Goal: Task Accomplishment & Management: Manage account settings

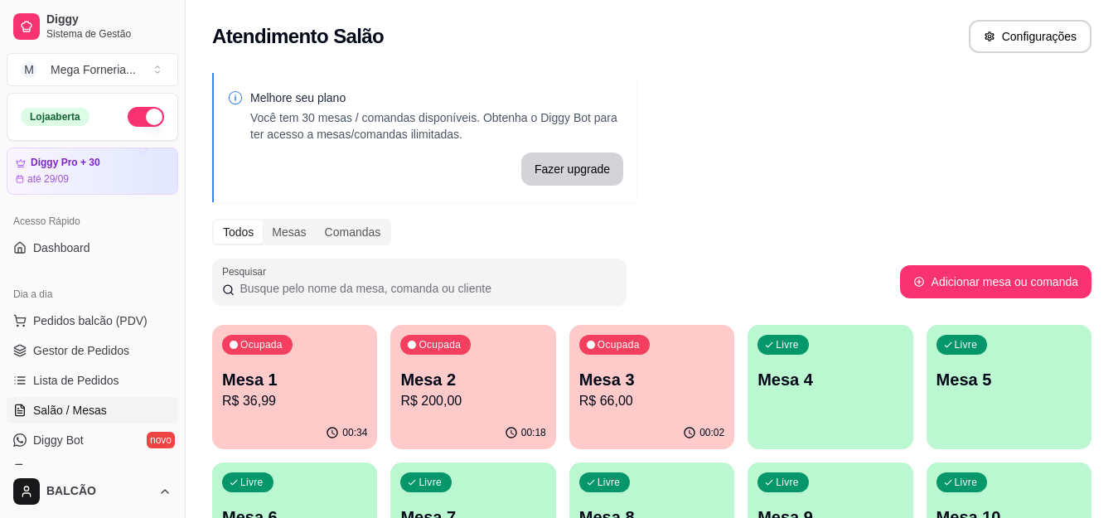
click at [300, 374] on p "Mesa 1" at bounding box center [294, 379] width 145 height 23
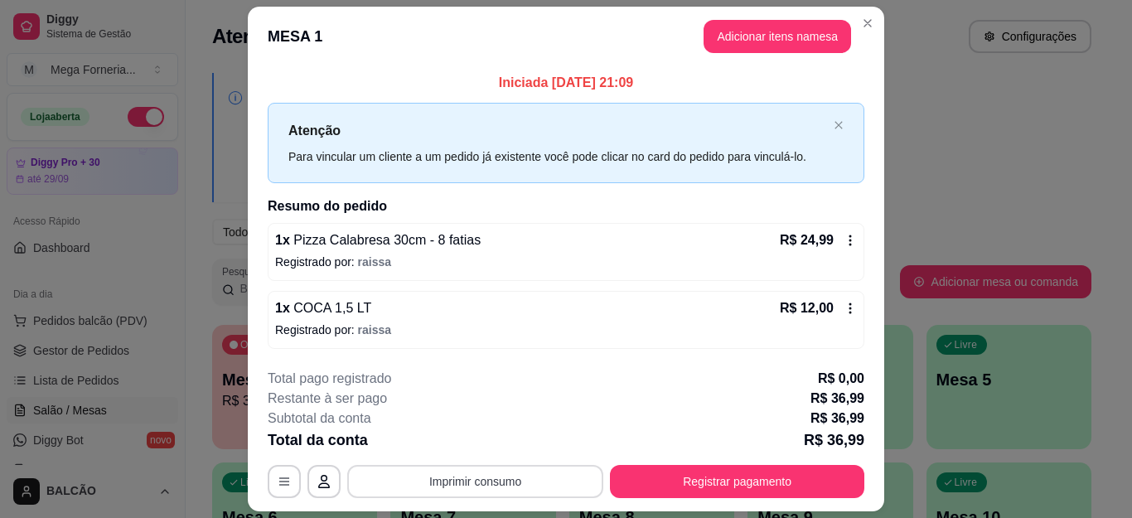
click at [452, 478] on button "Imprimir consumo" at bounding box center [475, 481] width 256 height 33
click at [477, 439] on button "IMPRESSORA" at bounding box center [474, 443] width 120 height 27
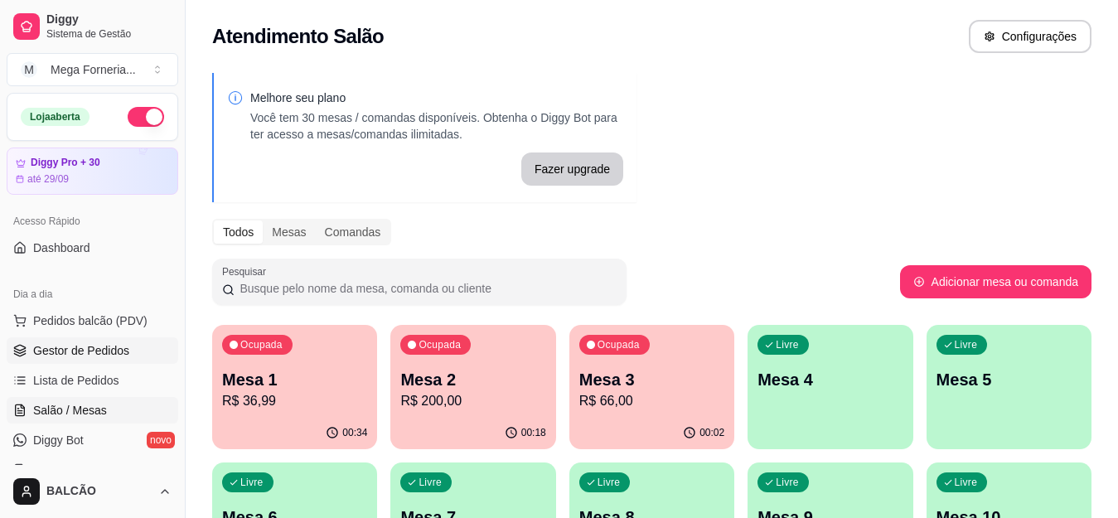
click at [88, 351] on span "Gestor de Pedidos" at bounding box center [81, 350] width 96 height 17
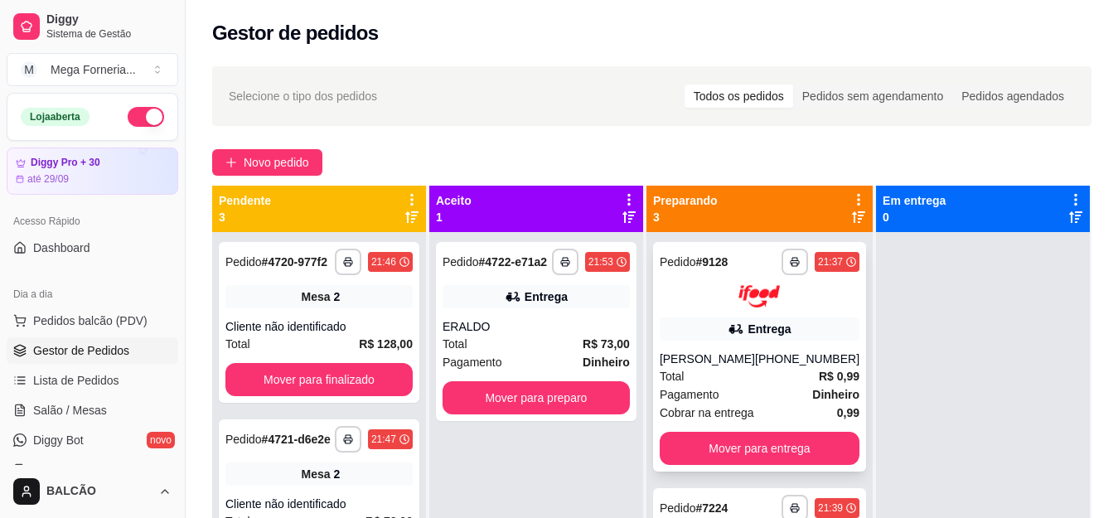
click at [766, 457] on button "Mover para entrega" at bounding box center [760, 448] width 200 height 33
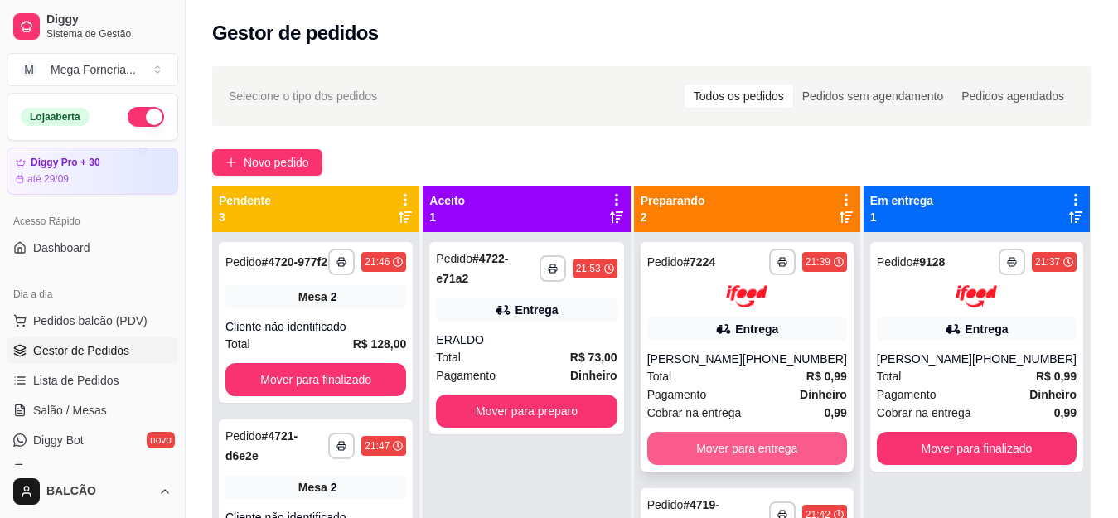
click at [783, 461] on button "Mover para entrega" at bounding box center [747, 448] width 200 height 33
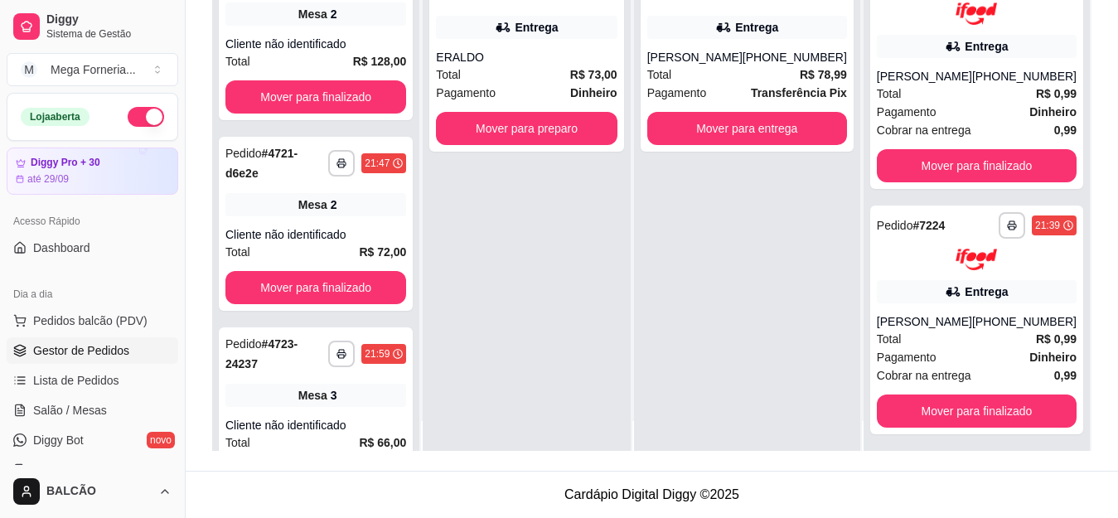
scroll to position [46, 0]
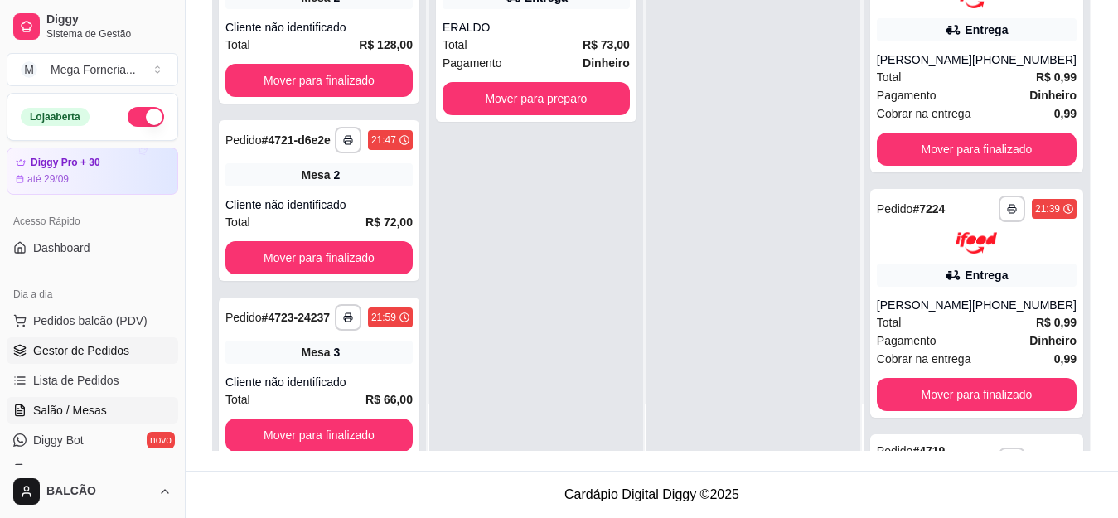
click at [104, 407] on span "Salão / Mesas" at bounding box center [70, 410] width 74 height 17
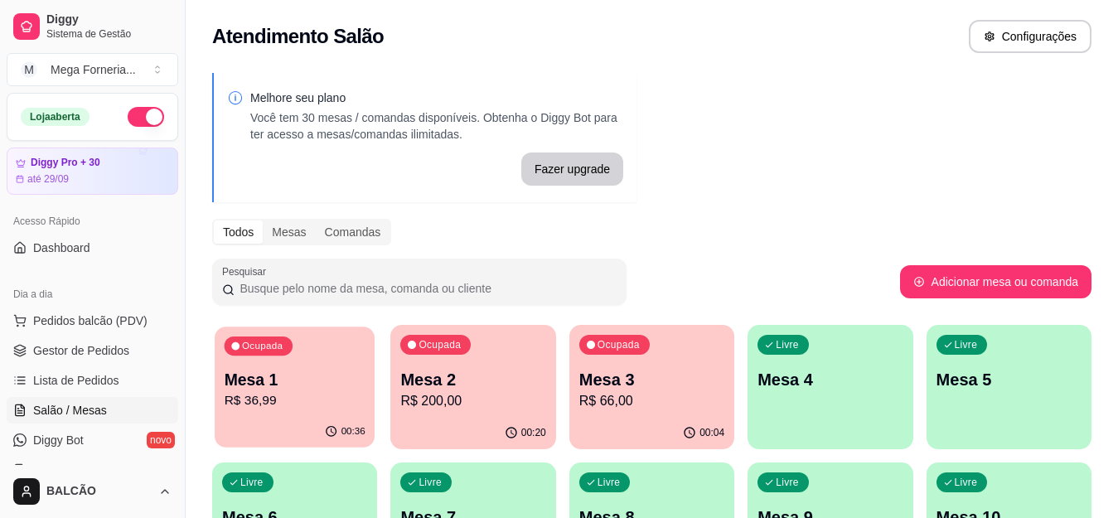
click at [321, 381] on p "Mesa 1" at bounding box center [295, 380] width 141 height 22
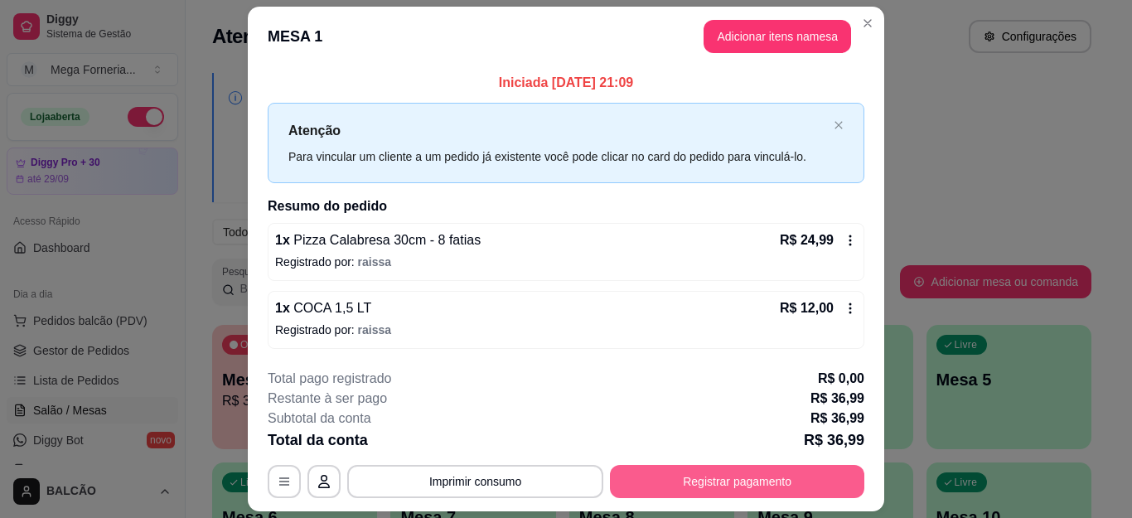
click at [660, 487] on button "Registrar pagamento" at bounding box center [737, 481] width 254 height 33
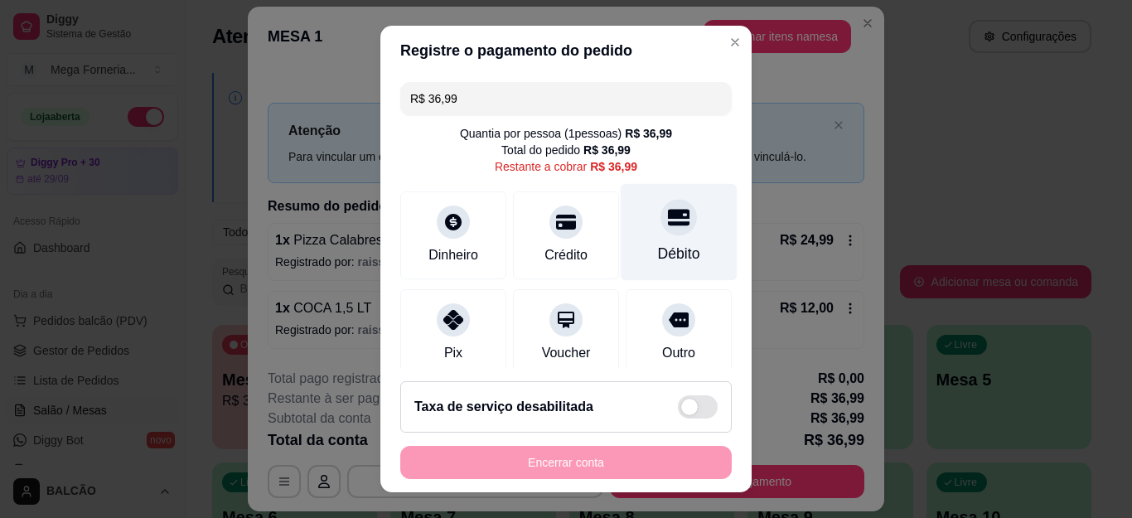
click at [660, 232] on div "Débito" at bounding box center [679, 232] width 117 height 97
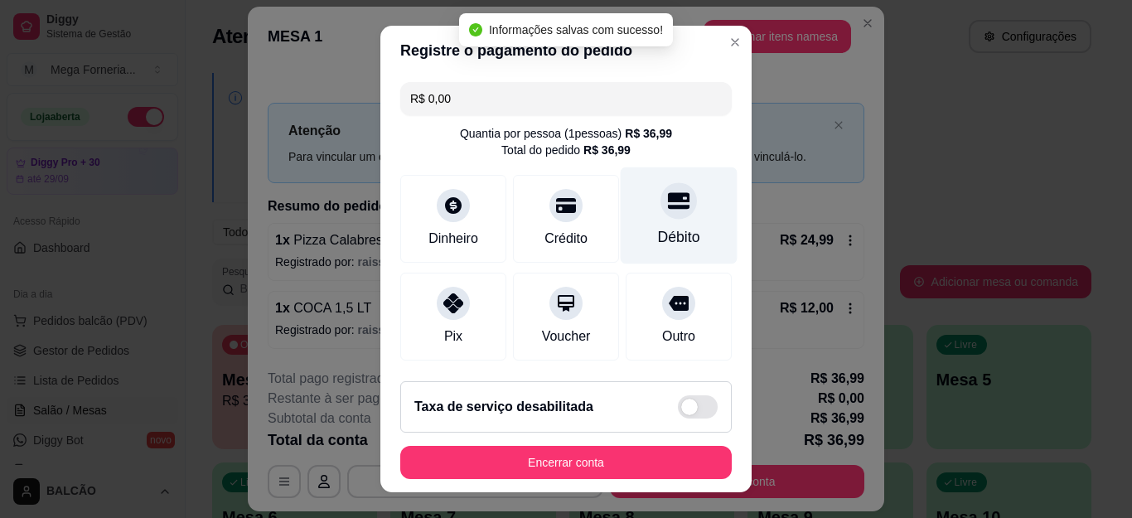
type input "R$ 0,00"
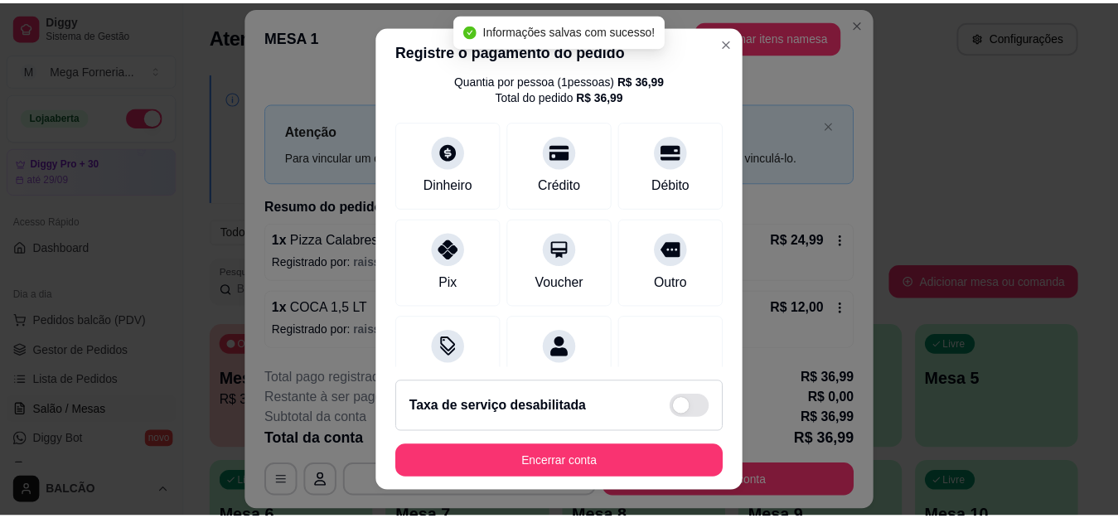
scroll to position [83, 0]
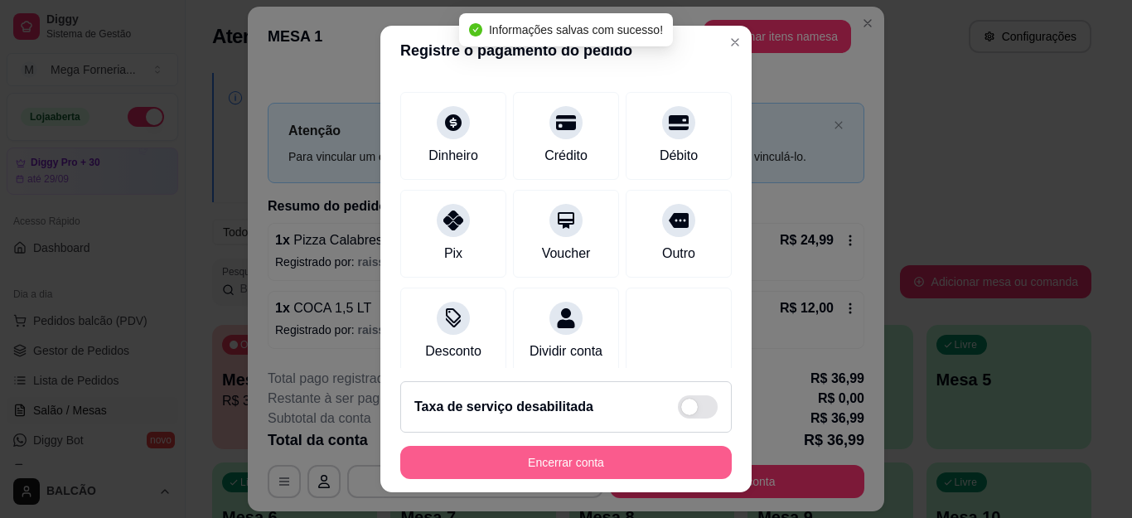
click at [644, 463] on button "Encerrar conta" at bounding box center [566, 462] width 332 height 33
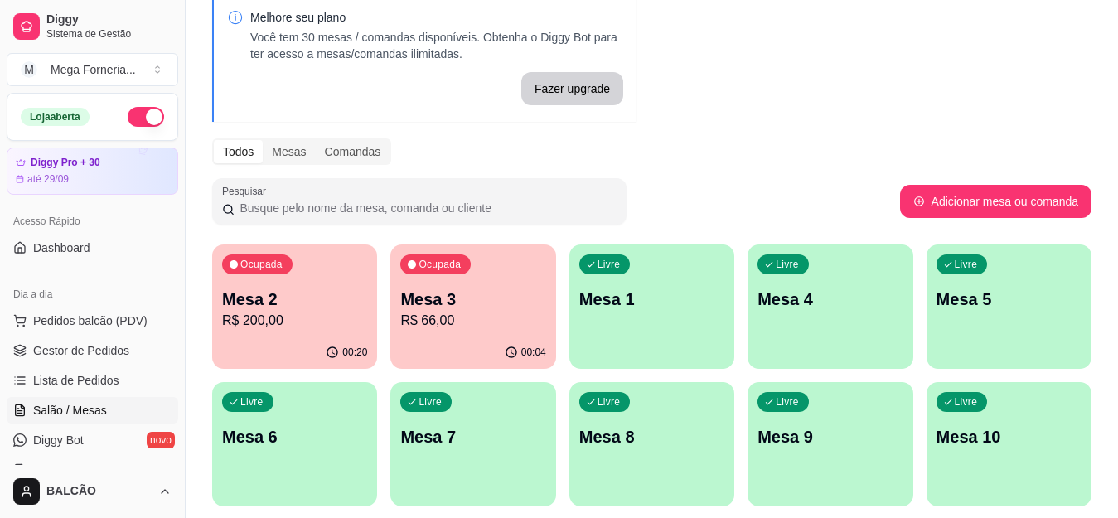
scroll to position [166, 0]
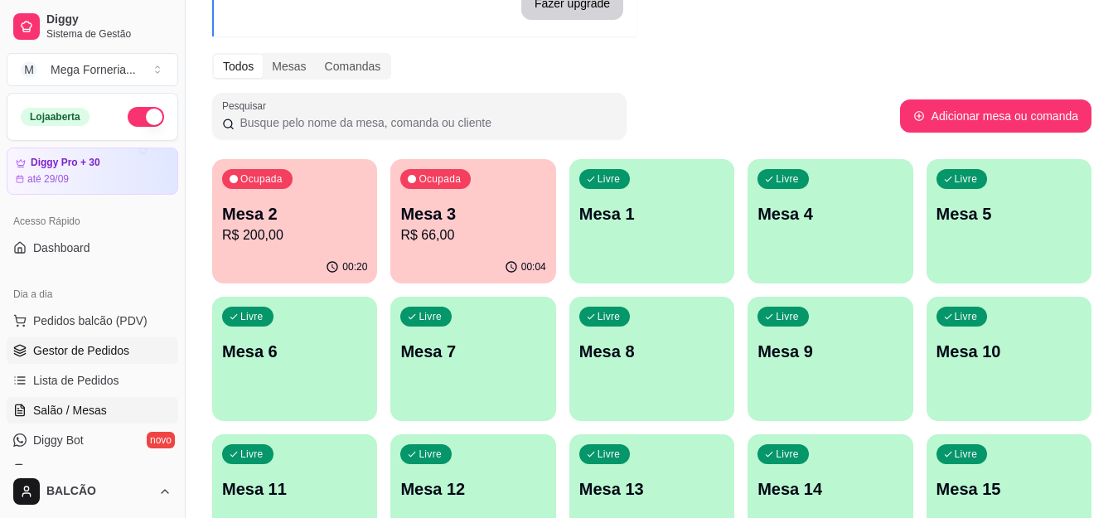
click at [97, 349] on span "Gestor de Pedidos" at bounding box center [81, 350] width 96 height 17
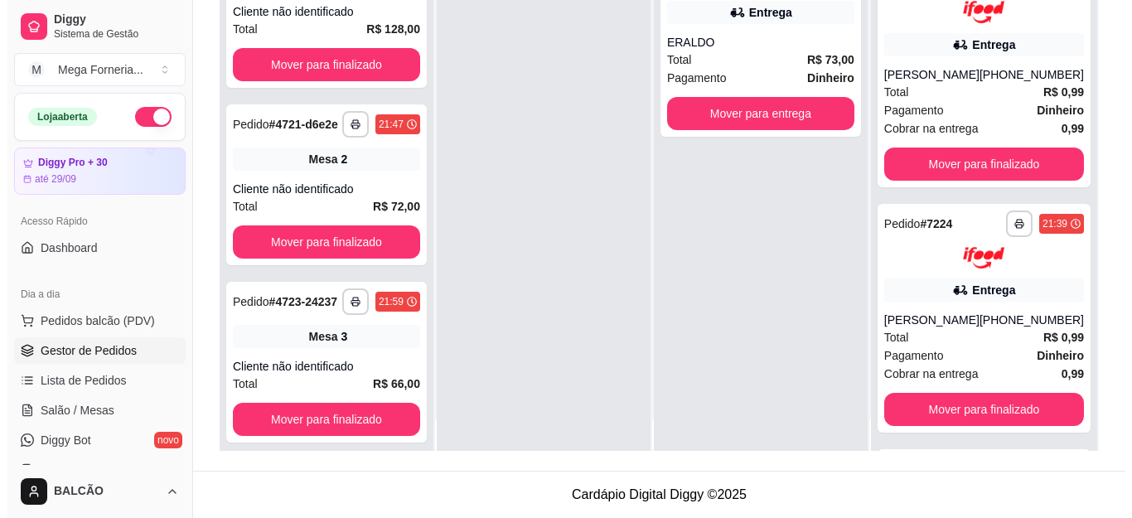
scroll to position [46, 0]
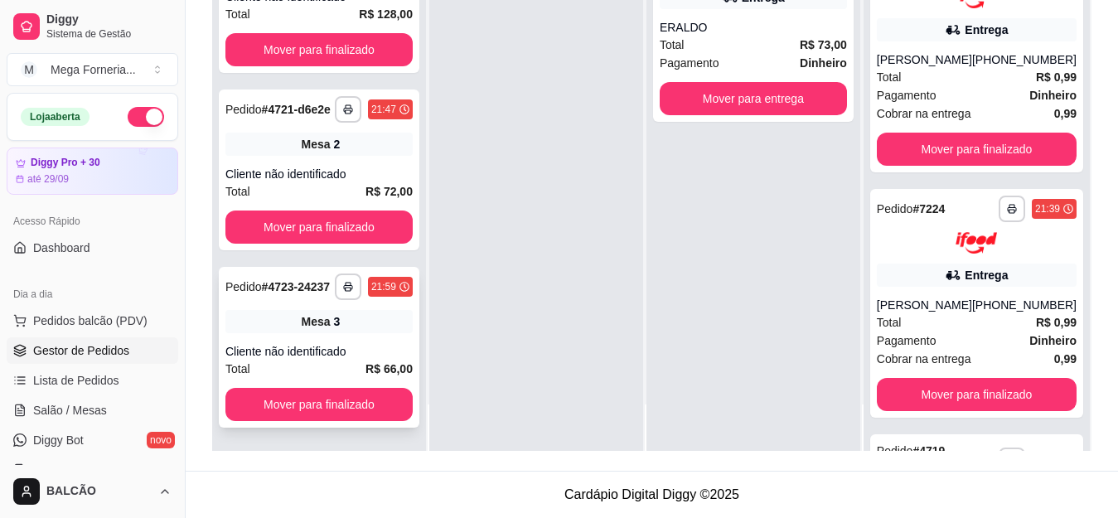
click at [368, 317] on div "Mesa 3" at bounding box center [318, 321] width 187 height 23
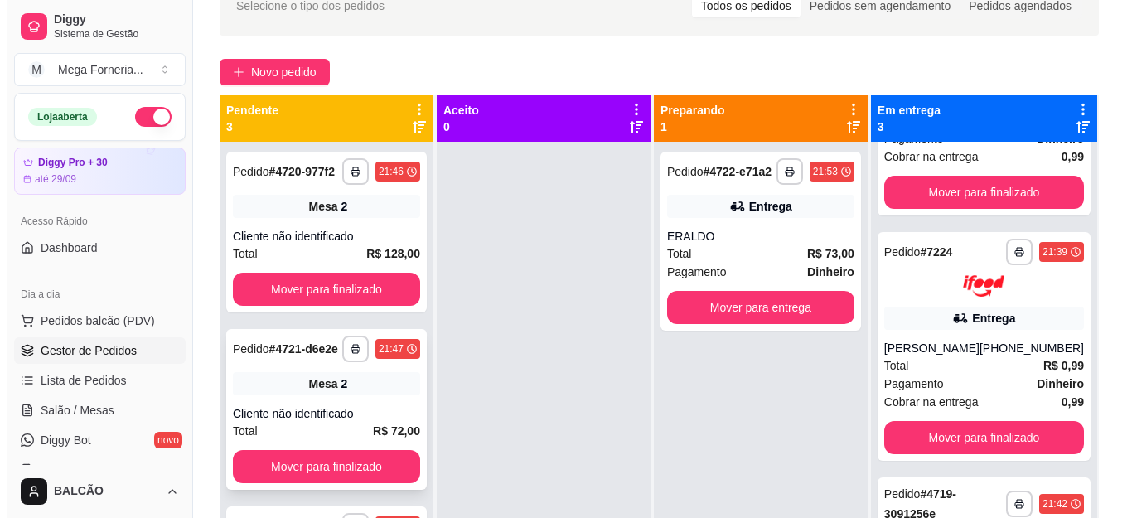
scroll to position [87, 0]
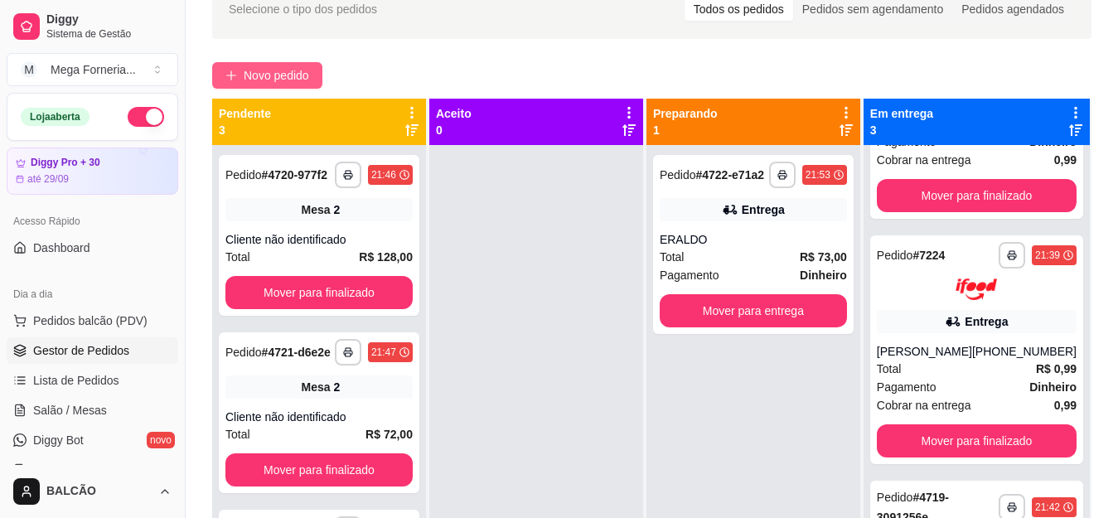
click at [282, 71] on span "Novo pedido" at bounding box center [276, 75] width 65 height 18
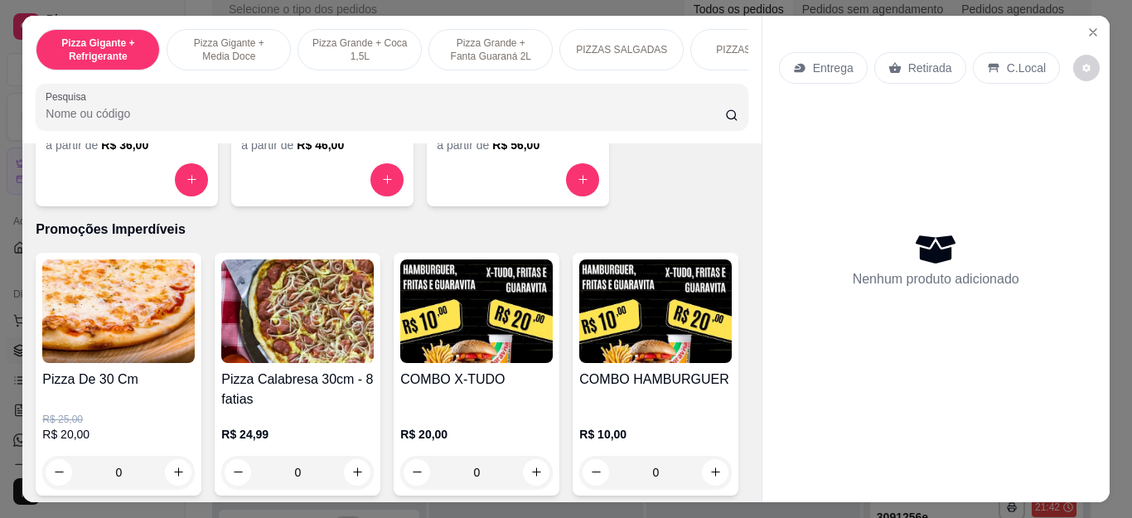
scroll to position [1658, 0]
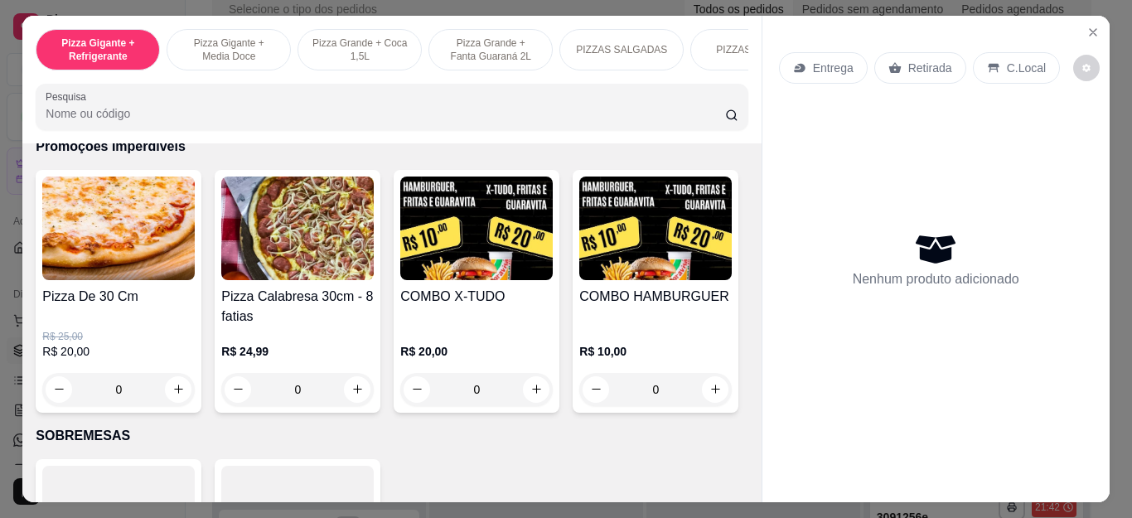
click at [175, 385] on div "0" at bounding box center [118, 389] width 153 height 33
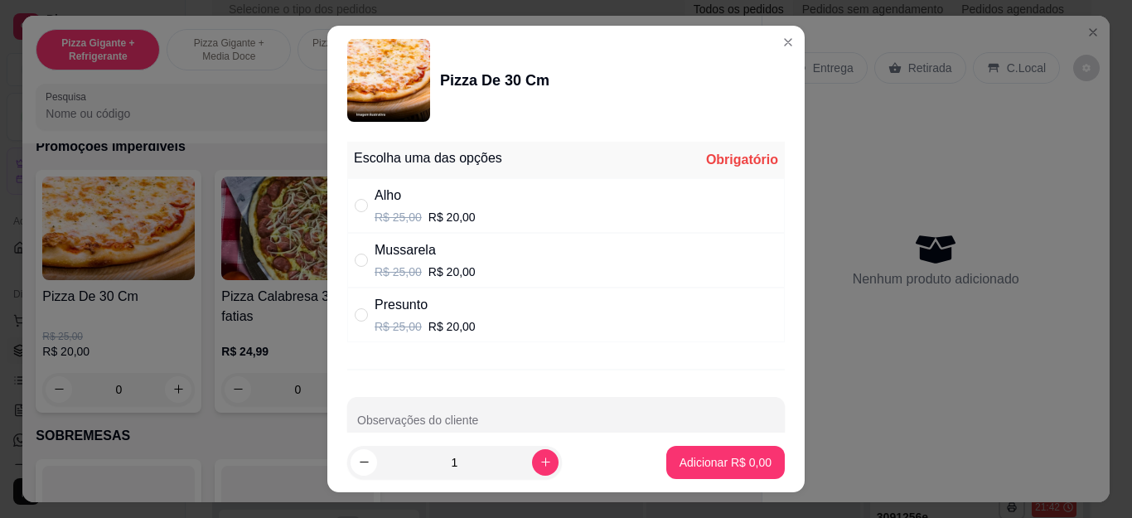
click at [436, 328] on p "R$ 20,00" at bounding box center [452, 326] width 47 height 17
radio input "true"
click at [699, 467] on p "Adicionar R$ 20,00" at bounding box center [723, 462] width 96 height 16
type input "1"
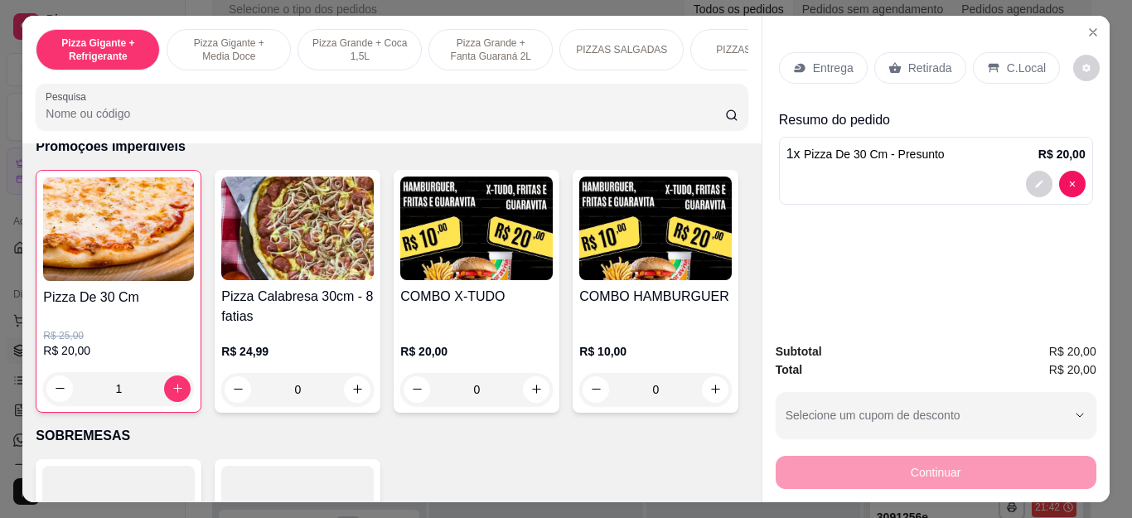
click at [908, 60] on p "Retirada" at bounding box center [930, 68] width 44 height 17
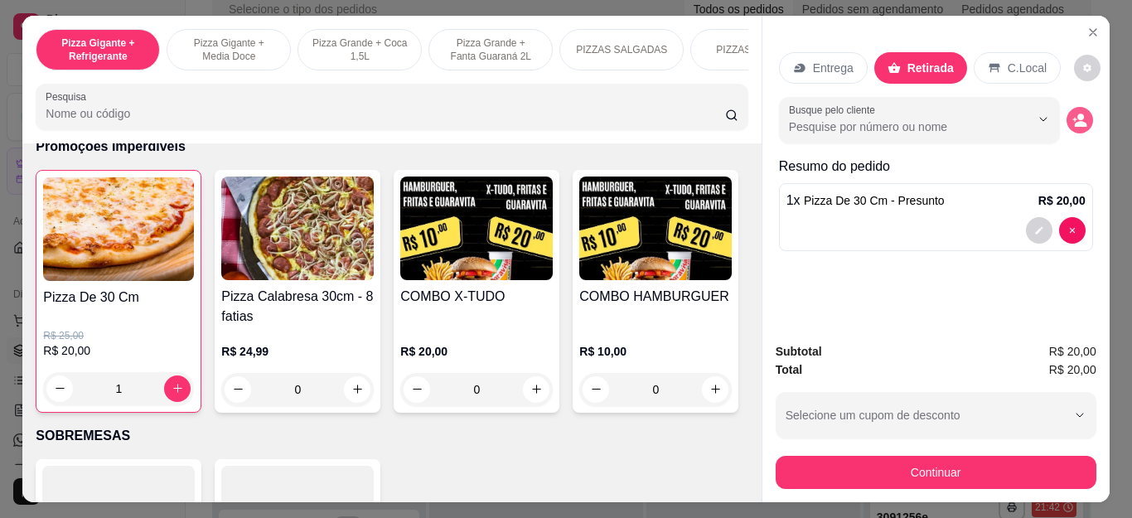
click at [1073, 117] on icon "decrease-product-quantity" at bounding box center [1075, 119] width 4 height 4
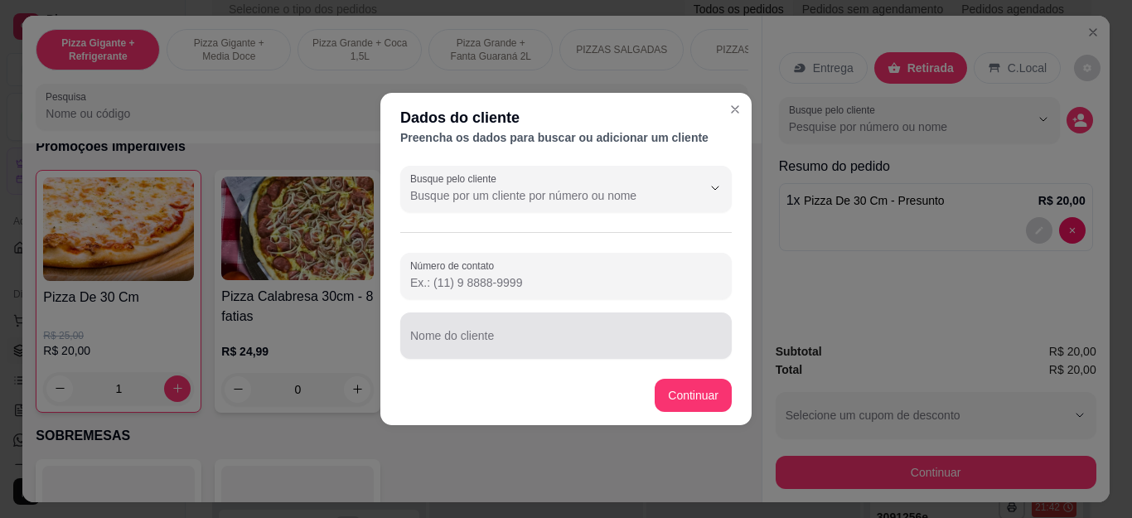
click at [461, 339] on input "Nome do cliente" at bounding box center [566, 342] width 312 height 17
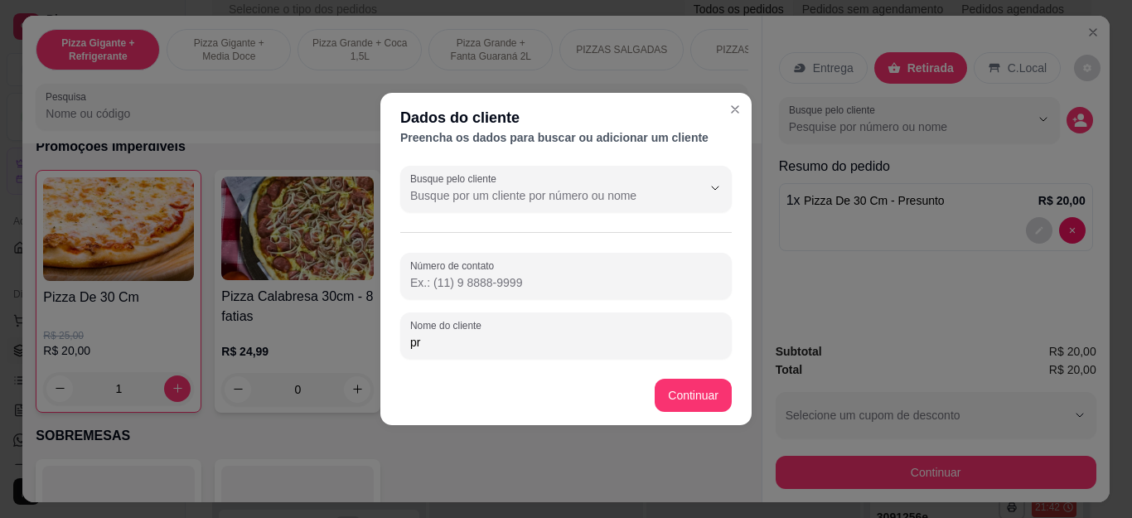
type input "p"
type input "PRISCILA PAGO"
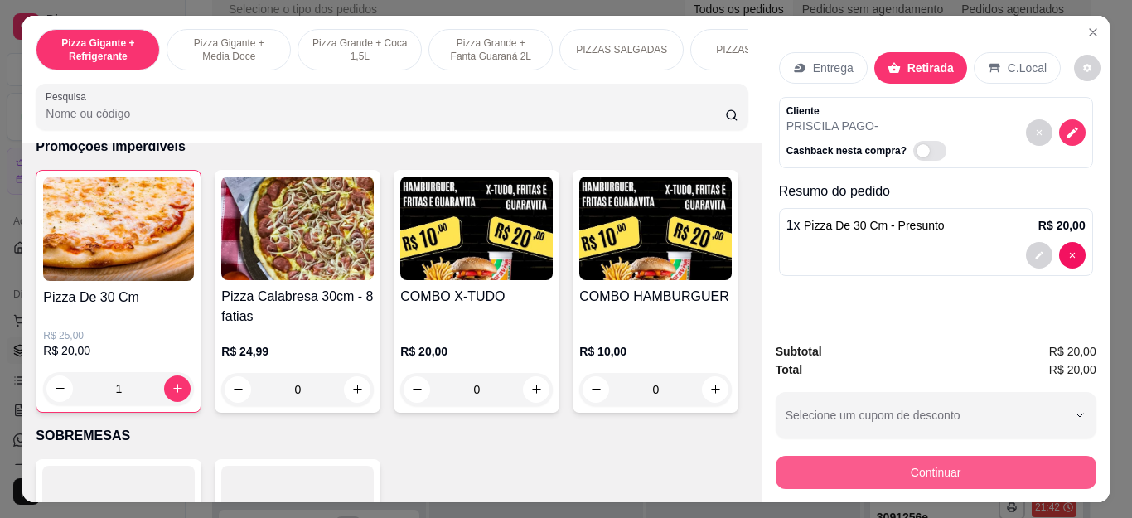
click at [792, 471] on button "Continuar" at bounding box center [936, 472] width 321 height 33
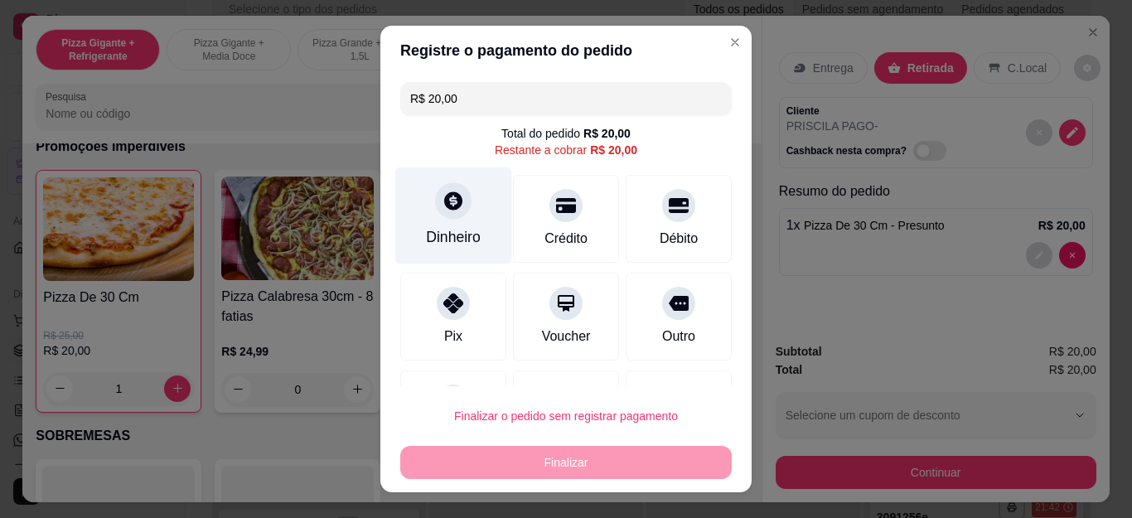
click at [468, 225] on div "Dinheiro" at bounding box center [453, 215] width 117 height 97
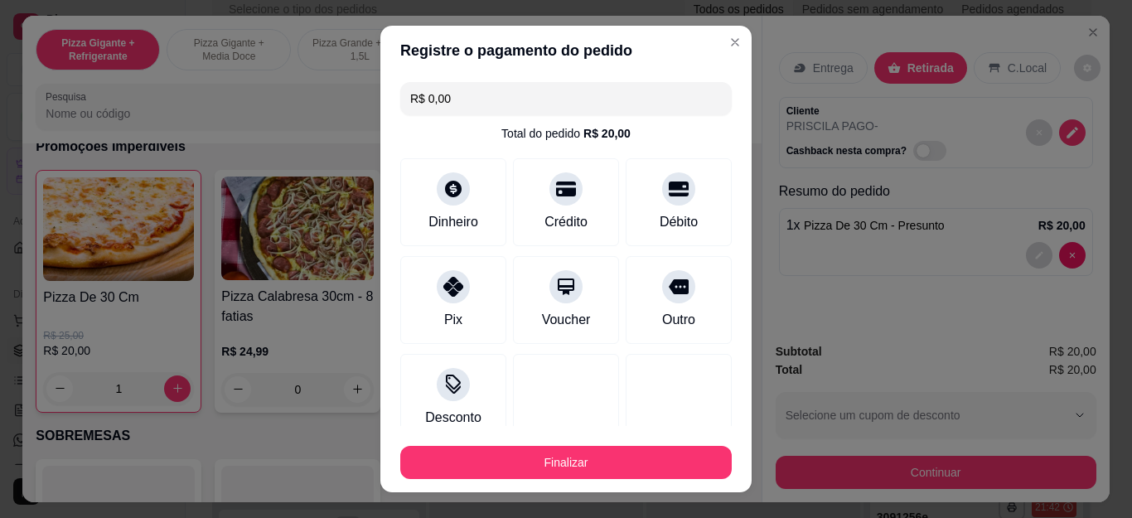
type input "R$ 0,00"
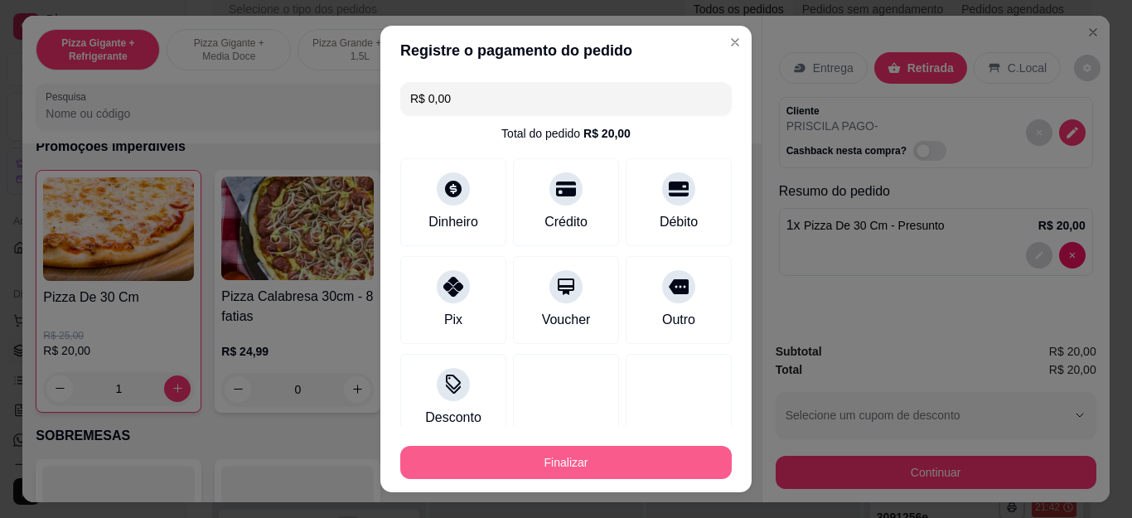
click at [584, 463] on button "Finalizar" at bounding box center [566, 462] width 332 height 33
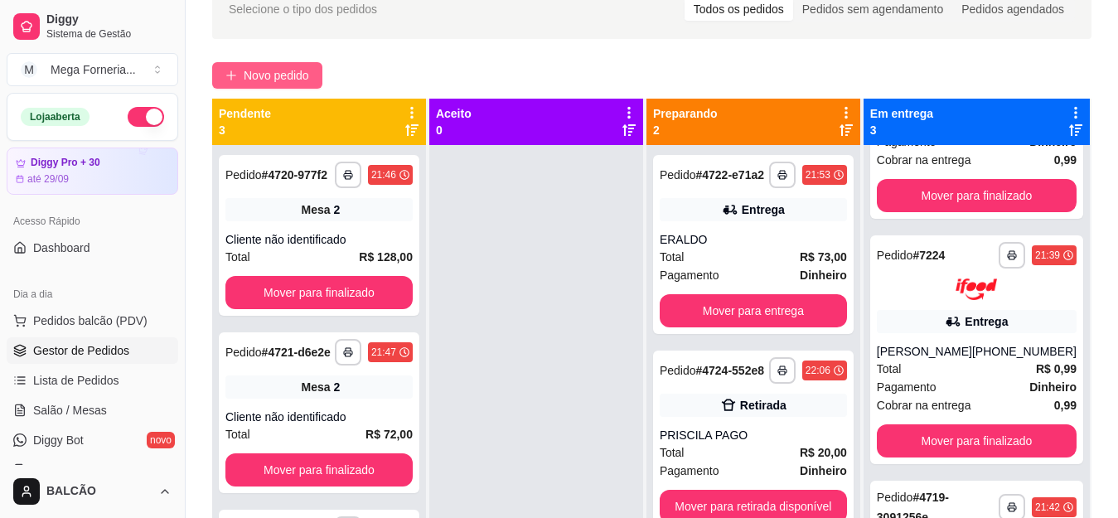
click at [290, 69] on span "Novo pedido" at bounding box center [276, 75] width 65 height 18
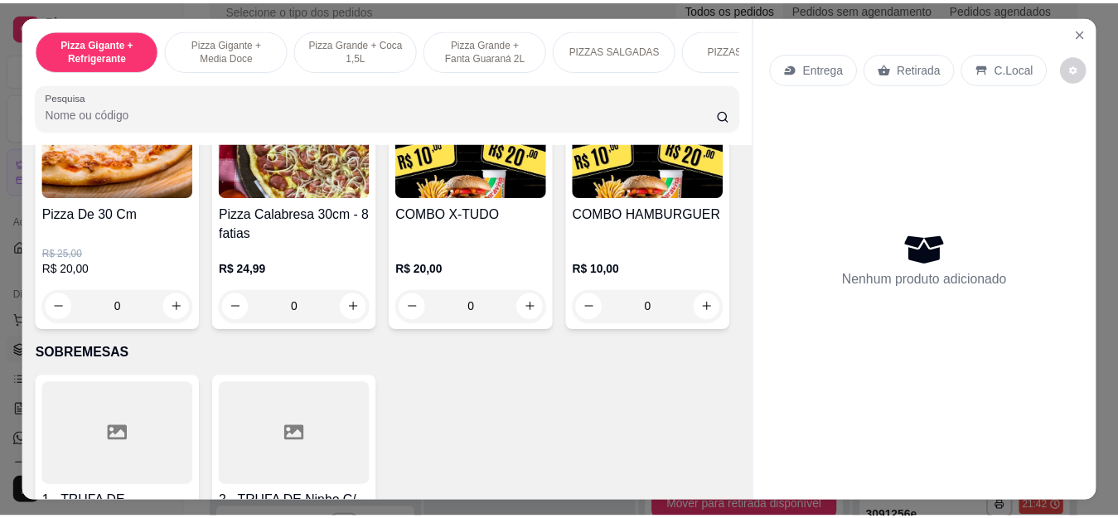
scroll to position [1824, 0]
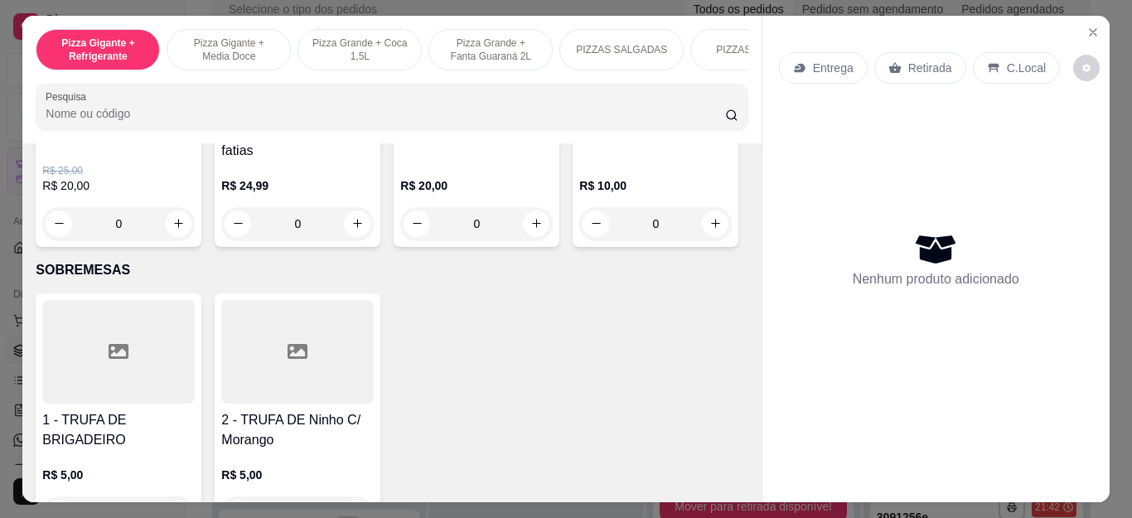
click at [530, 231] on div "0" at bounding box center [476, 223] width 153 height 33
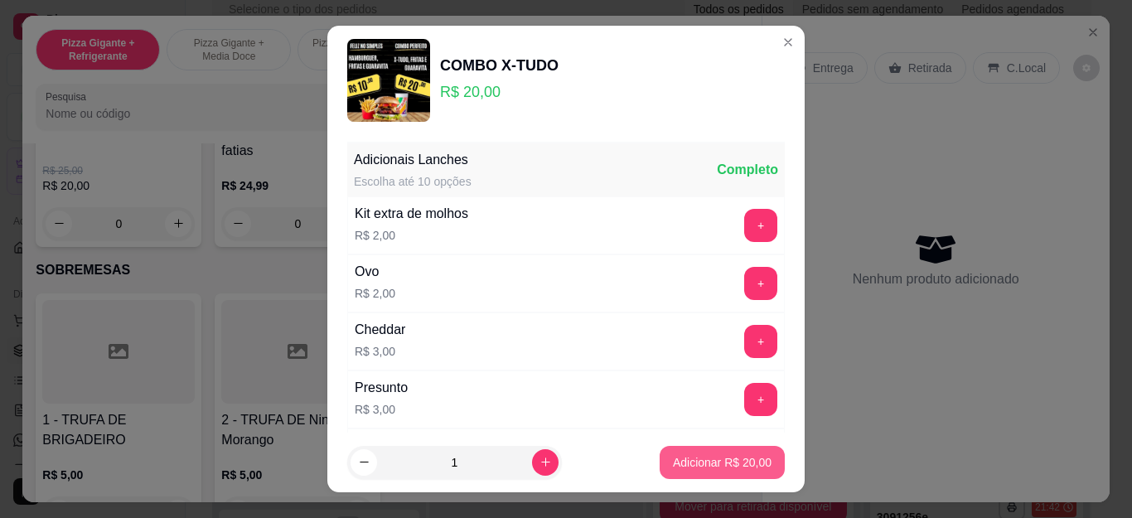
click at [693, 467] on p "Adicionar R$ 20,00" at bounding box center [722, 462] width 99 height 17
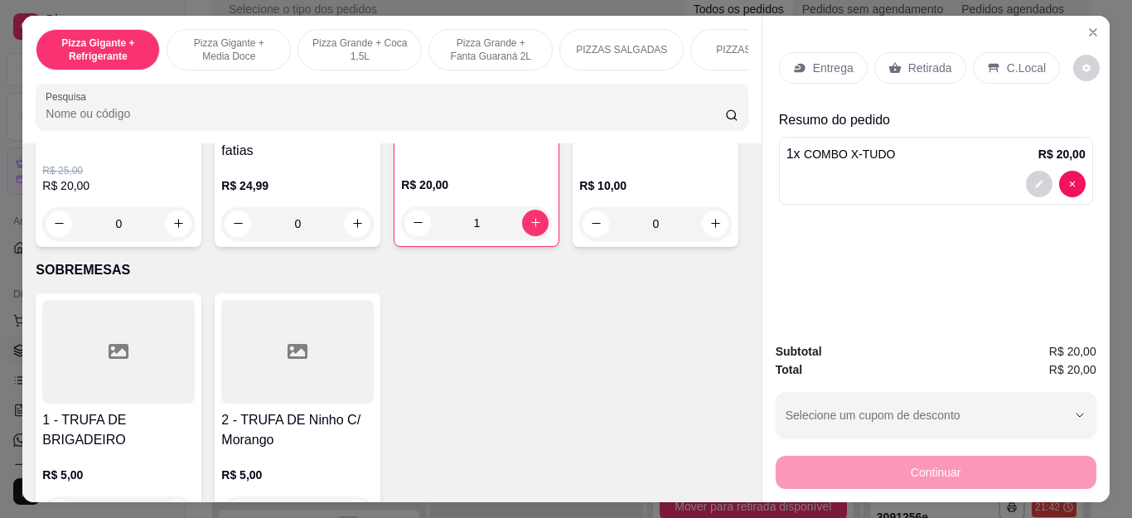
type input "1"
click at [889, 61] on icon at bounding box center [895, 67] width 13 height 13
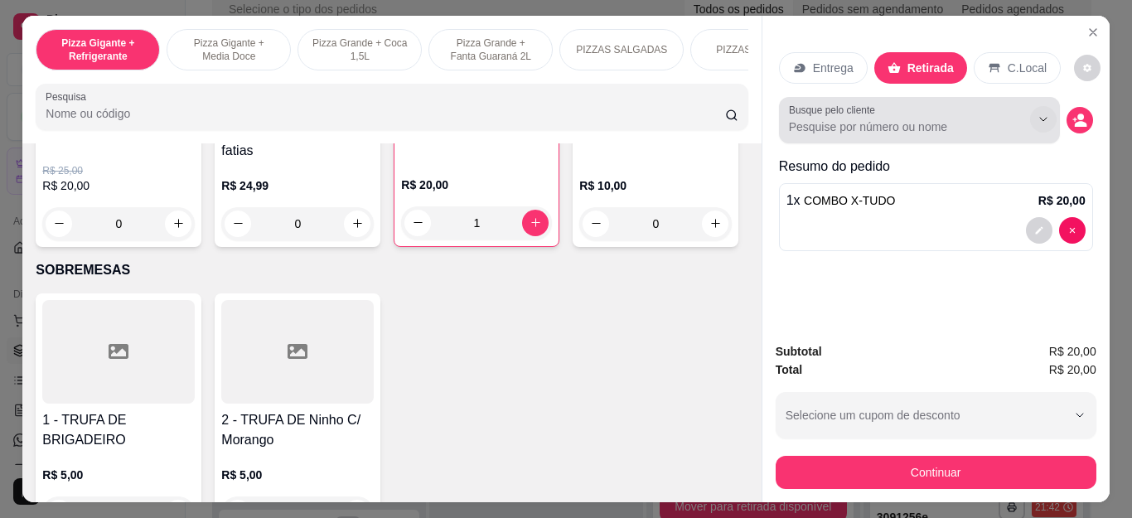
click at [1073, 113] on icon "decrease-product-quantity" at bounding box center [1080, 120] width 15 height 15
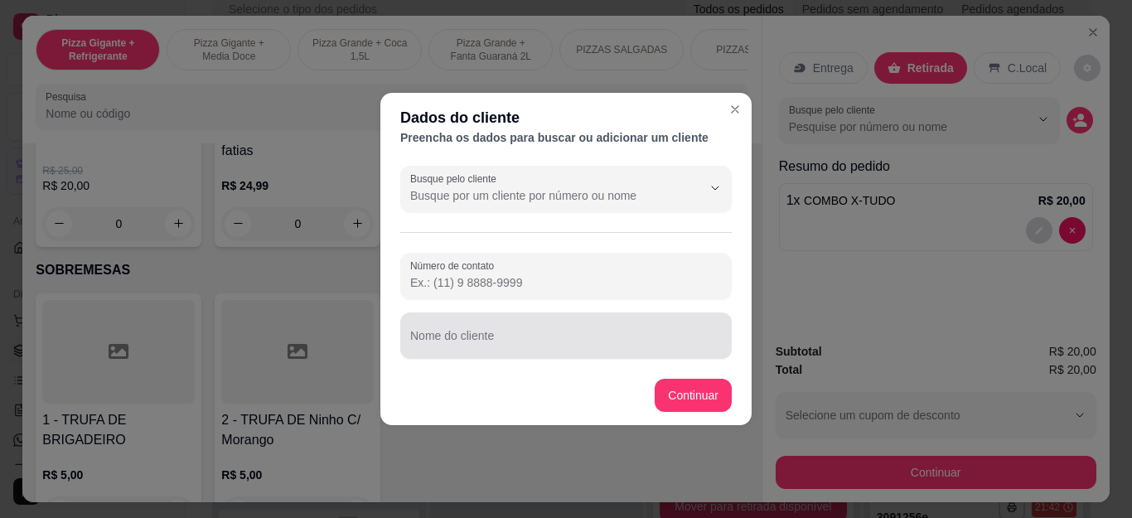
click at [543, 342] on input "Nome do cliente" at bounding box center [566, 342] width 312 height 17
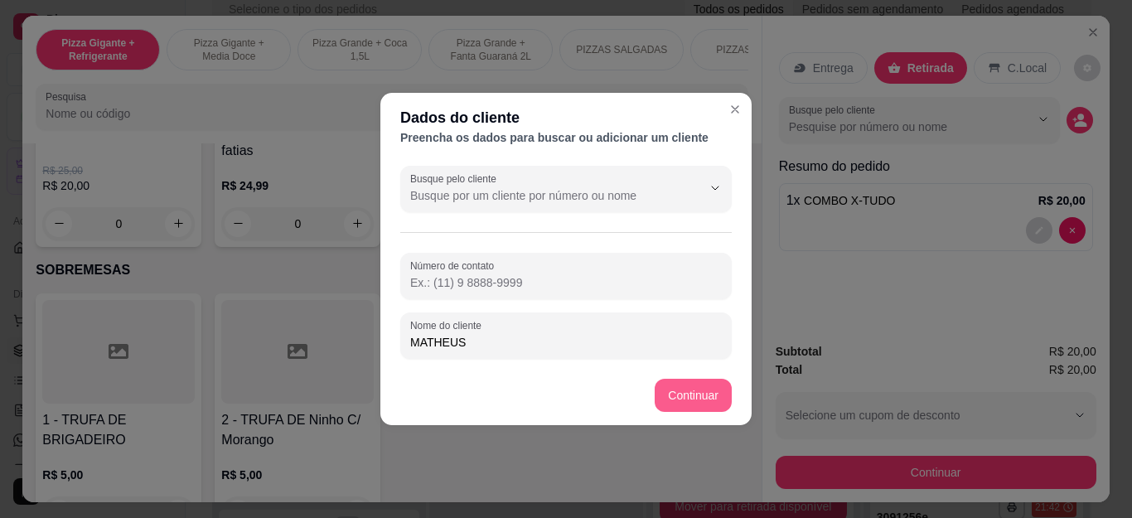
type input "MATHEUS"
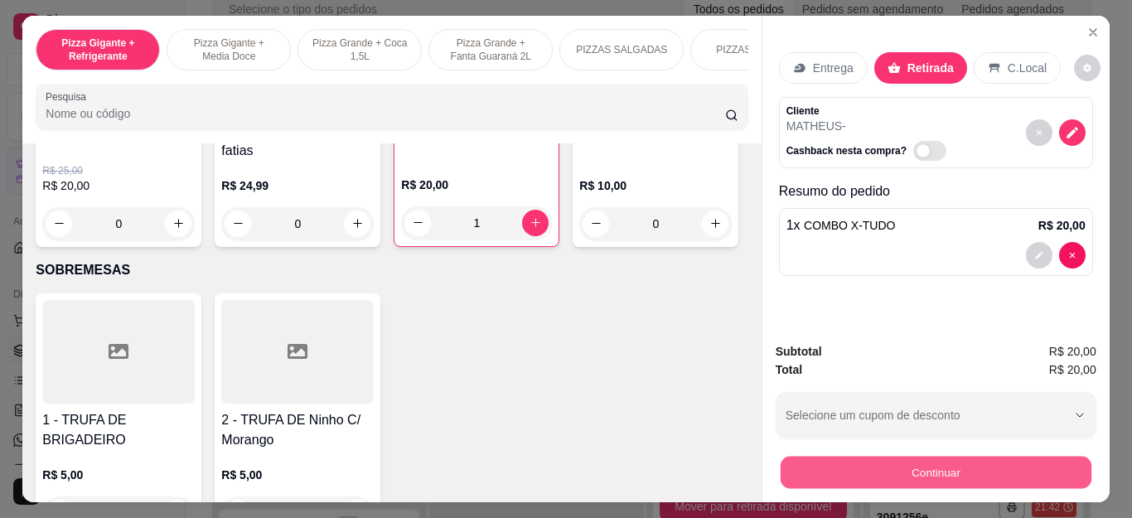
click at [837, 463] on button "Continuar" at bounding box center [935, 473] width 311 height 32
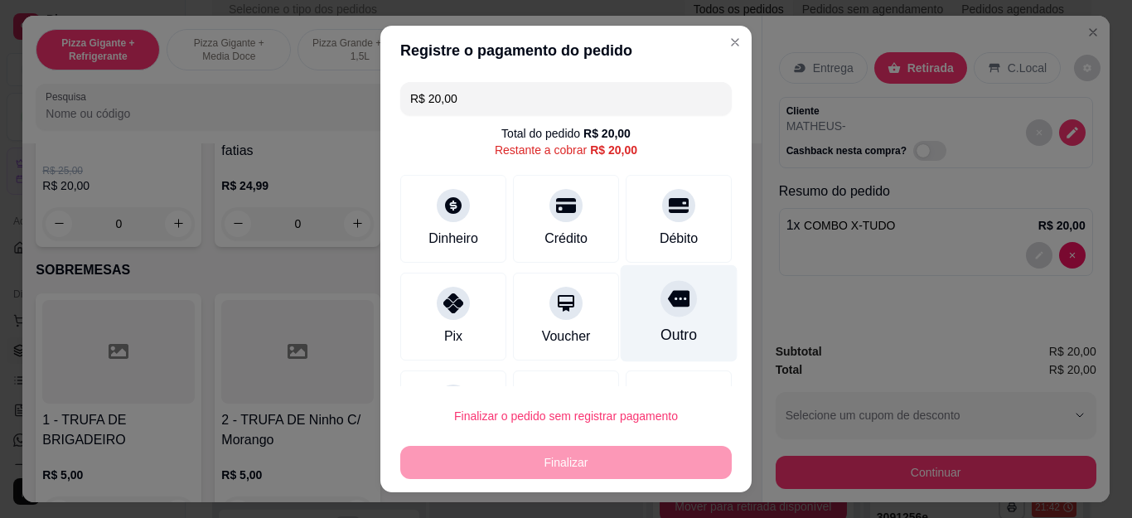
click at [661, 325] on div "Outro" at bounding box center [679, 335] width 36 height 22
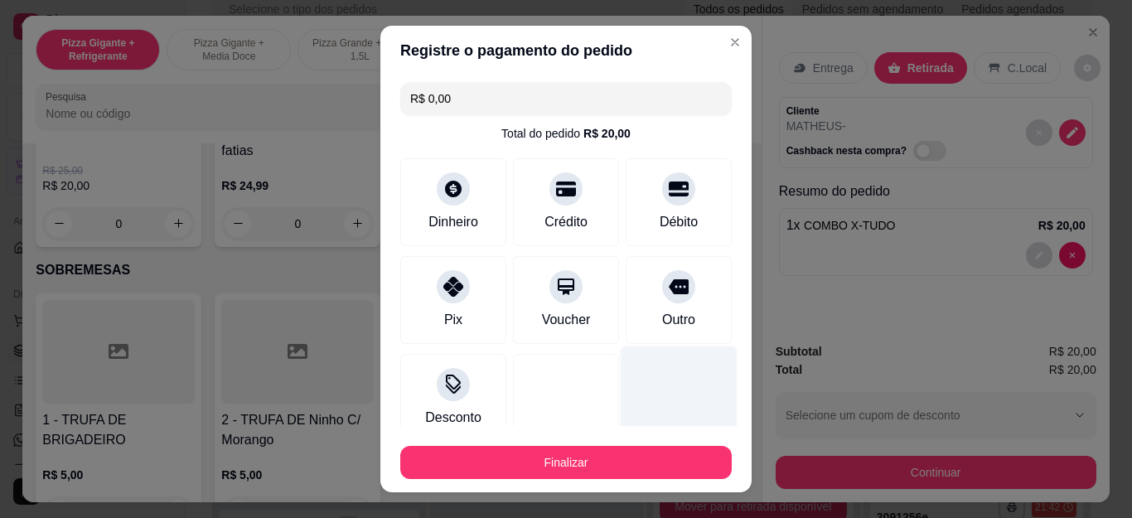
type input "R$ 0,00"
click at [618, 467] on button "Finalizar" at bounding box center [566, 462] width 332 height 33
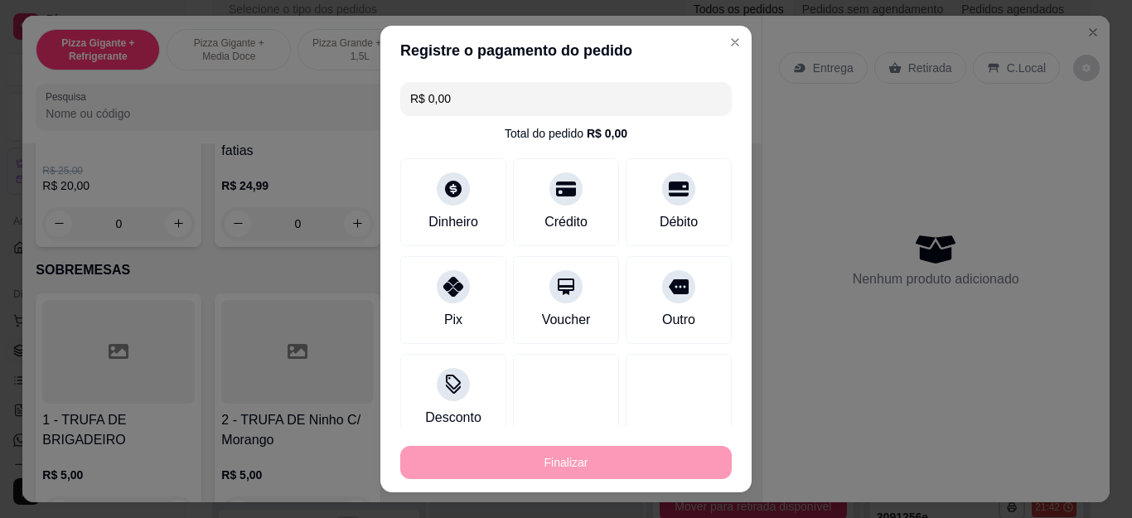
type input "0"
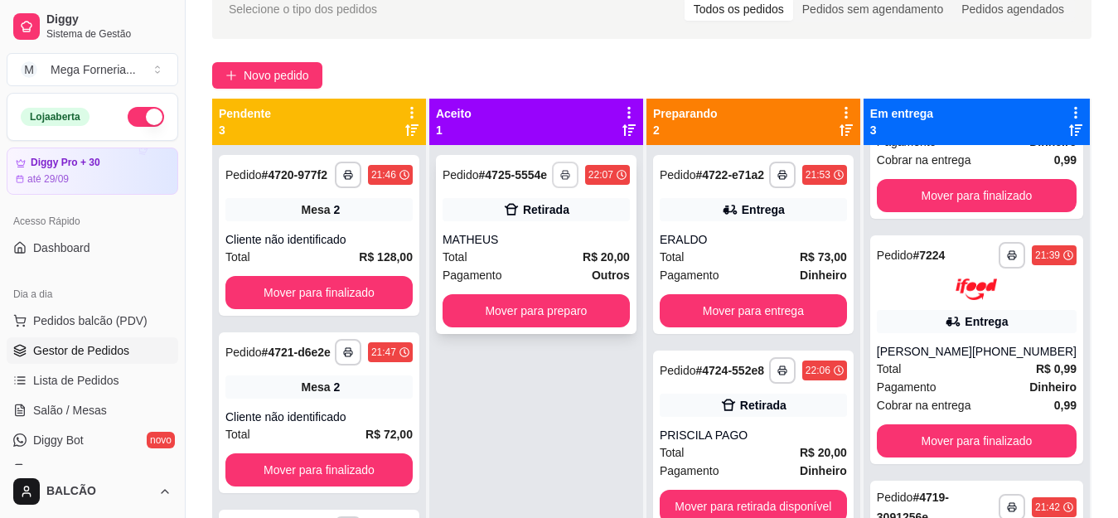
click at [569, 177] on icon "button" at bounding box center [565, 176] width 8 height 4
drag, startPoint x: 590, startPoint y: 40, endPoint x: 590, endPoint y: 27, distance: 13.3
click at [590, 40] on div "**********" at bounding box center [652, 302] width 932 height 667
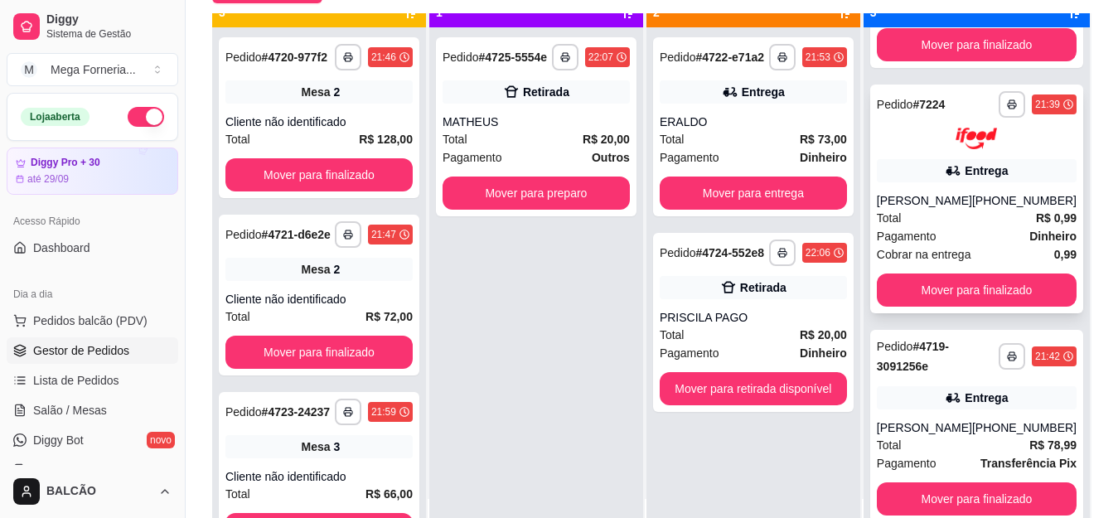
scroll to position [46, 0]
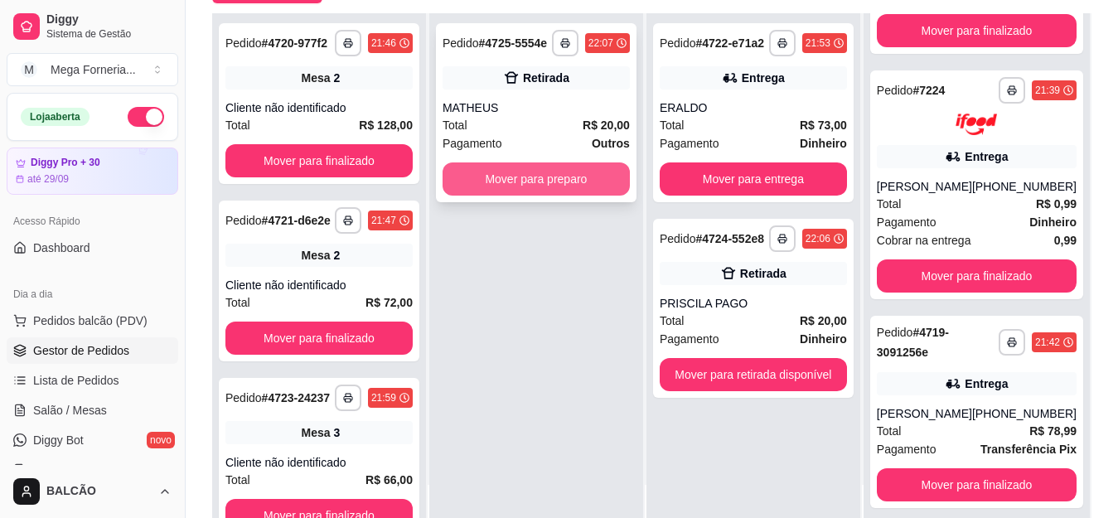
click at [511, 181] on button "Mover para preparo" at bounding box center [536, 178] width 187 height 33
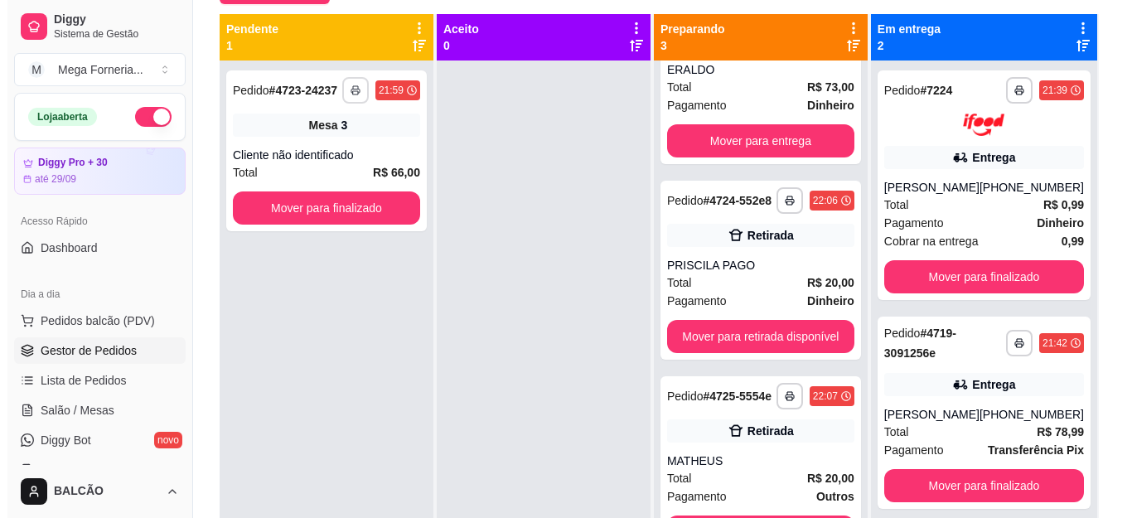
scroll to position [119, 0]
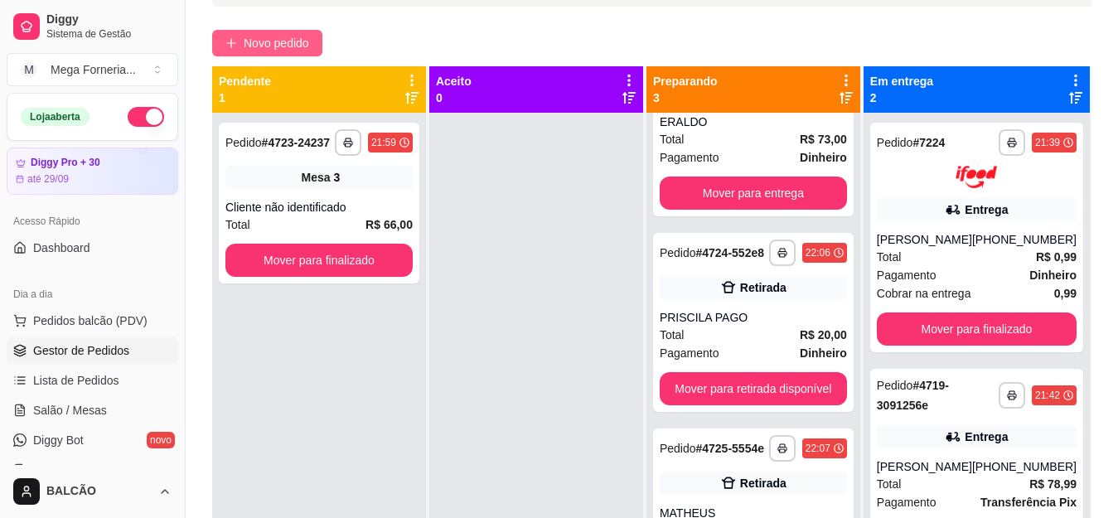
click at [315, 39] on button "Novo pedido" at bounding box center [267, 43] width 110 height 27
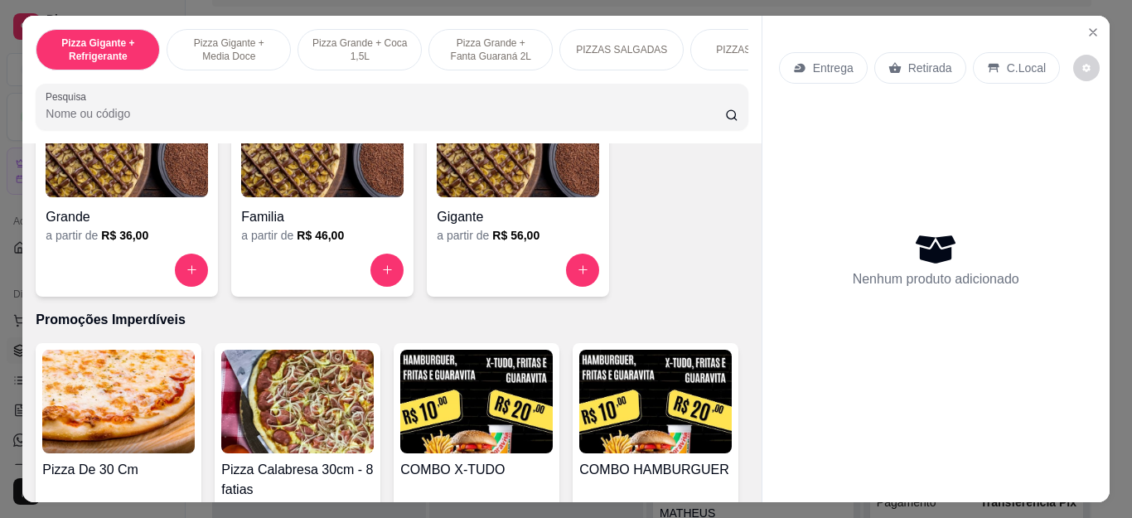
scroll to position [1658, 0]
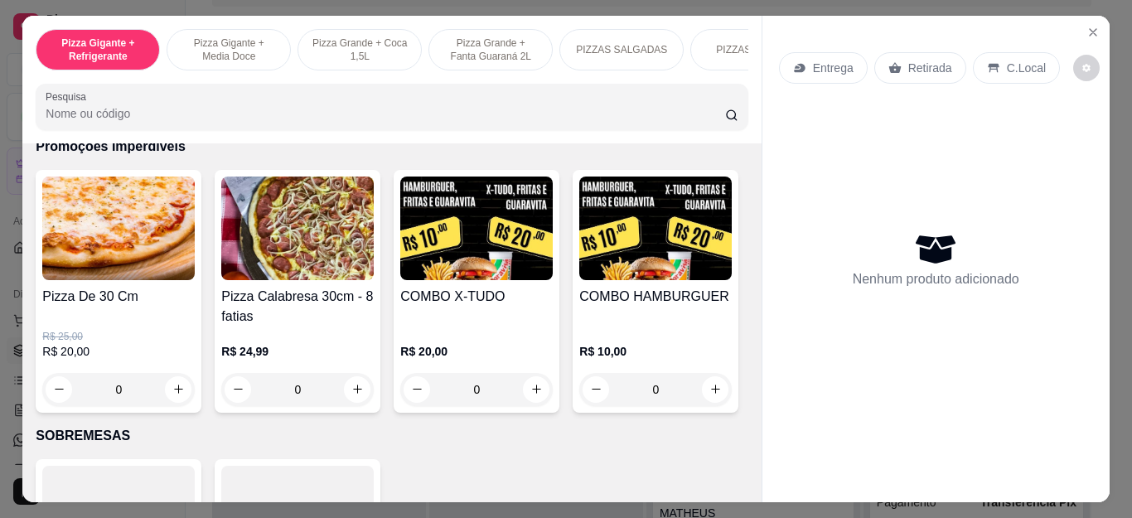
click at [169, 389] on div "0" at bounding box center [118, 389] width 153 height 33
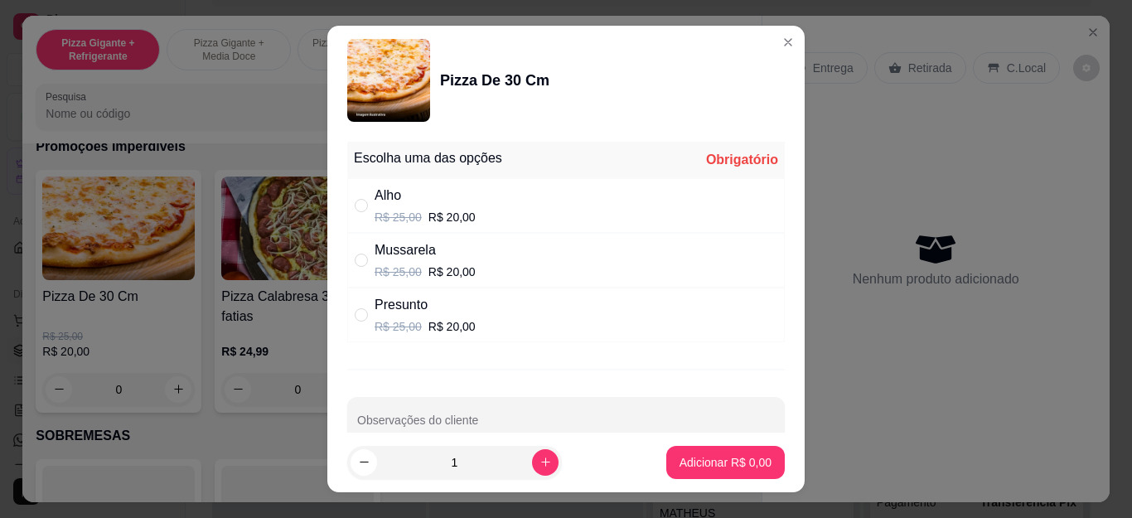
click at [392, 259] on div "Mussarela" at bounding box center [425, 250] width 101 height 20
radio input "true"
click at [741, 461] on p "Adicionar R$ 20,00" at bounding box center [723, 462] width 96 height 16
type input "1"
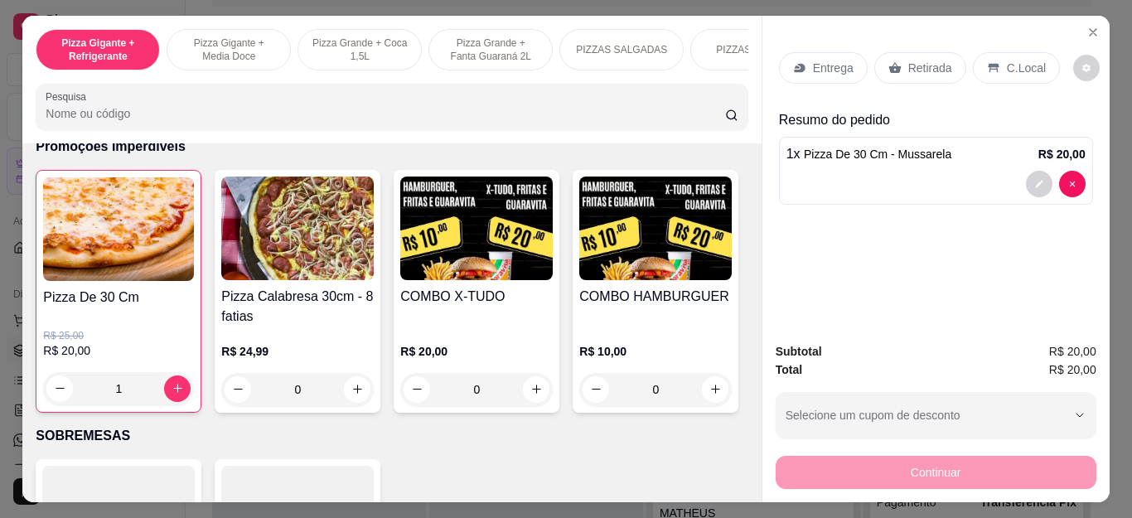
click at [802, 53] on div "Entrega" at bounding box center [823, 67] width 89 height 31
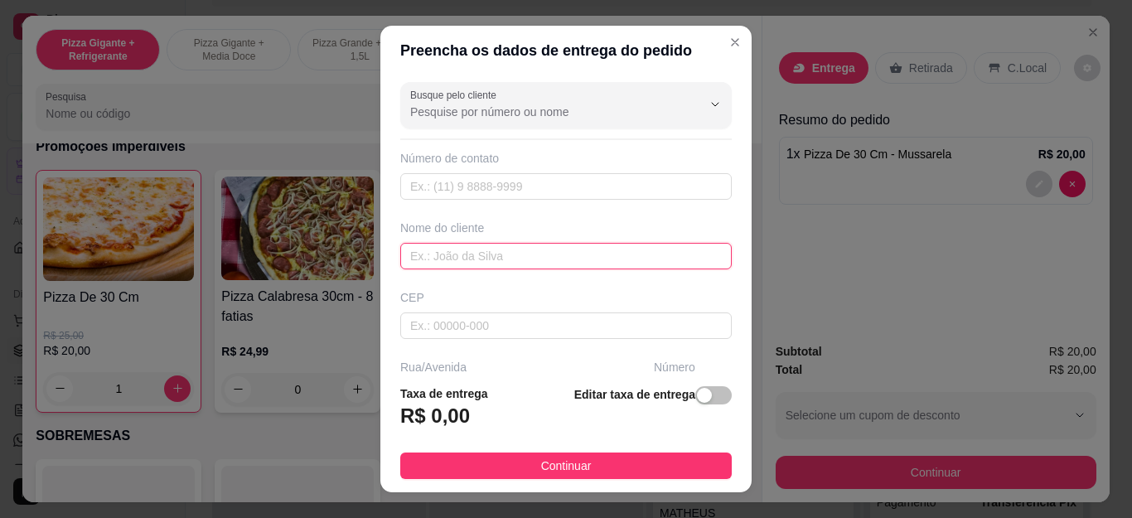
click at [459, 252] on input "text" at bounding box center [566, 256] width 332 height 27
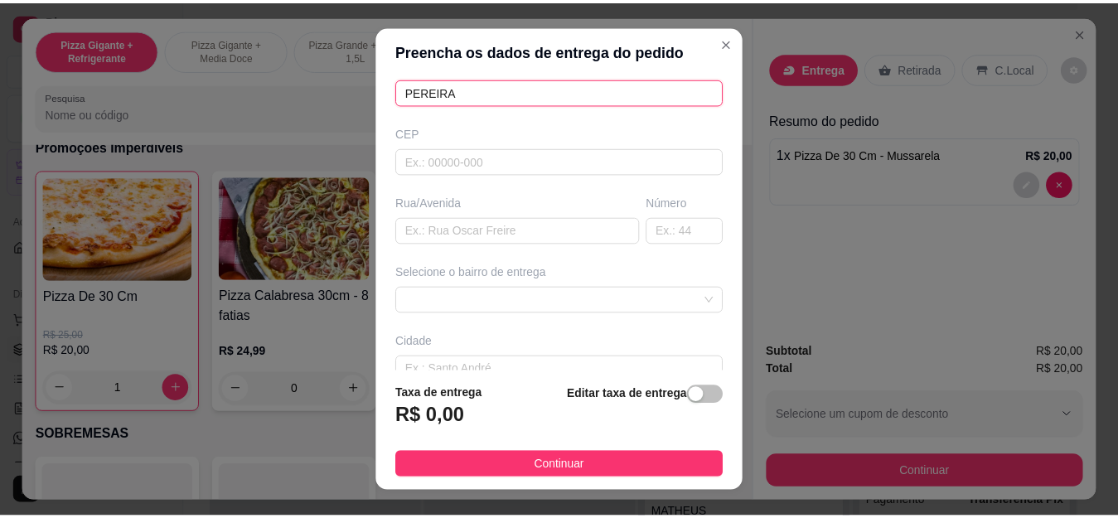
scroll to position [166, 0]
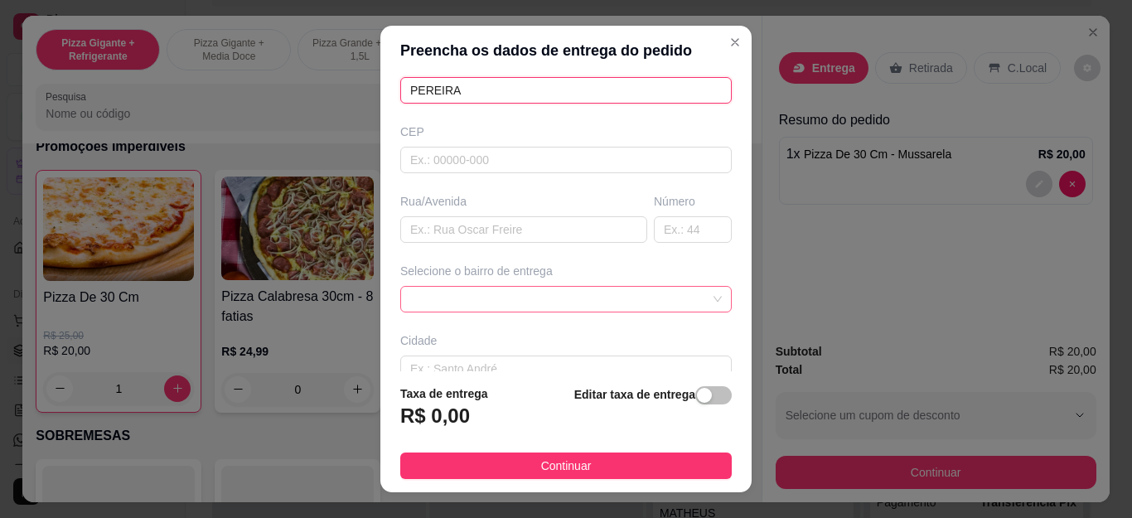
click at [465, 294] on span at bounding box center [566, 299] width 312 height 25
type input "PEREIRA"
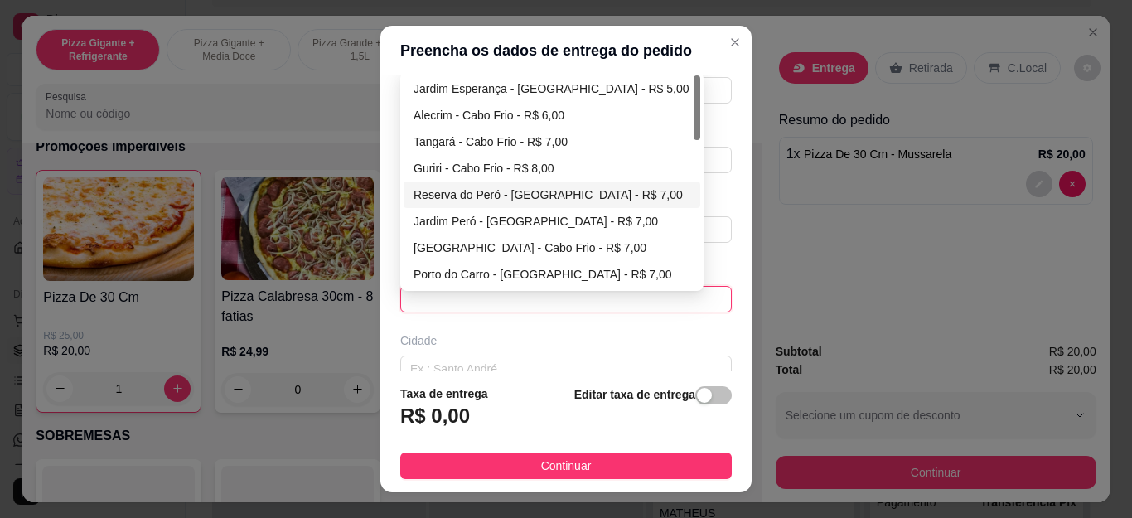
click at [481, 191] on div "Reserva do Peró - [GEOGRAPHIC_DATA] - R$ 7,00" at bounding box center [552, 195] width 277 height 18
type input "Cabo Frio"
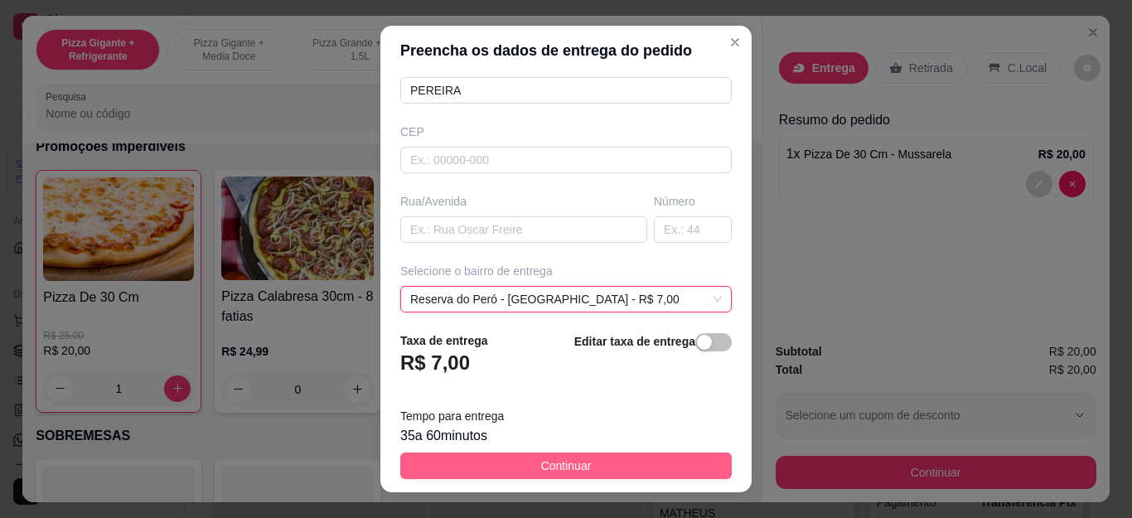
click at [562, 471] on span "Continuar" at bounding box center [566, 466] width 51 height 18
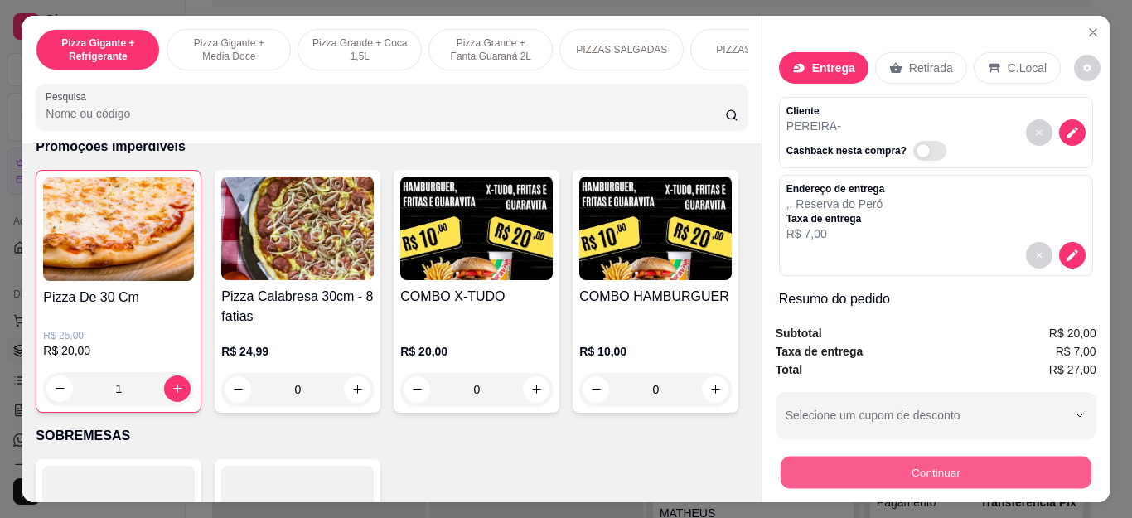
click at [834, 466] on button "Continuar" at bounding box center [935, 473] width 311 height 32
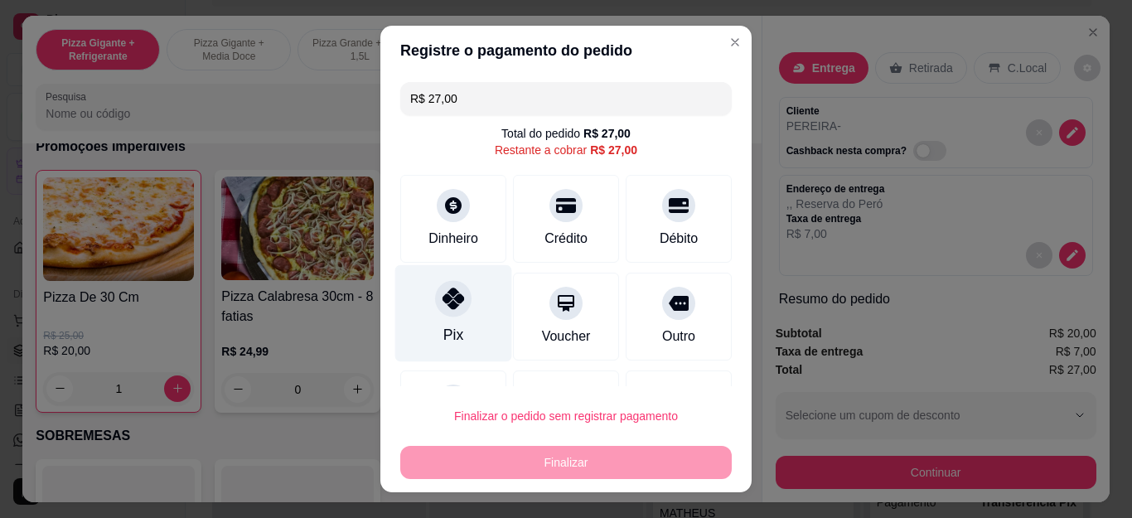
click at [460, 309] on div "Pix" at bounding box center [453, 313] width 117 height 97
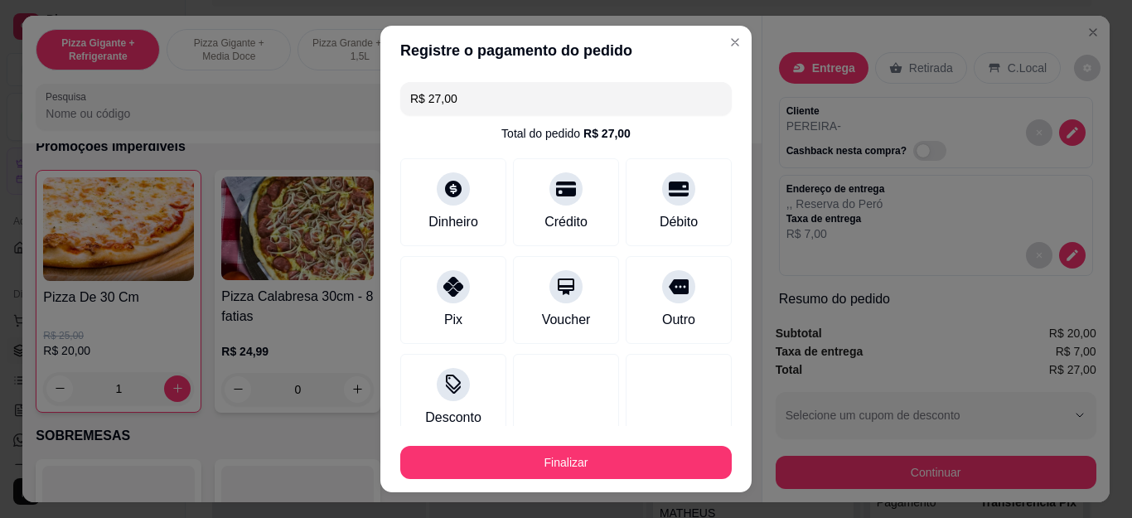
type input "R$ 0,00"
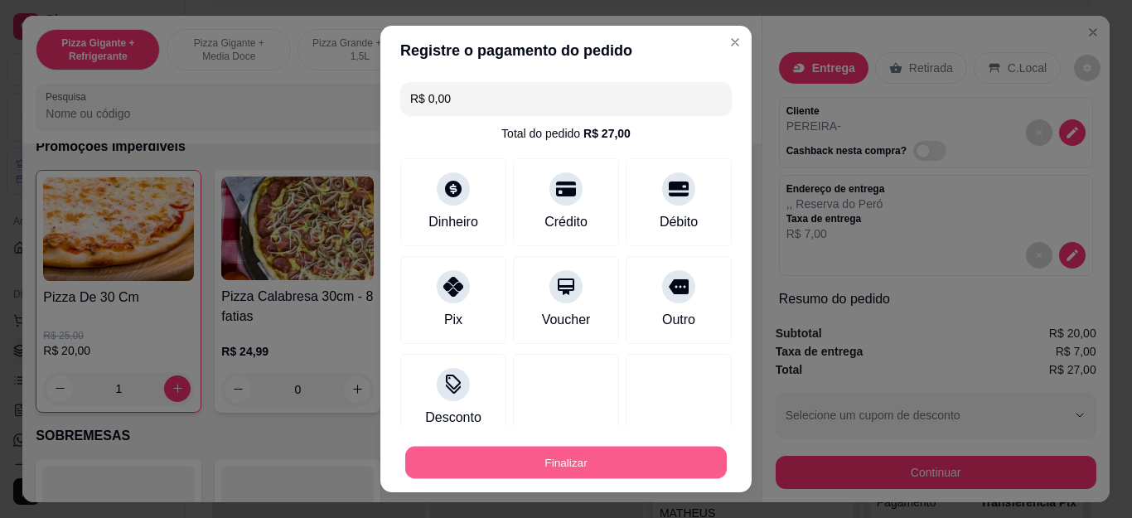
click at [523, 456] on button "Finalizar" at bounding box center [566, 462] width 322 height 32
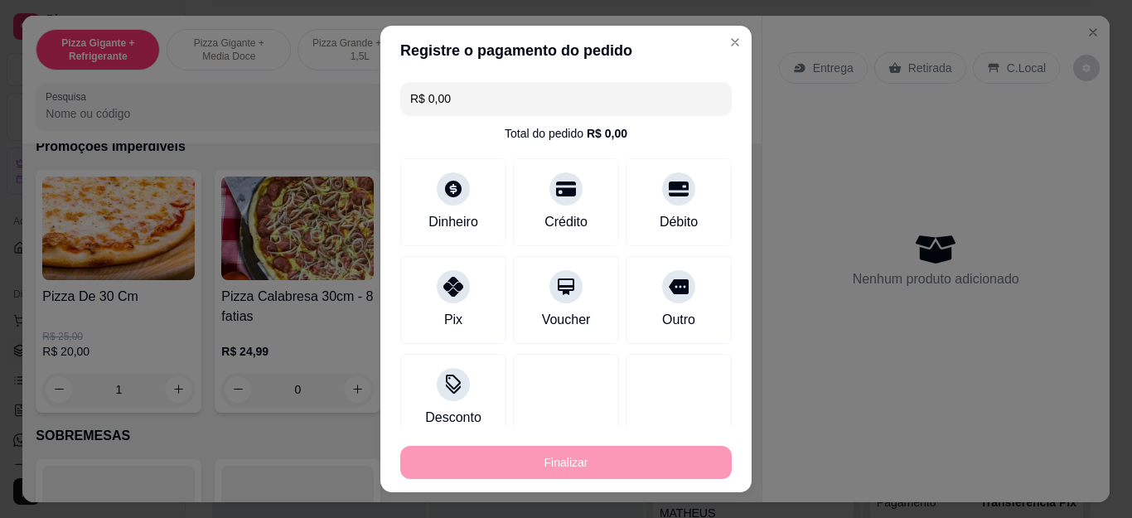
type input "0"
type input "-R$ 27,00"
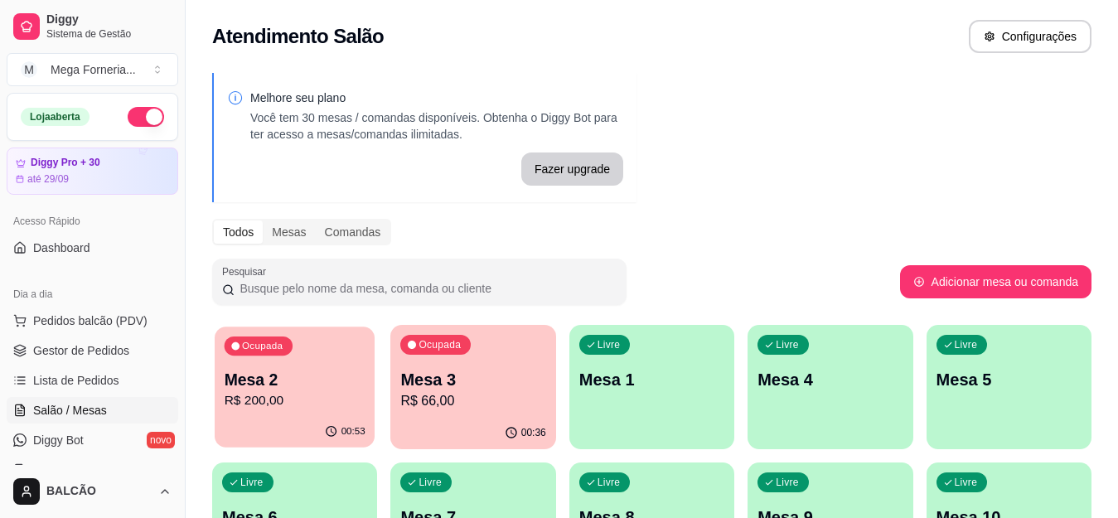
click at [300, 370] on p "Mesa 2" at bounding box center [295, 380] width 141 height 22
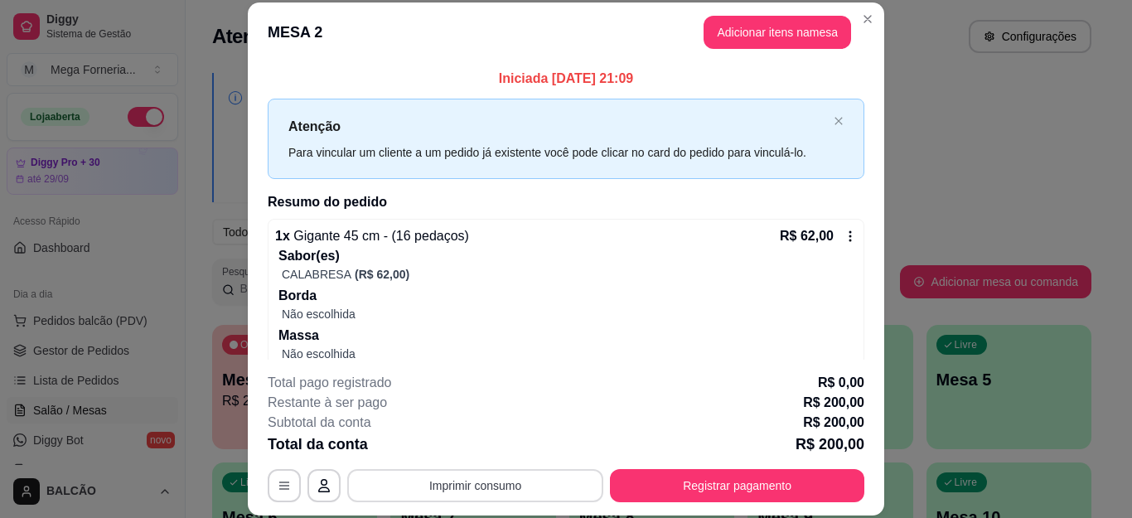
click at [484, 486] on button "Imprimir consumo" at bounding box center [475, 485] width 256 height 33
click at [460, 449] on button "IMPRESSORA" at bounding box center [473, 447] width 116 height 26
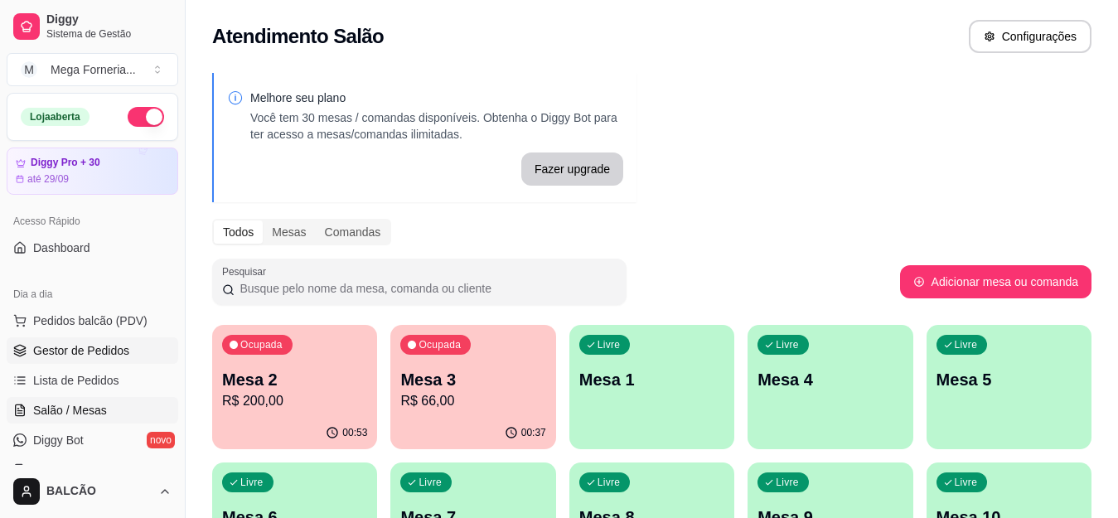
click at [75, 358] on span "Gestor de Pedidos" at bounding box center [81, 350] width 96 height 17
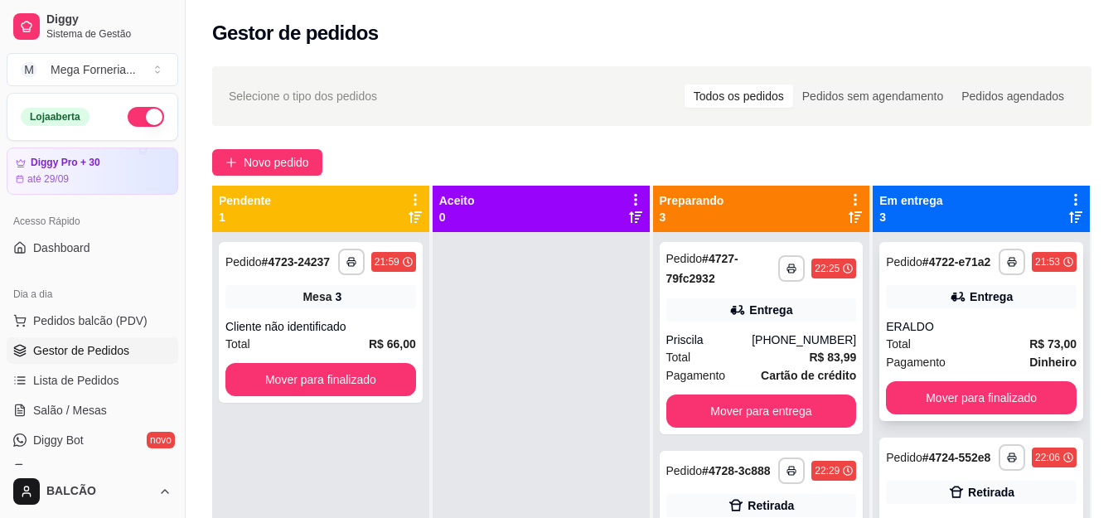
click at [1006, 324] on div "**********" at bounding box center [981, 331] width 204 height 179
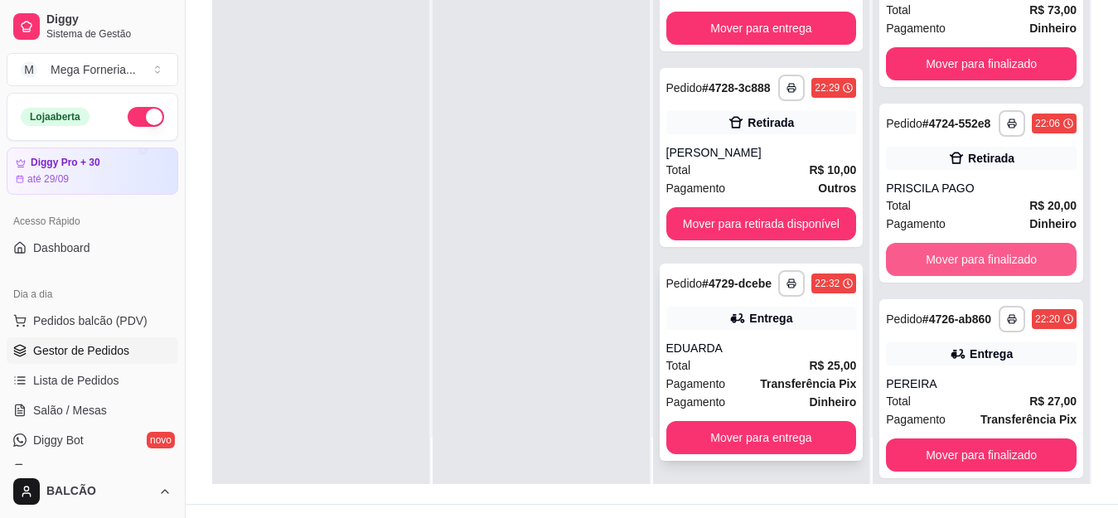
scroll to position [125, 0]
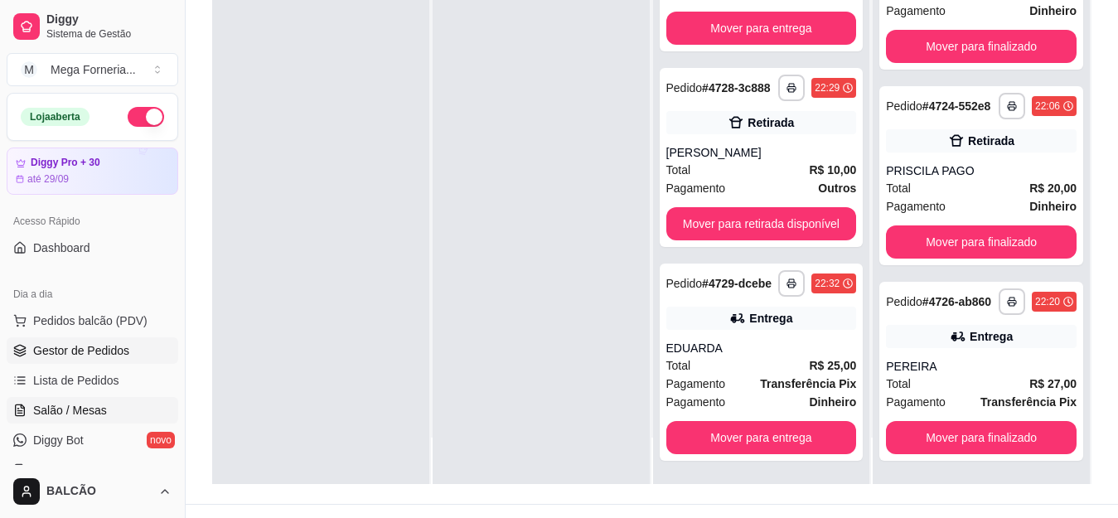
click at [91, 417] on span "Salão / Mesas" at bounding box center [70, 410] width 74 height 17
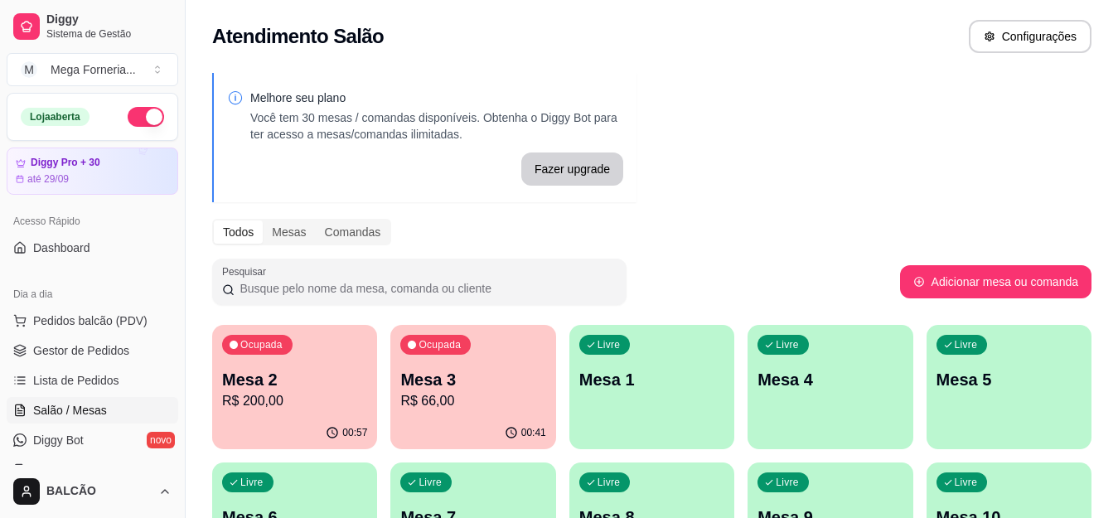
click at [330, 351] on div "Ocupada Mesa 2 R$ 200,00" at bounding box center [294, 371] width 165 height 92
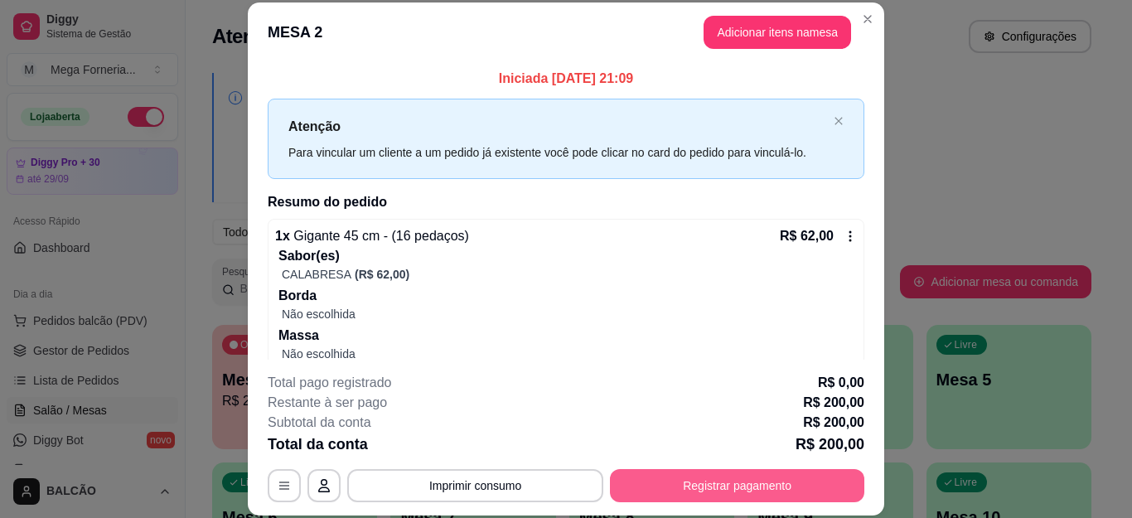
click at [711, 480] on button "Registrar pagamento" at bounding box center [737, 485] width 254 height 33
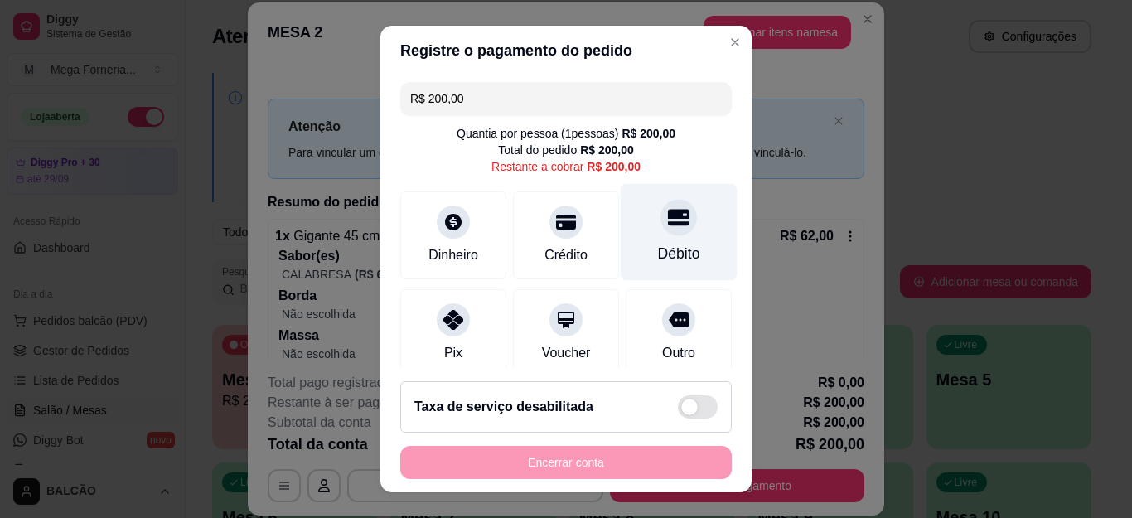
click at [661, 230] on div at bounding box center [679, 218] width 36 height 36
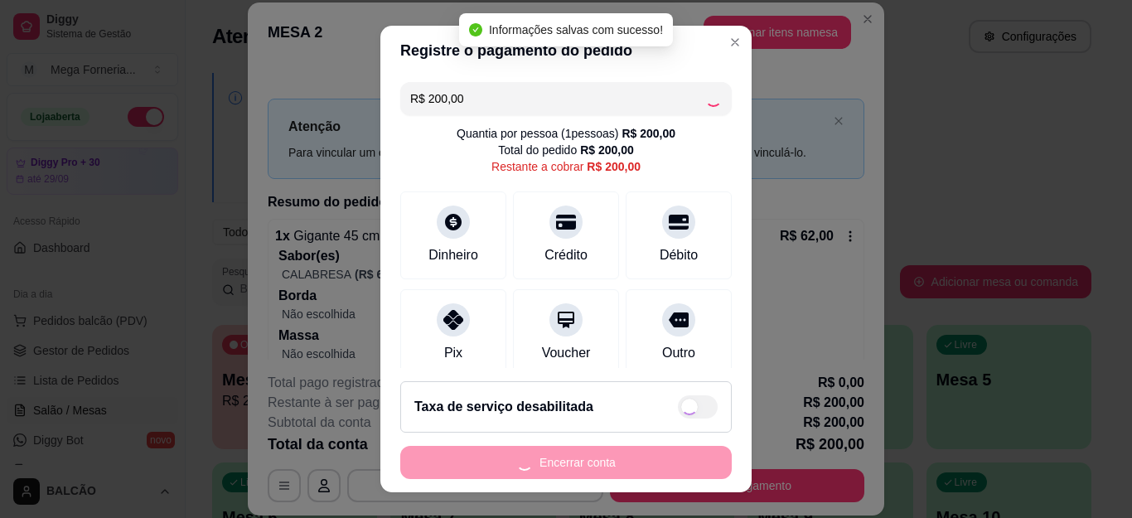
type input "R$ 0,00"
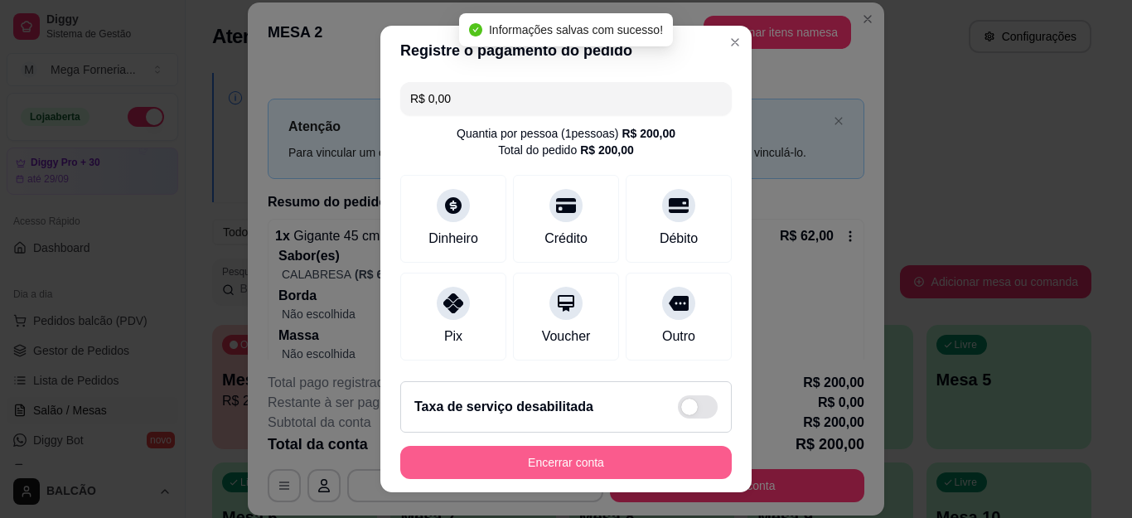
click at [598, 464] on button "Encerrar conta" at bounding box center [566, 462] width 332 height 33
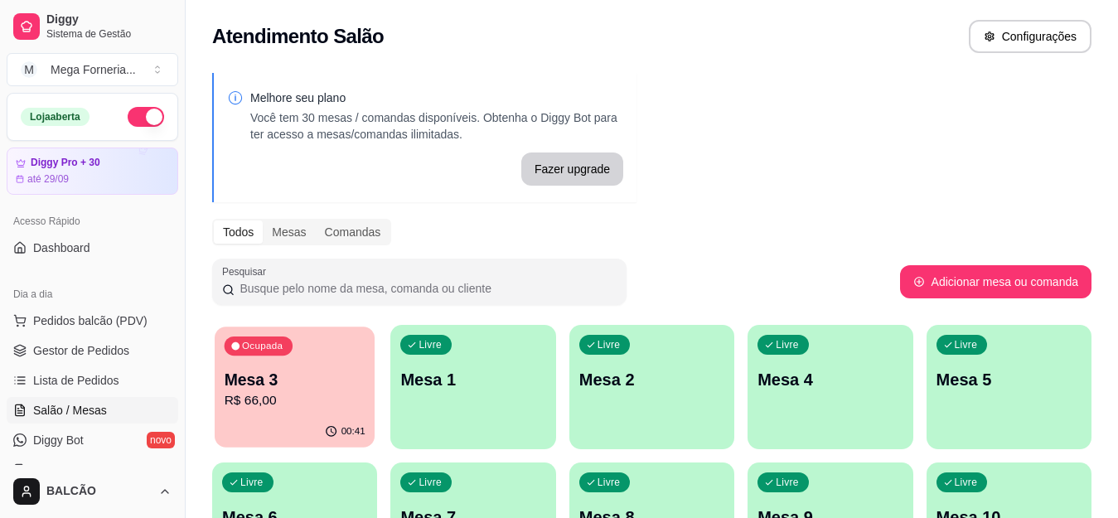
click at [233, 438] on div "00:41" at bounding box center [295, 431] width 160 height 31
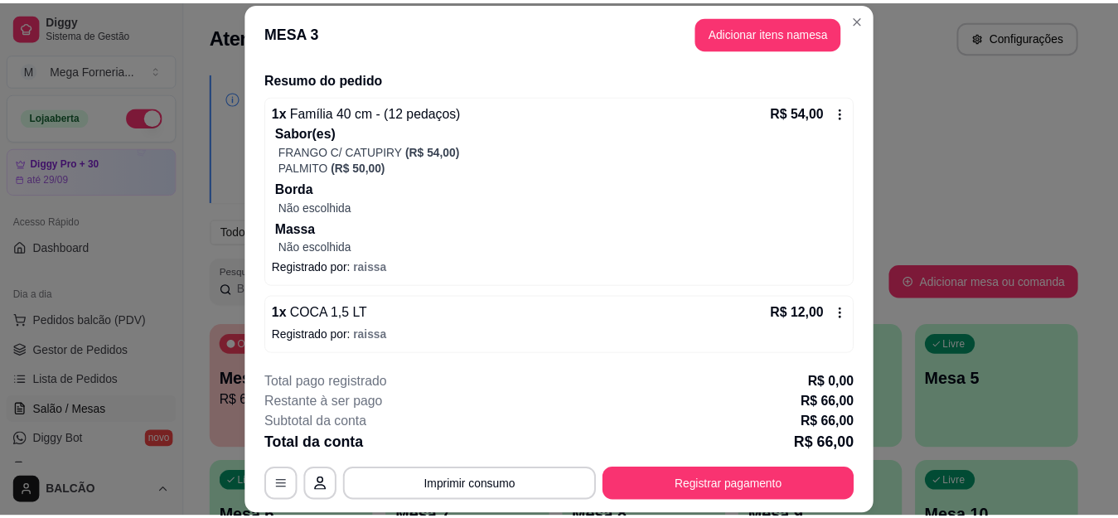
scroll to position [124, 0]
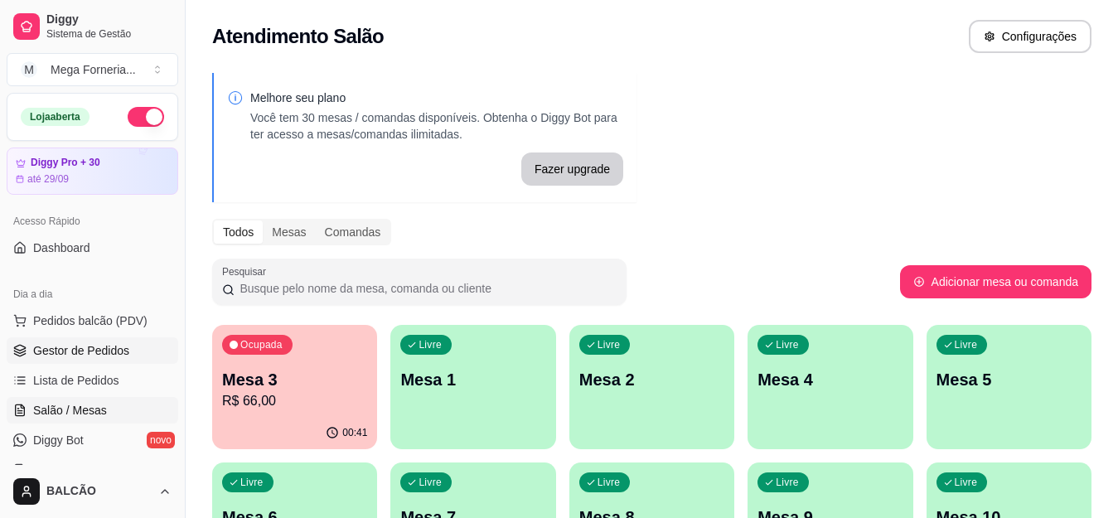
click at [100, 346] on span "Gestor de Pedidos" at bounding box center [81, 350] width 96 height 17
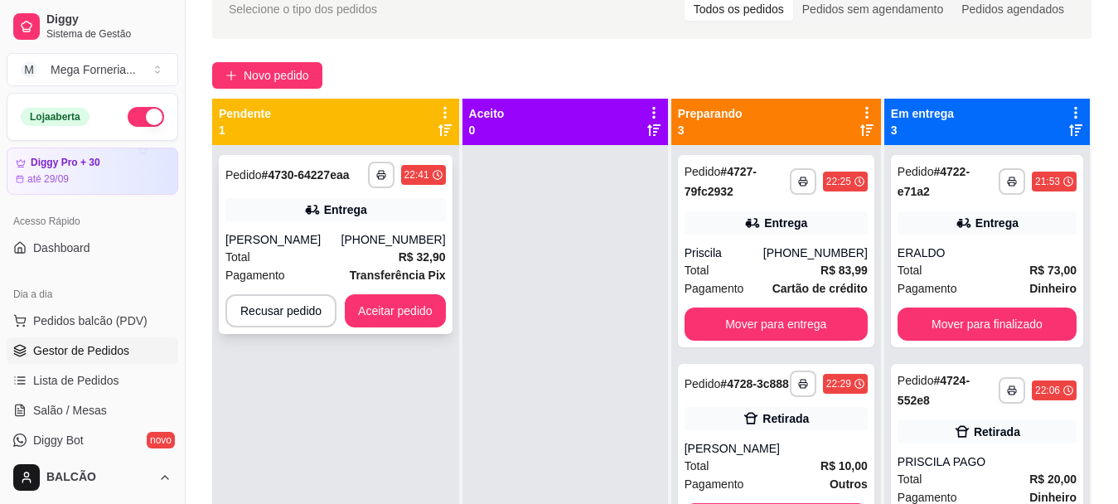
click at [378, 254] on div "Total R$ 32,90" at bounding box center [335, 257] width 220 height 18
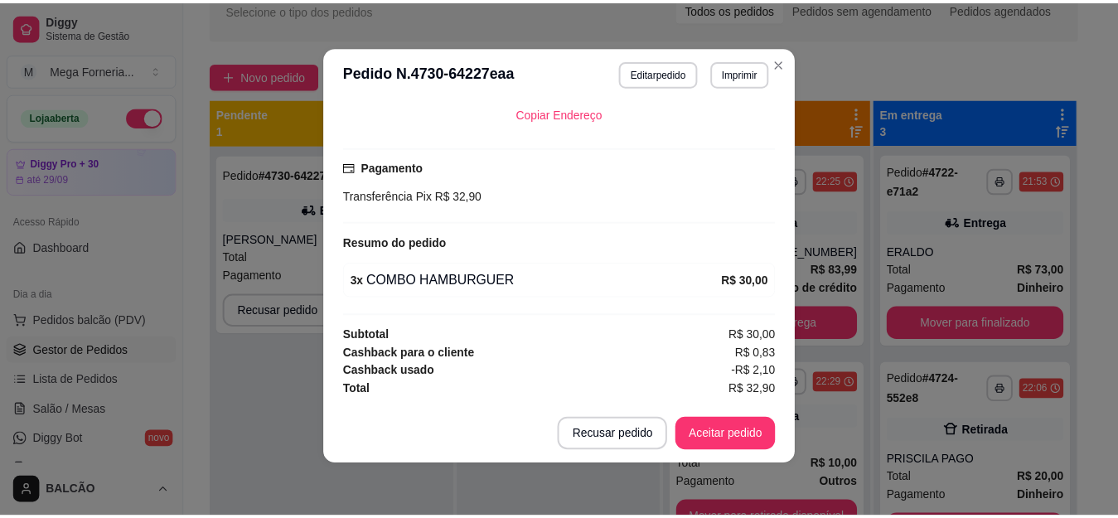
scroll to position [388, 0]
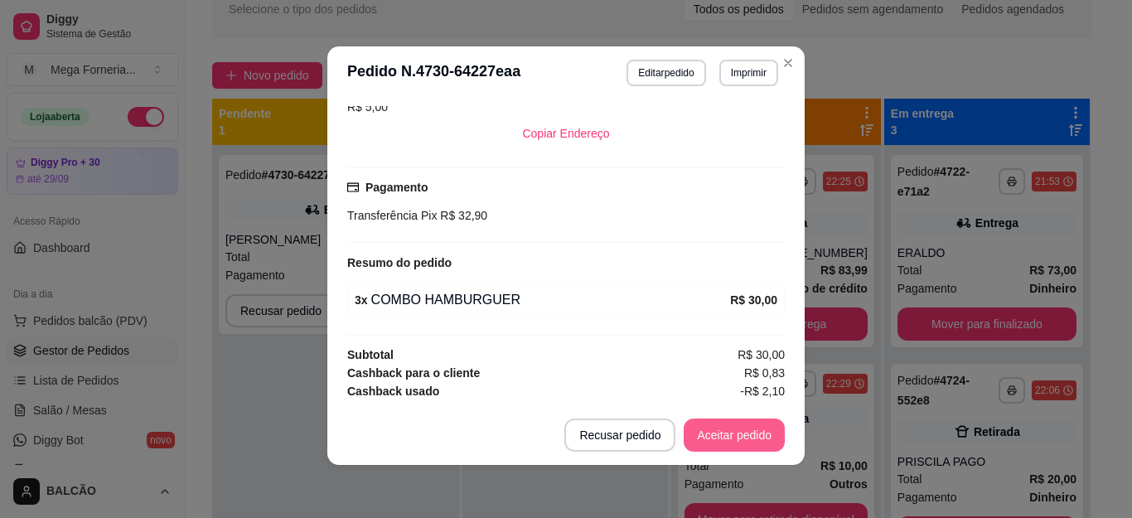
click at [739, 431] on button "Aceitar pedido" at bounding box center [734, 435] width 101 height 33
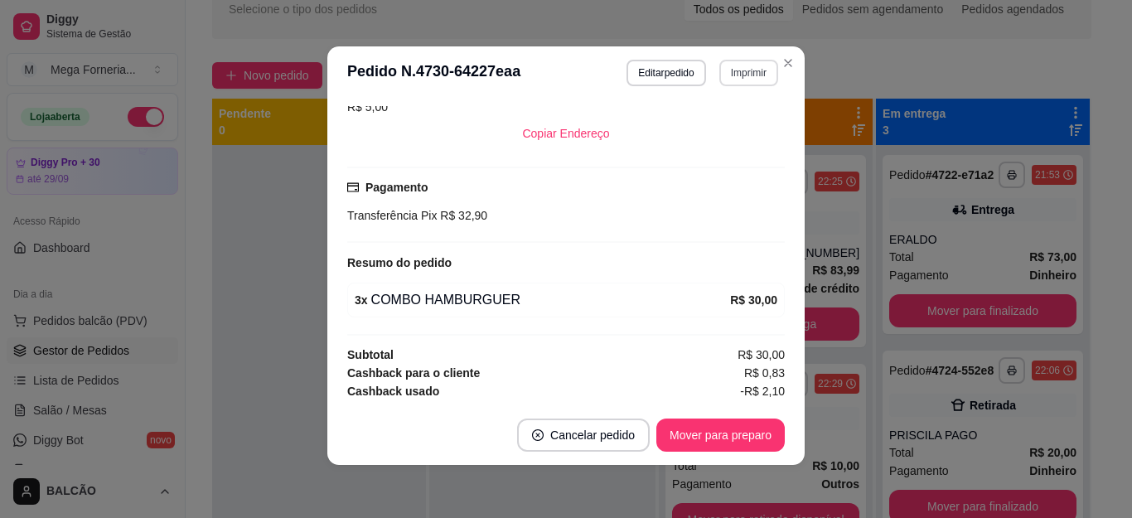
click at [735, 73] on button "Imprimir" at bounding box center [748, 73] width 59 height 27
click at [681, 131] on button "IMPRESSORA" at bounding box center [713, 132] width 116 height 26
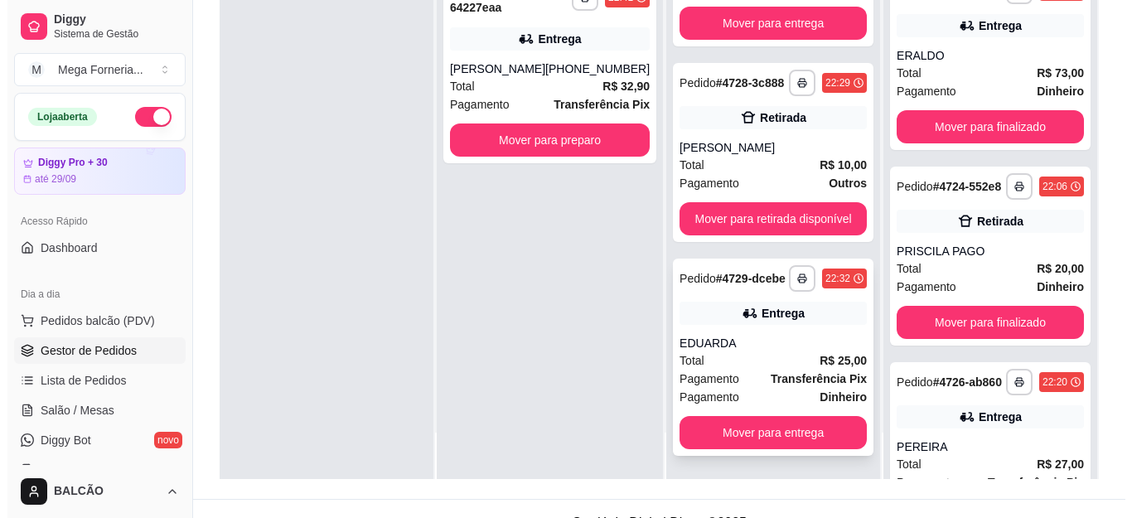
scroll to position [253, 0]
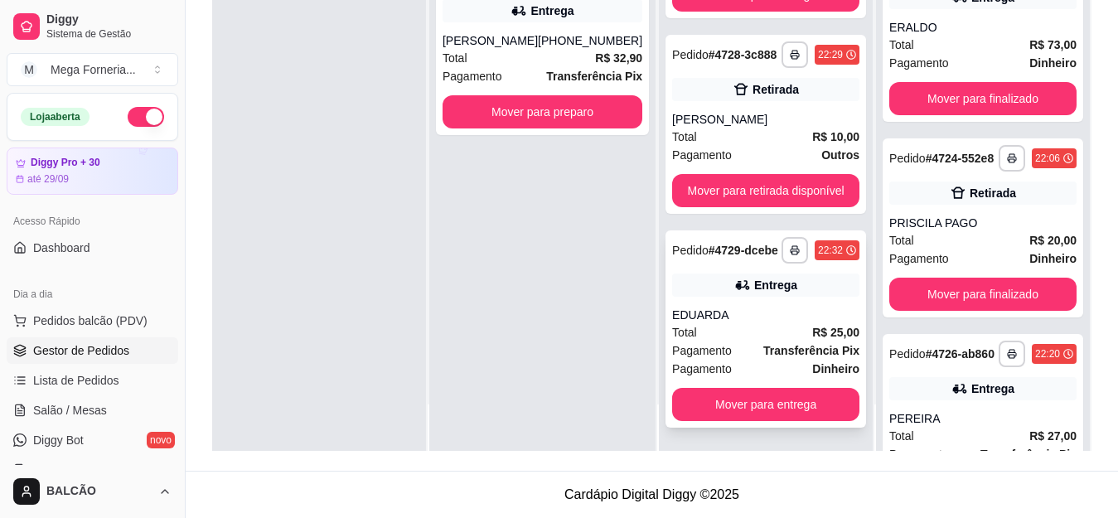
click at [764, 303] on div "**********" at bounding box center [766, 328] width 201 height 197
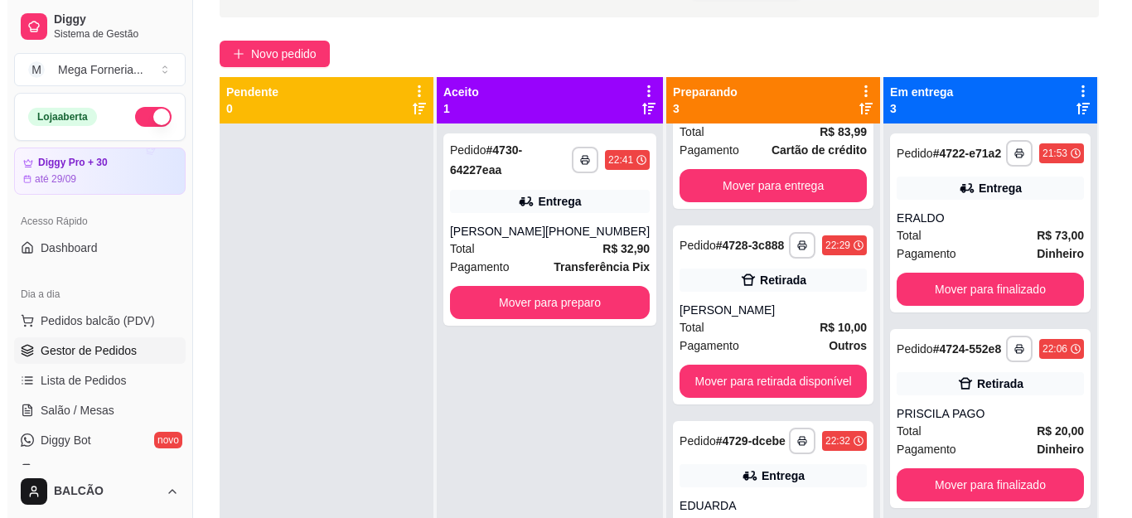
scroll to position [87, 0]
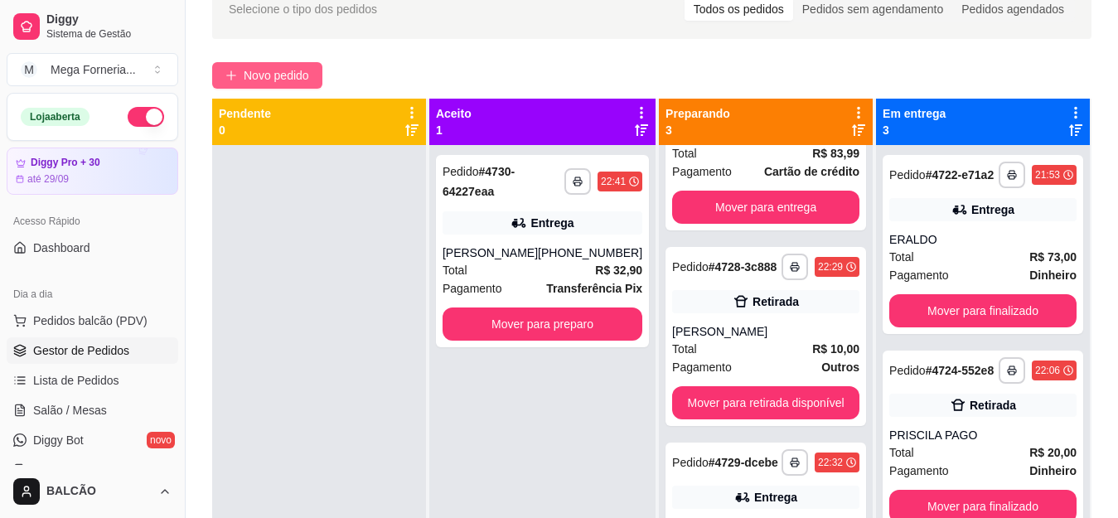
click at [287, 71] on span "Novo pedido" at bounding box center [276, 75] width 65 height 18
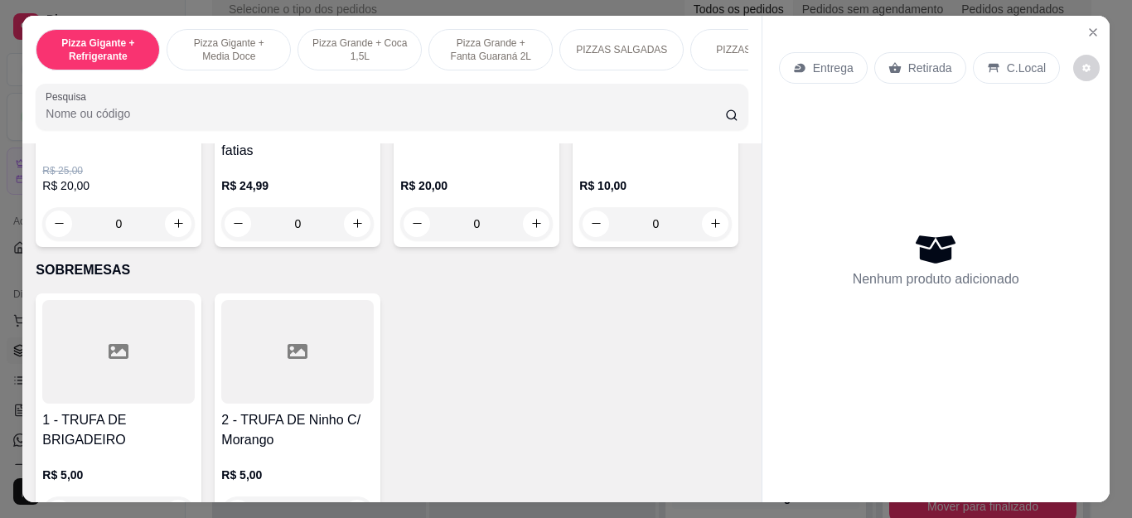
scroll to position [1741, 0]
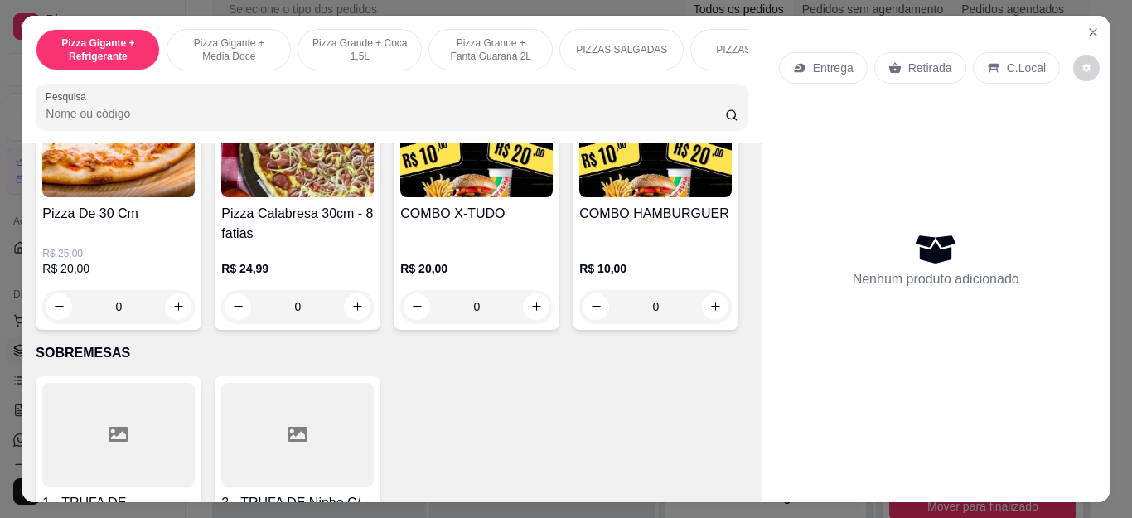
click at [166, 311] on div "0" at bounding box center [118, 306] width 153 height 33
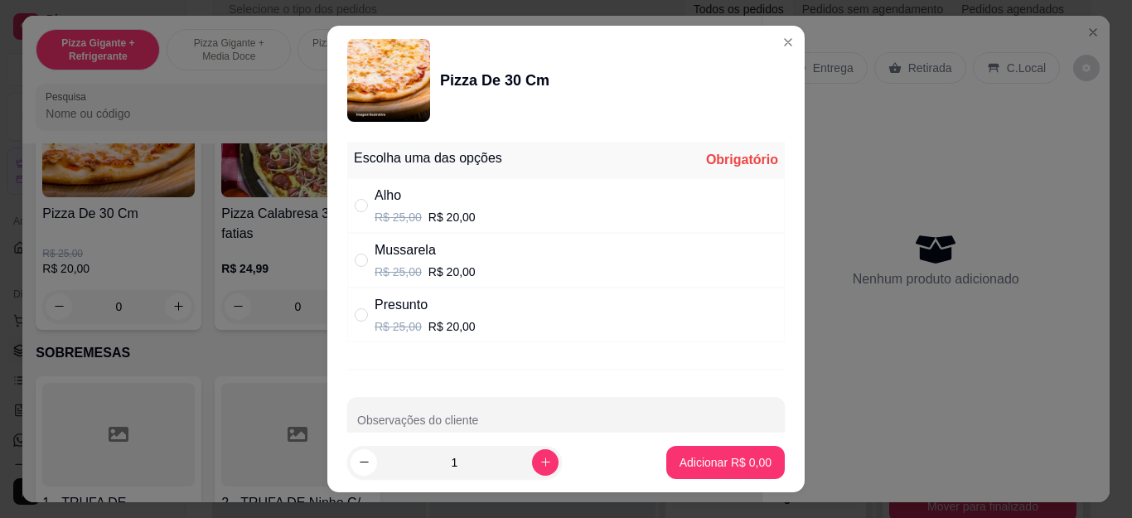
click at [442, 260] on div "Mussarela" at bounding box center [425, 250] width 101 height 20
radio input "true"
click at [684, 455] on p "Adicionar R$ 20,00" at bounding box center [722, 462] width 99 height 17
type input "1"
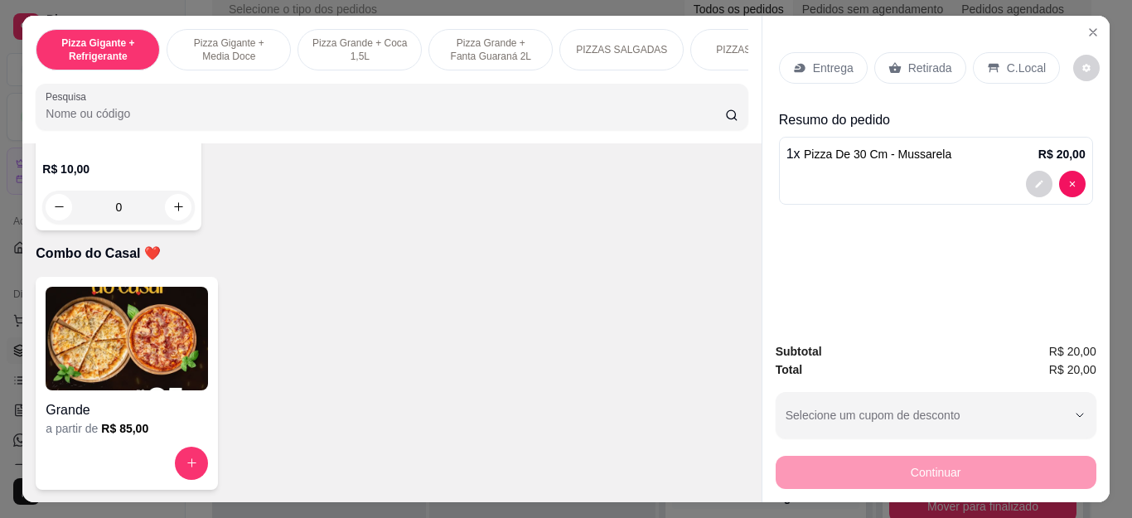
scroll to position [4145, 0]
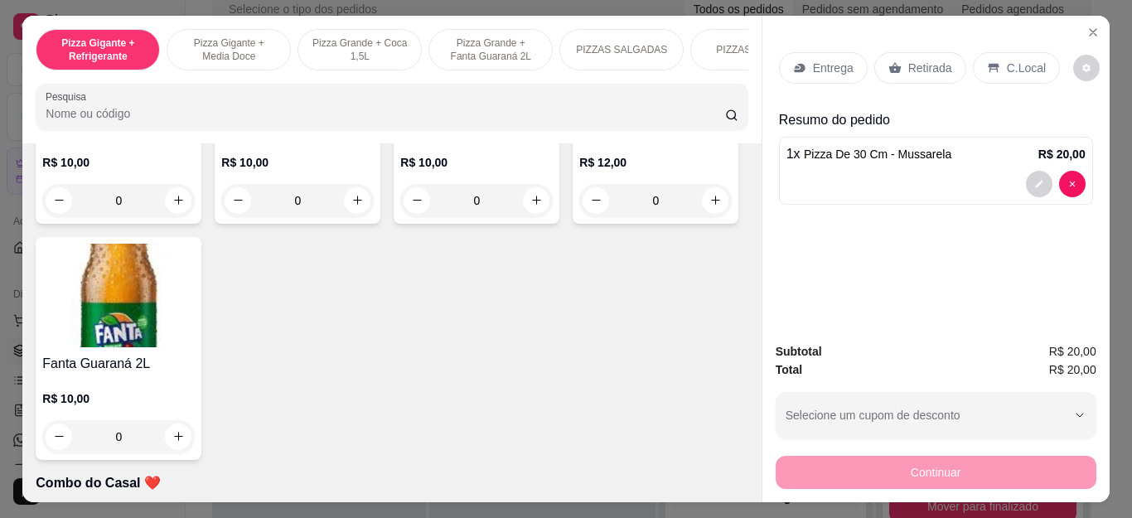
type input "1"
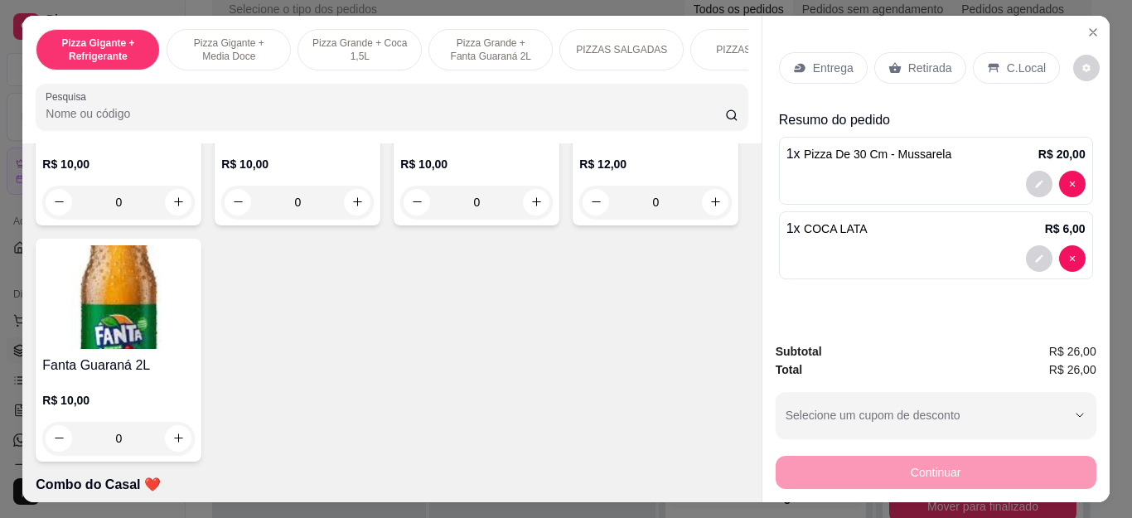
click at [800, 64] on div "Entrega" at bounding box center [823, 67] width 89 height 31
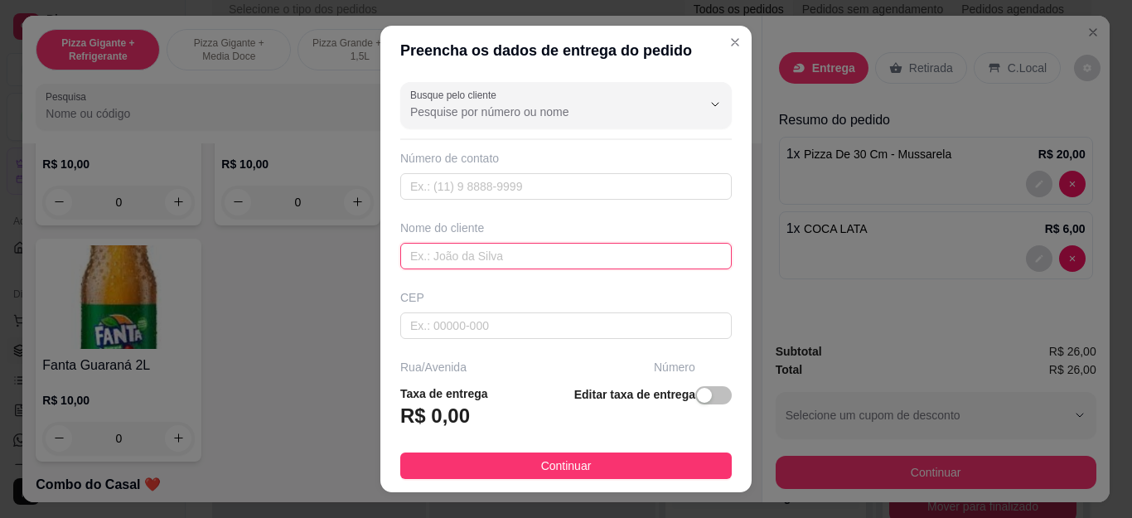
click at [421, 254] on input "text" at bounding box center [566, 256] width 332 height 27
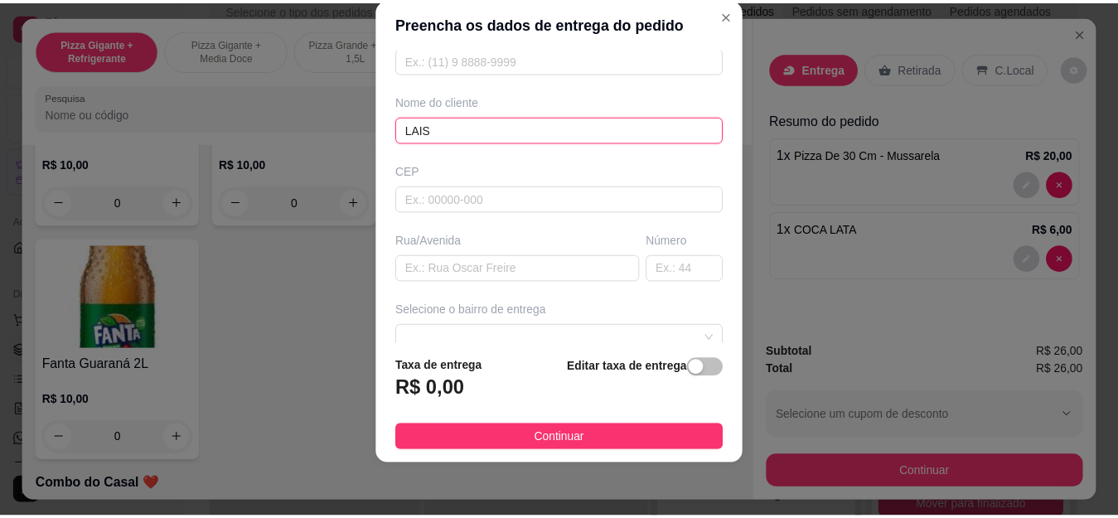
scroll to position [166, 0]
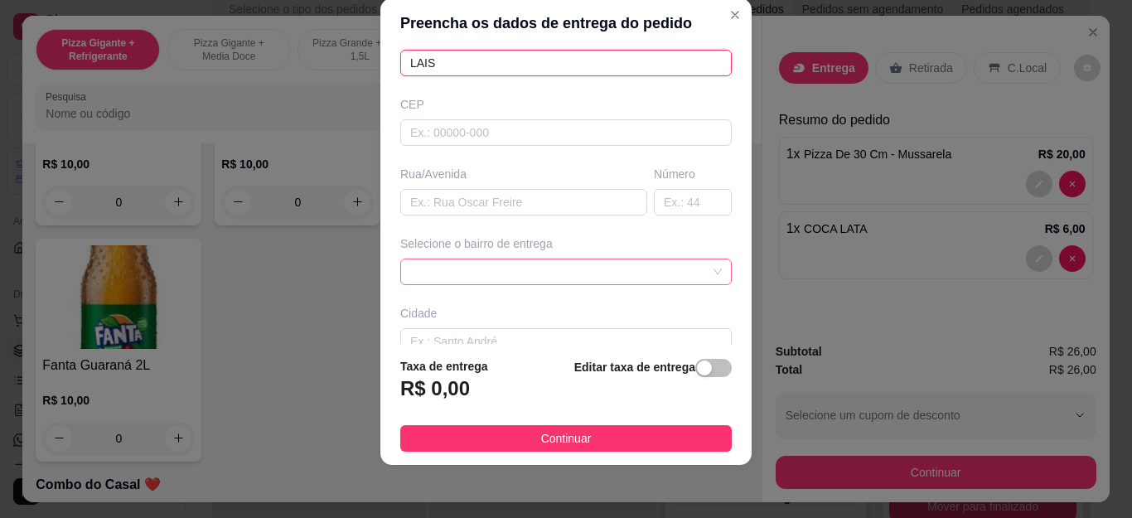
click at [563, 259] on div at bounding box center [566, 272] width 332 height 27
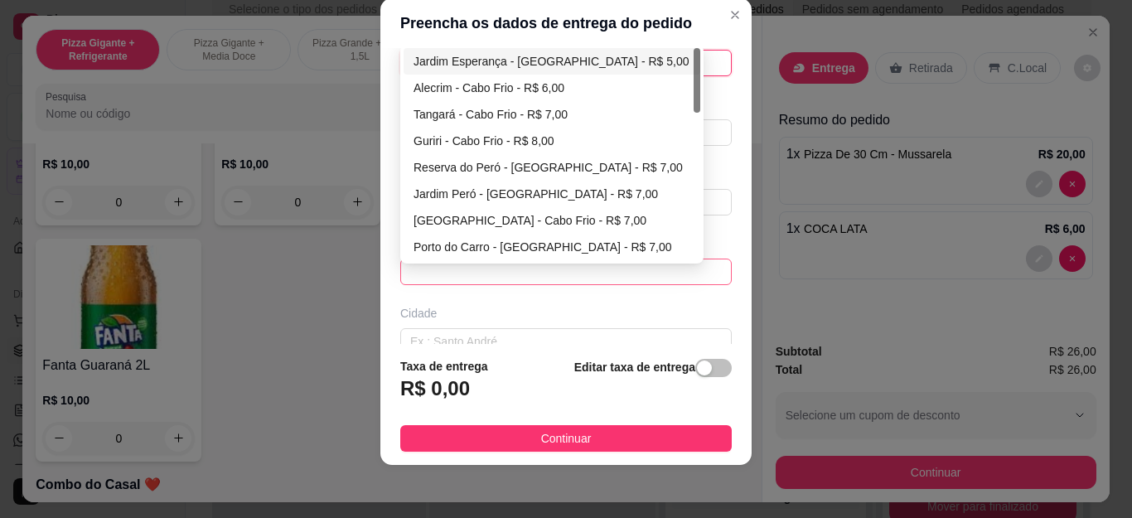
type input "LAIS"
click at [532, 60] on div "Jardim Esperança - [GEOGRAPHIC_DATA] - R$ 5,00" at bounding box center [552, 61] width 277 height 18
type input "Cabo Frio"
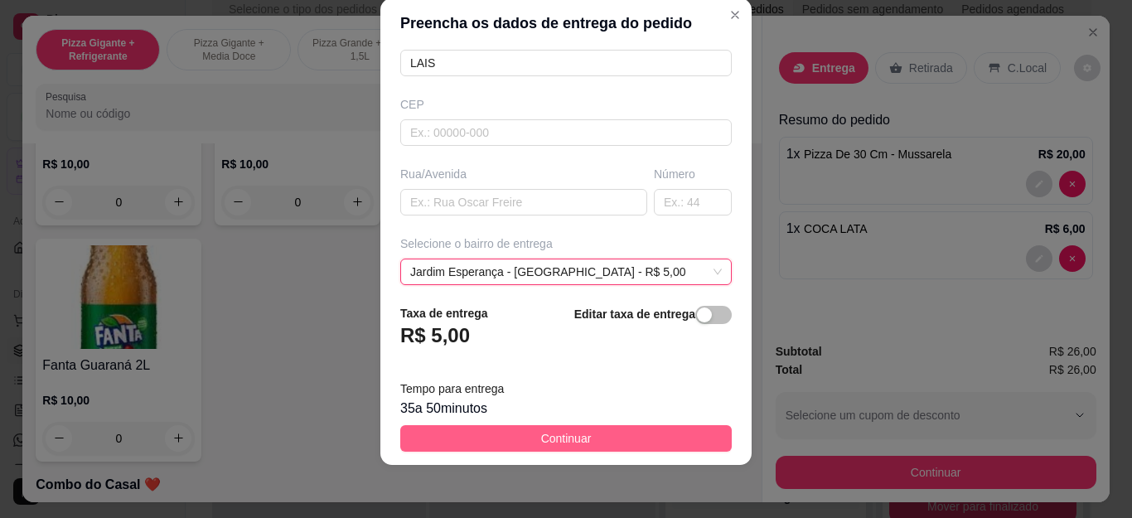
click at [541, 437] on span "Continuar" at bounding box center [566, 438] width 51 height 18
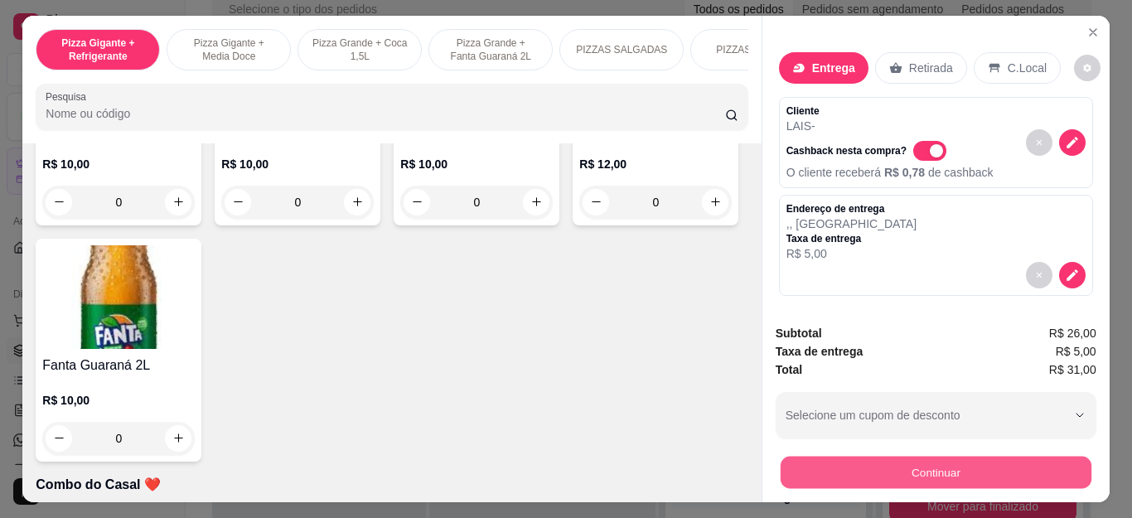
click at [780, 464] on button "Continuar" at bounding box center [935, 473] width 311 height 32
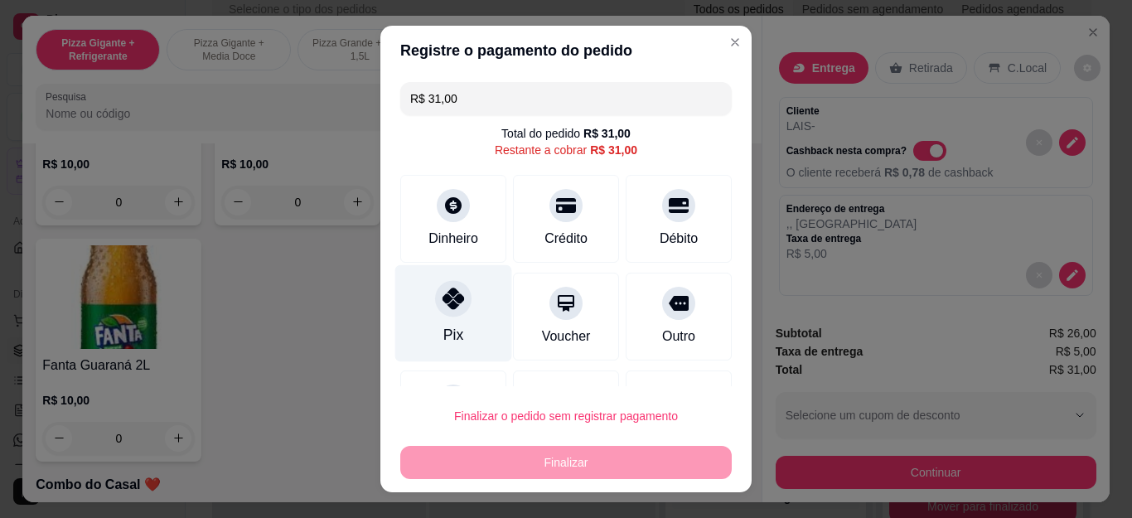
click at [453, 324] on div "Pix" at bounding box center [453, 313] width 117 height 97
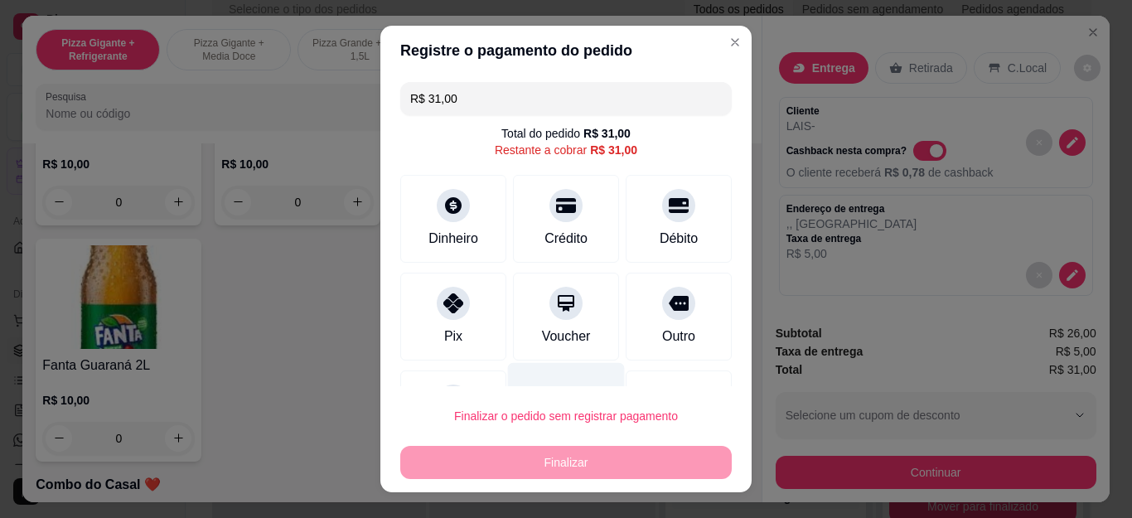
type input "R$ 0,00"
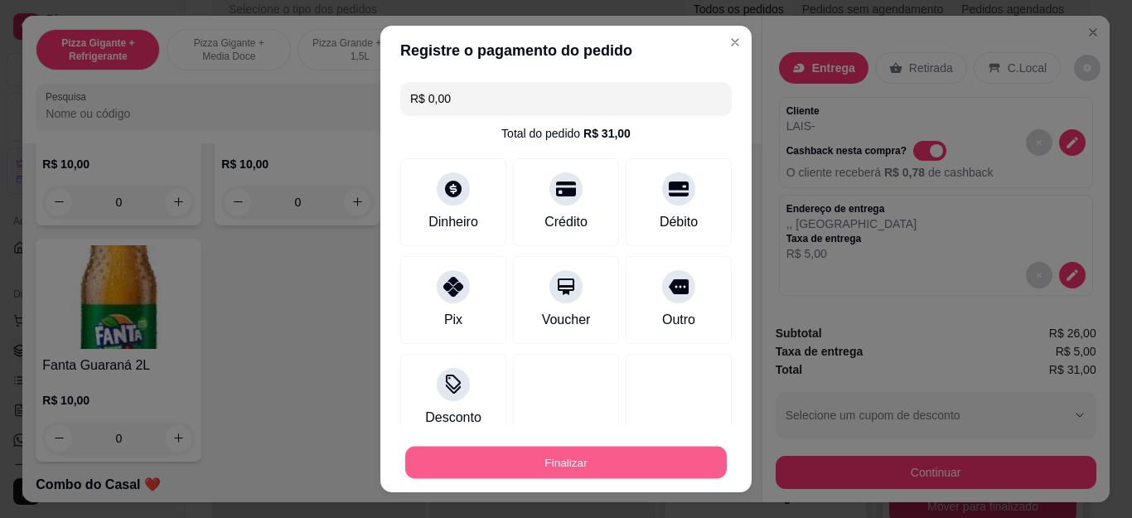
click at [535, 460] on button "Finalizar" at bounding box center [566, 462] width 322 height 32
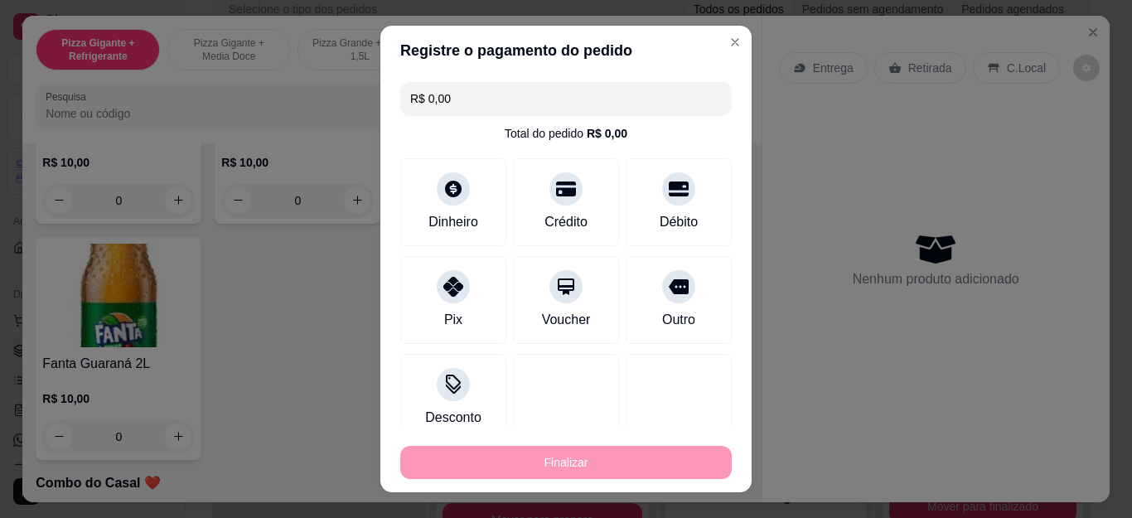
type input "0"
type input "-R$ 31,00"
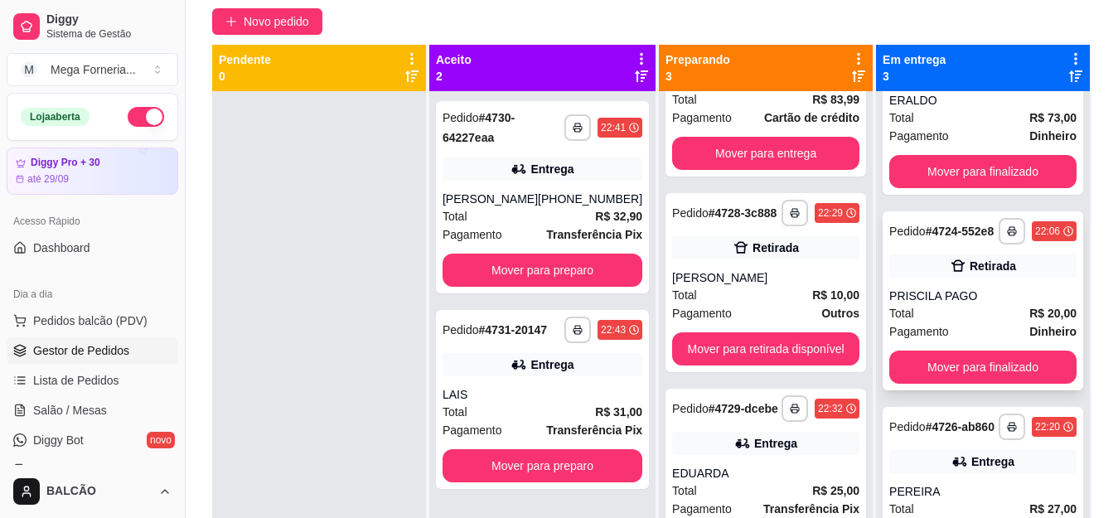
scroll to position [125, 0]
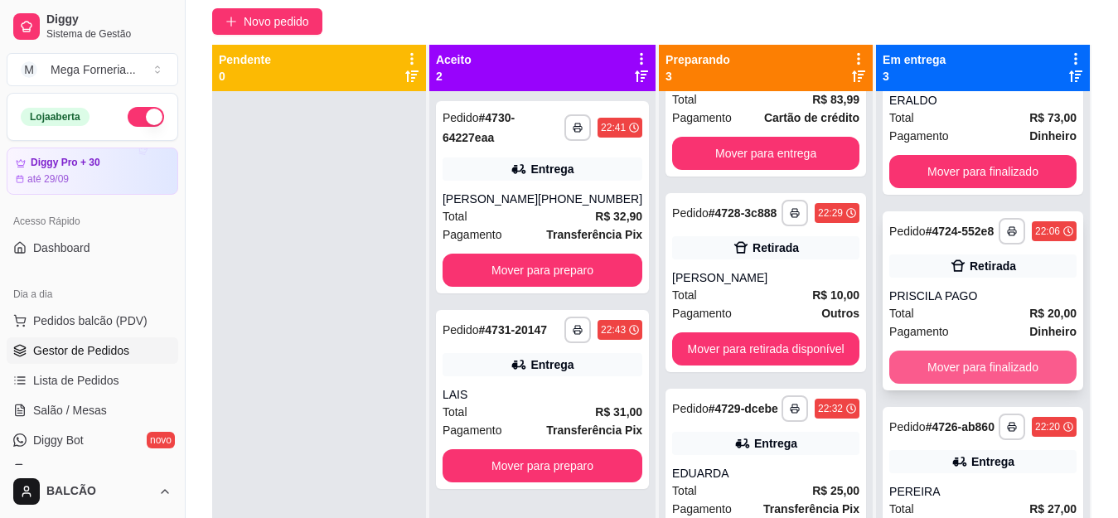
click at [1028, 351] on button "Mover para finalizado" at bounding box center [982, 367] width 187 height 33
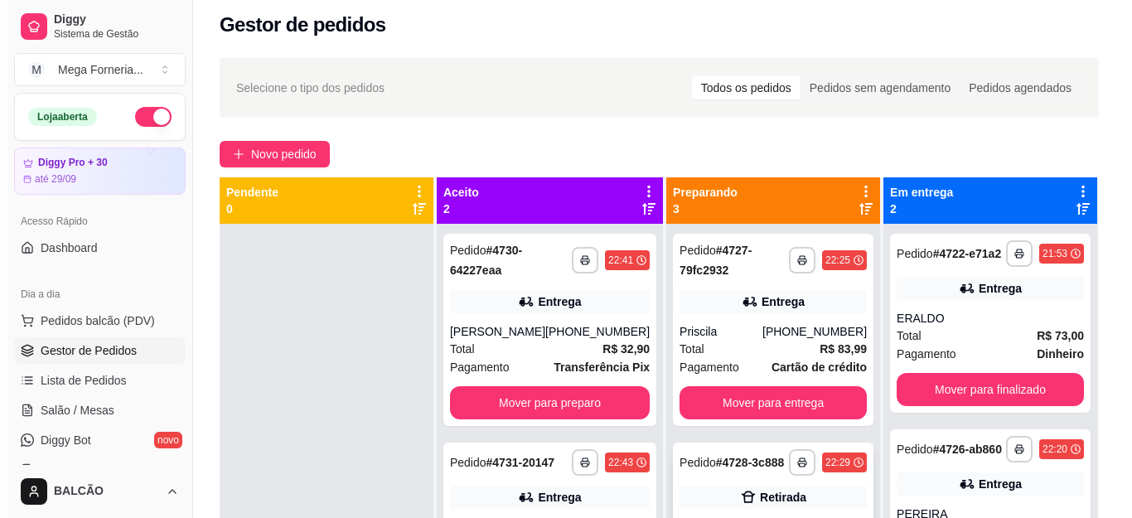
scroll to position [0, 0]
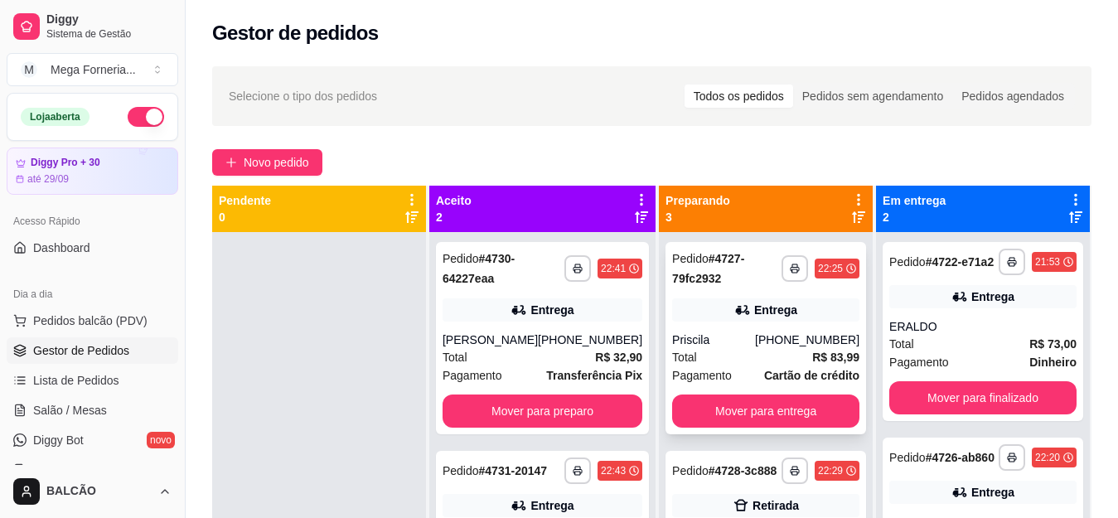
click at [785, 339] on div "[PHONE_NUMBER]" at bounding box center [807, 340] width 104 height 17
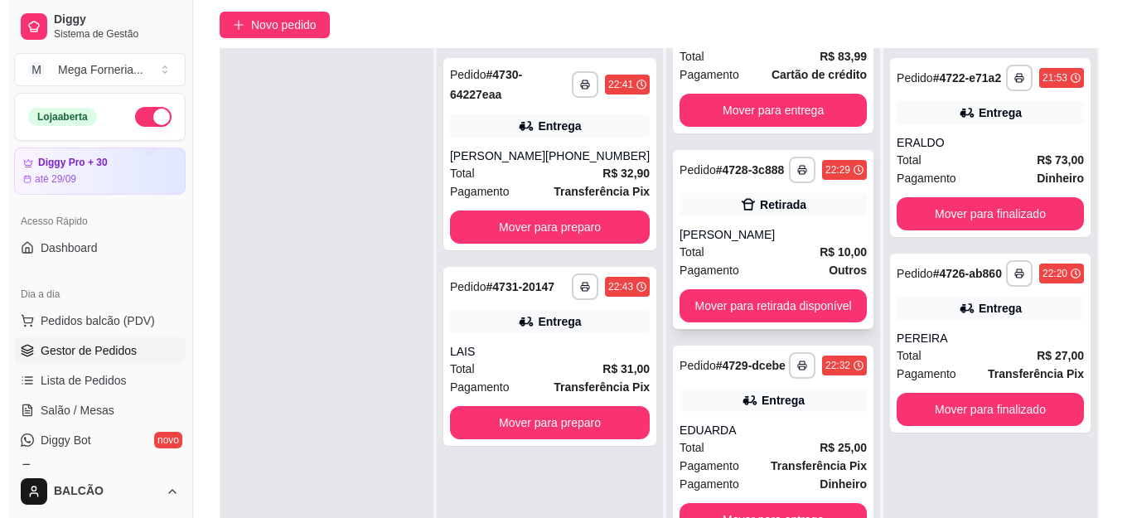
scroll to position [166, 0]
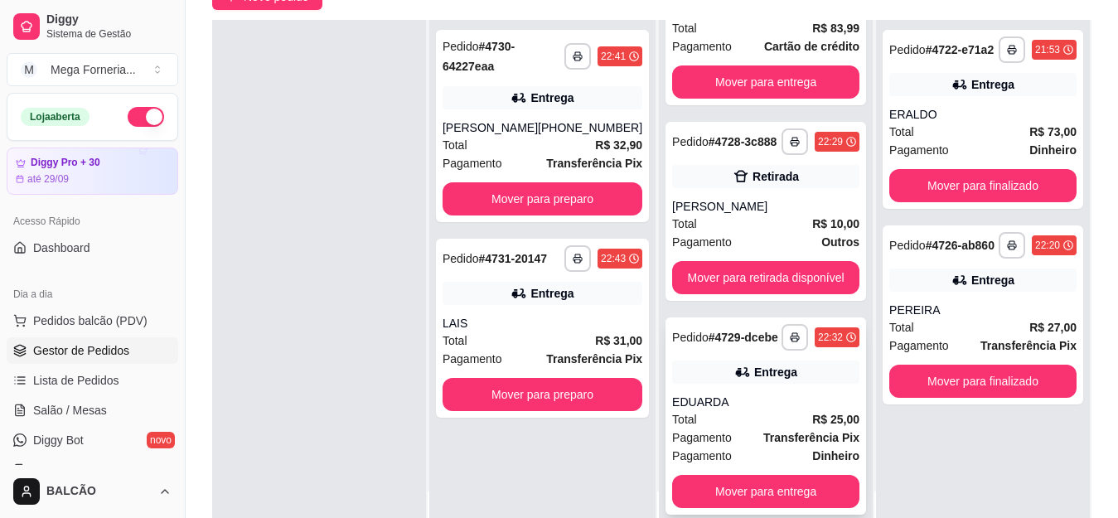
click at [754, 378] on div "Entrega" at bounding box center [775, 372] width 43 height 17
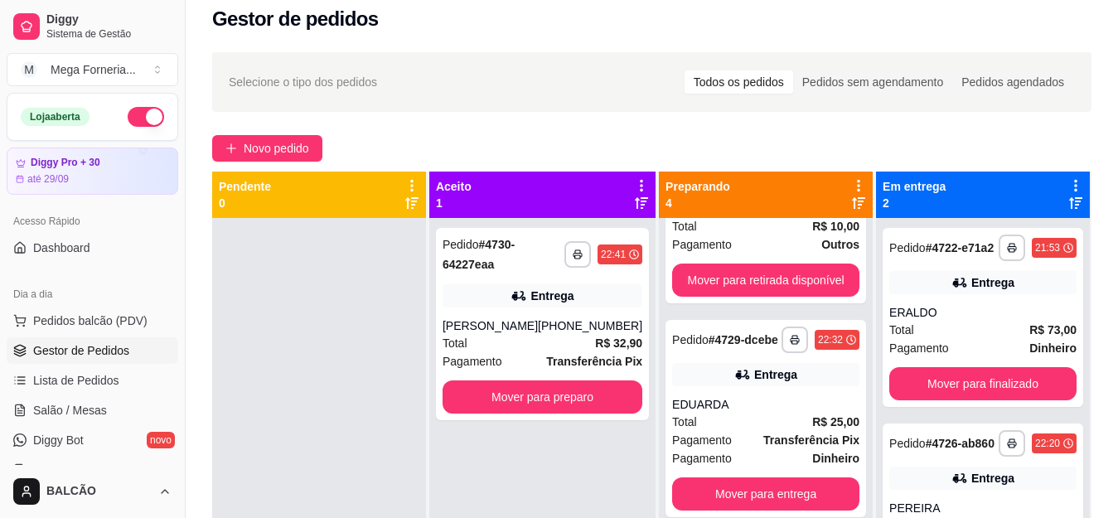
scroll to position [0, 0]
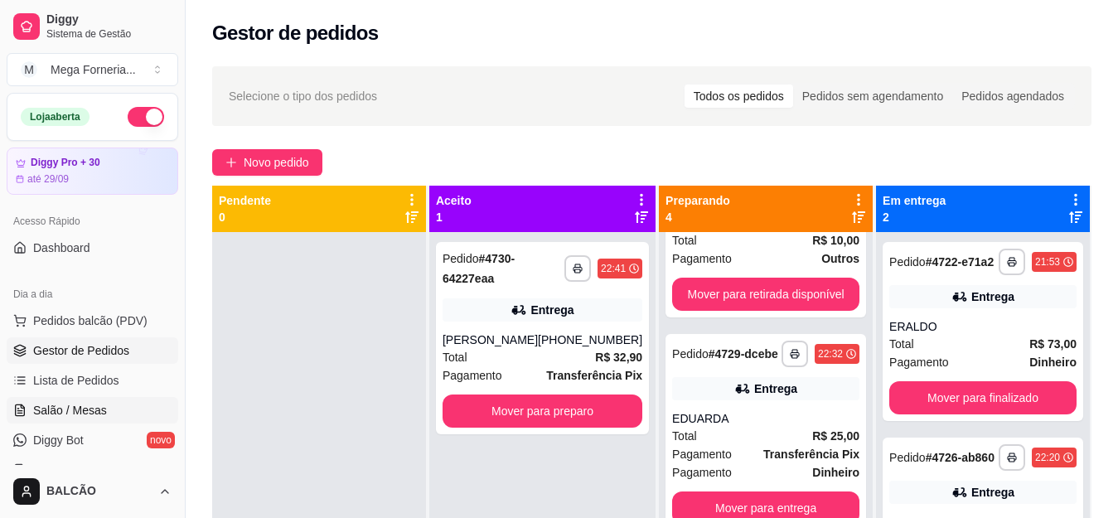
click at [105, 411] on link "Salão / Mesas" at bounding box center [93, 410] width 172 height 27
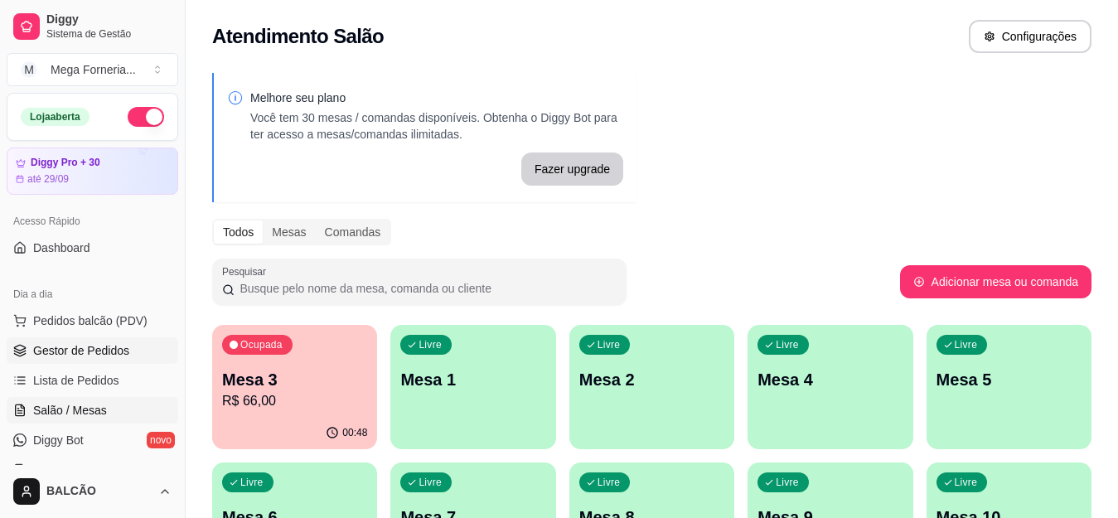
click at [70, 341] on link "Gestor de Pedidos" at bounding box center [93, 350] width 172 height 27
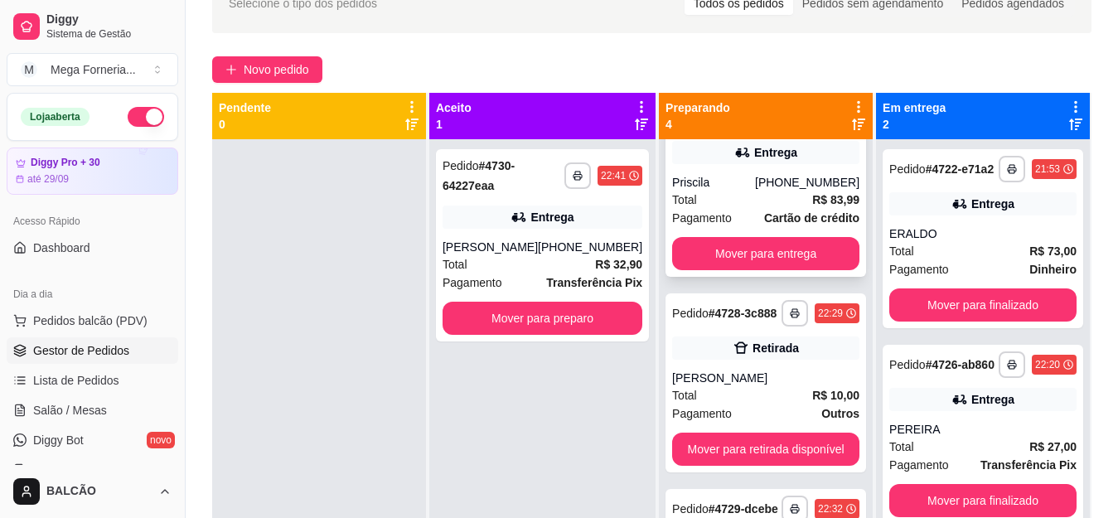
scroll to position [83, 0]
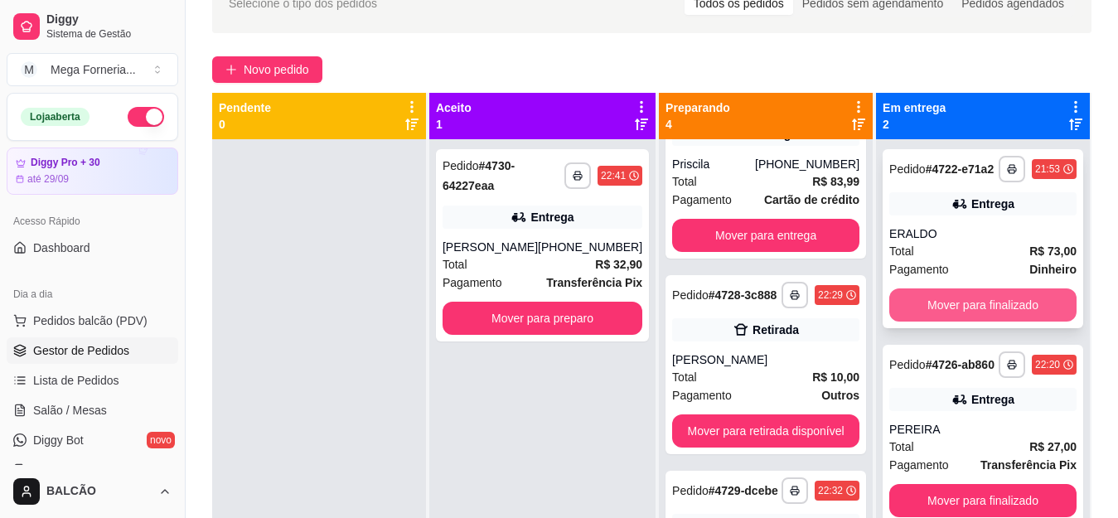
click at [952, 299] on button "Mover para finalizado" at bounding box center [982, 304] width 187 height 33
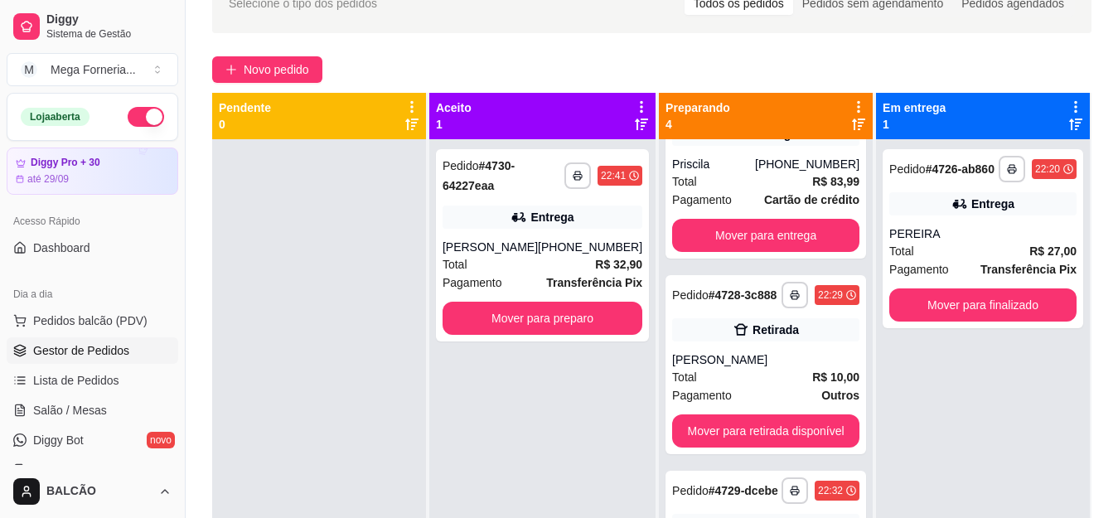
click at [952, 299] on div "**********" at bounding box center [983, 238] width 201 height 179
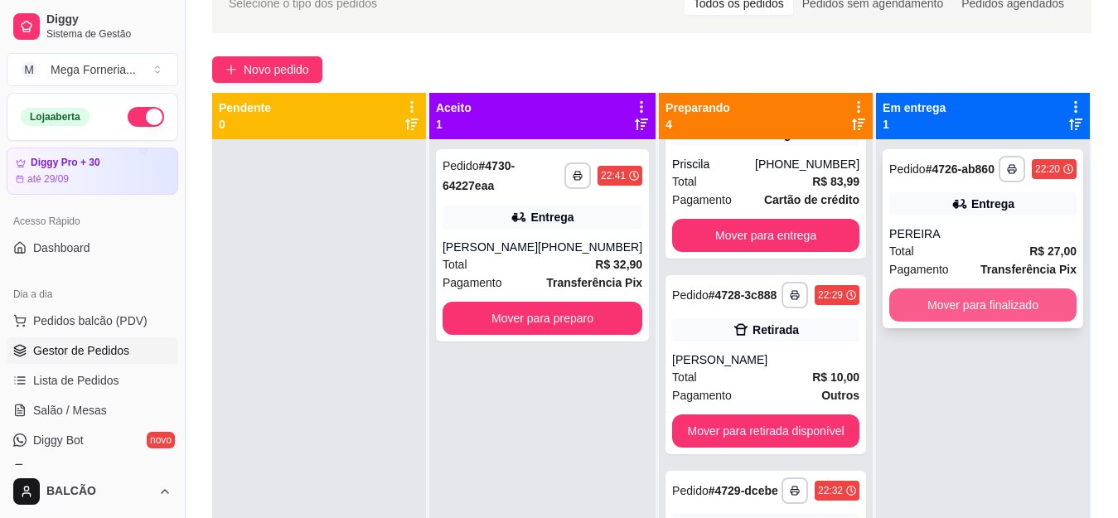
click at [987, 314] on button "Mover para finalizado" at bounding box center [982, 304] width 187 height 33
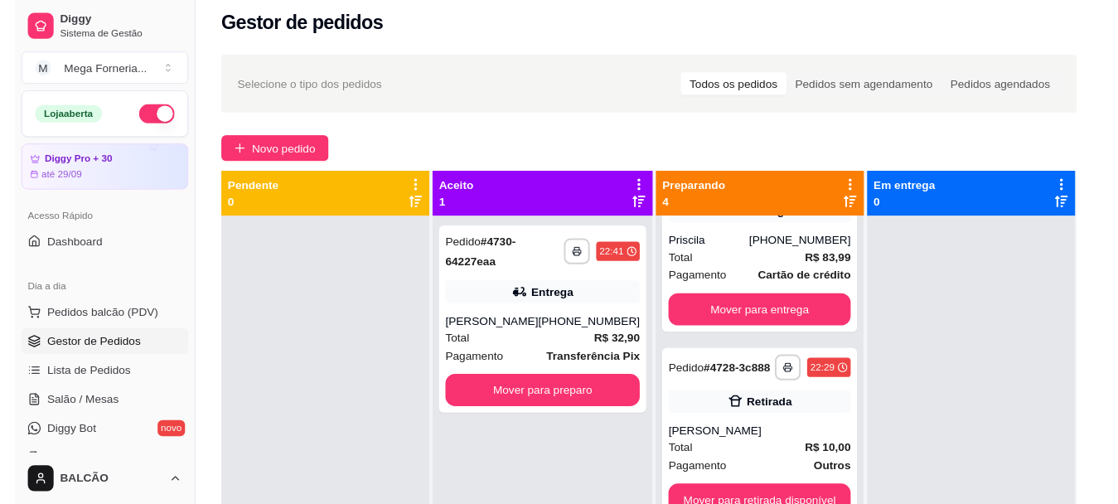
scroll to position [46, 0]
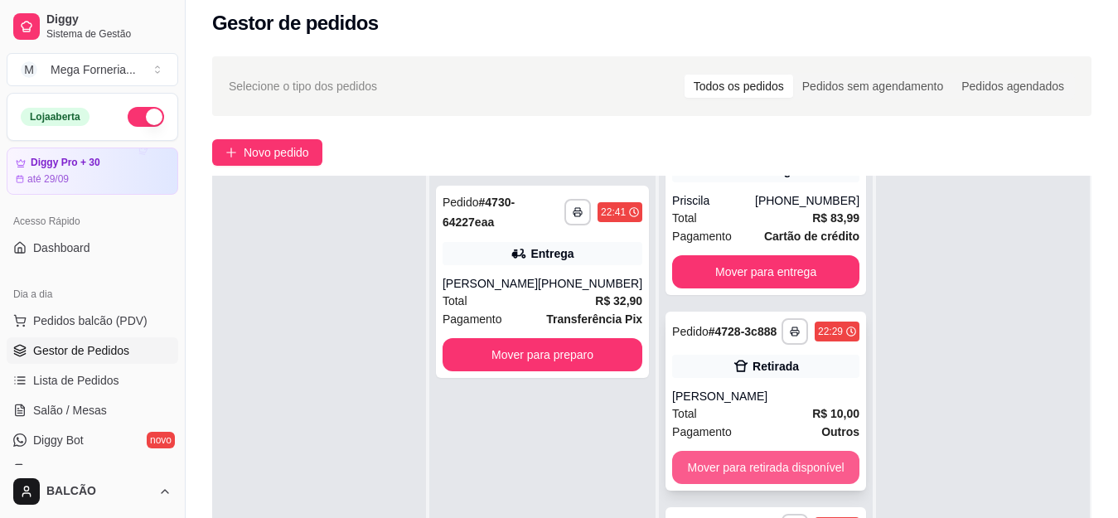
click at [792, 477] on button "Mover para retirada disponível" at bounding box center [765, 467] width 187 height 33
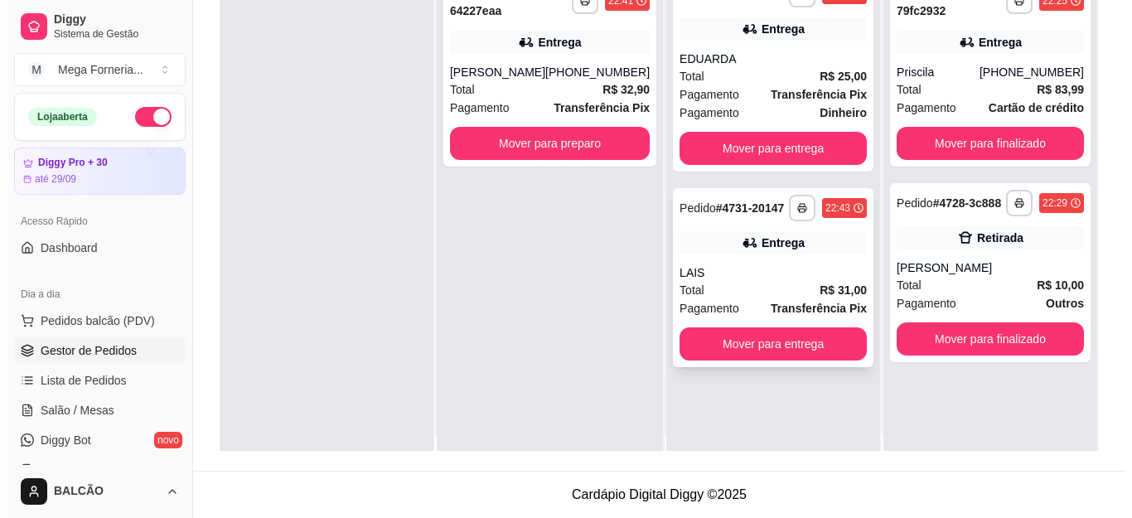
scroll to position [0, 0]
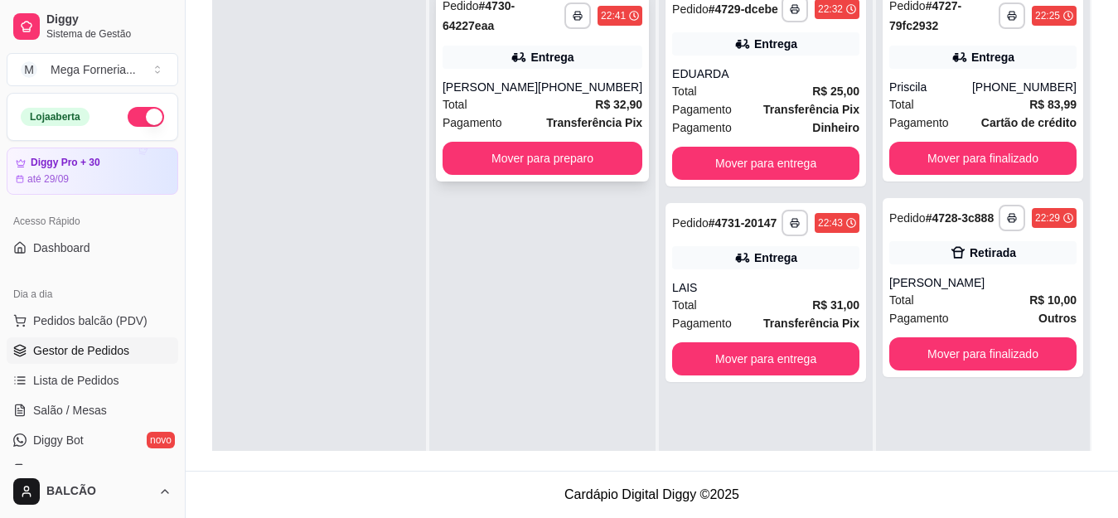
click at [545, 67] on div "Entrega" at bounding box center [543, 57] width 200 height 23
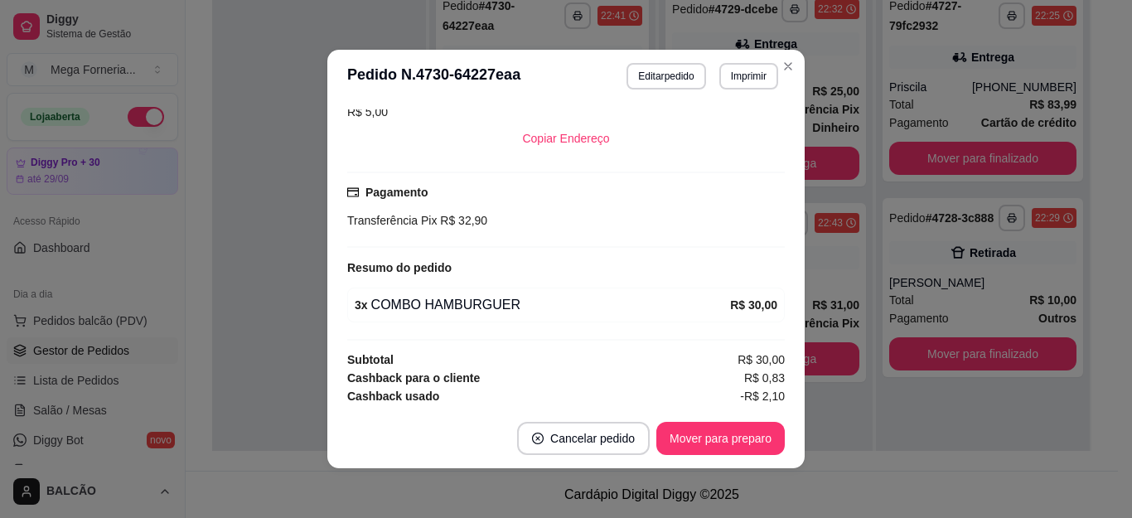
scroll to position [469, 0]
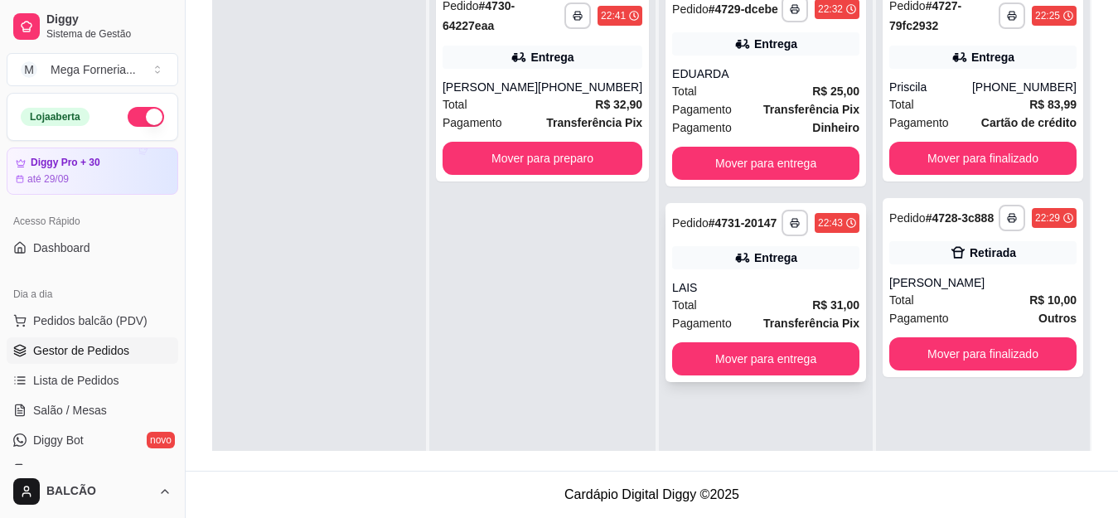
click at [798, 269] on div "Entrega" at bounding box center [765, 257] width 187 height 23
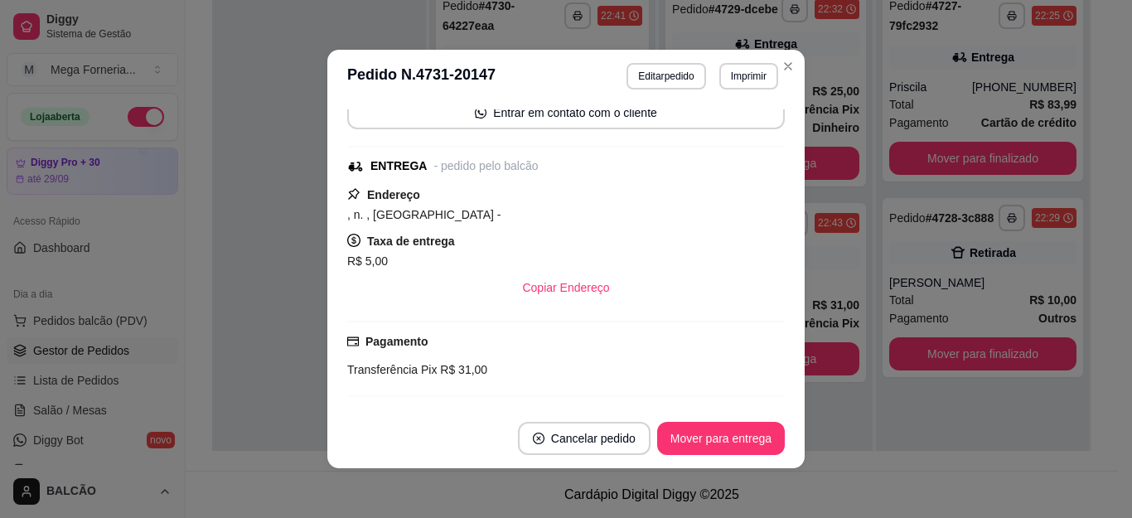
scroll to position [332, 0]
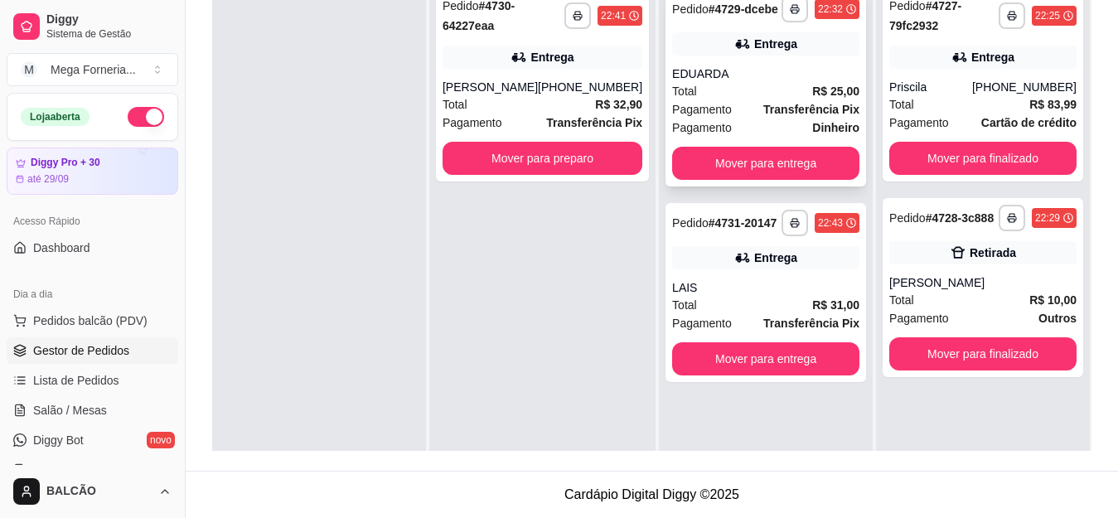
click at [781, 87] on div "Total R$ 25,00" at bounding box center [765, 91] width 187 height 18
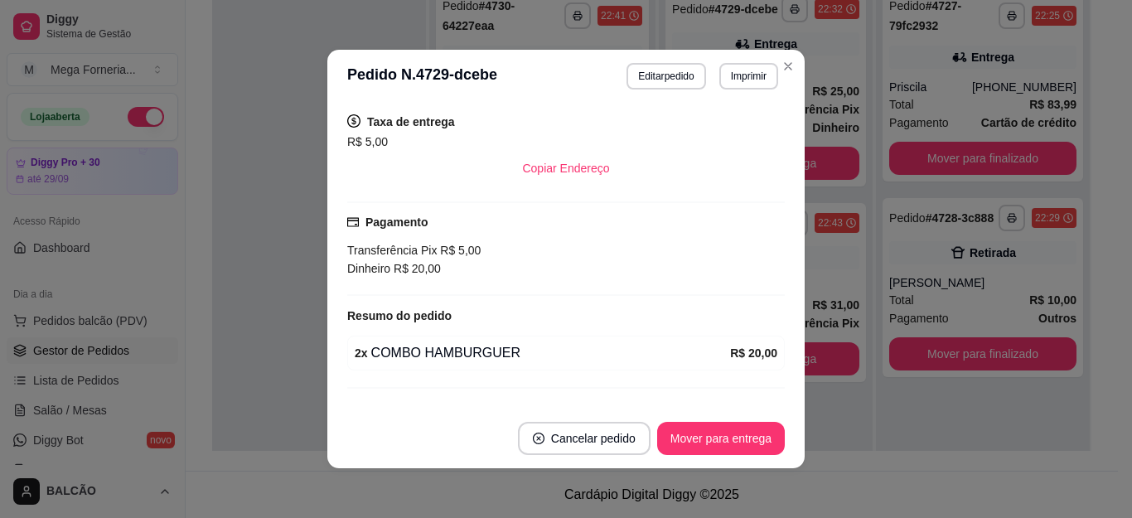
scroll to position [401, 0]
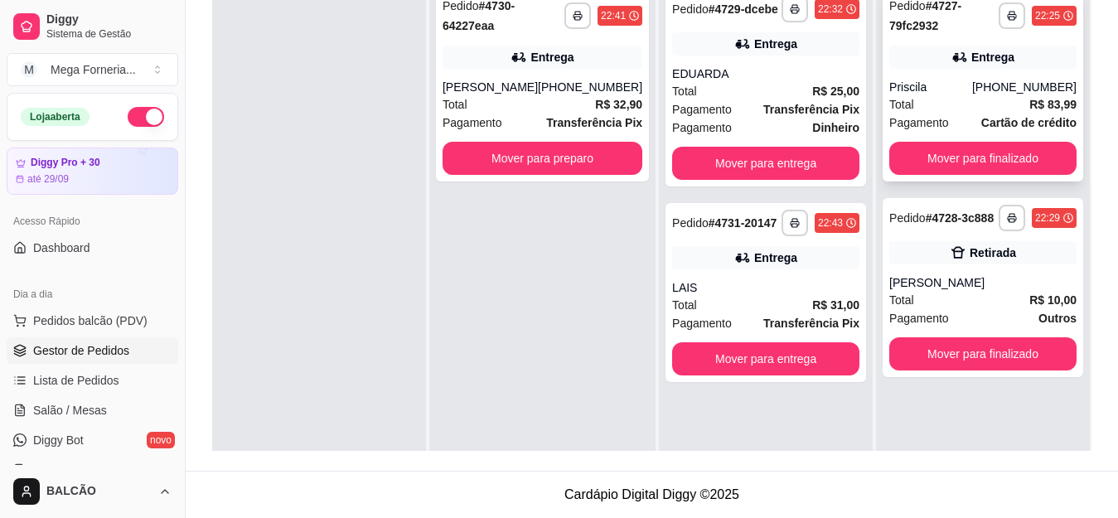
click at [925, 65] on div "Entrega" at bounding box center [982, 57] width 187 height 23
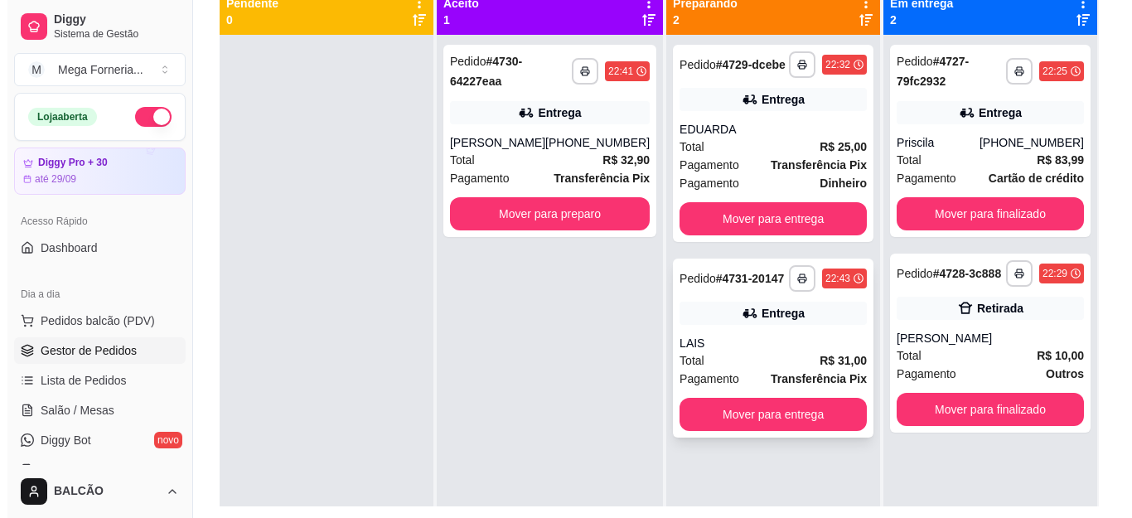
scroll to position [170, 0]
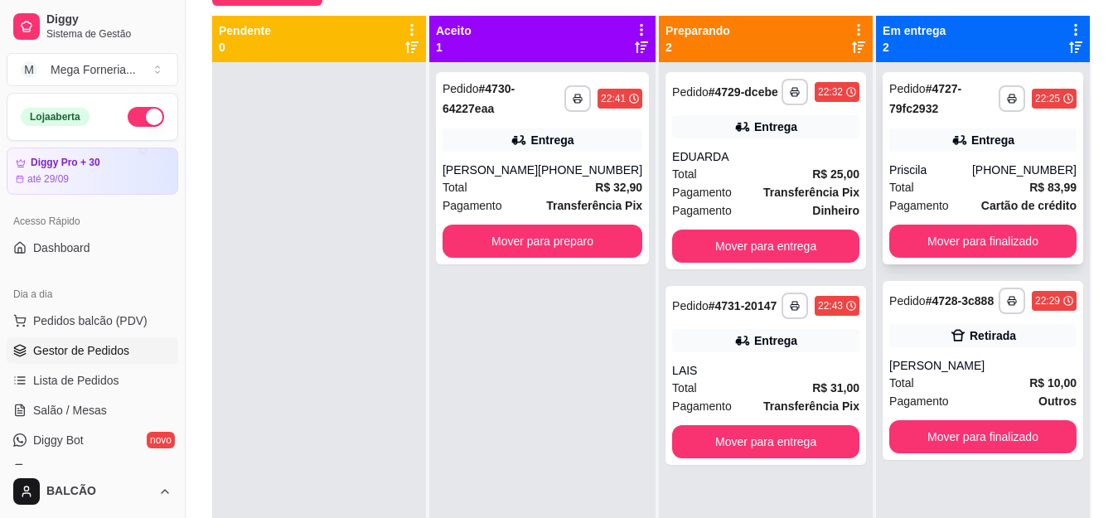
click at [996, 149] on div "Entrega" at bounding box center [982, 139] width 187 height 23
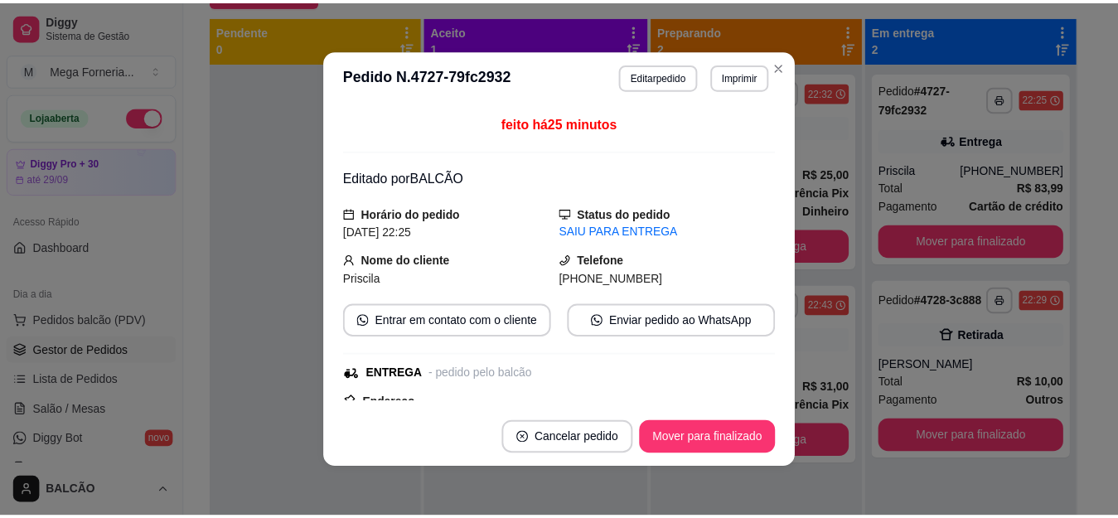
scroll to position [51, 0]
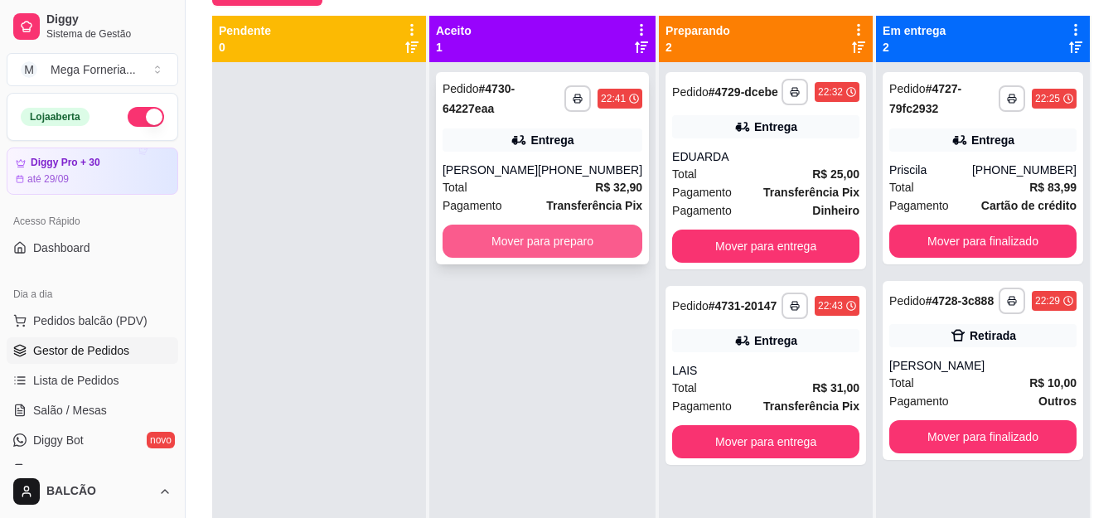
click at [574, 228] on button "Mover para preparo" at bounding box center [543, 241] width 200 height 33
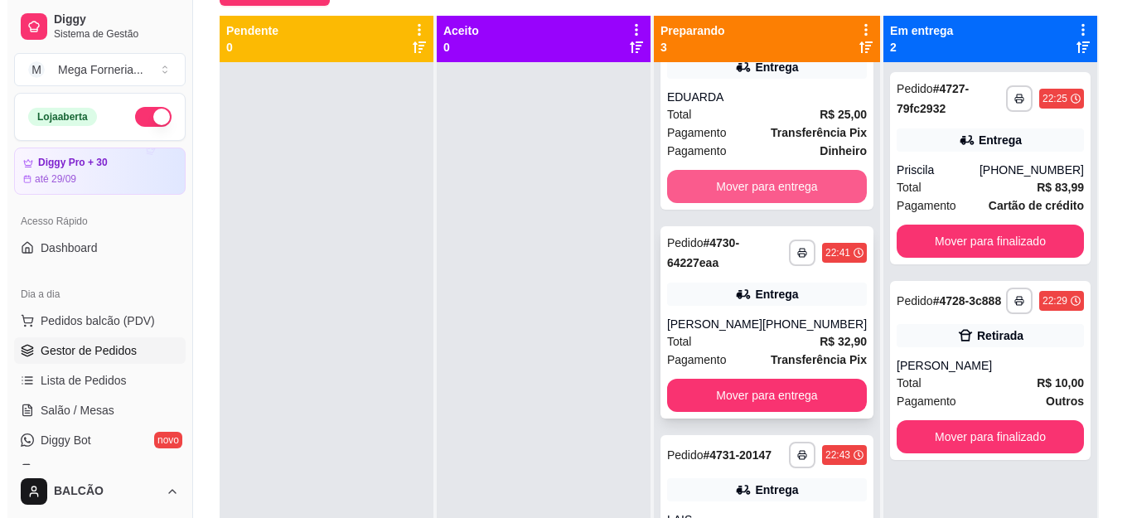
scroll to position [143, 0]
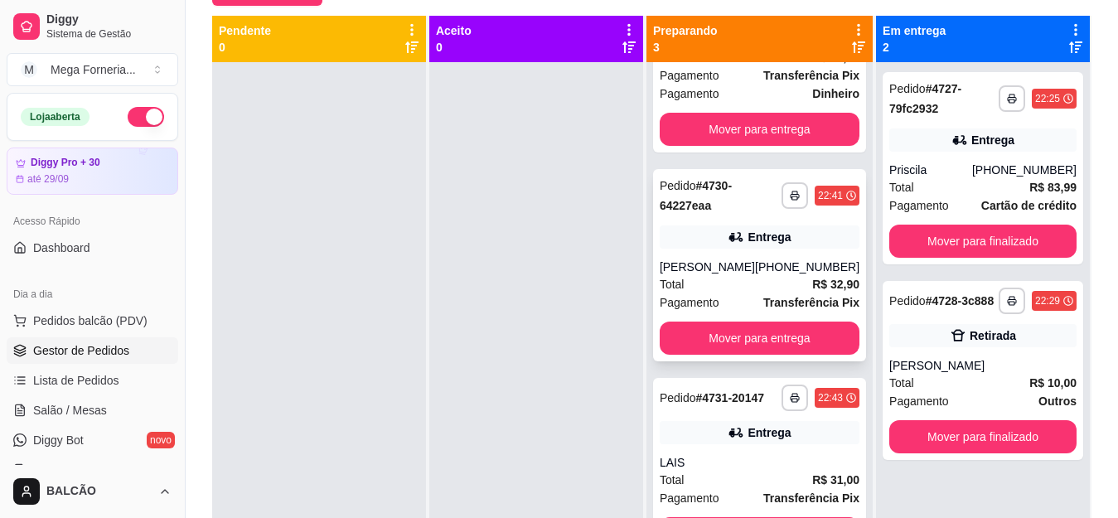
click at [707, 225] on div "Entrega" at bounding box center [760, 236] width 200 height 23
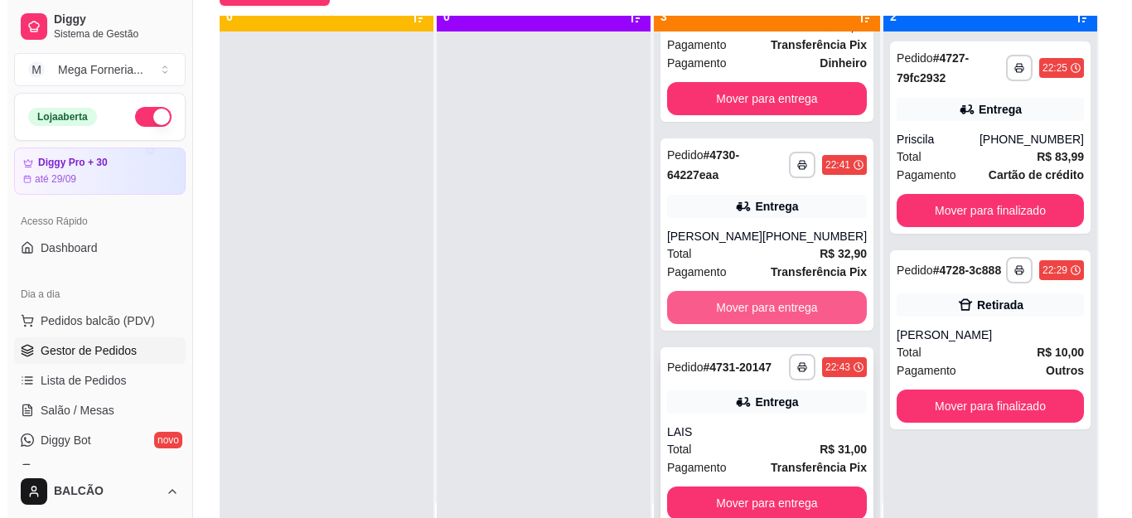
scroll to position [46, 0]
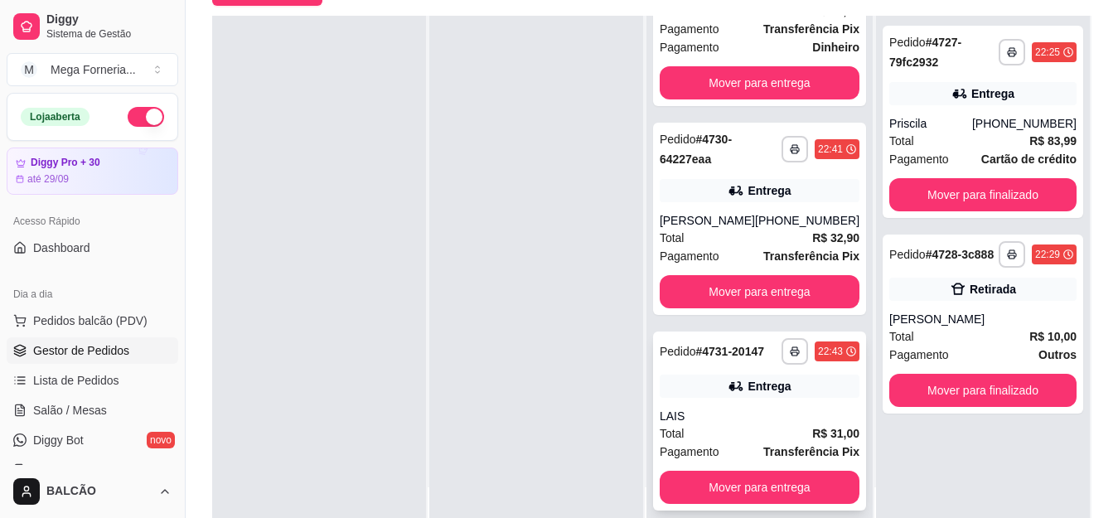
click at [778, 362] on div "**********" at bounding box center [760, 351] width 200 height 27
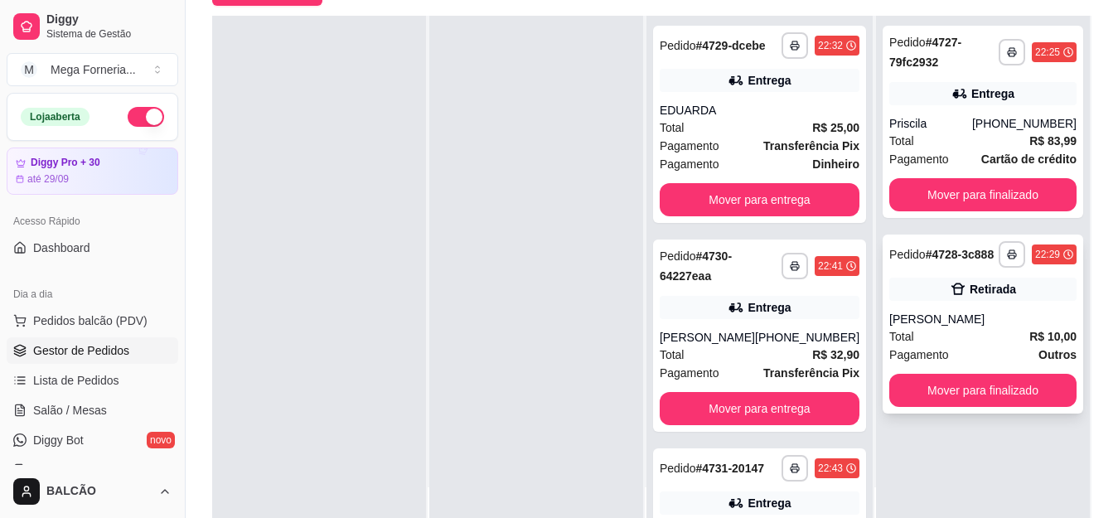
scroll to position [0, 0]
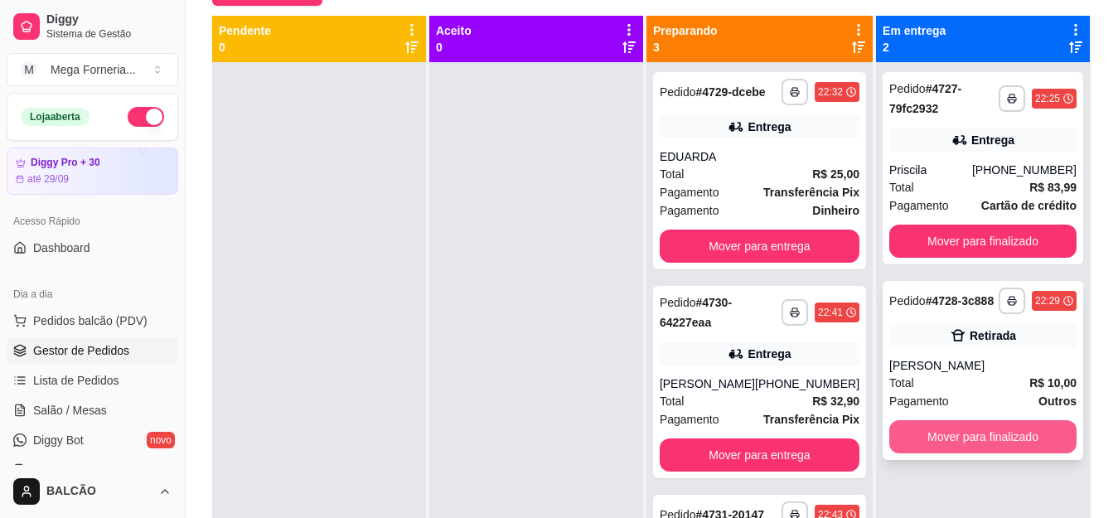
click at [1001, 438] on button "Mover para finalizado" at bounding box center [982, 436] width 187 height 33
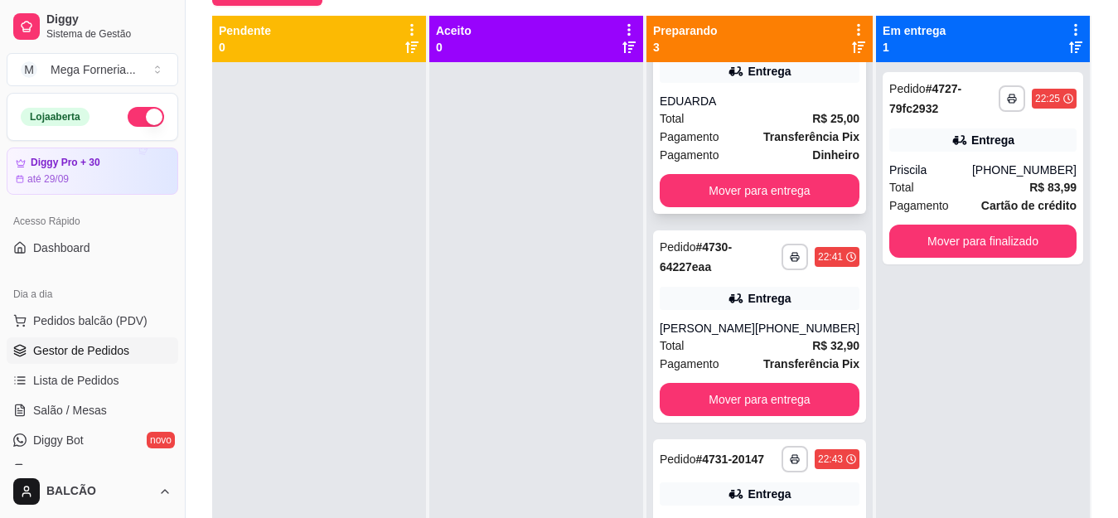
scroll to position [83, 0]
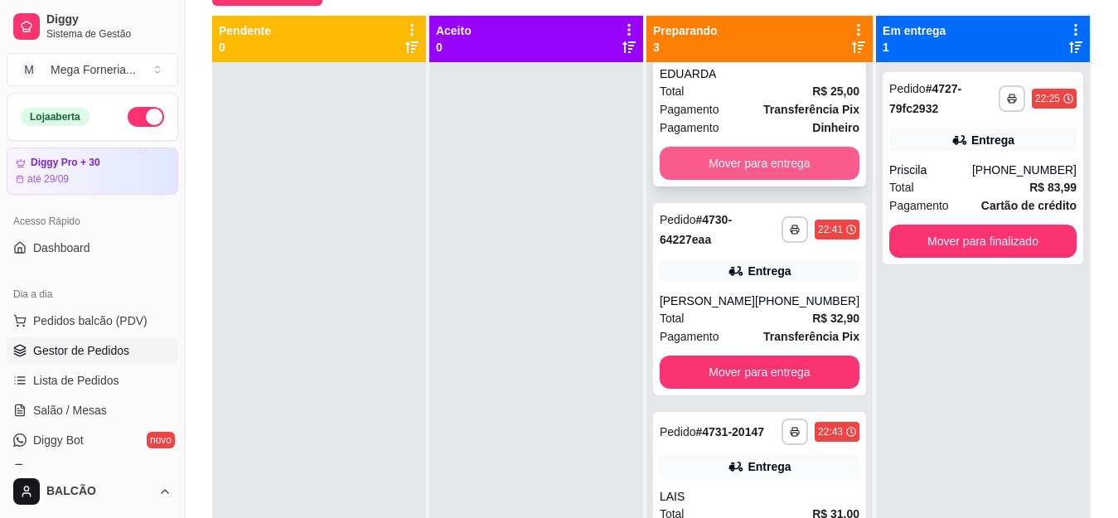
click at [768, 171] on button "Mover para entrega" at bounding box center [760, 163] width 200 height 33
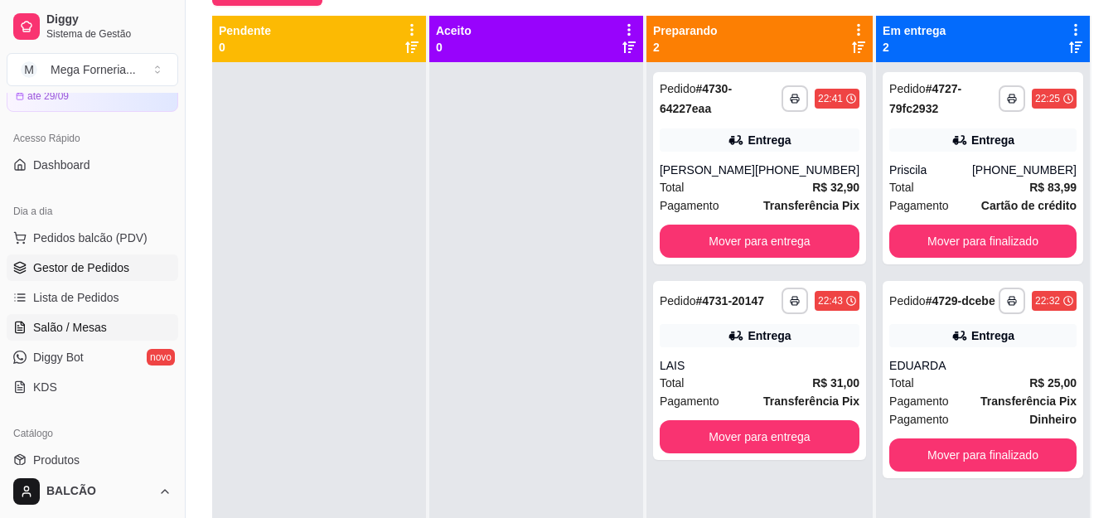
click at [91, 322] on span "Salão / Mesas" at bounding box center [70, 327] width 74 height 17
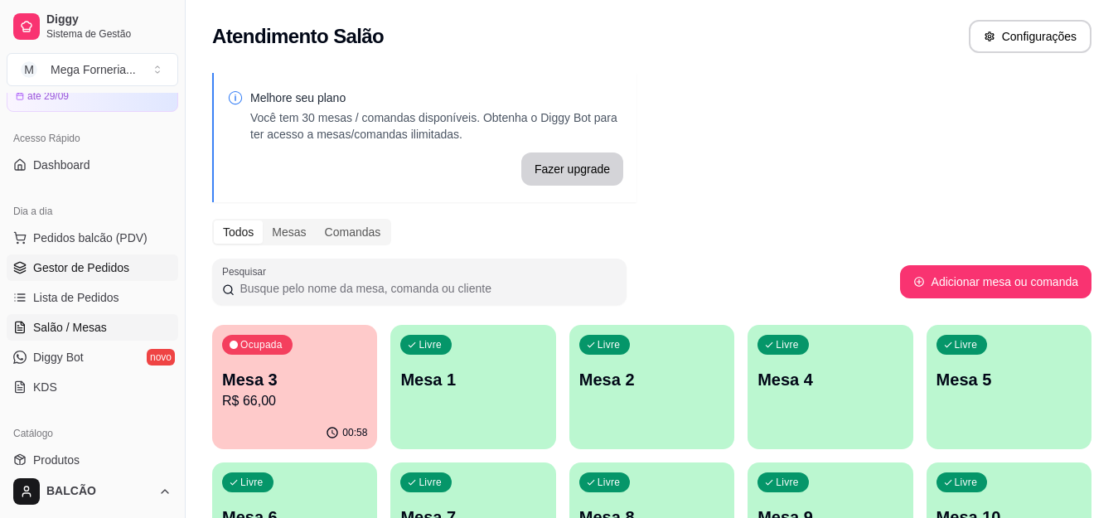
click at [86, 268] on span "Gestor de Pedidos" at bounding box center [81, 267] width 96 height 17
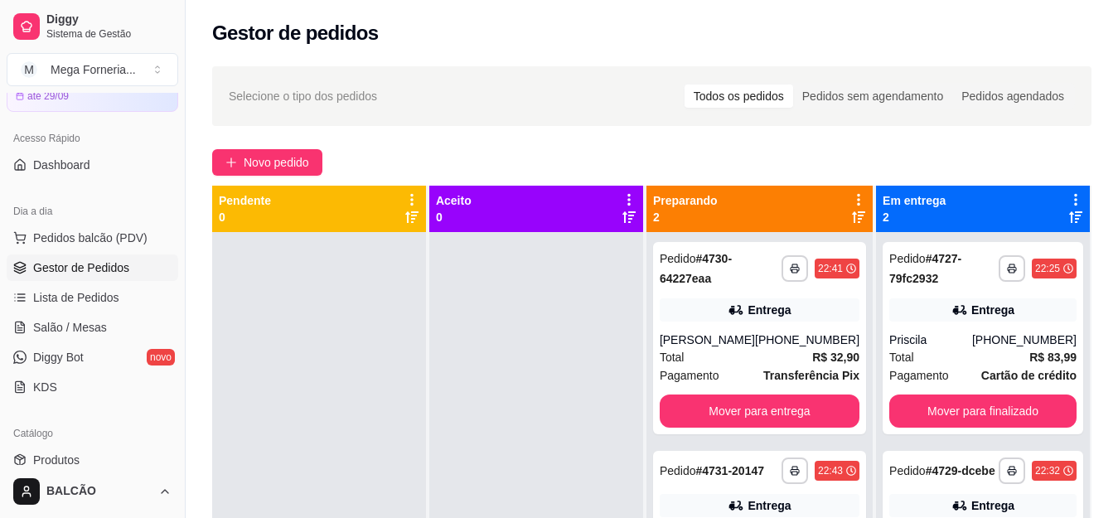
scroll to position [332, 0]
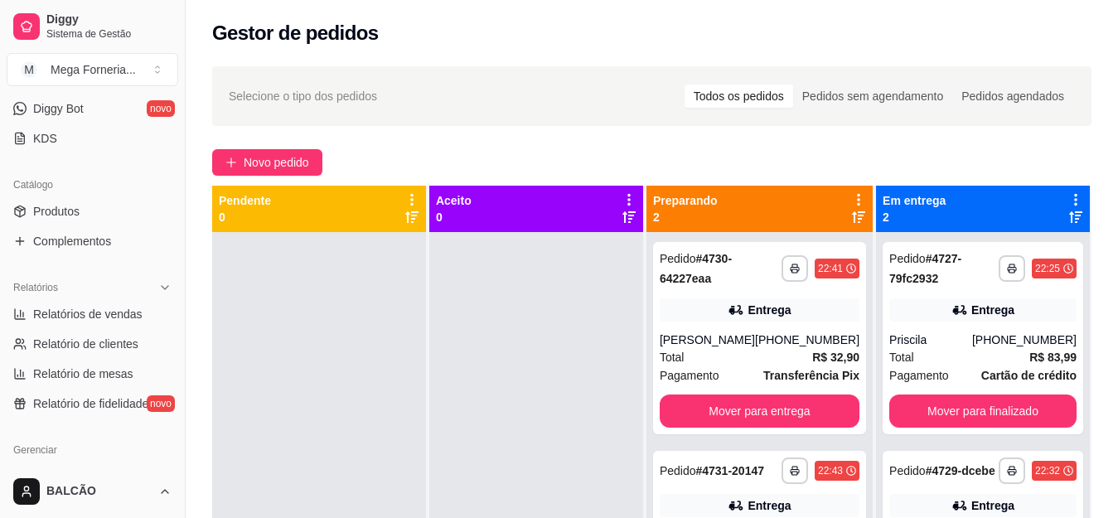
click at [159, 486] on html "**********" at bounding box center [559, 259] width 1118 height 518
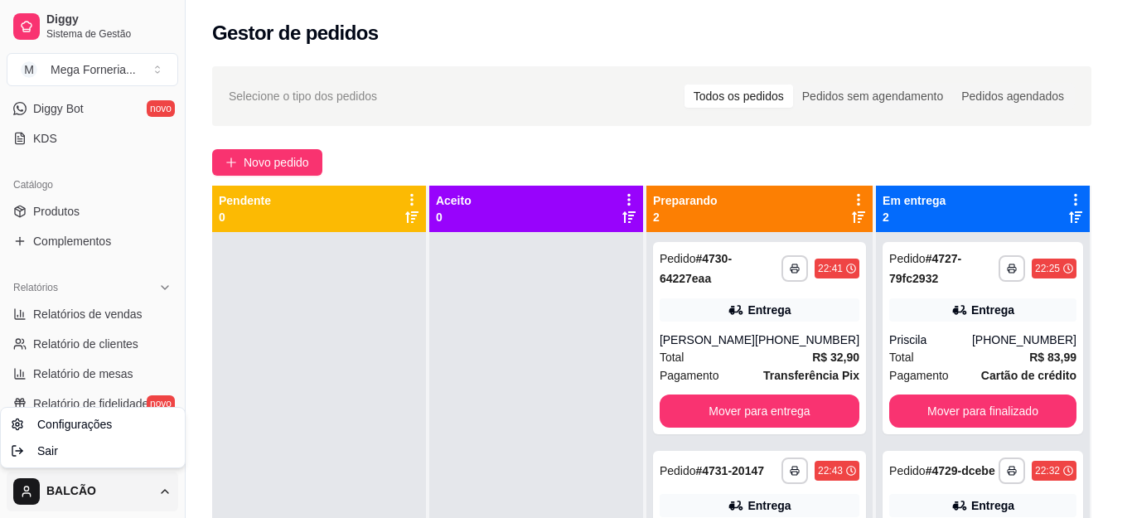
click at [160, 487] on html "**********" at bounding box center [566, 259] width 1132 height 518
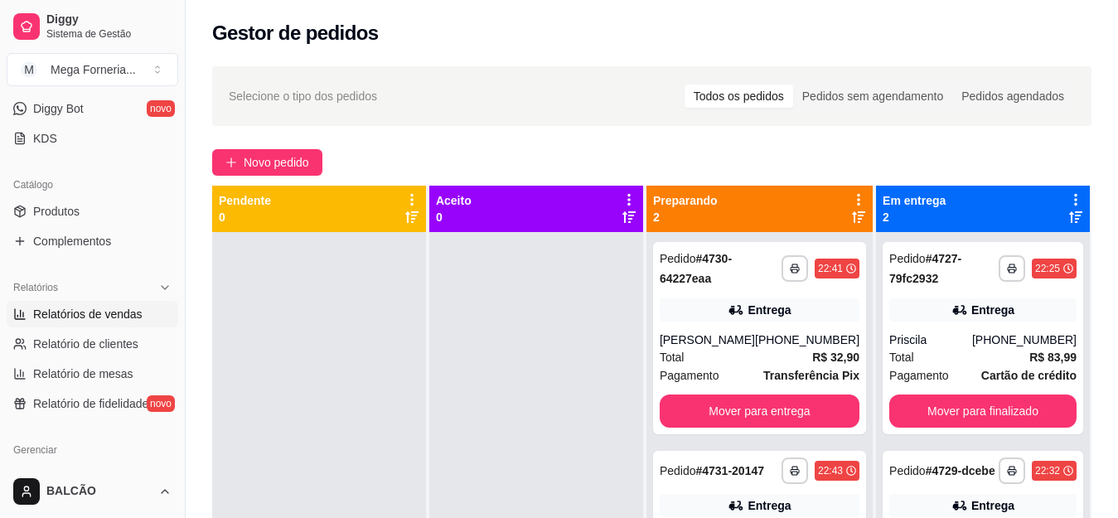
click at [104, 307] on span "Relatórios de vendas" at bounding box center [87, 314] width 109 height 17
select select "ALL"
select select "0"
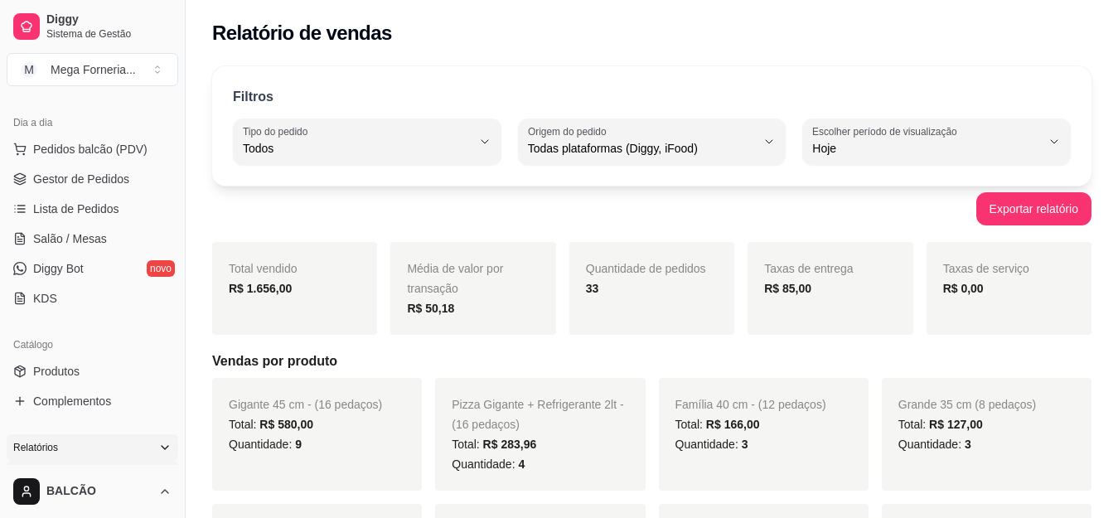
scroll to position [166, 0]
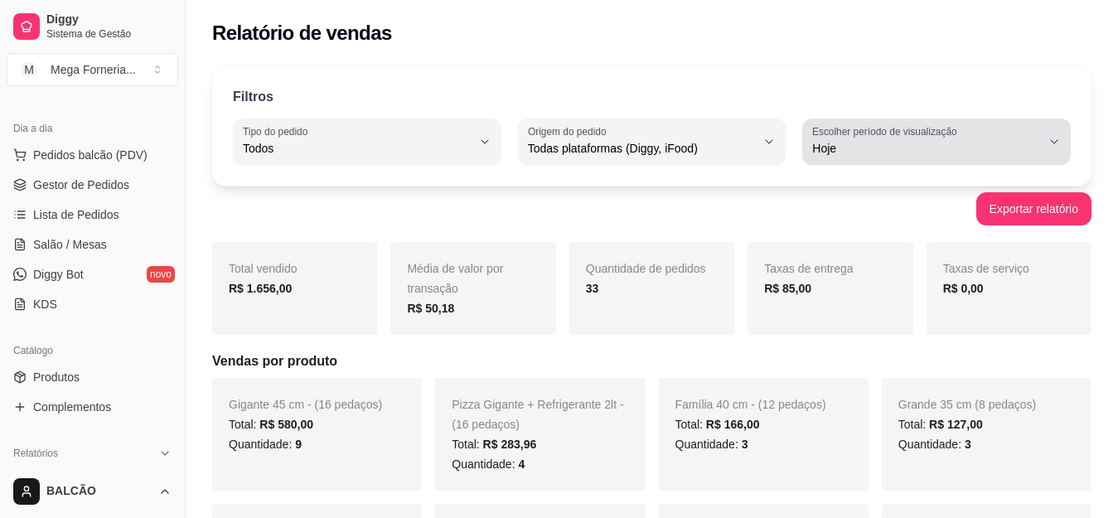
click at [1062, 143] on button "Escolher período de visualização Hoje" at bounding box center [936, 142] width 269 height 46
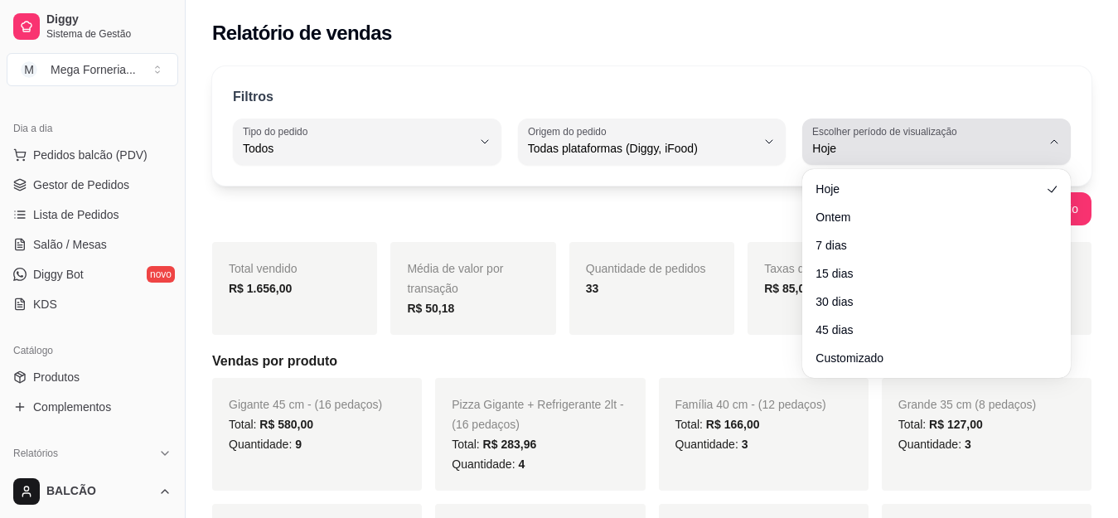
click at [1062, 143] on button "Escolher período de visualização Hoje" at bounding box center [936, 142] width 269 height 46
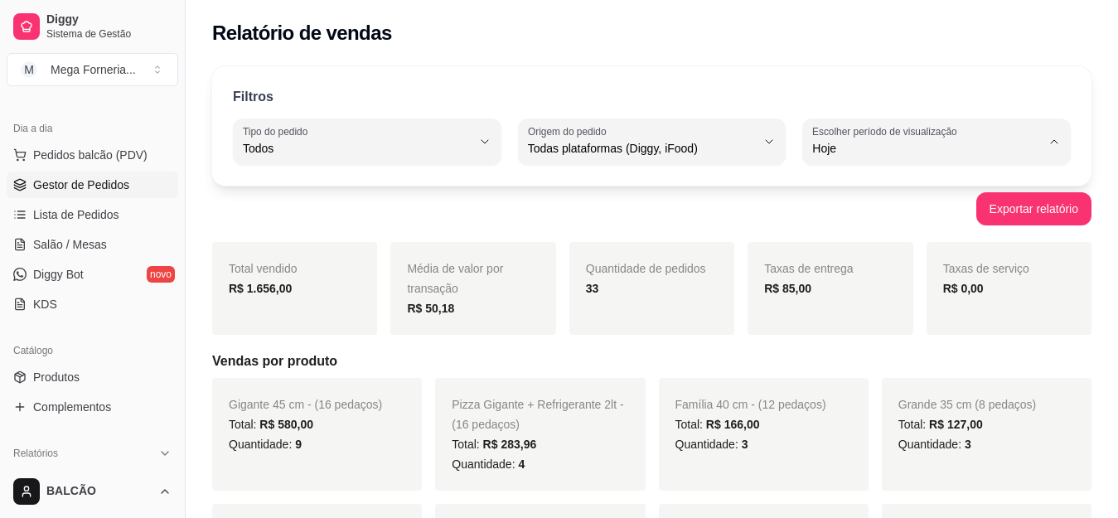
click at [127, 190] on link "Gestor de Pedidos" at bounding box center [93, 185] width 172 height 27
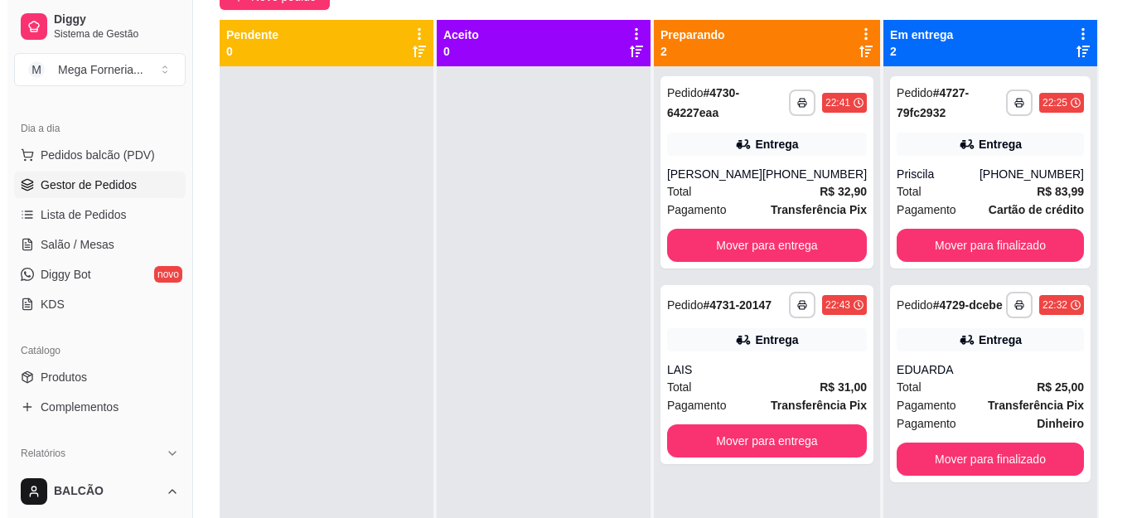
scroll to position [184, 0]
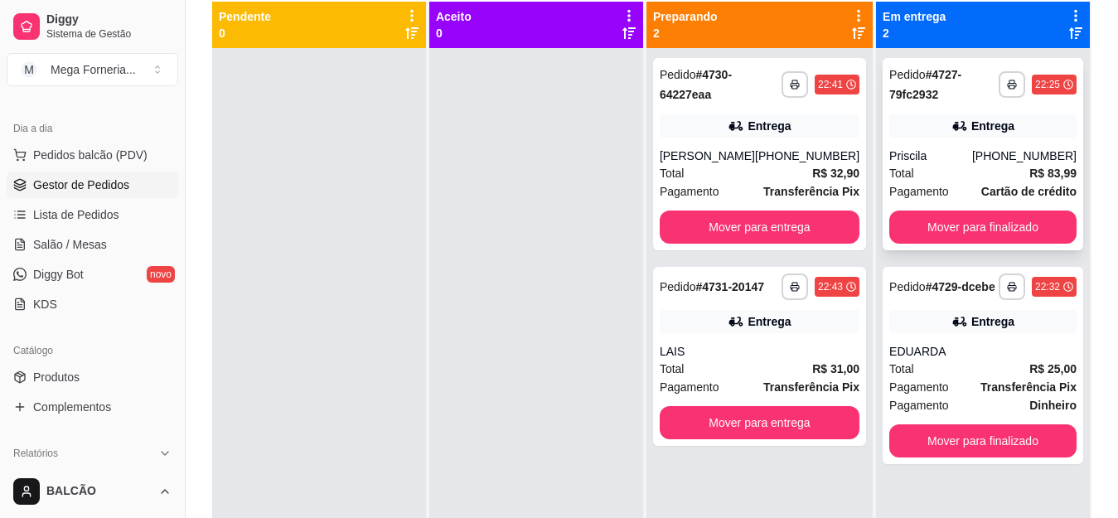
click at [894, 144] on div "**********" at bounding box center [983, 154] width 201 height 192
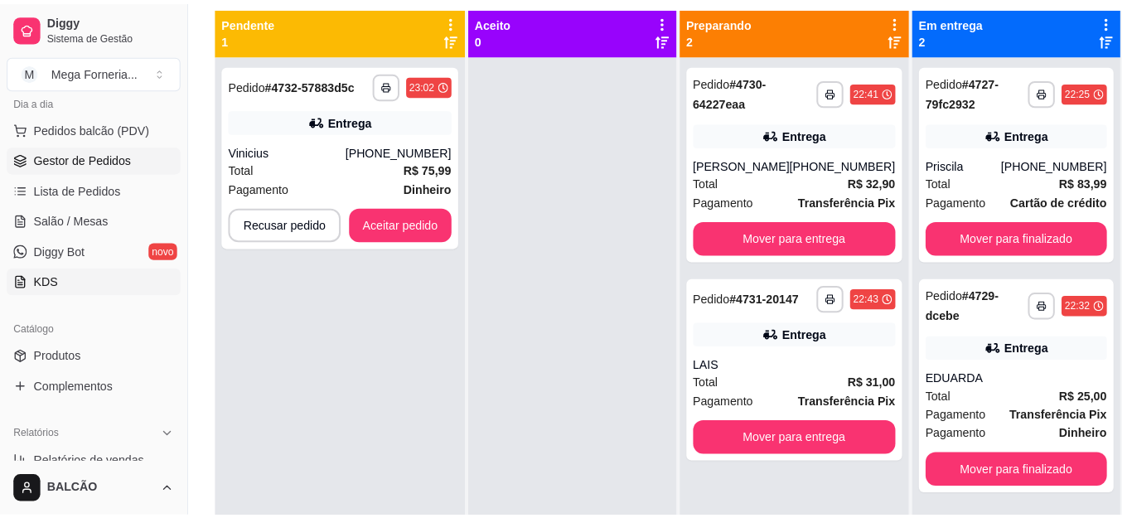
scroll to position [177, 0]
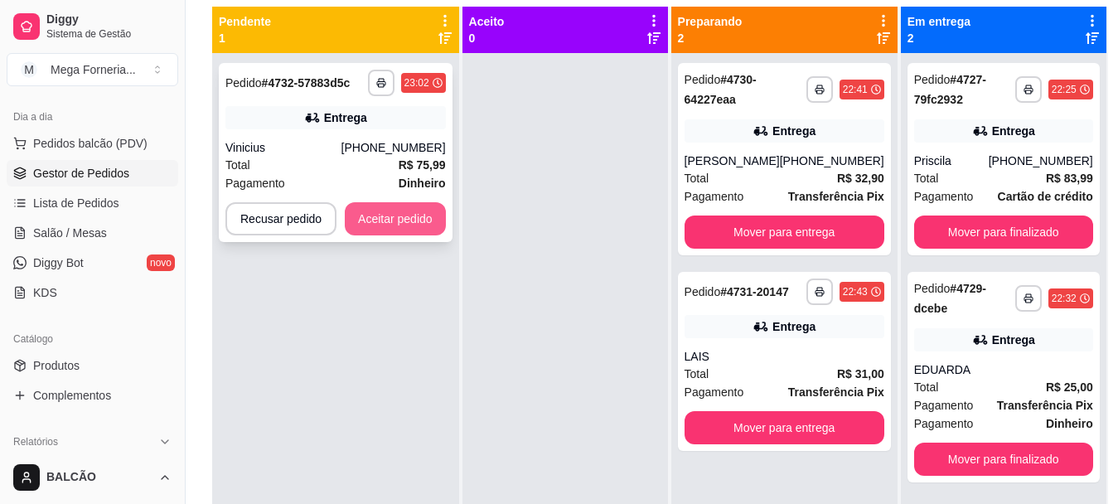
click at [423, 221] on button "Aceitar pedido" at bounding box center [395, 218] width 101 height 33
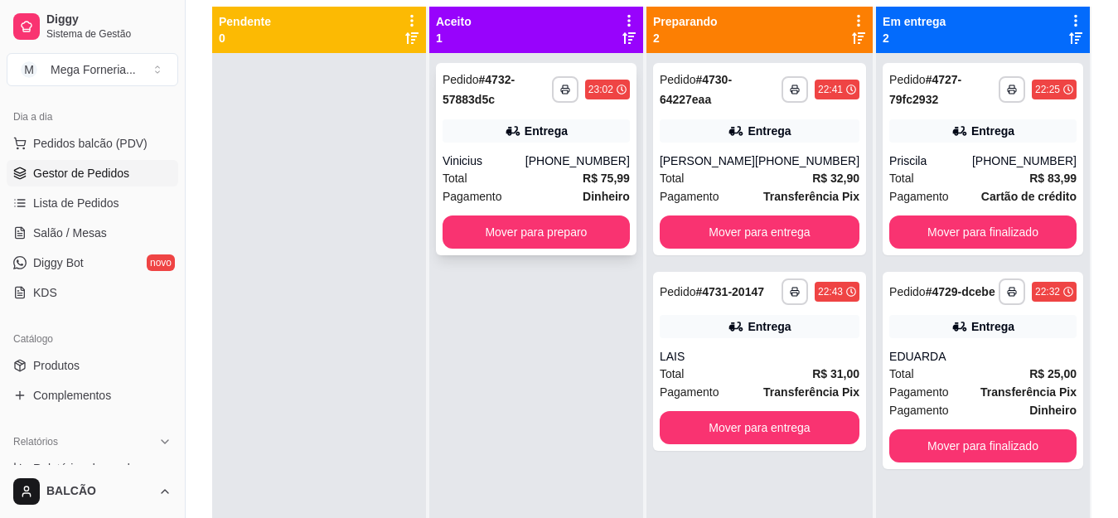
click at [574, 138] on div "Entrega" at bounding box center [536, 130] width 187 height 23
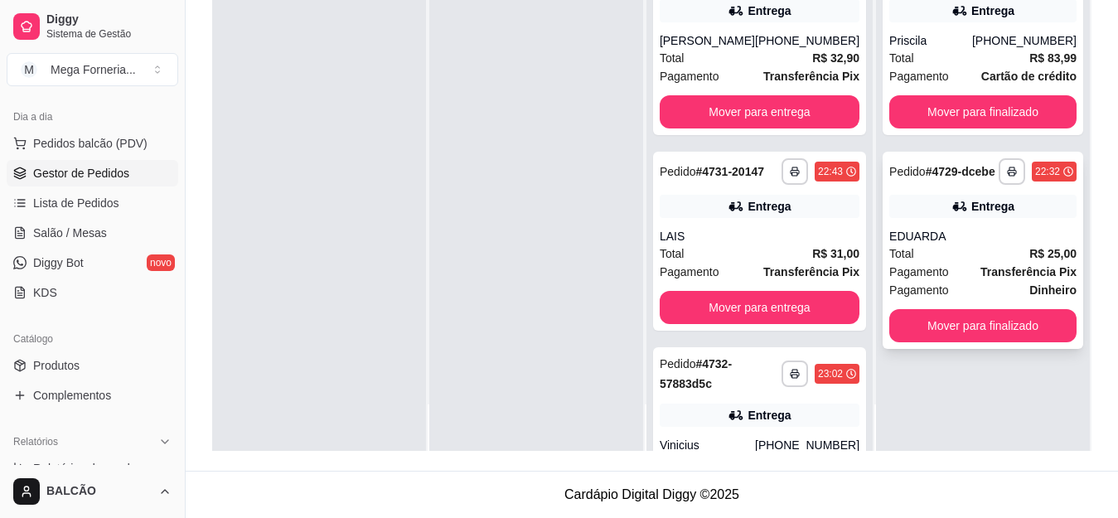
scroll to position [0, 0]
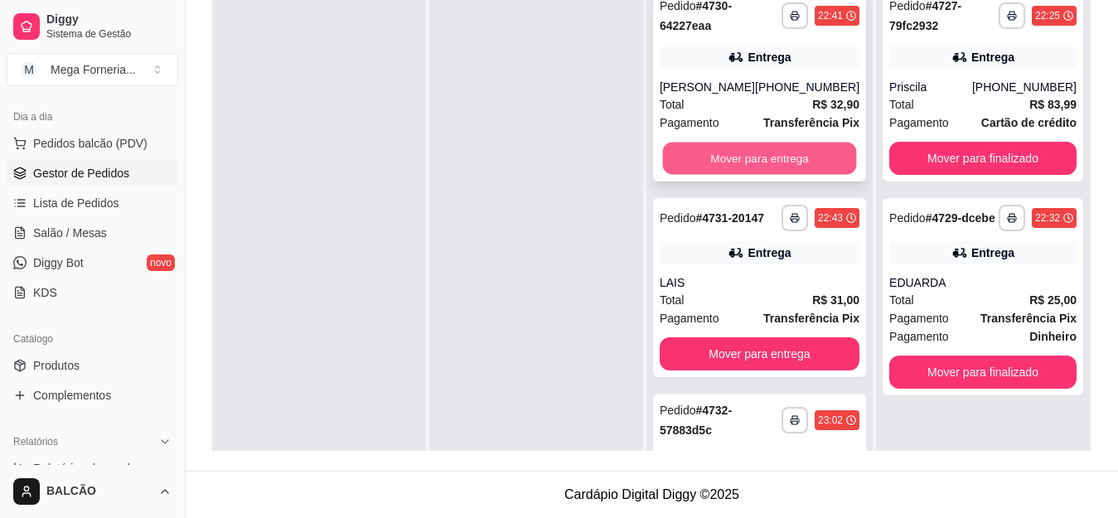
click at [777, 163] on button "Mover para entrega" at bounding box center [759, 159] width 194 height 32
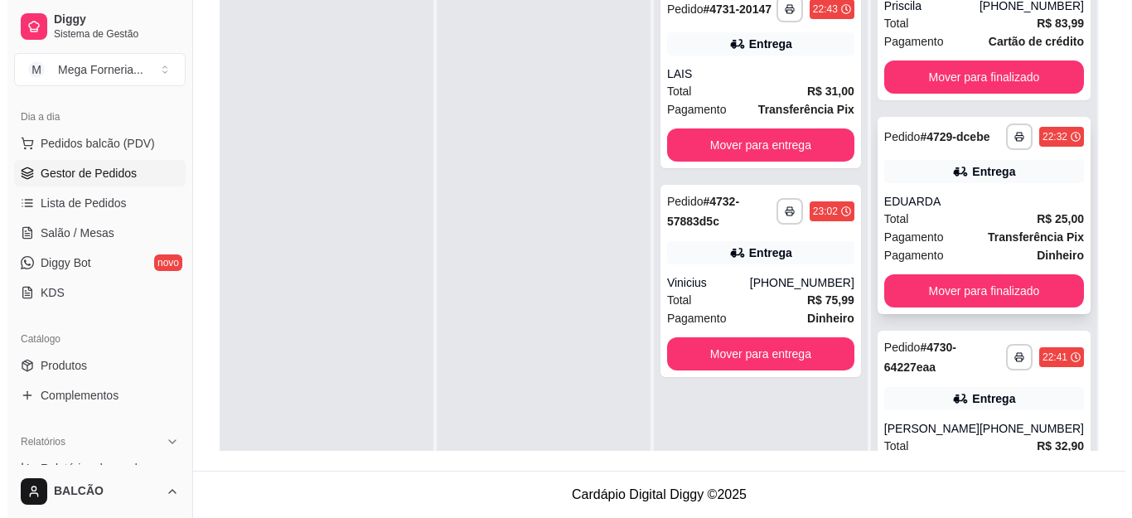
scroll to position [143, 0]
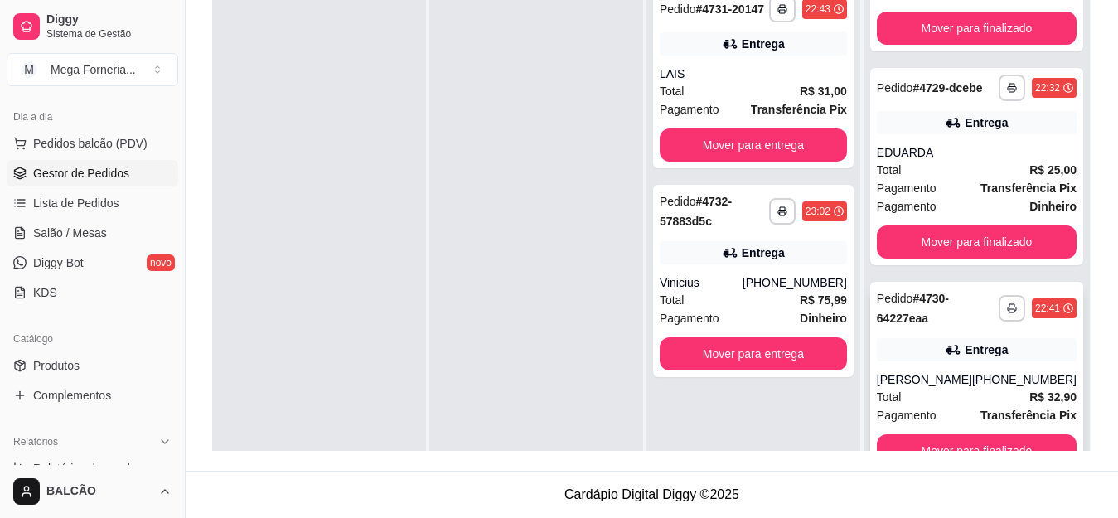
click at [965, 348] on div "Entrega" at bounding box center [986, 349] width 43 height 17
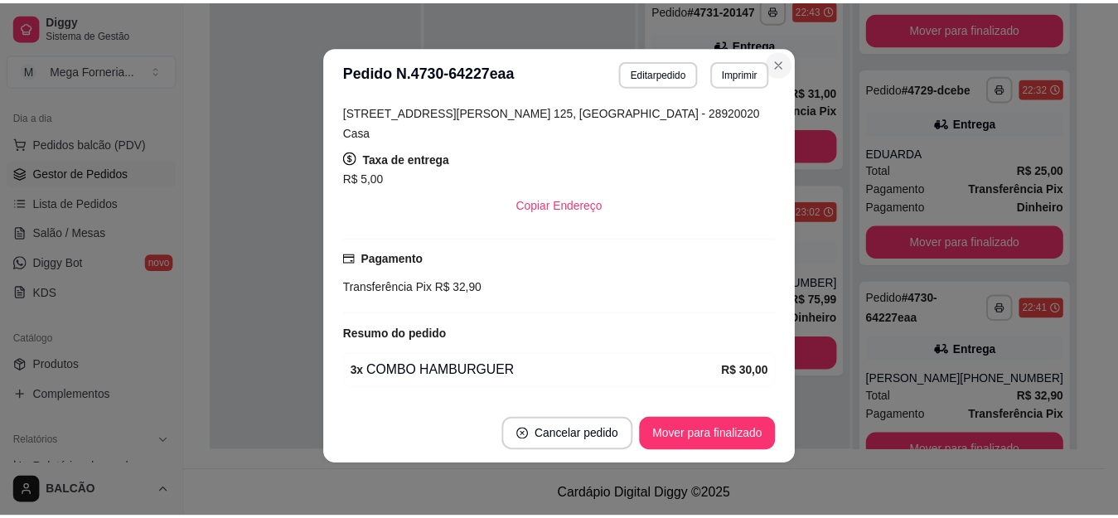
scroll to position [220, 0]
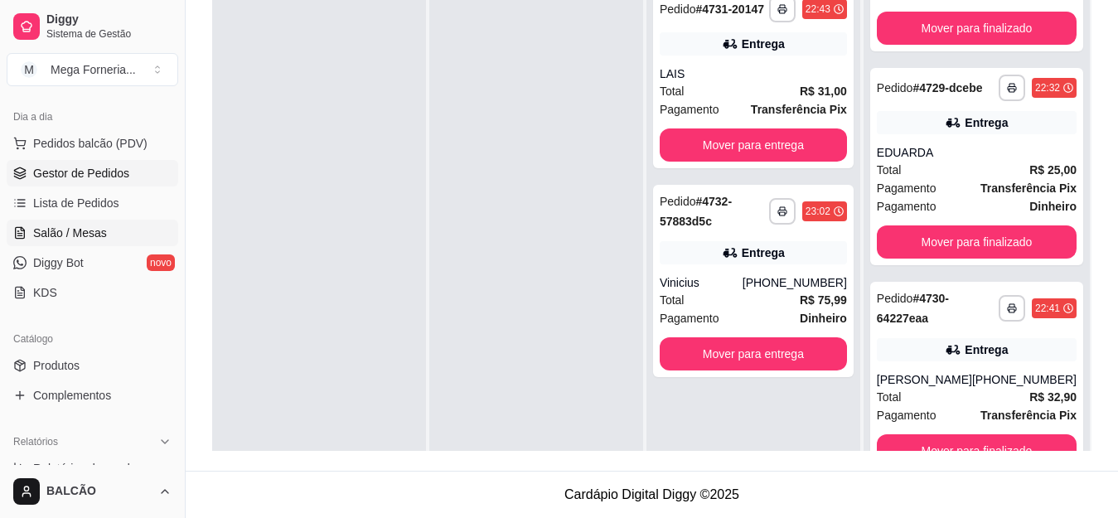
click at [90, 231] on span "Salão / Mesas" at bounding box center [70, 233] width 74 height 17
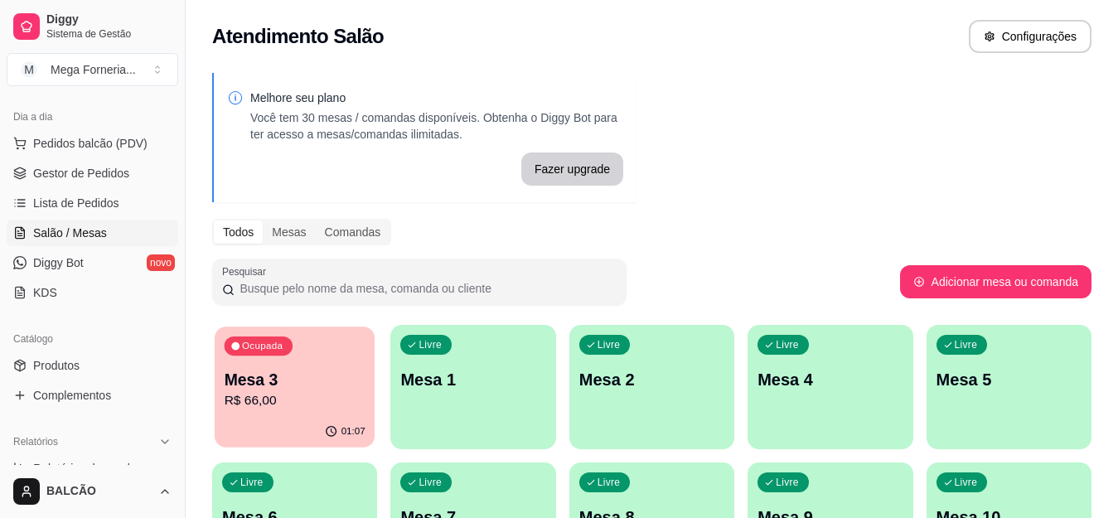
click at [315, 367] on div "Ocupada Mesa 3 R$ 66,00" at bounding box center [295, 372] width 160 height 90
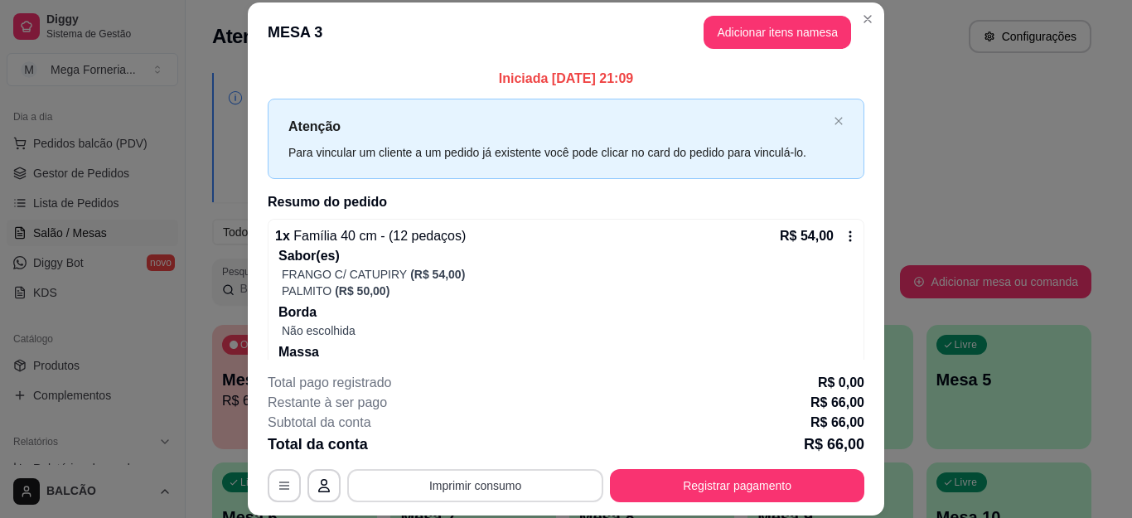
click at [506, 482] on button "Imprimir consumo" at bounding box center [475, 485] width 256 height 33
click at [490, 443] on button "IMPRESSORA" at bounding box center [473, 447] width 116 height 26
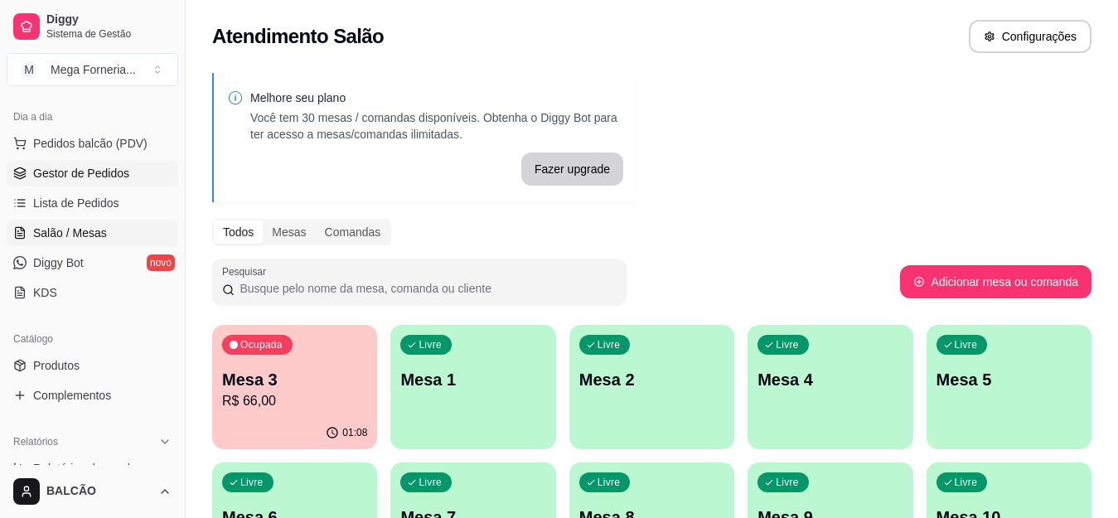
click at [80, 174] on span "Gestor de Pedidos" at bounding box center [81, 173] width 96 height 17
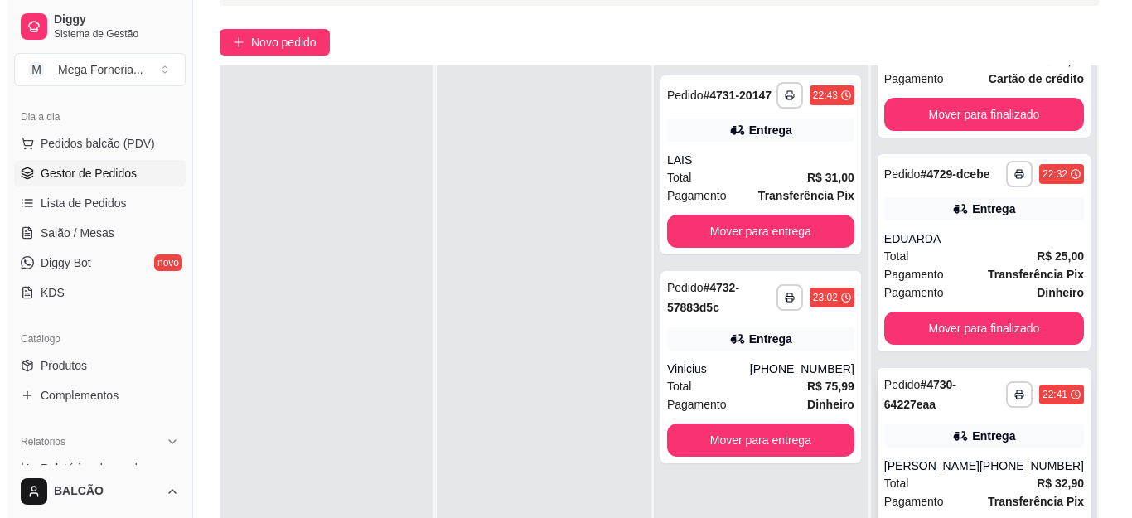
scroll to position [249, 0]
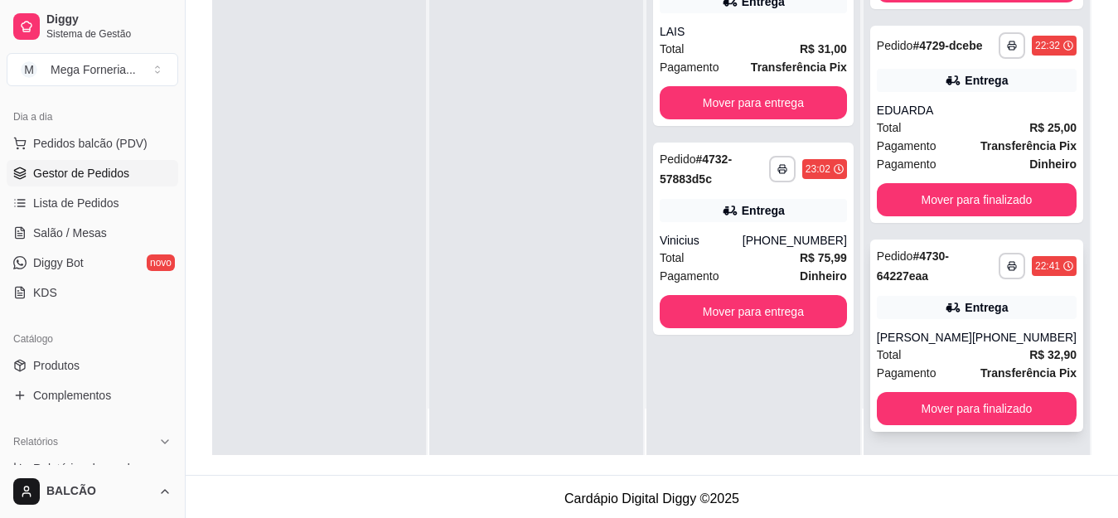
click at [973, 323] on div "**********" at bounding box center [976, 336] width 213 height 192
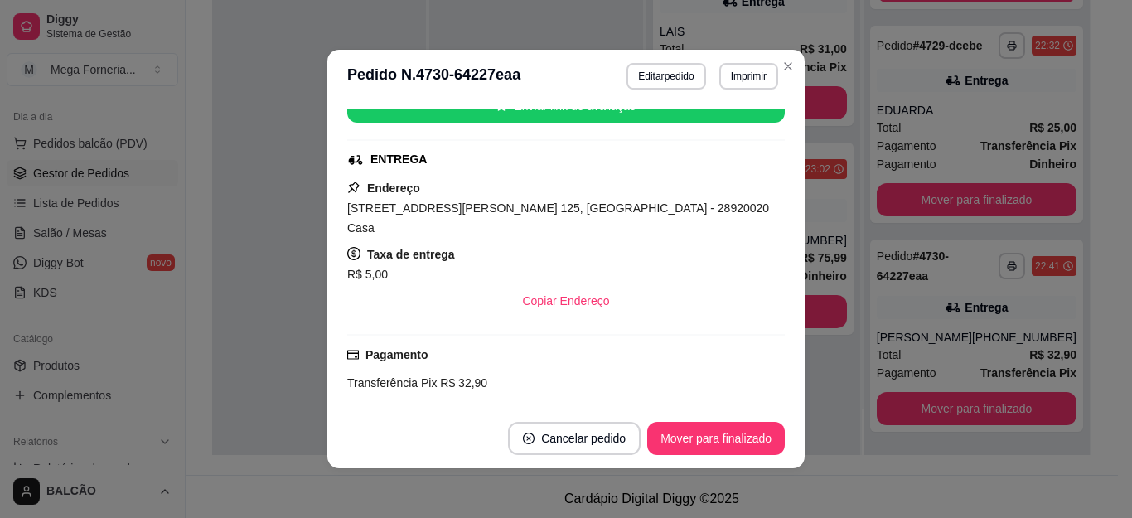
scroll to position [303, 0]
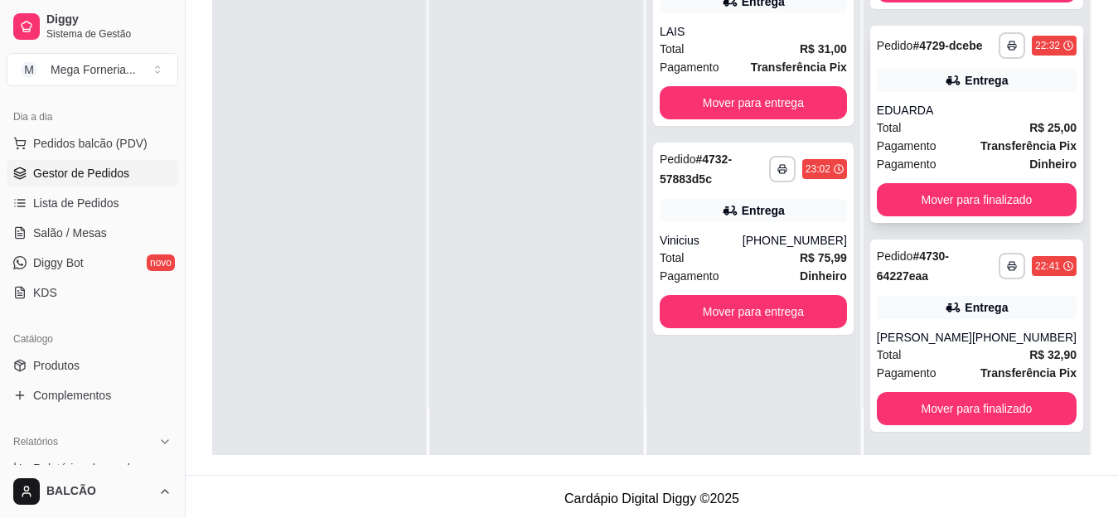
click at [959, 90] on div "Entrega" at bounding box center [977, 80] width 200 height 23
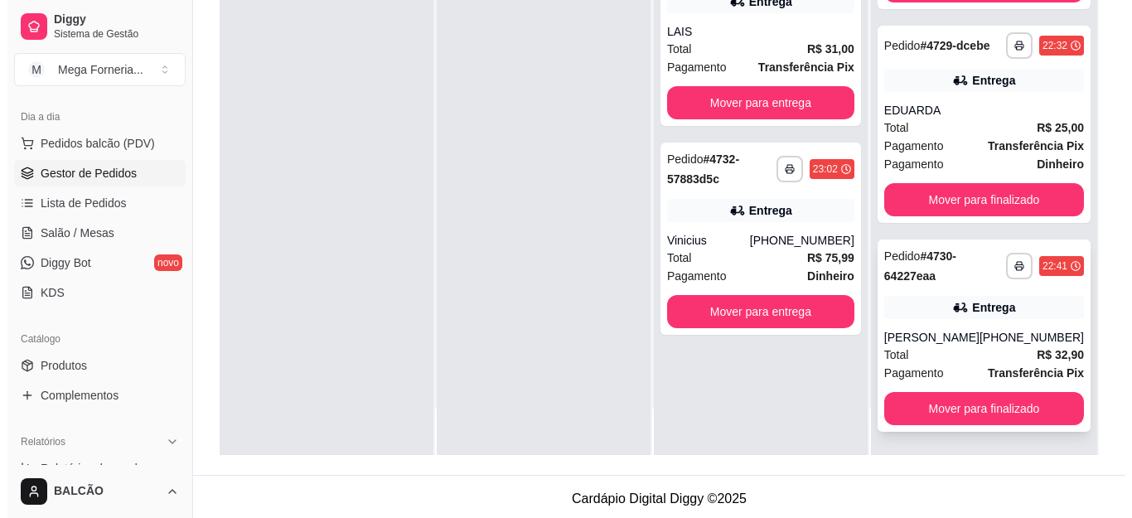
scroll to position [61, 0]
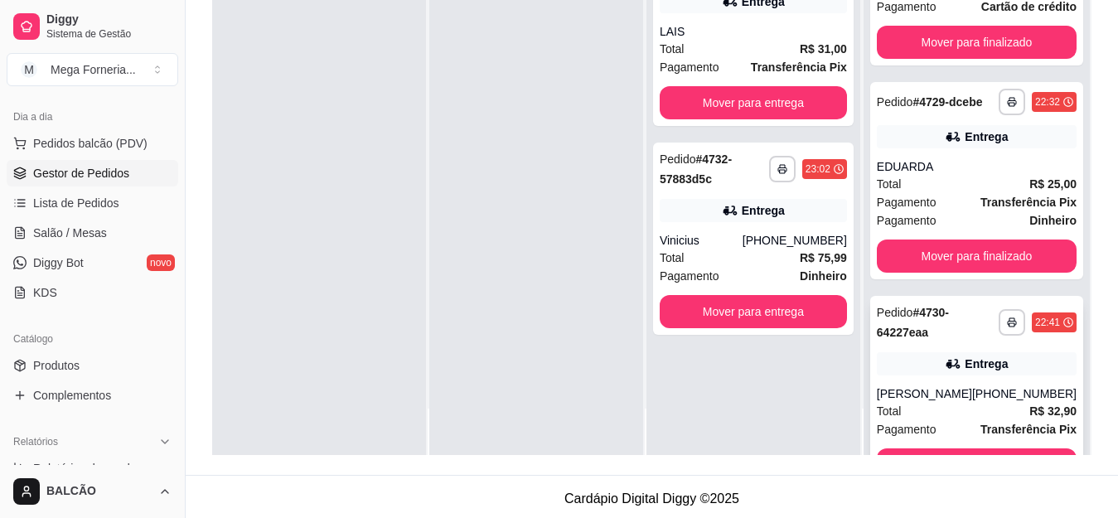
click at [947, 372] on icon at bounding box center [953, 364] width 17 height 17
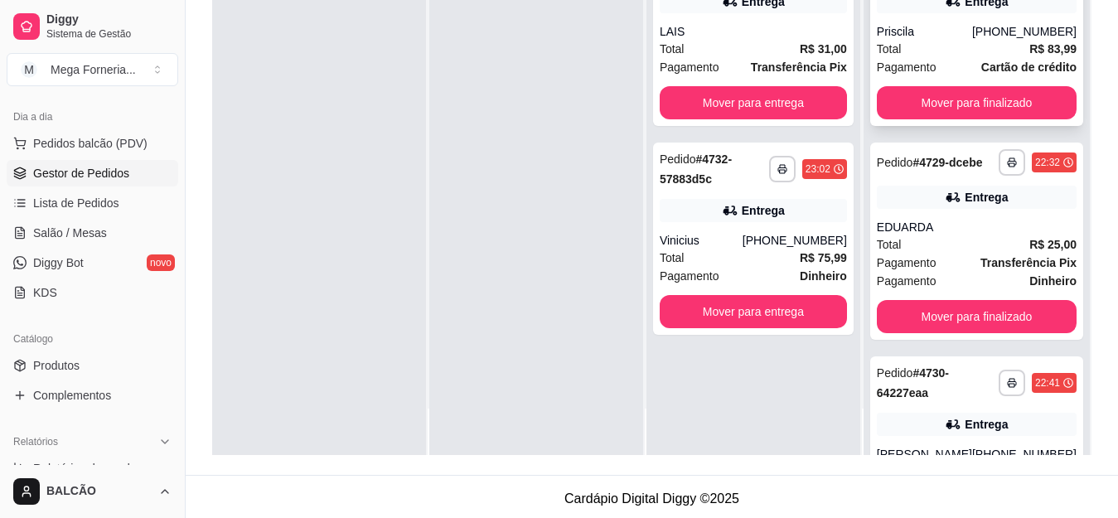
click at [959, 55] on div "Total R$ 83,99" at bounding box center [977, 49] width 200 height 18
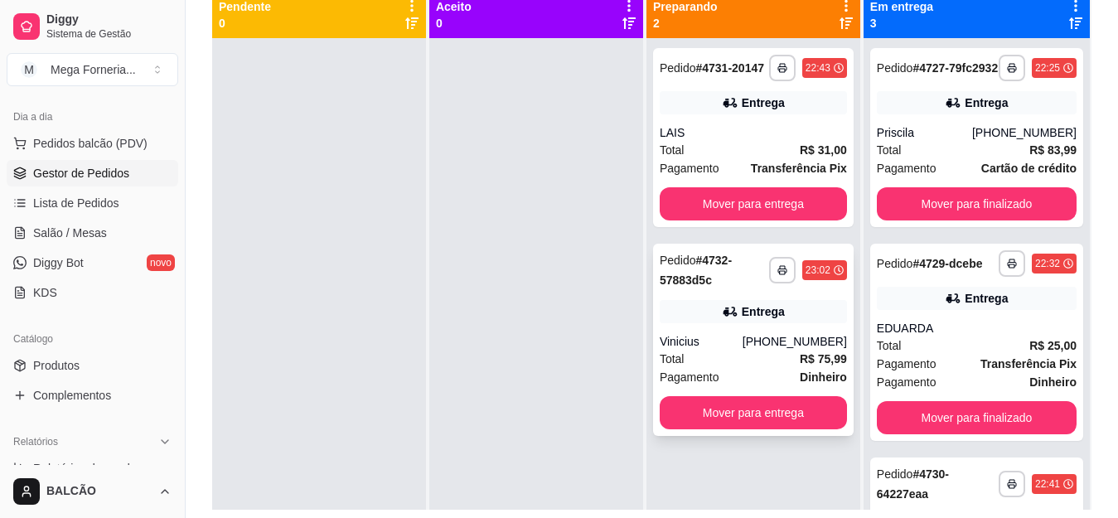
scroll to position [166, 0]
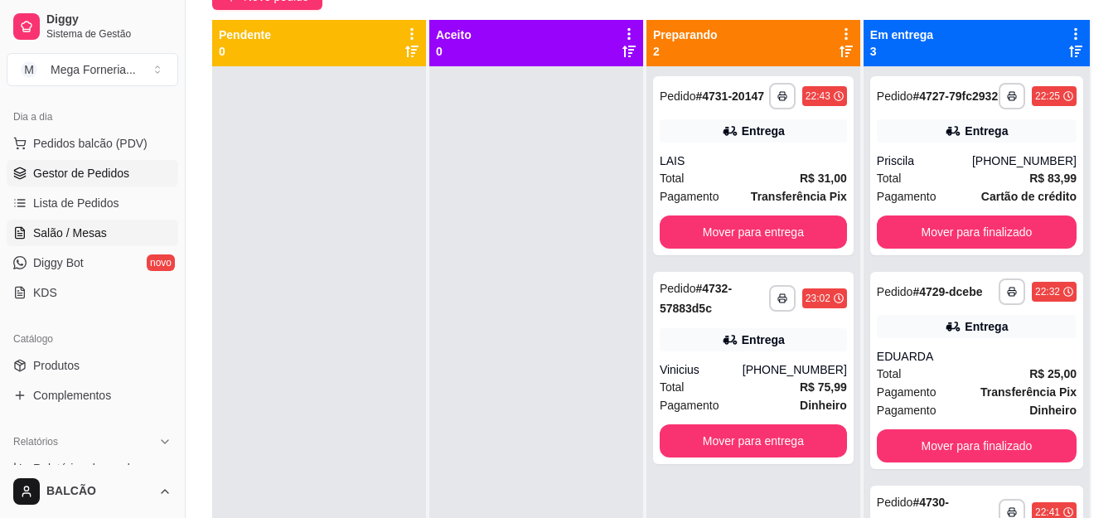
click at [77, 233] on span "Salão / Mesas" at bounding box center [70, 233] width 74 height 17
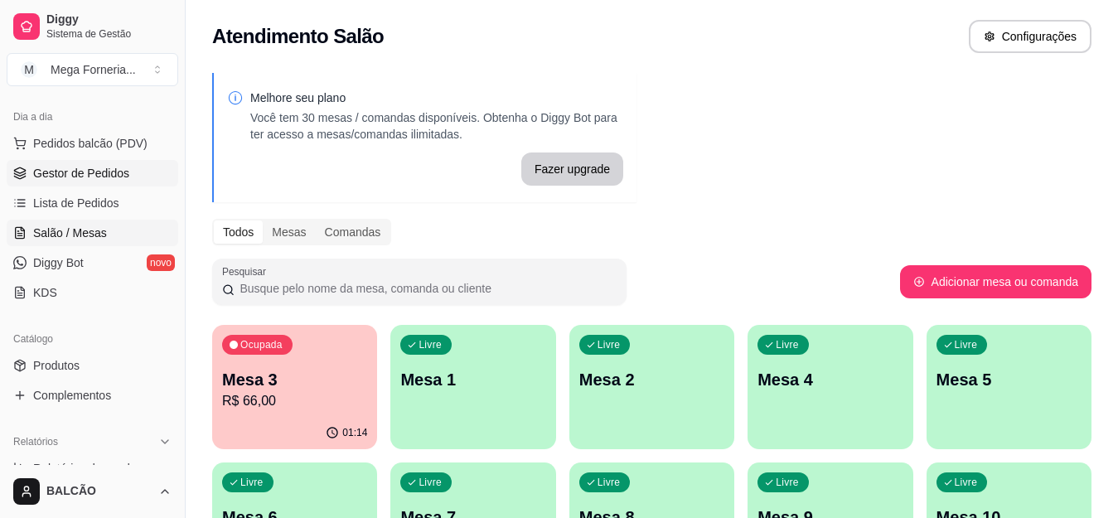
click at [122, 172] on span "Gestor de Pedidos" at bounding box center [81, 173] width 96 height 17
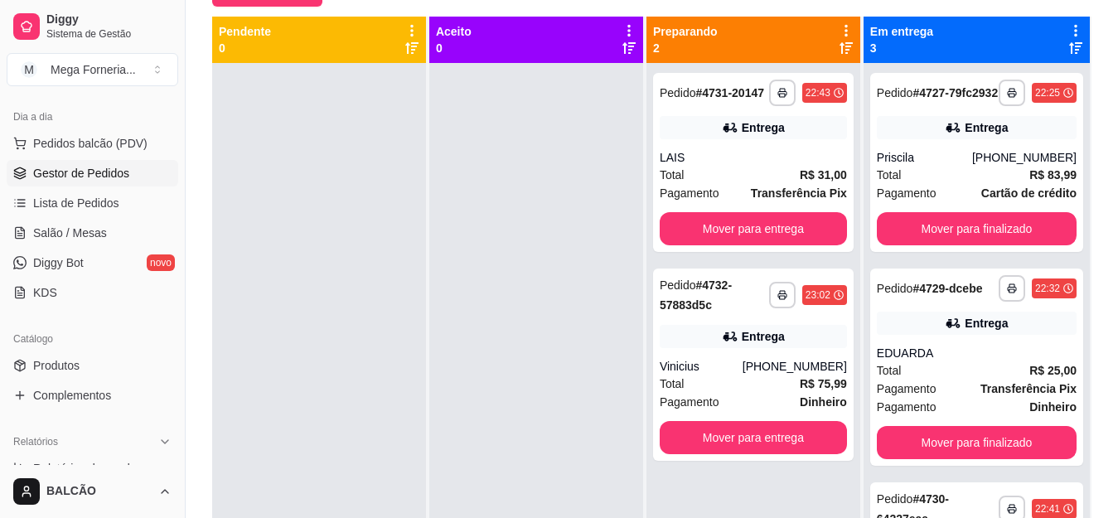
scroll to position [176, 0]
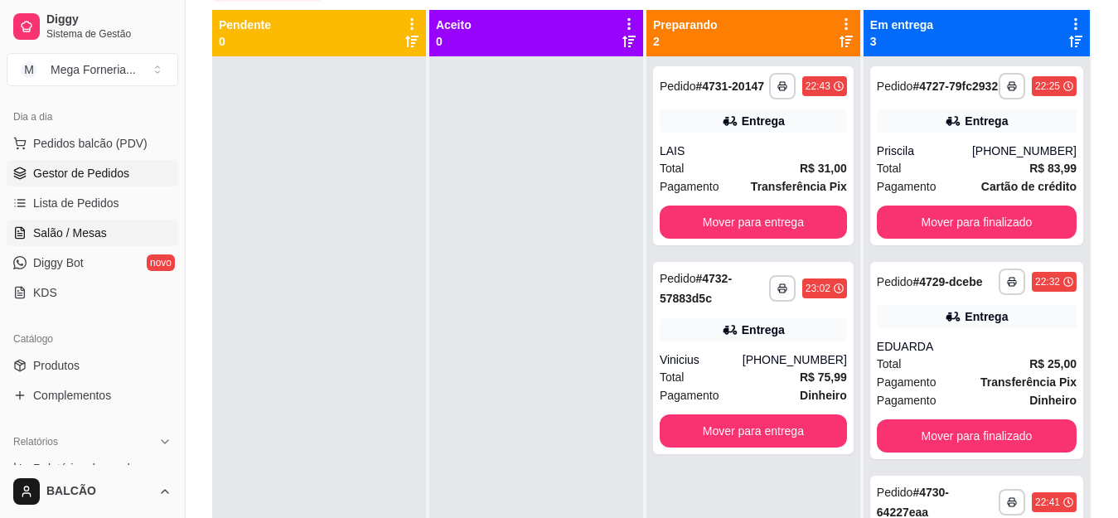
click at [70, 231] on span "Salão / Mesas" at bounding box center [70, 233] width 74 height 17
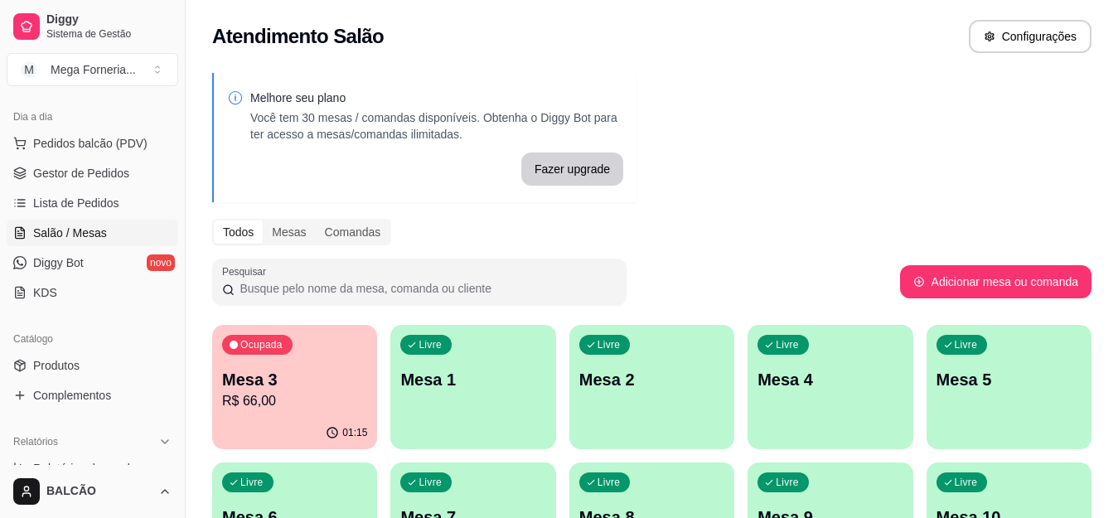
click at [300, 398] on p "R$ 66,00" at bounding box center [294, 401] width 145 height 20
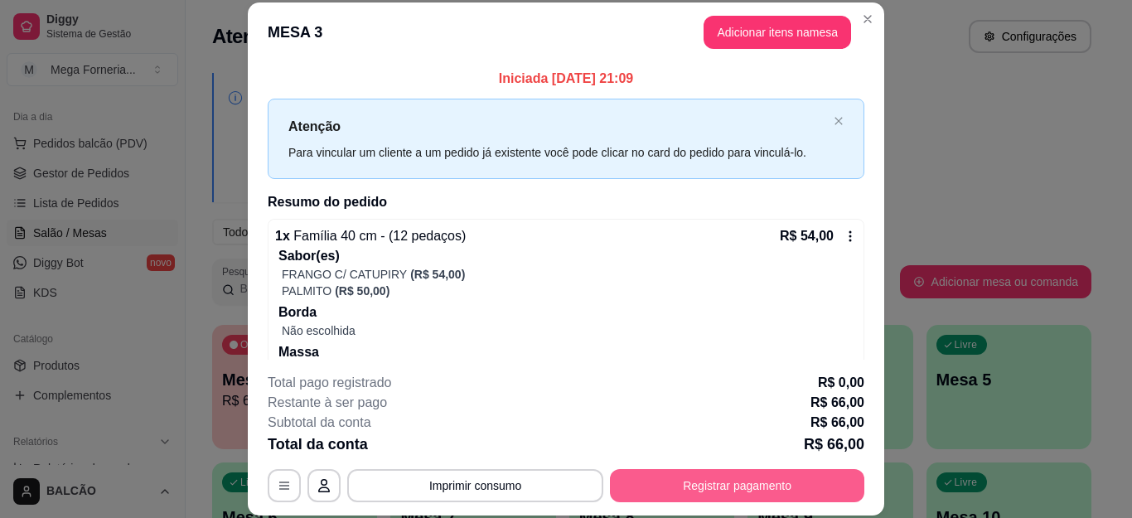
click at [612, 477] on button "Registrar pagamento" at bounding box center [737, 485] width 254 height 33
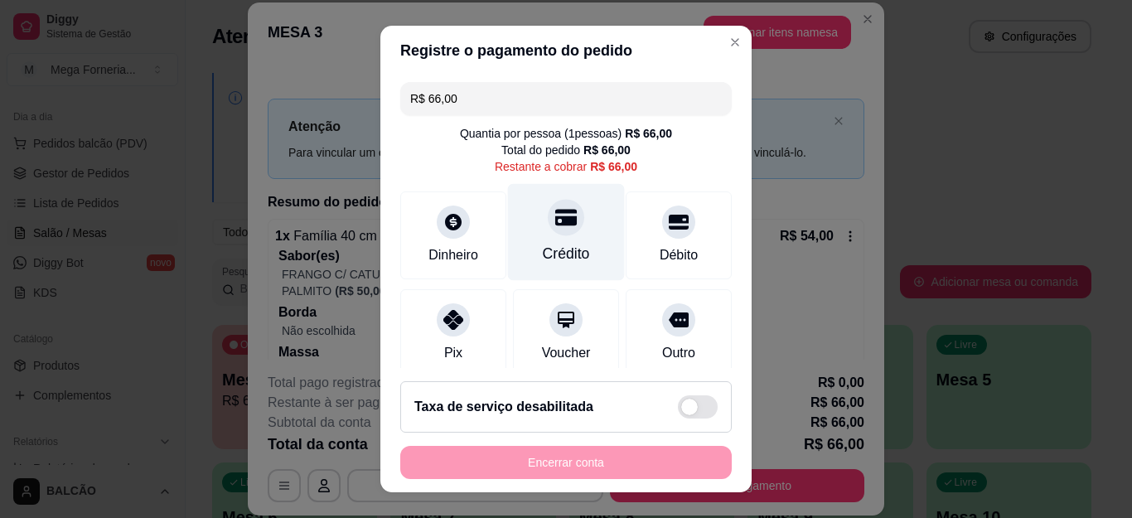
click at [571, 245] on div "Crédito" at bounding box center [566, 232] width 117 height 97
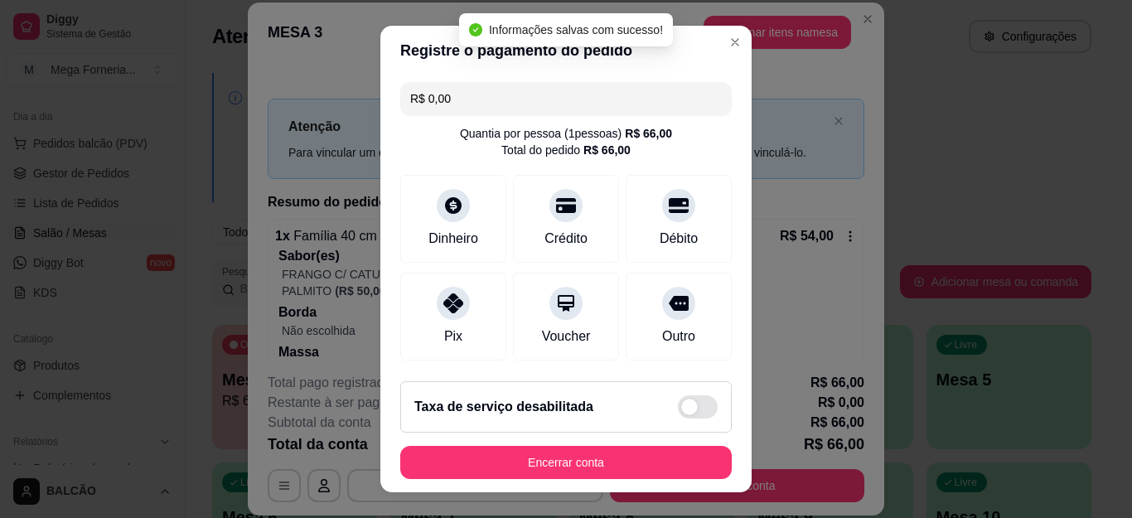
type input "R$ 0,00"
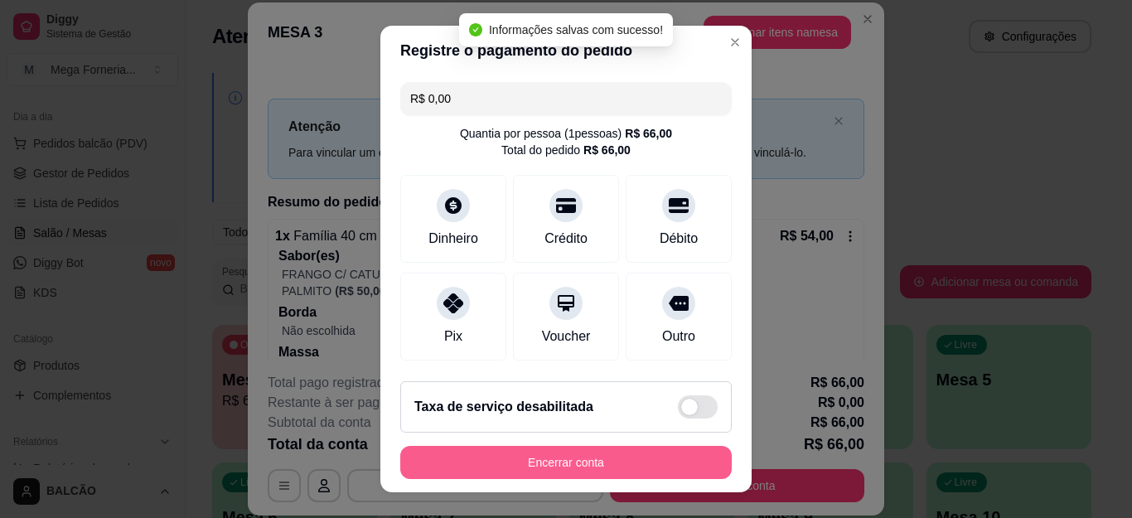
click at [616, 467] on button "Encerrar conta" at bounding box center [566, 462] width 332 height 33
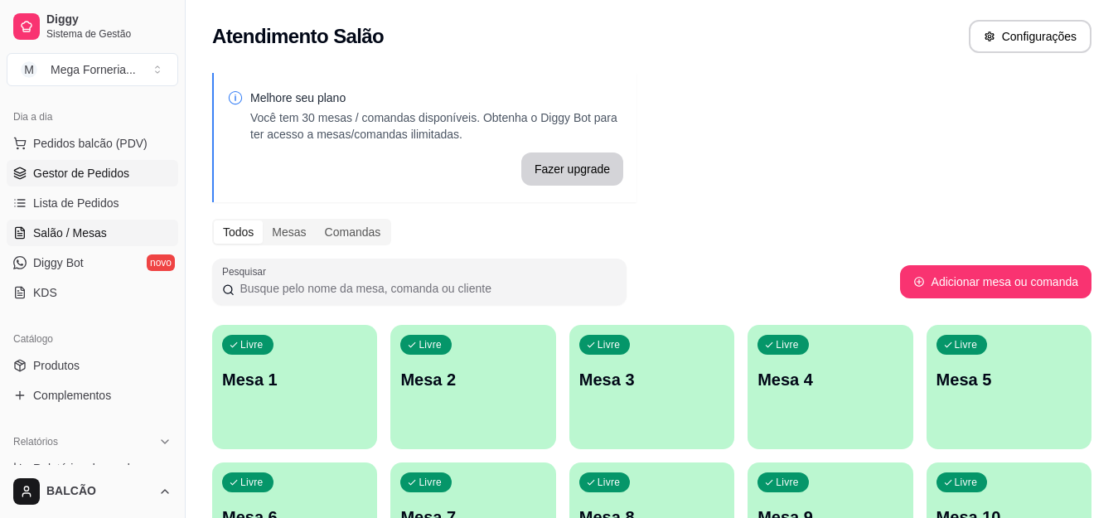
click at [113, 162] on link "Gestor de Pedidos" at bounding box center [93, 173] width 172 height 27
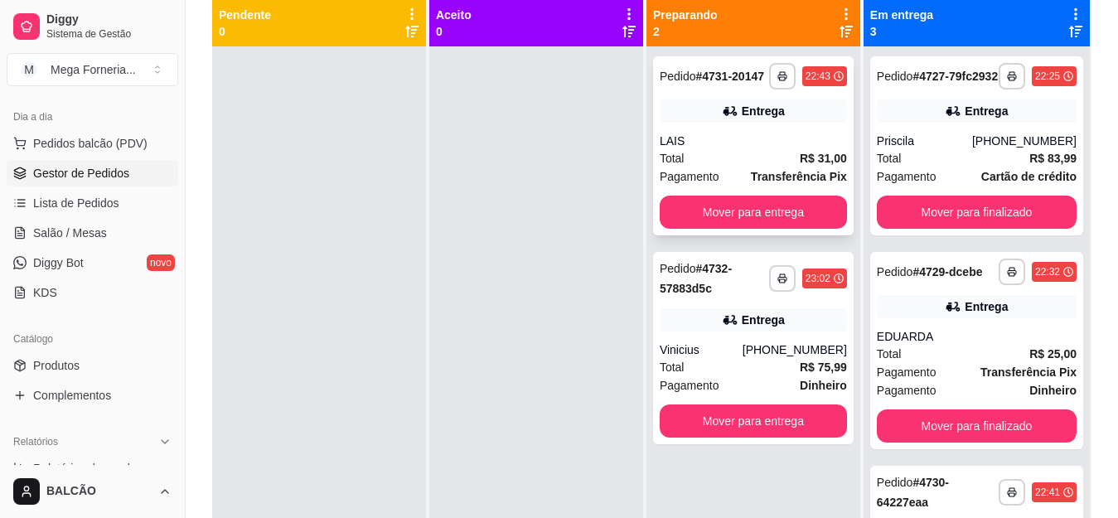
click at [726, 124] on div "**********" at bounding box center [753, 145] width 201 height 179
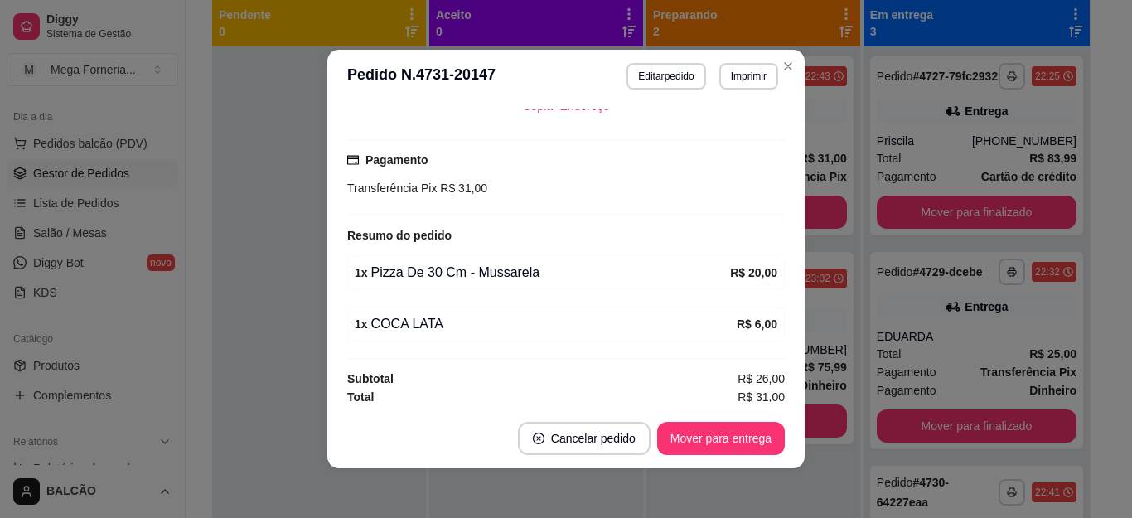
scroll to position [434, 0]
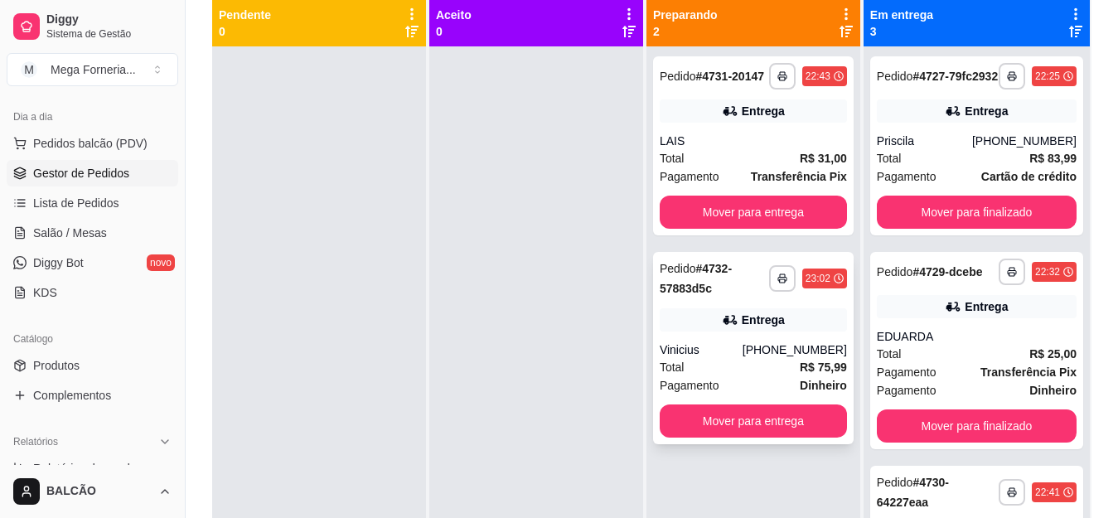
click at [716, 353] on div "Vinicius" at bounding box center [701, 349] width 83 height 17
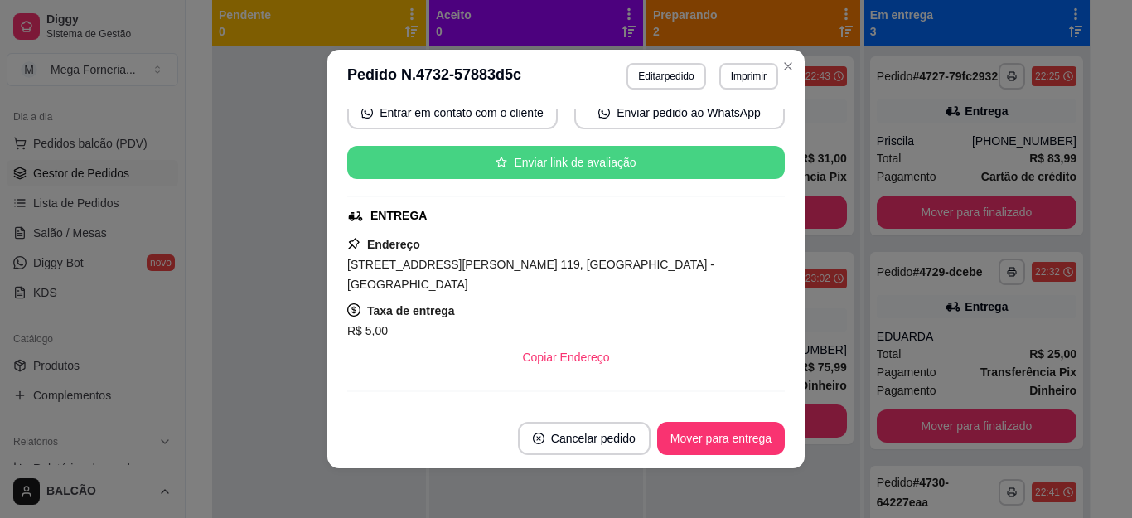
scroll to position [332, 0]
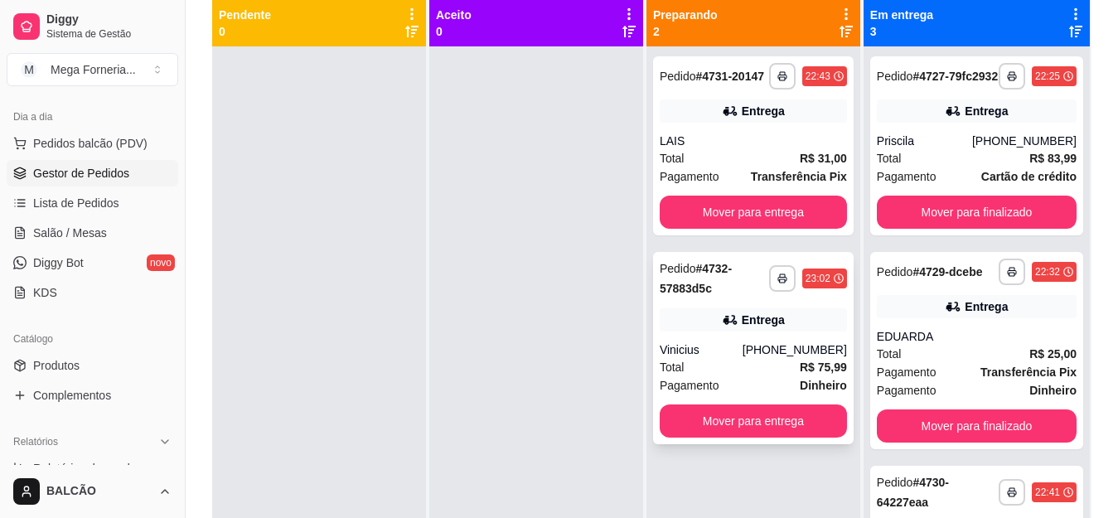
click at [671, 354] on div "Vinicius" at bounding box center [701, 349] width 83 height 17
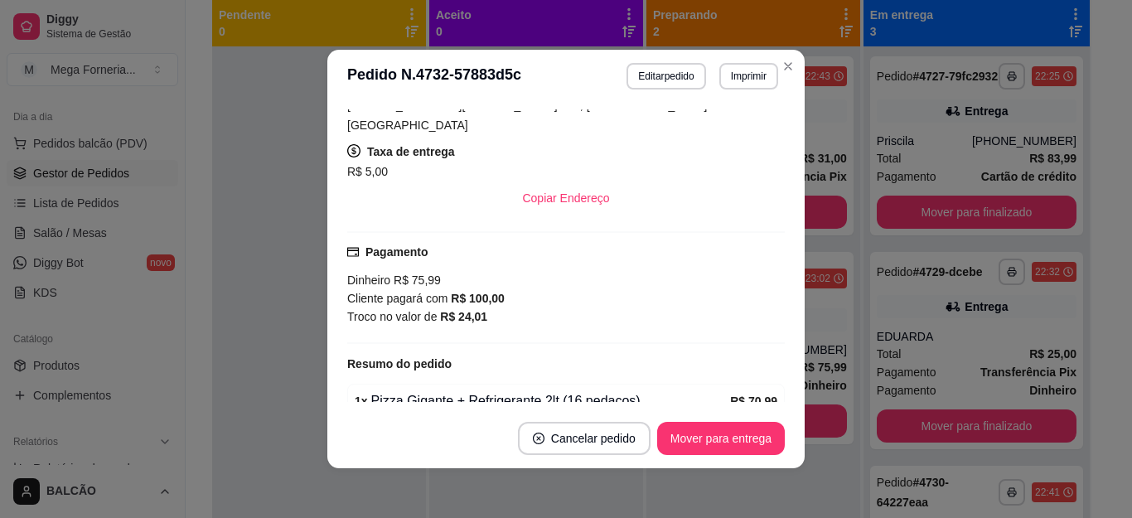
scroll to position [414, 0]
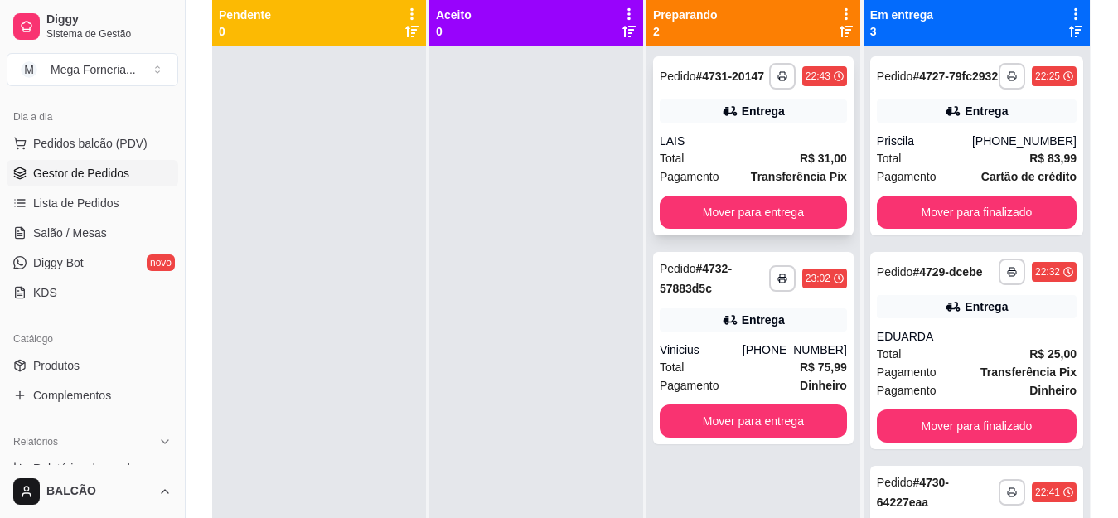
click at [749, 143] on div "LAIS" at bounding box center [753, 141] width 187 height 17
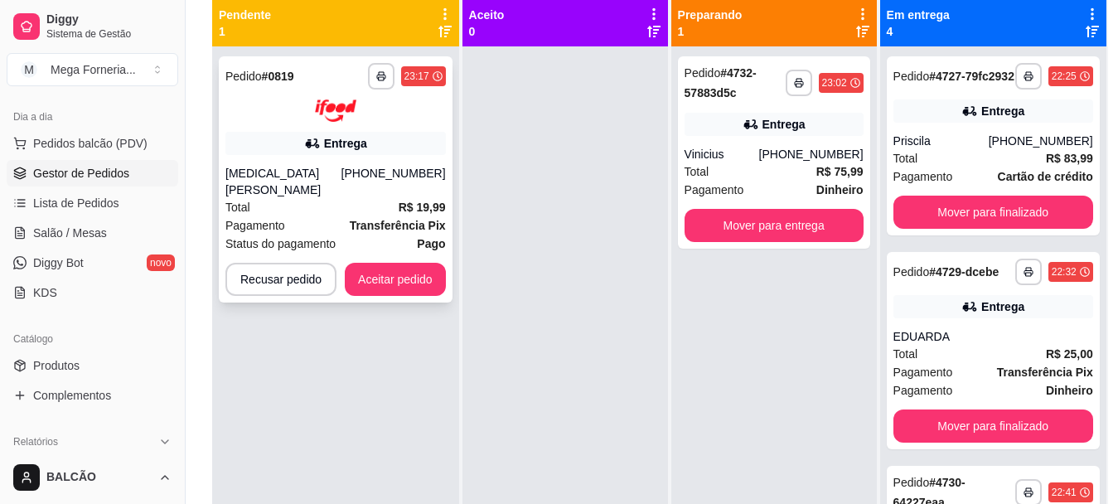
click at [341, 172] on div "[MEDICAL_DATA][PERSON_NAME]" at bounding box center [283, 181] width 116 height 33
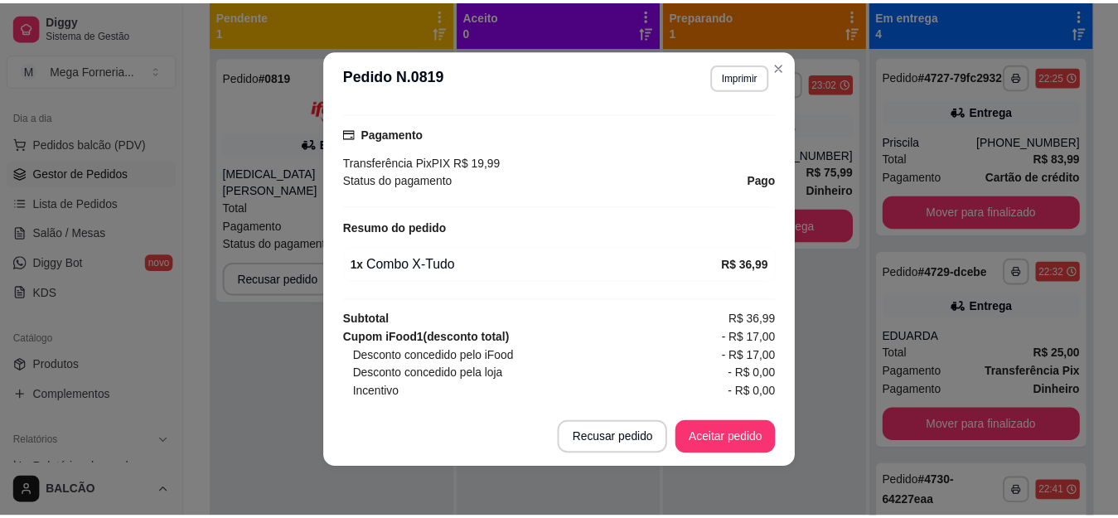
scroll to position [497, 0]
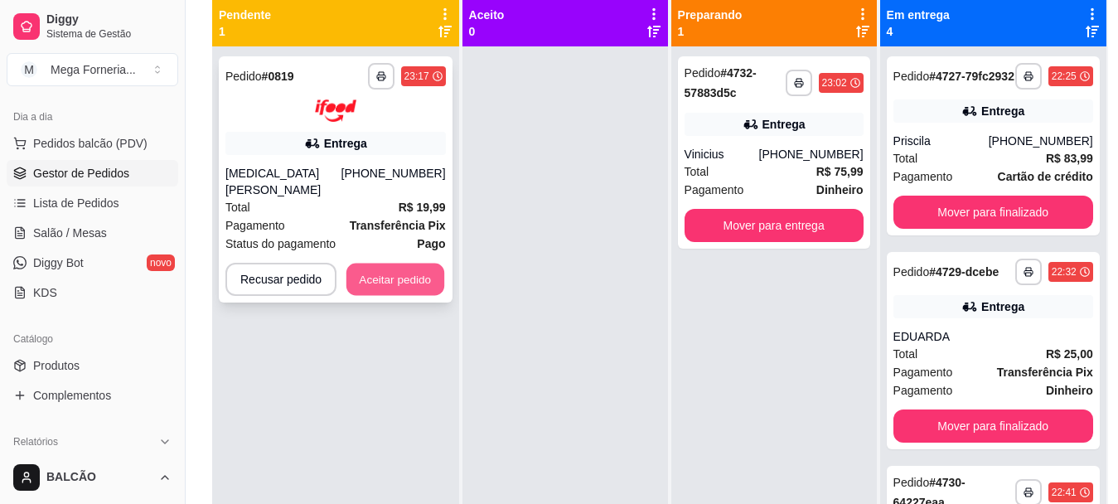
click at [413, 263] on button "Aceitar pedido" at bounding box center [395, 279] width 98 height 32
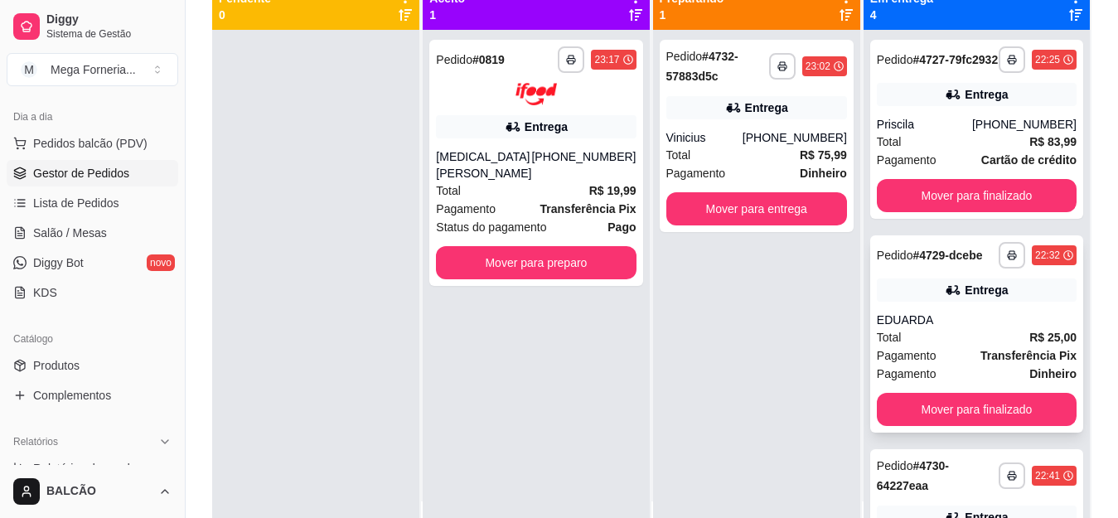
scroll to position [0, 0]
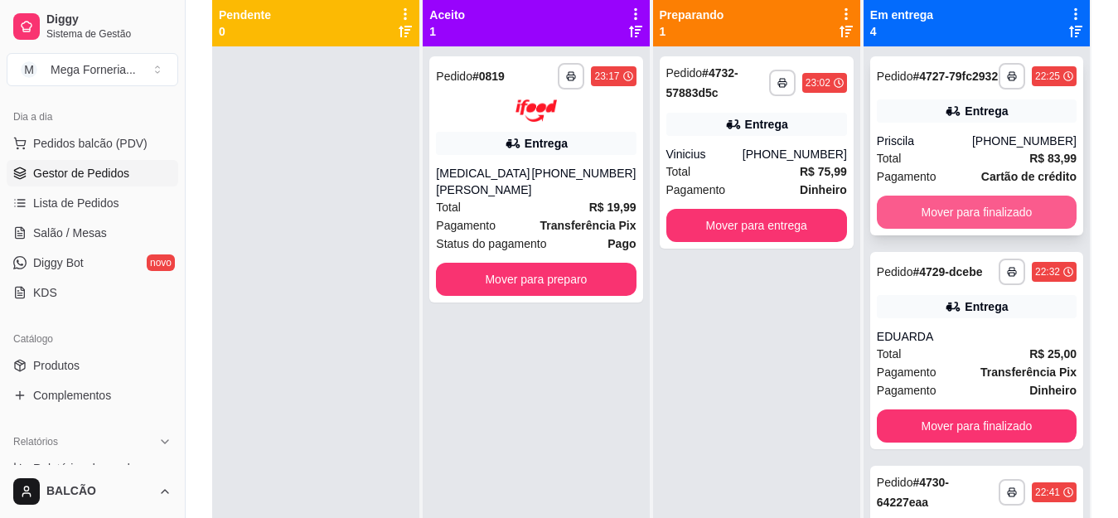
click at [956, 222] on button "Mover para finalizado" at bounding box center [977, 212] width 200 height 33
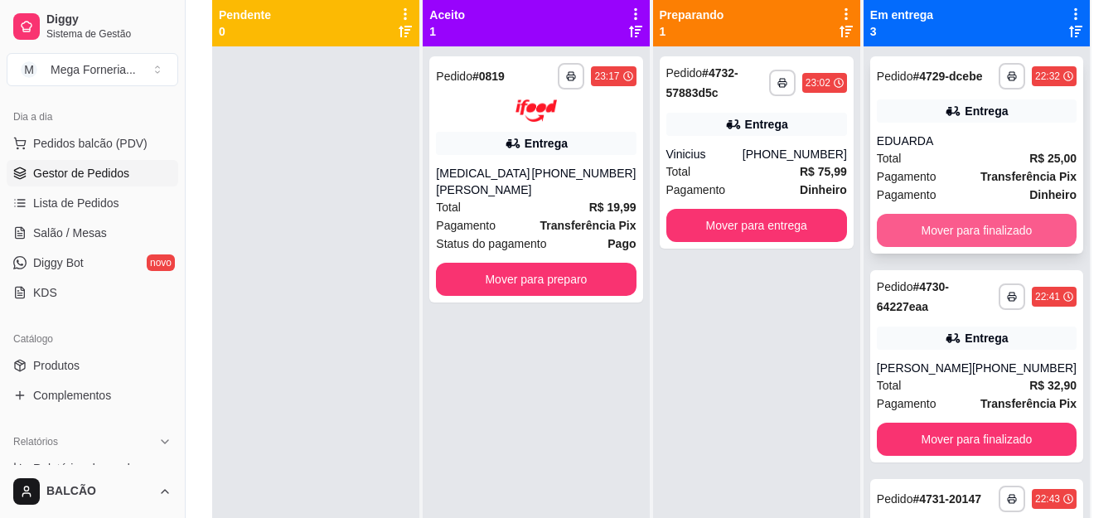
click at [969, 241] on button "Mover para finalizado" at bounding box center [977, 230] width 200 height 33
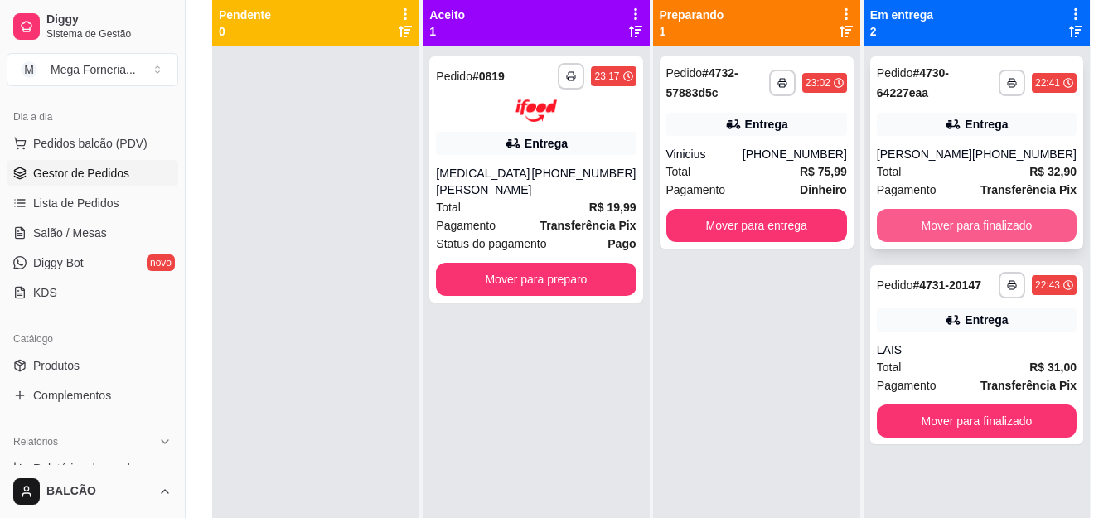
click at [964, 225] on button "Mover para finalizado" at bounding box center [977, 225] width 200 height 33
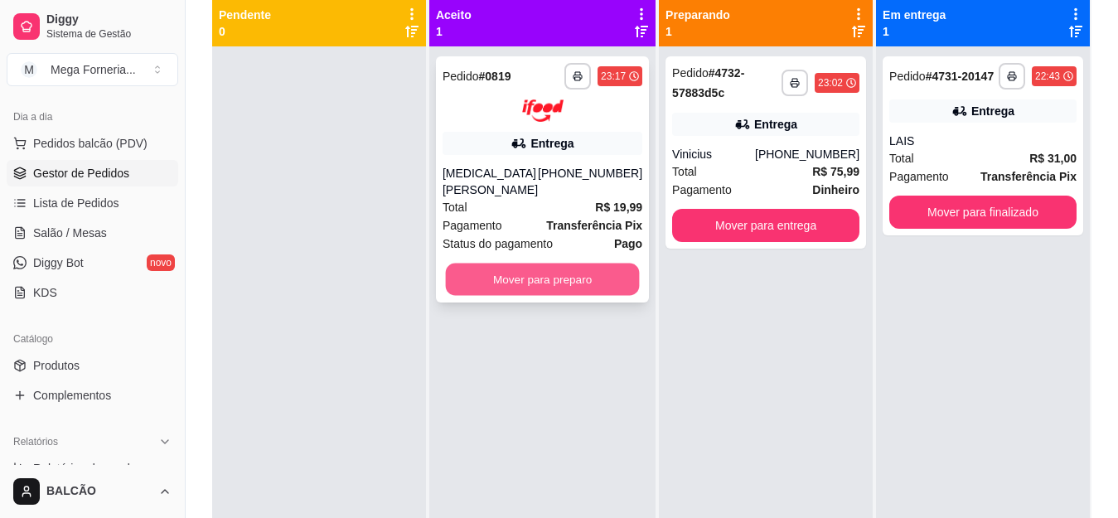
click at [536, 266] on button "Mover para preparo" at bounding box center [543, 279] width 194 height 32
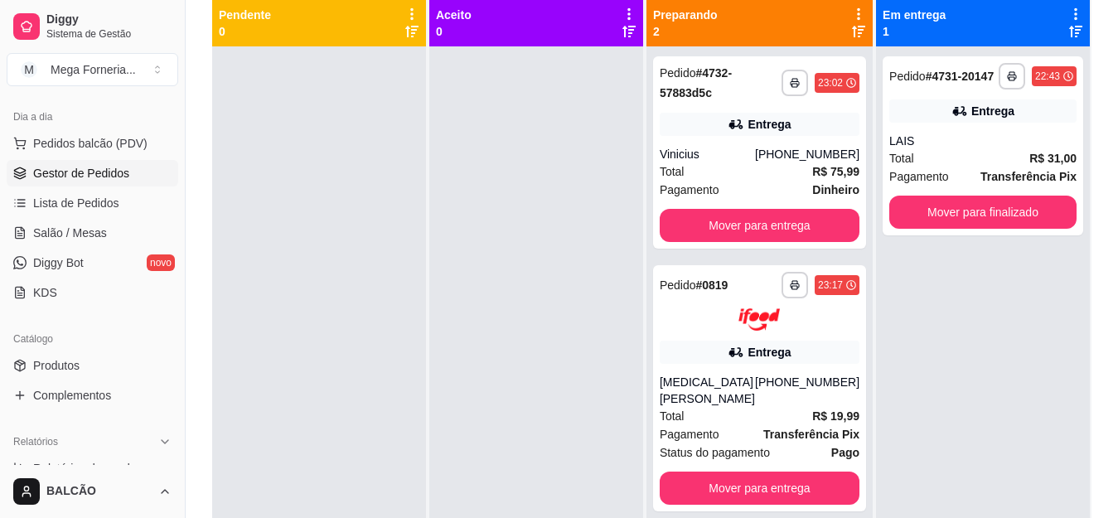
drag, startPoint x: 189, startPoint y: 72, endPoint x: 366, endPoint y: 128, distance: 185.1
click at [366, 128] on div "Diggy Sistema de Gestão M Mega Forneria ... Loja aberta Diggy Pro + 30 até 29/0…" at bounding box center [559, 199] width 1118 height 771
click at [734, 355] on icon at bounding box center [738, 352] width 12 height 9
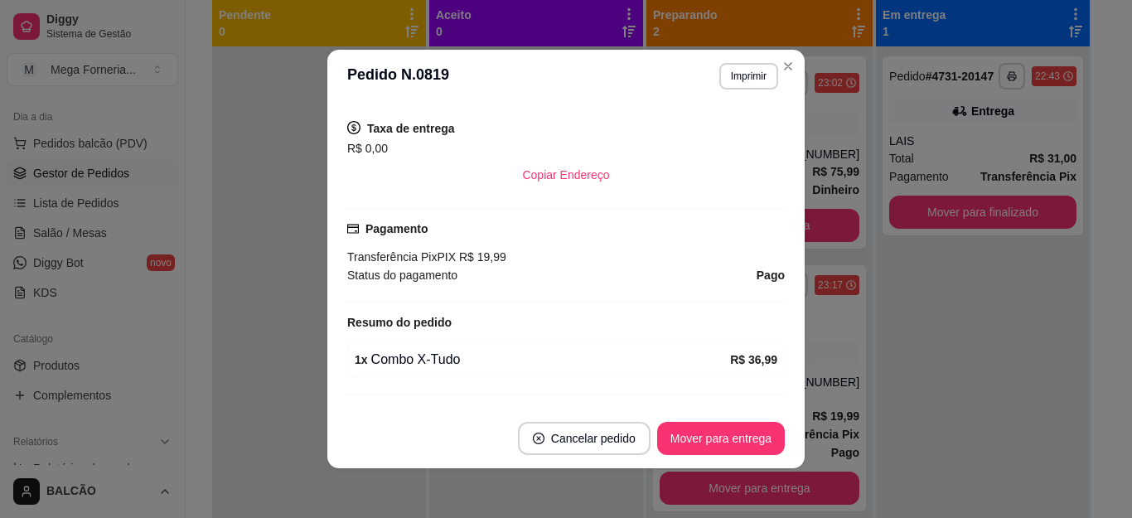
scroll to position [497, 0]
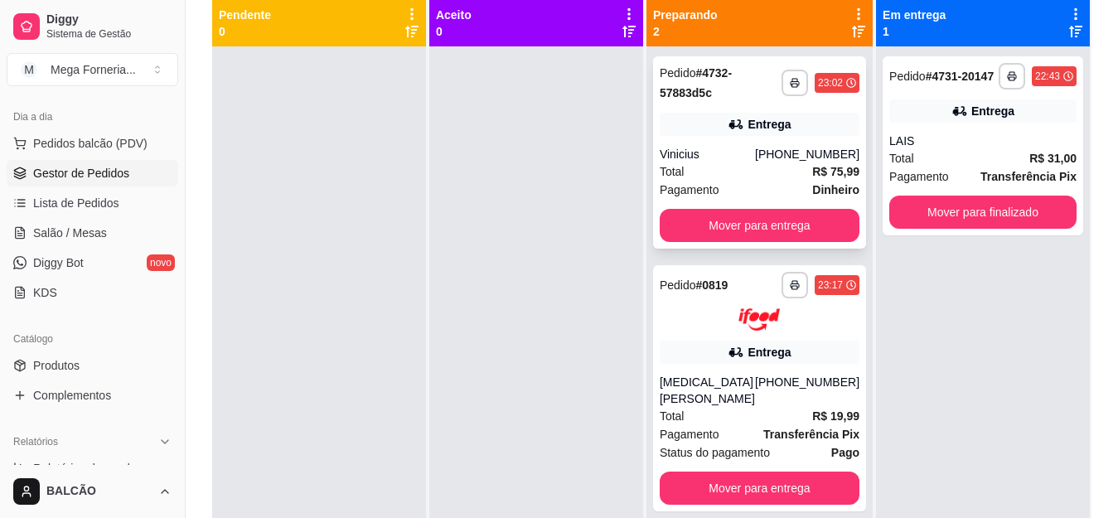
click at [793, 146] on div "[PHONE_NUMBER]" at bounding box center [807, 154] width 104 height 17
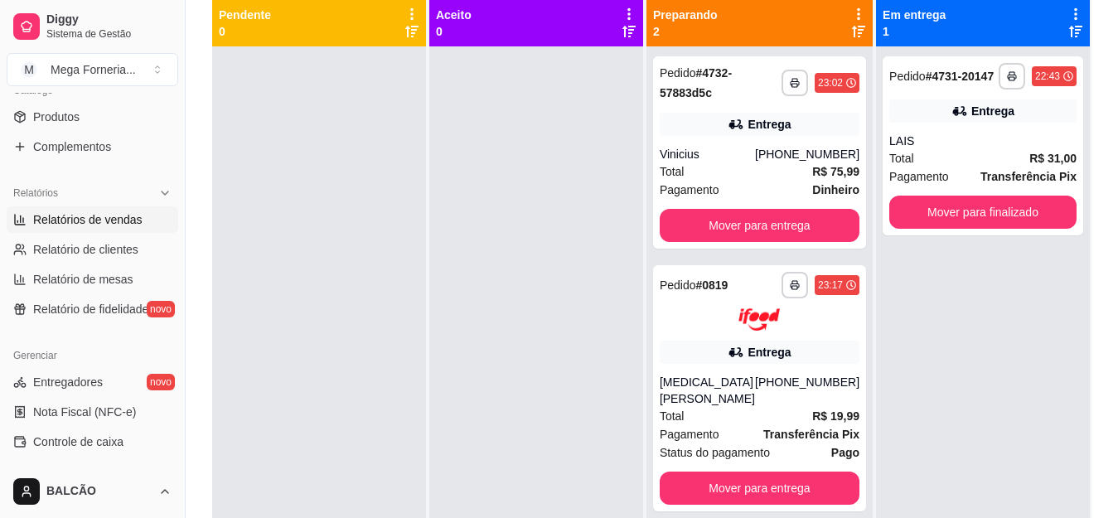
click at [88, 217] on span "Relatórios de vendas" at bounding box center [87, 219] width 109 height 17
select select "ALL"
select select "0"
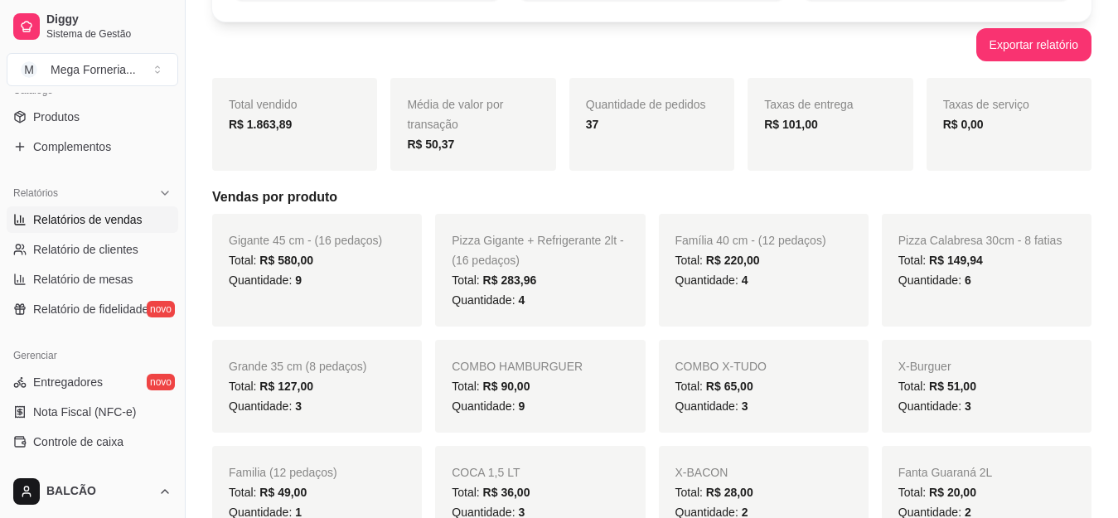
scroll to position [7, 0]
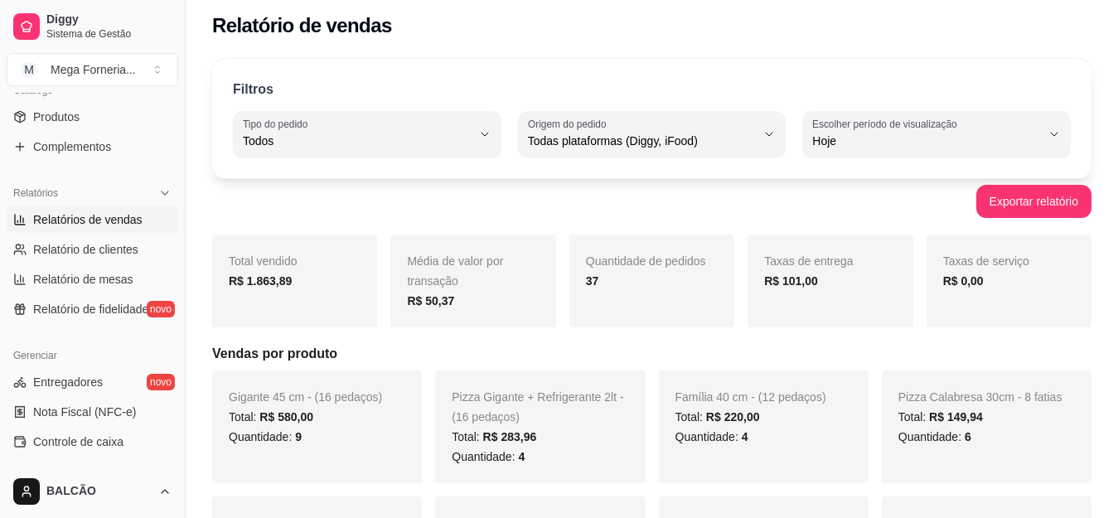
click at [893, 143] on span "Hoje" at bounding box center [926, 141] width 229 height 17
click at [830, 338] on li "Customizado" at bounding box center [936, 344] width 245 height 26
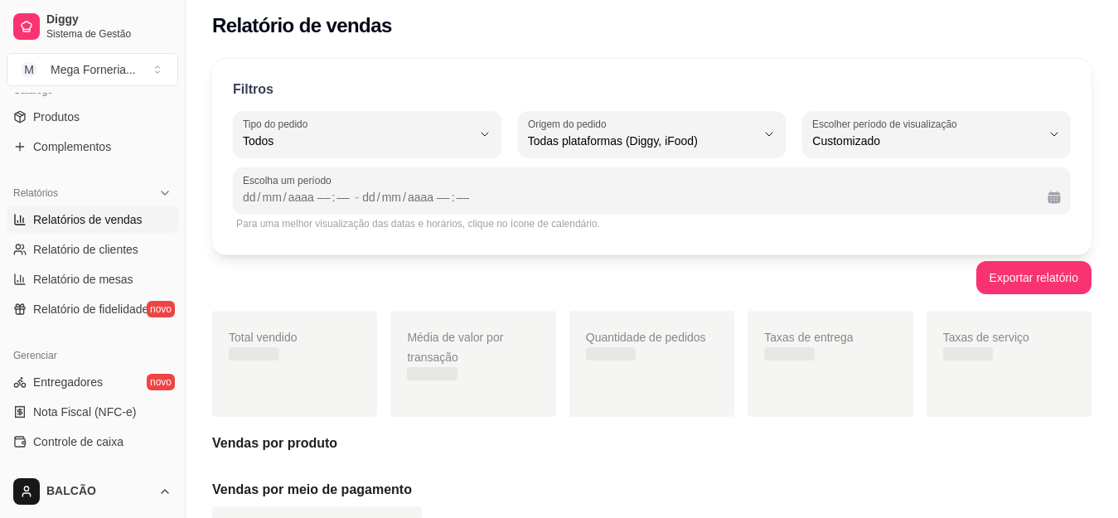
type input "-1"
select select "-1"
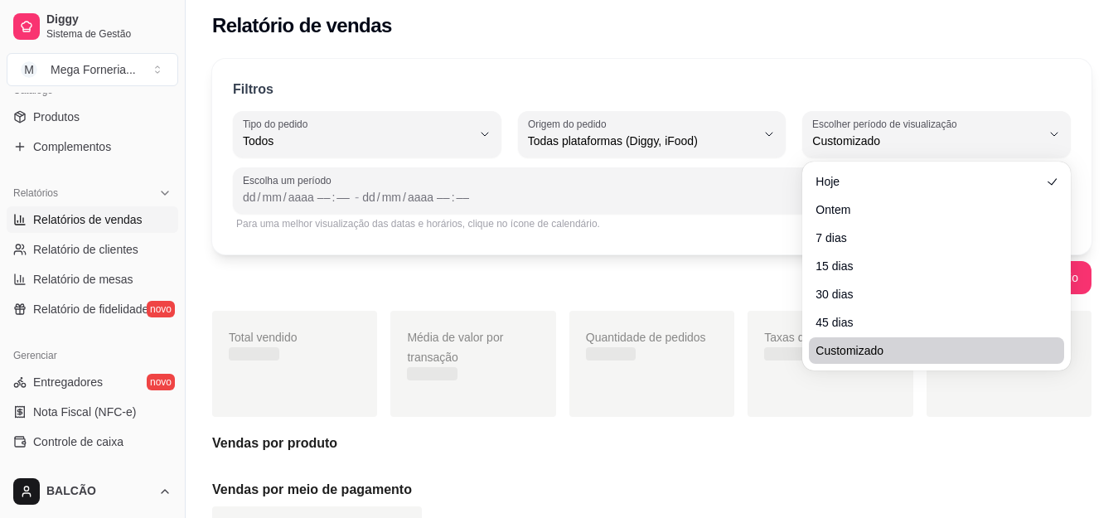
scroll to position [16, 0]
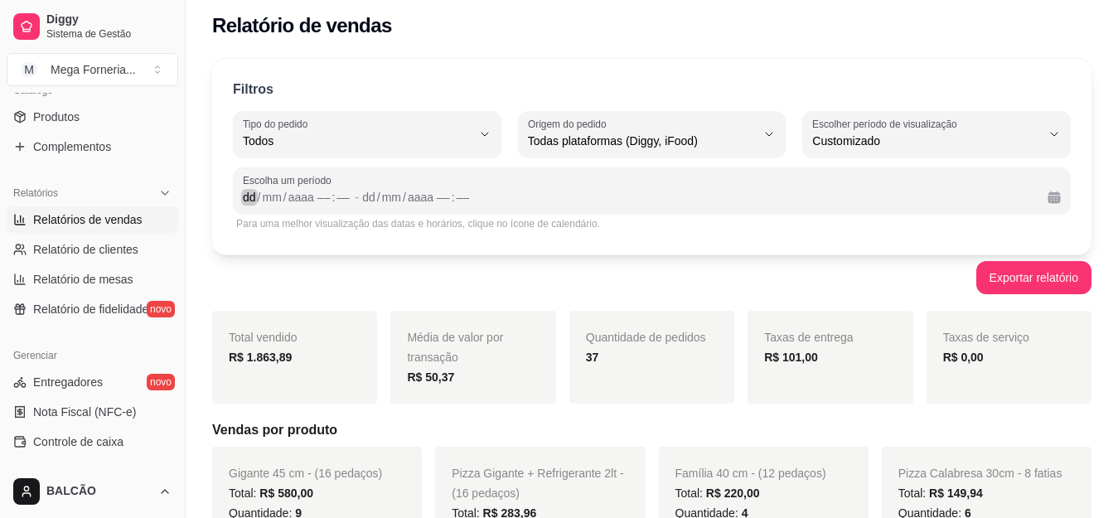
click at [246, 199] on div "dd" at bounding box center [249, 197] width 17 height 17
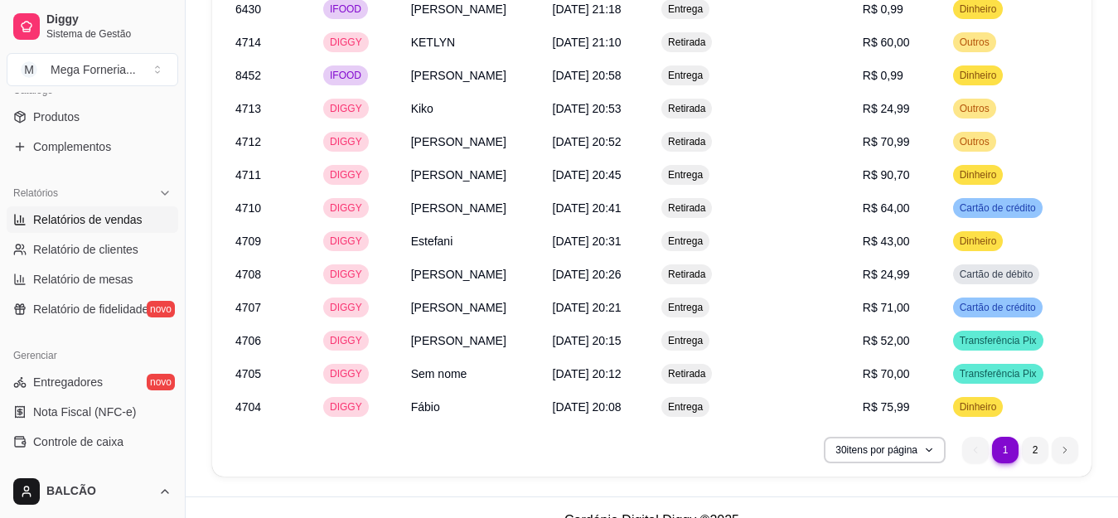
scroll to position [2487, 0]
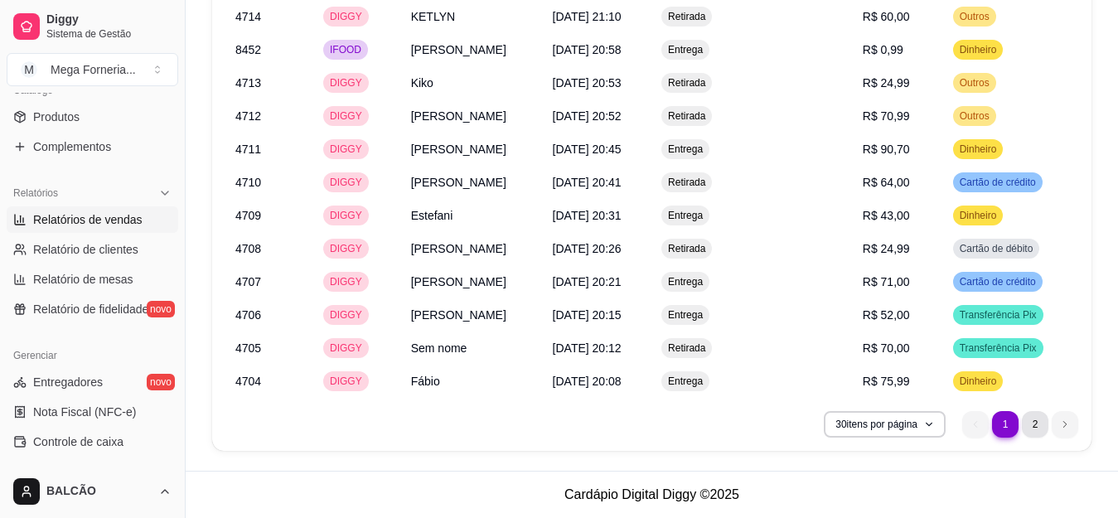
click at [1038, 427] on li "2" at bounding box center [1035, 424] width 27 height 27
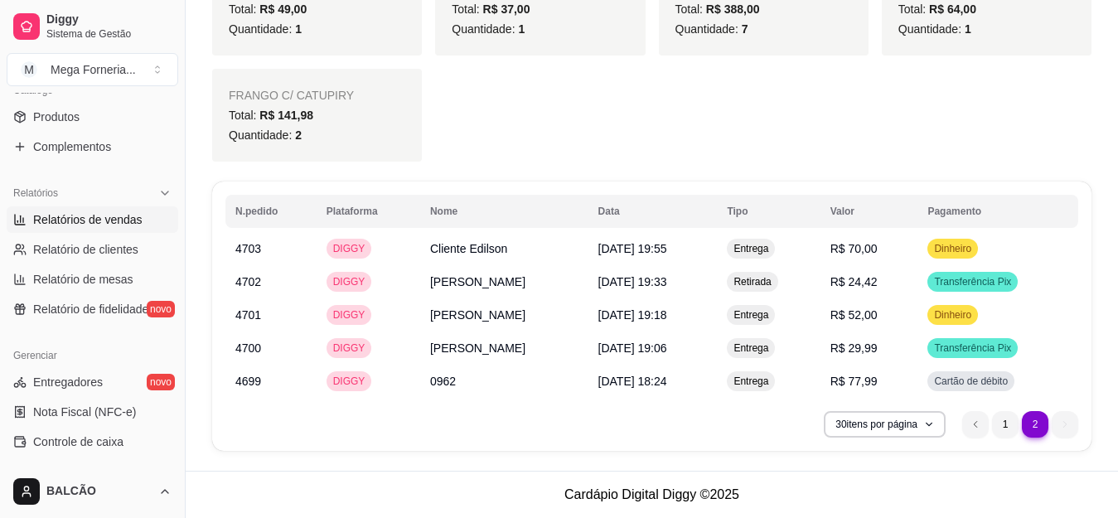
scroll to position [1659, 0]
click at [1004, 421] on li "1" at bounding box center [1005, 424] width 27 height 27
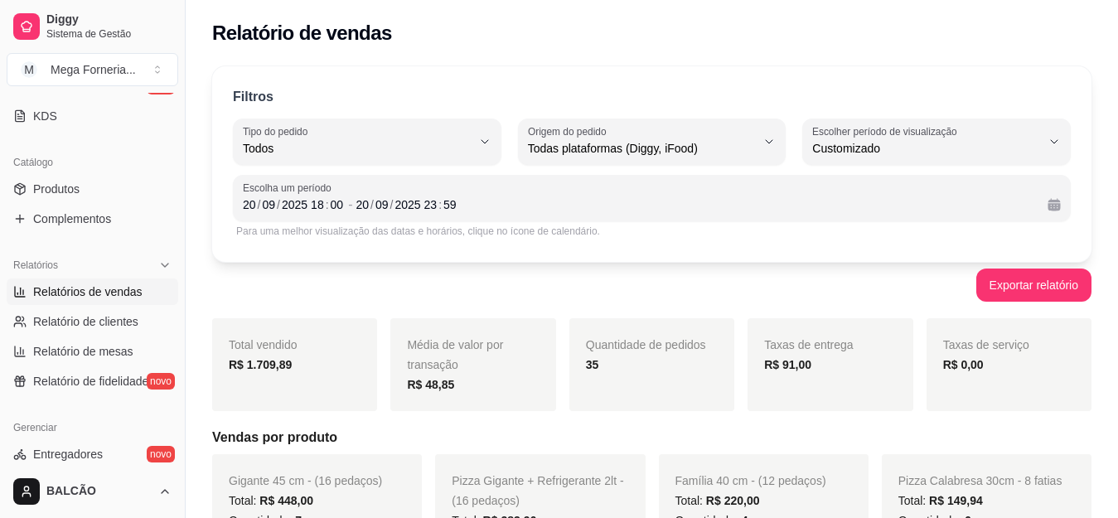
scroll to position [177, 0]
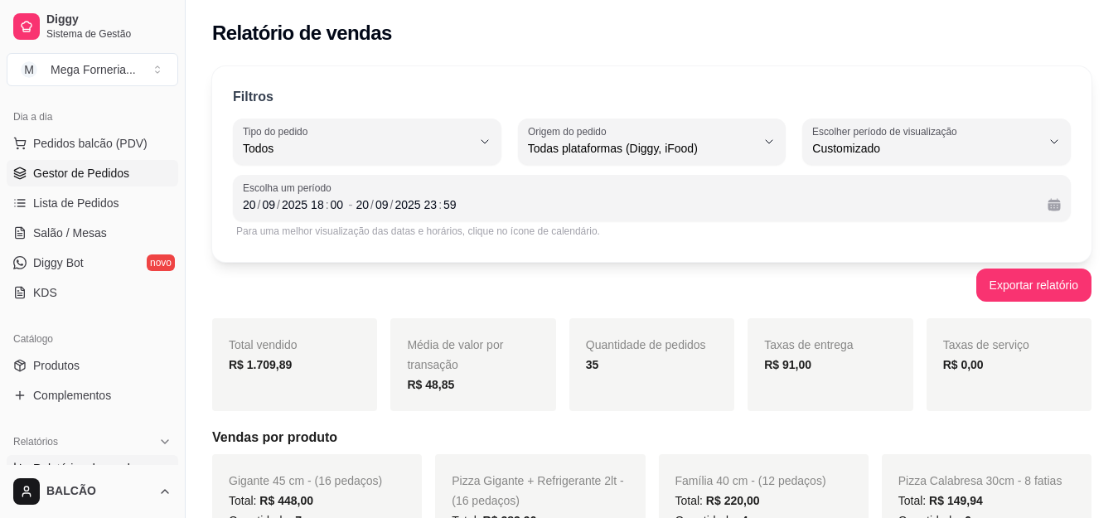
click at [99, 179] on span "Gestor de Pedidos" at bounding box center [81, 173] width 96 height 17
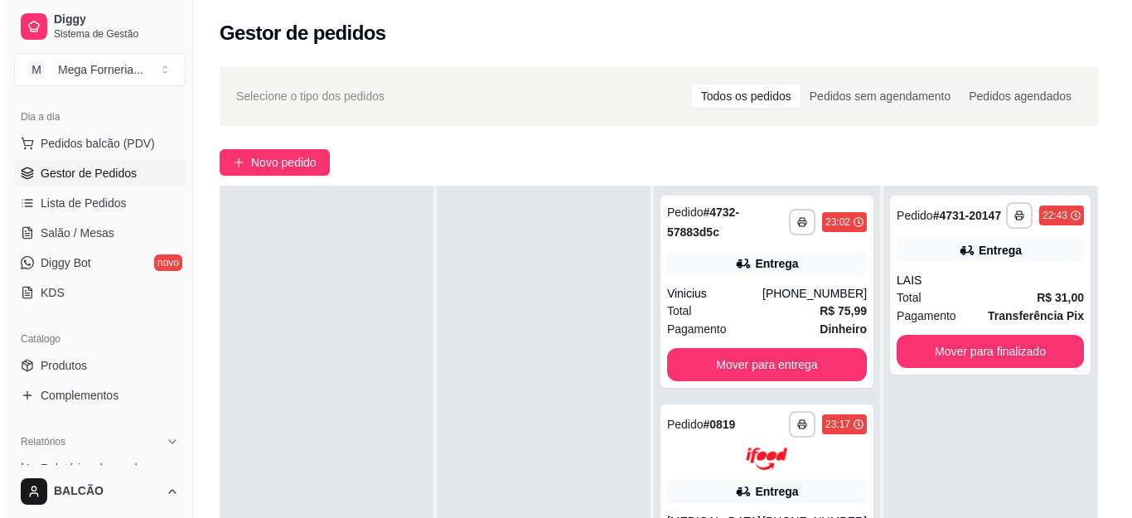
scroll to position [83, 0]
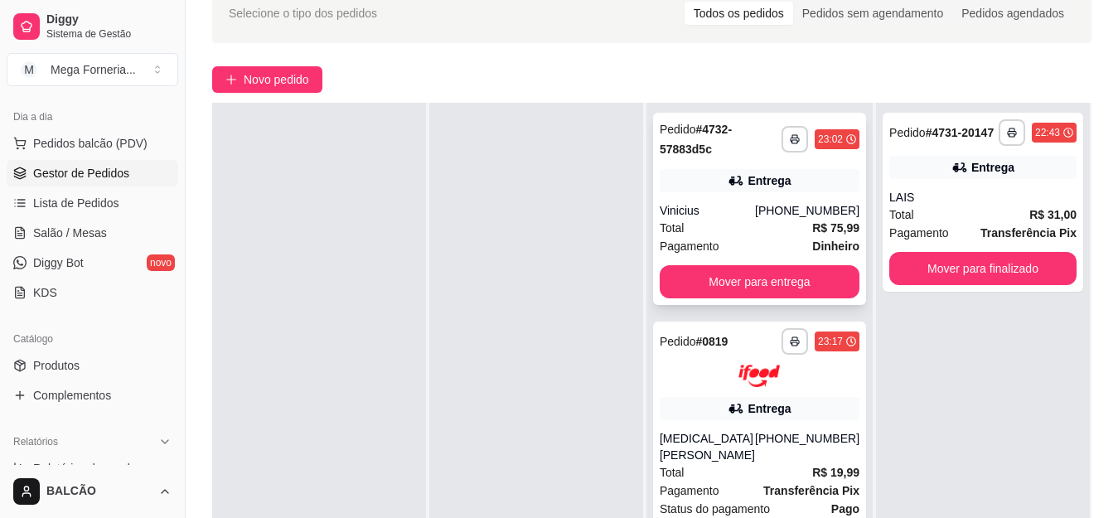
click at [783, 191] on div "Entrega" at bounding box center [760, 180] width 200 height 23
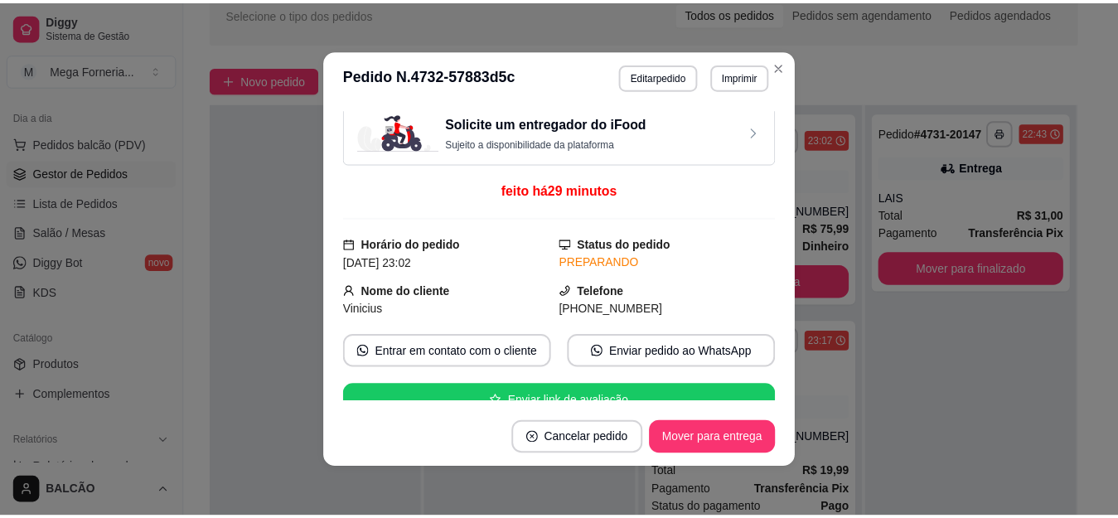
scroll to position [0, 0]
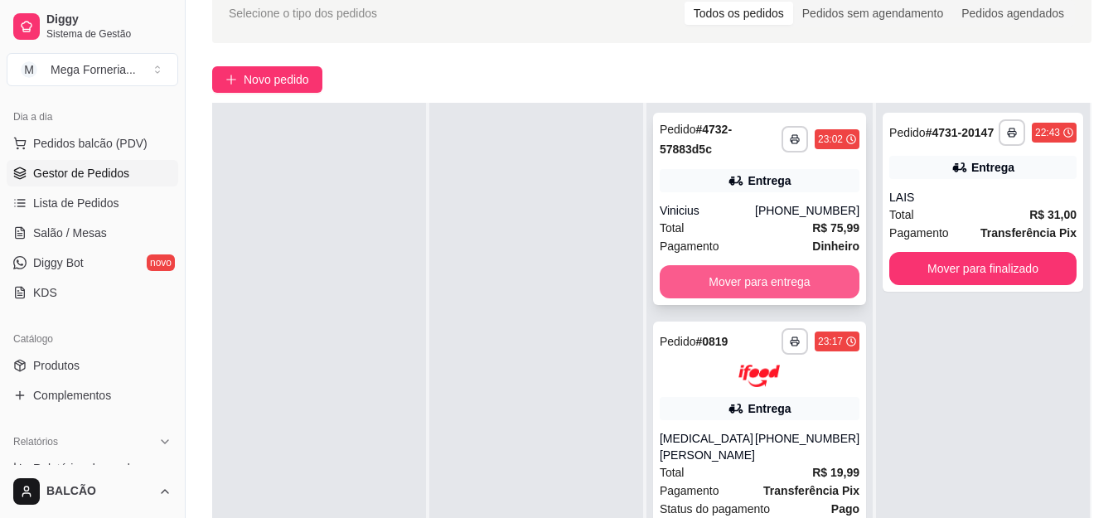
click at [762, 284] on button "Mover para entrega" at bounding box center [760, 281] width 200 height 33
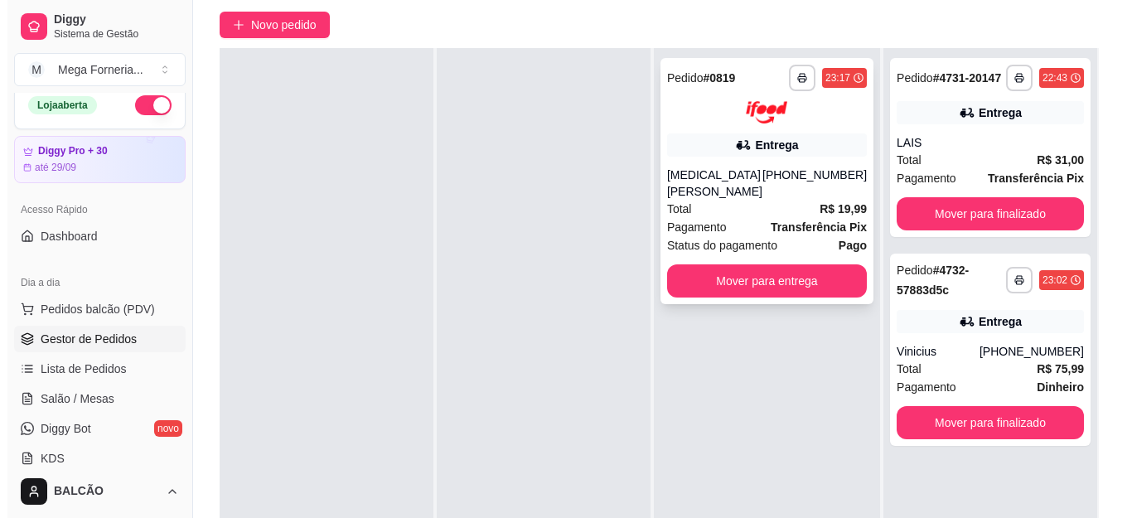
scroll to position [166, 0]
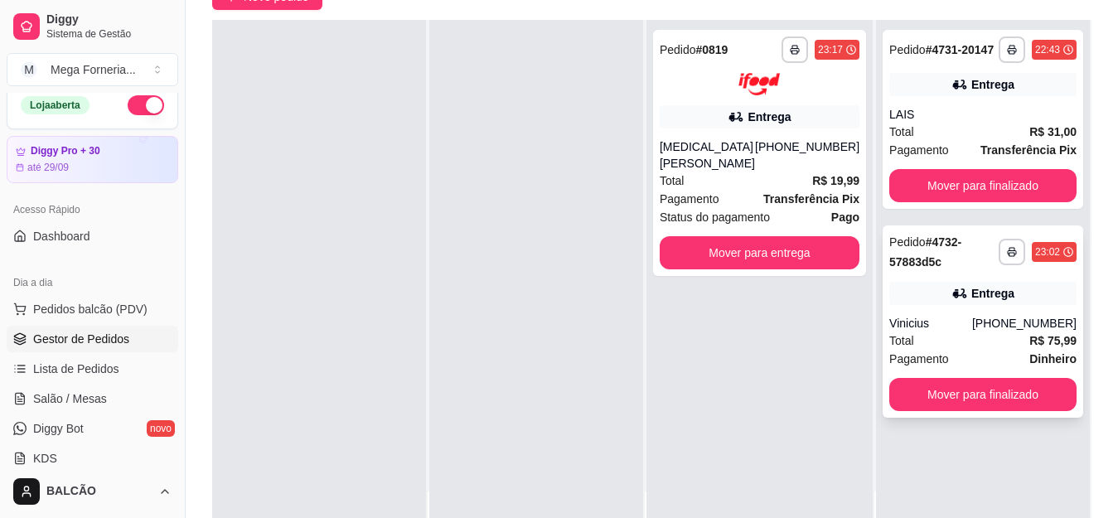
click at [971, 330] on div "Vinicius" at bounding box center [930, 323] width 83 height 17
click at [928, 300] on div "Entrega" at bounding box center [982, 293] width 187 height 23
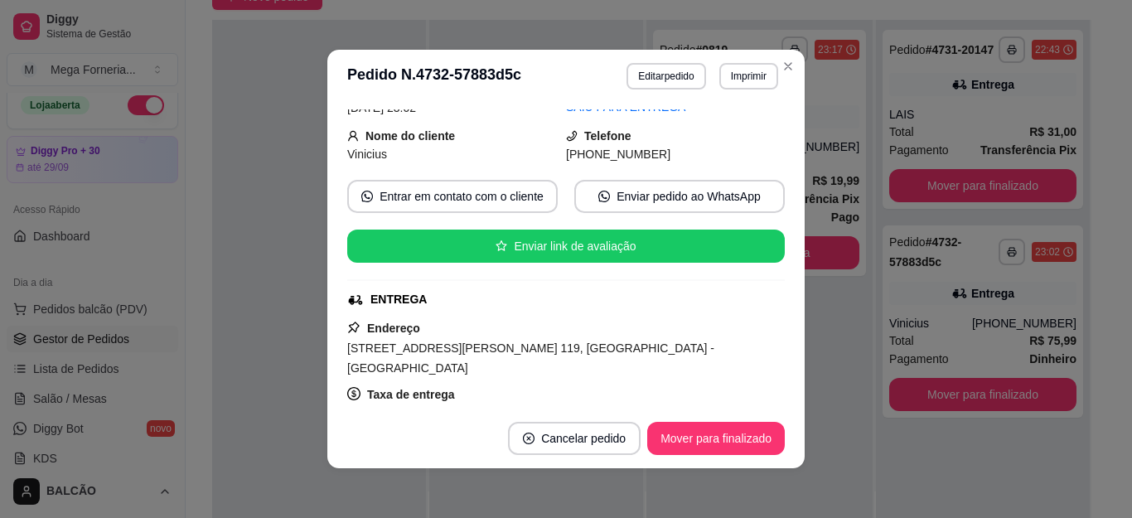
scroll to position [249, 0]
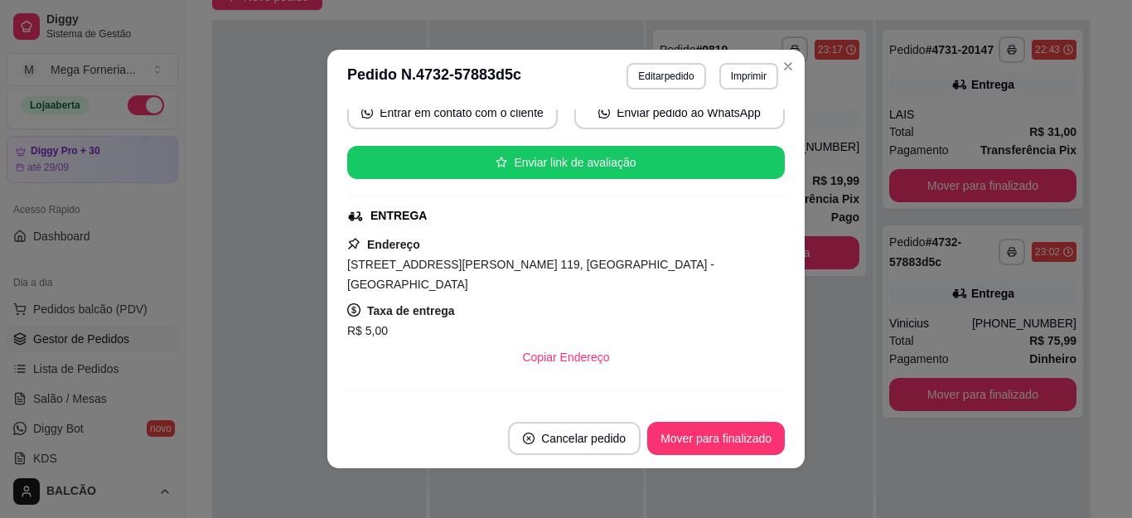
click at [780, 80] on header "**********" at bounding box center [565, 76] width 477 height 53
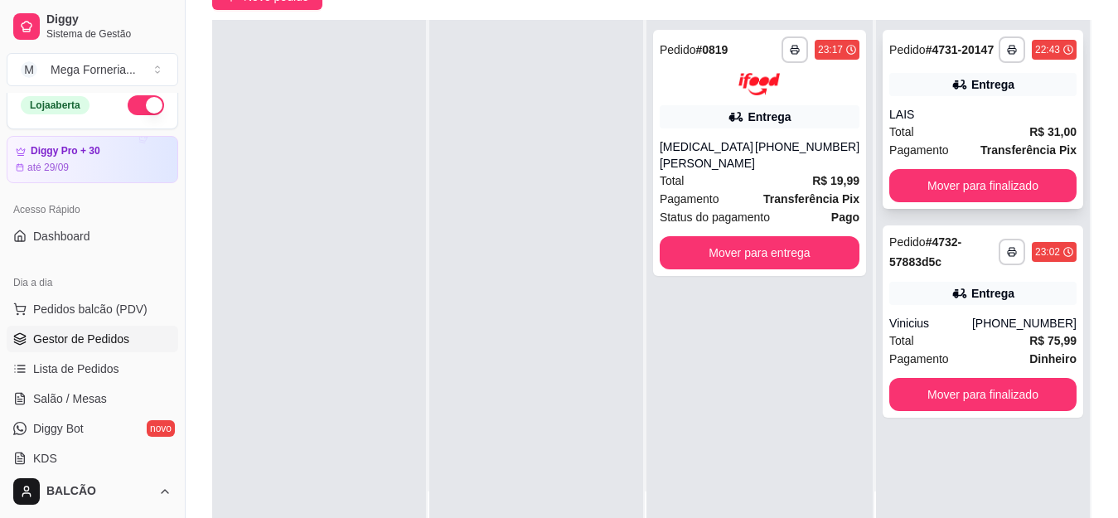
click at [944, 117] on div "LAIS" at bounding box center [982, 114] width 187 height 17
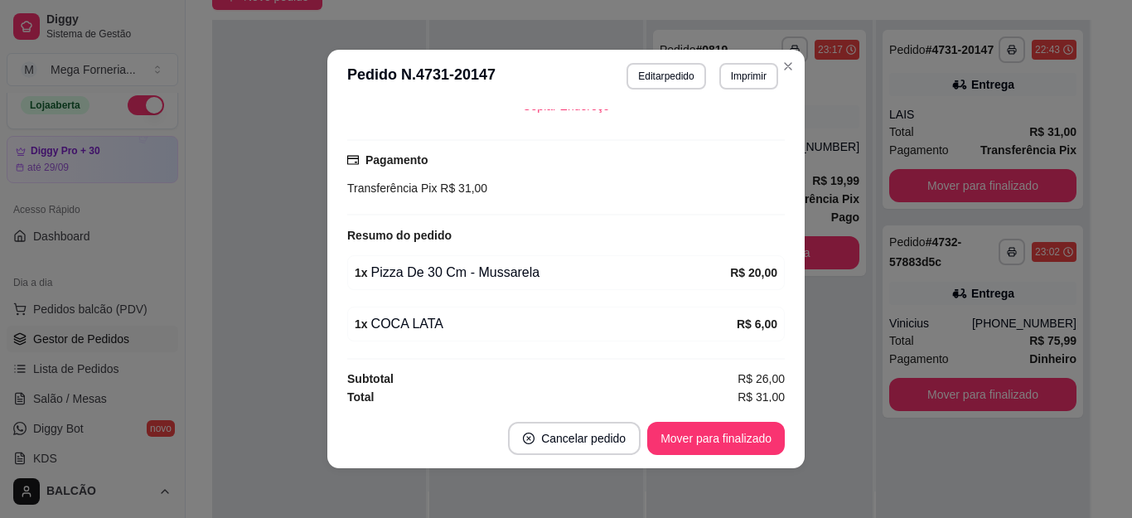
scroll to position [434, 0]
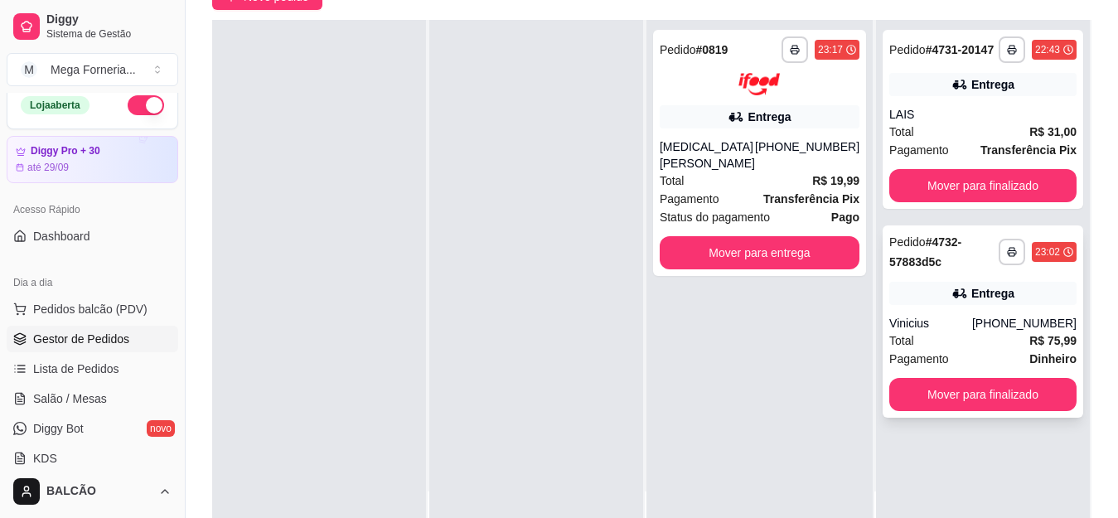
click at [1010, 322] on div "[PHONE_NUMBER]" at bounding box center [1024, 323] width 104 height 17
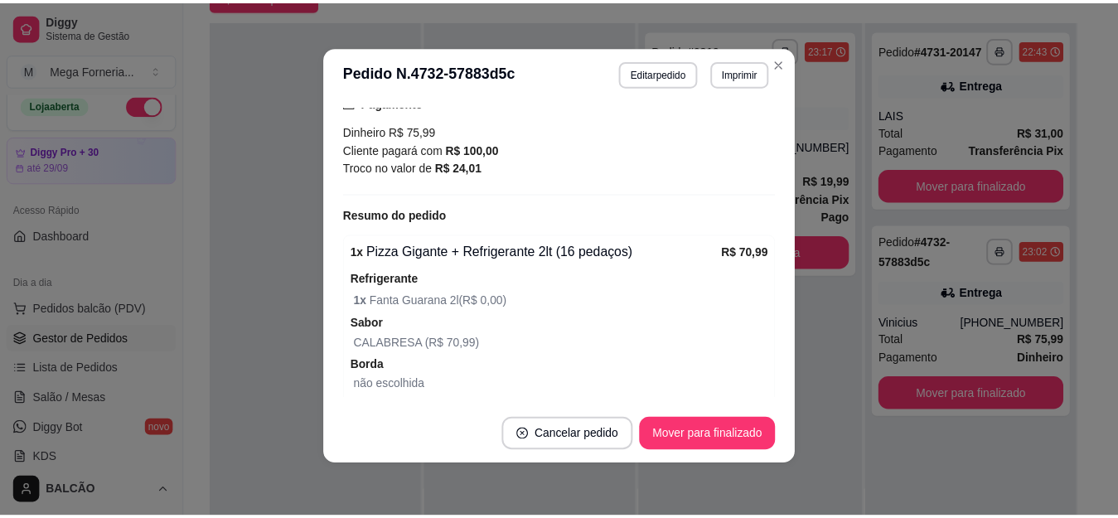
scroll to position [497, 0]
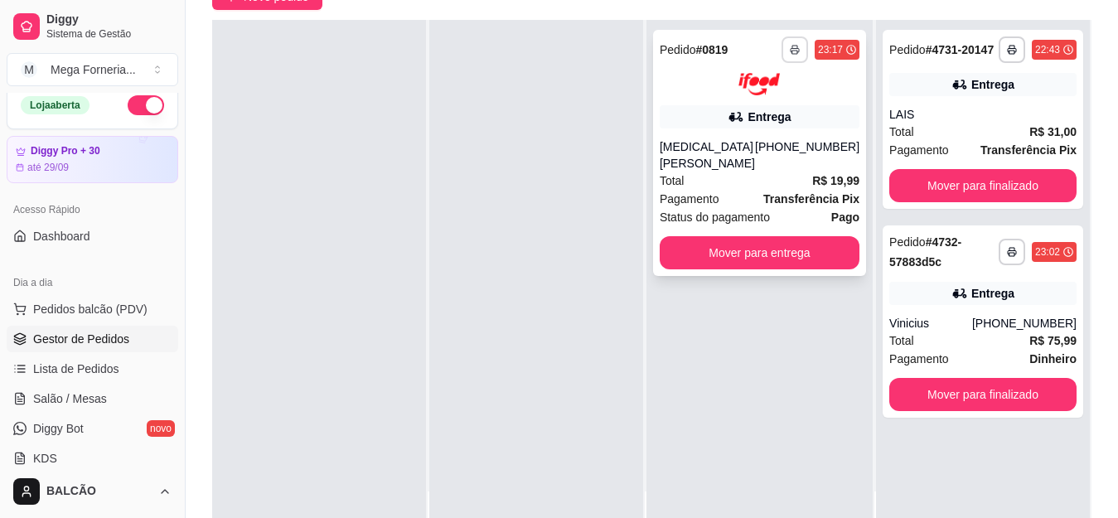
click at [792, 53] on rect "button" at bounding box center [794, 52] width 5 height 3
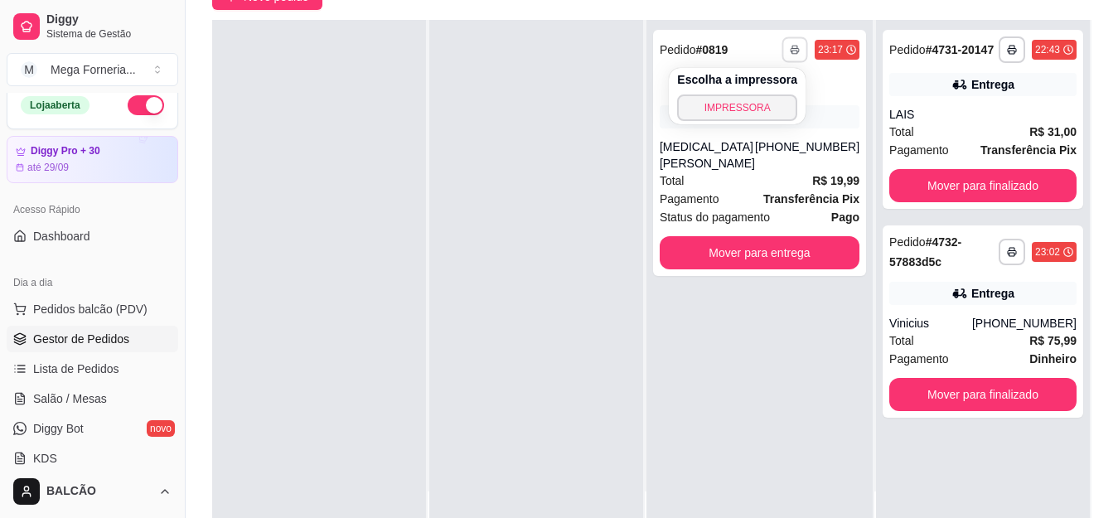
click at [473, 254] on body "**********" at bounding box center [559, 93] width 1118 height 518
click at [472, 254] on div at bounding box center [536, 279] width 214 height 518
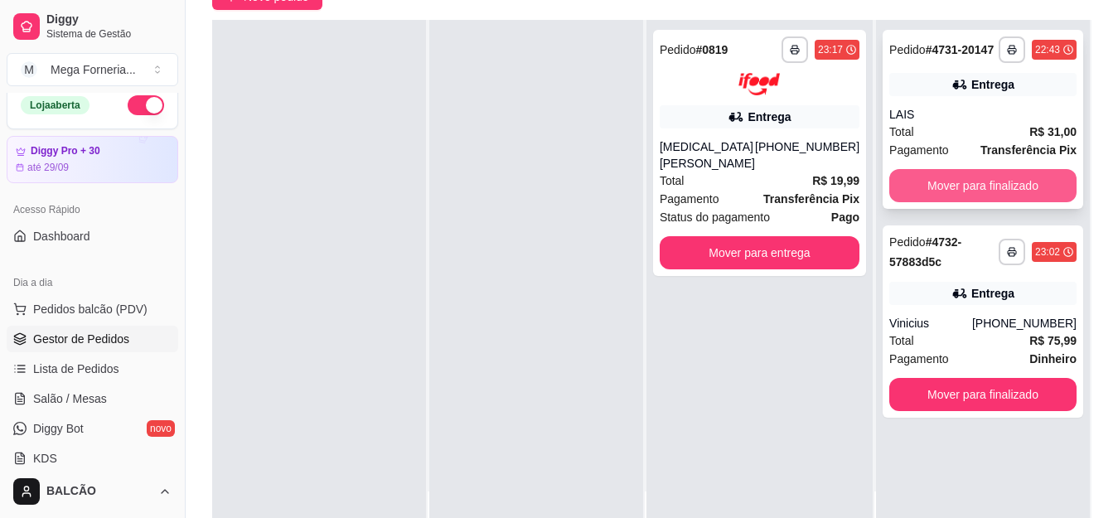
click at [946, 185] on button "Mover para finalizado" at bounding box center [982, 185] width 187 height 33
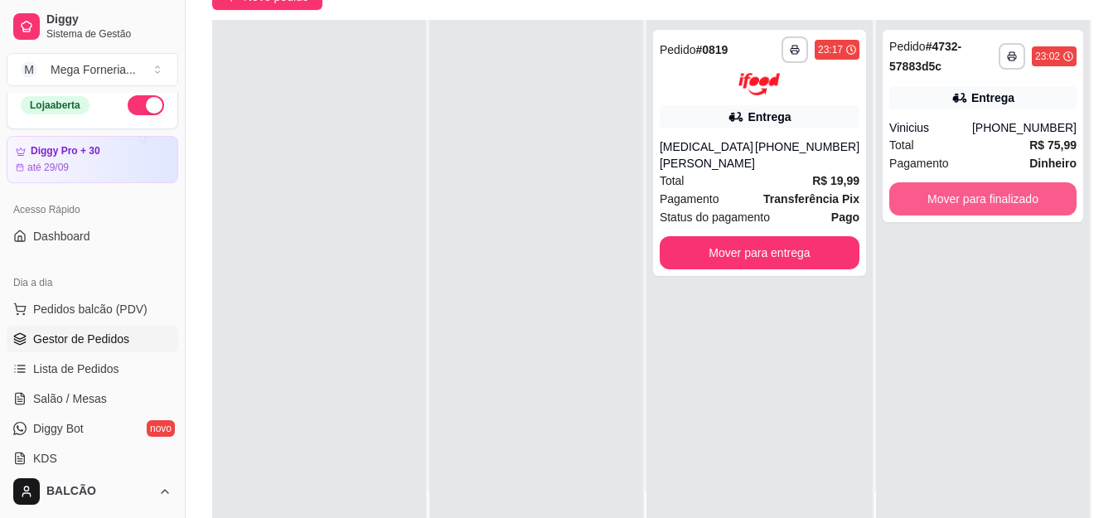
click at [945, 184] on button "Mover para finalizado" at bounding box center [982, 198] width 187 height 33
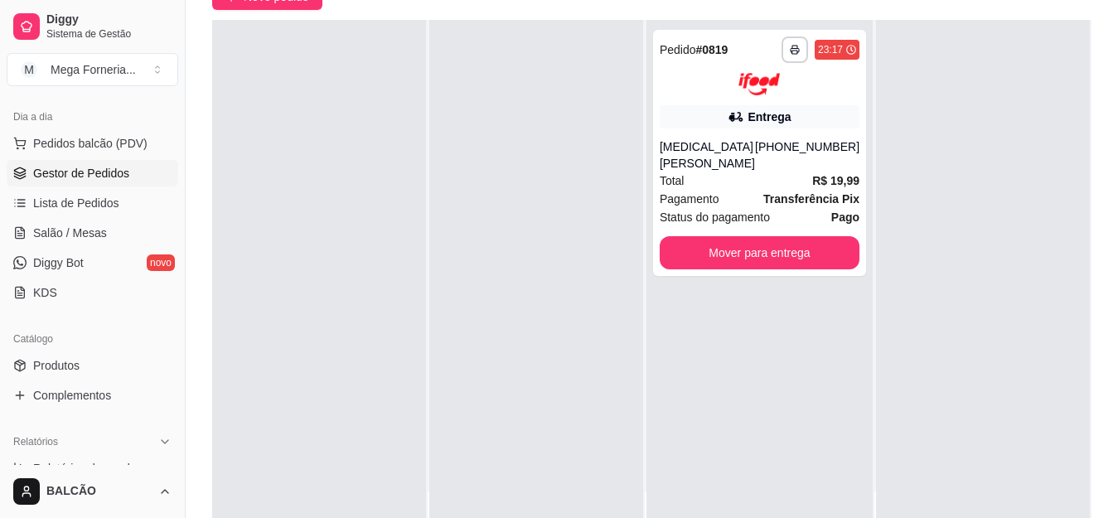
scroll to position [260, 0]
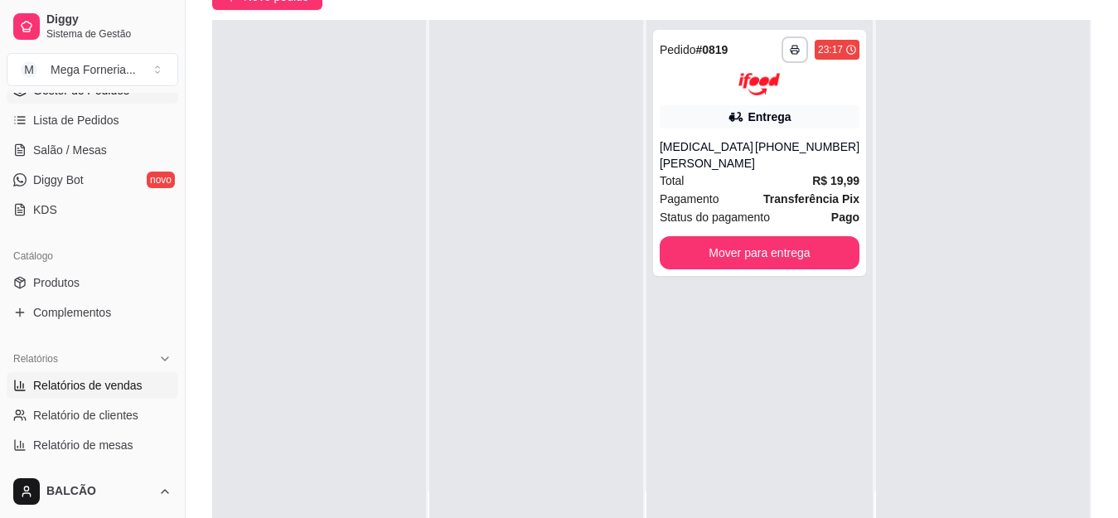
click at [82, 381] on span "Relatórios de vendas" at bounding box center [87, 385] width 109 height 17
select select "ALL"
select select "0"
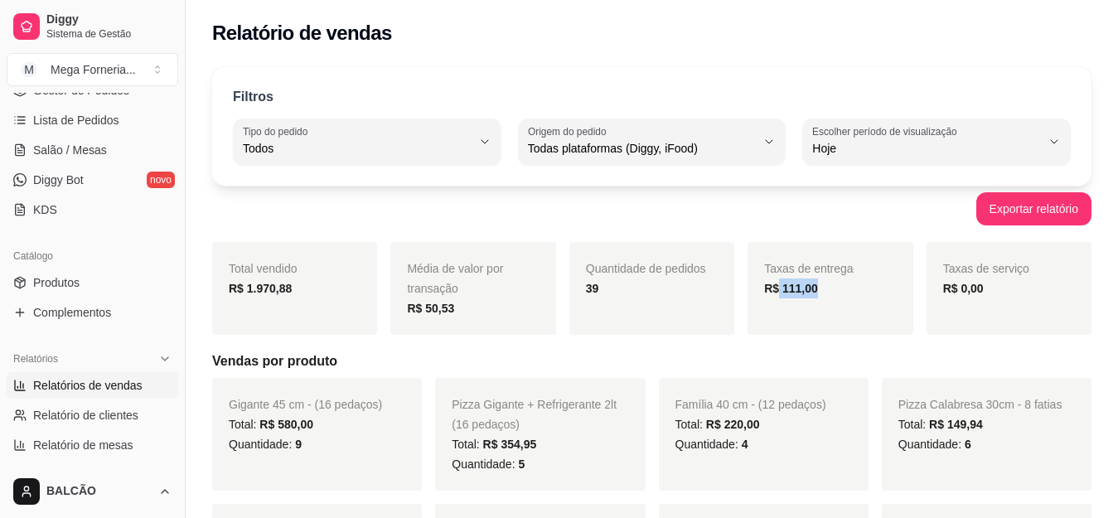
drag, startPoint x: 777, startPoint y: 281, endPoint x: 815, endPoint y: 291, distance: 38.6
click at [815, 291] on div "R$ 111,00" at bounding box center [830, 288] width 132 height 20
click at [746, 211] on div "Exportar relatório" at bounding box center [651, 208] width 879 height 33
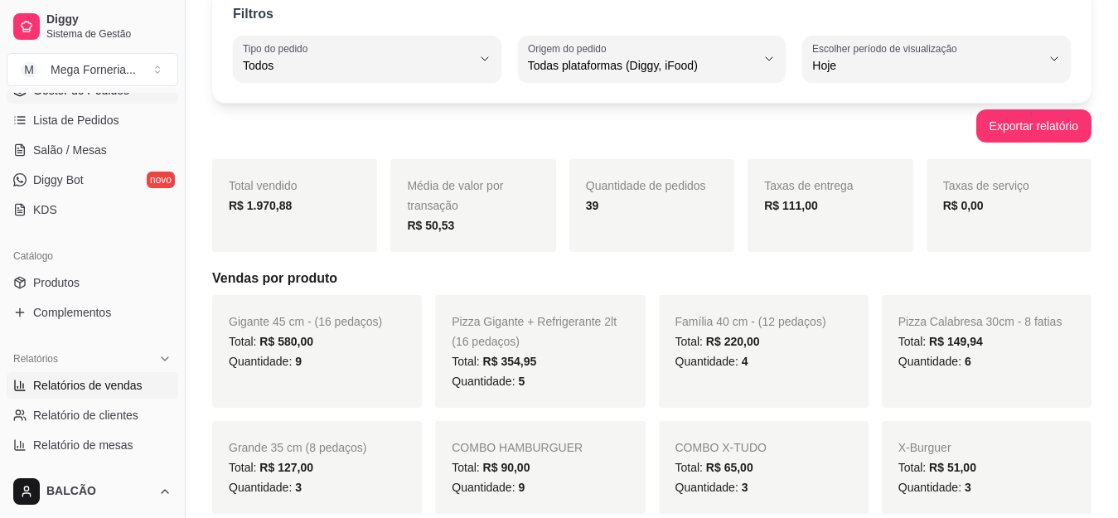
scroll to position [12, 0]
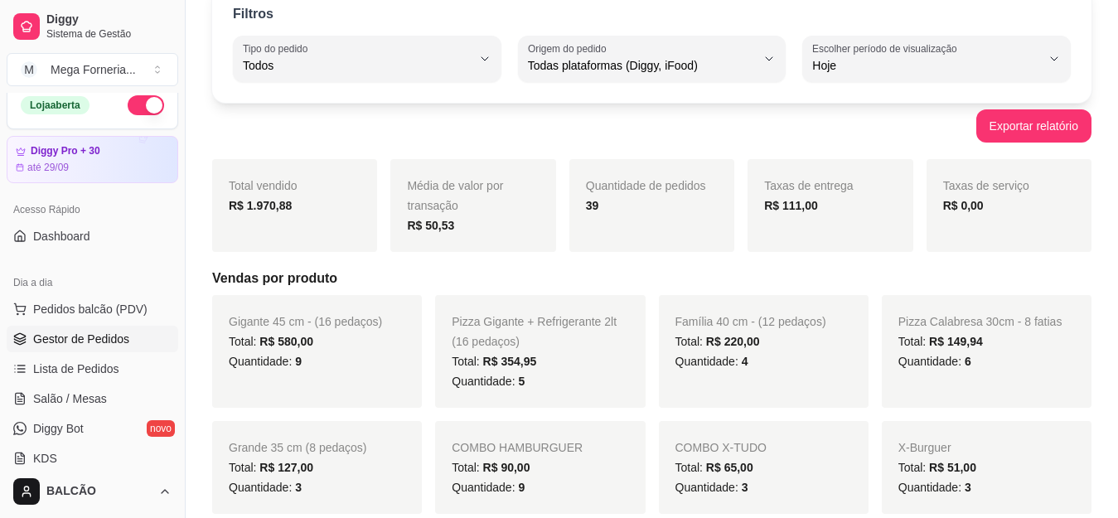
click at [61, 343] on span "Gestor de Pedidos" at bounding box center [81, 339] width 96 height 17
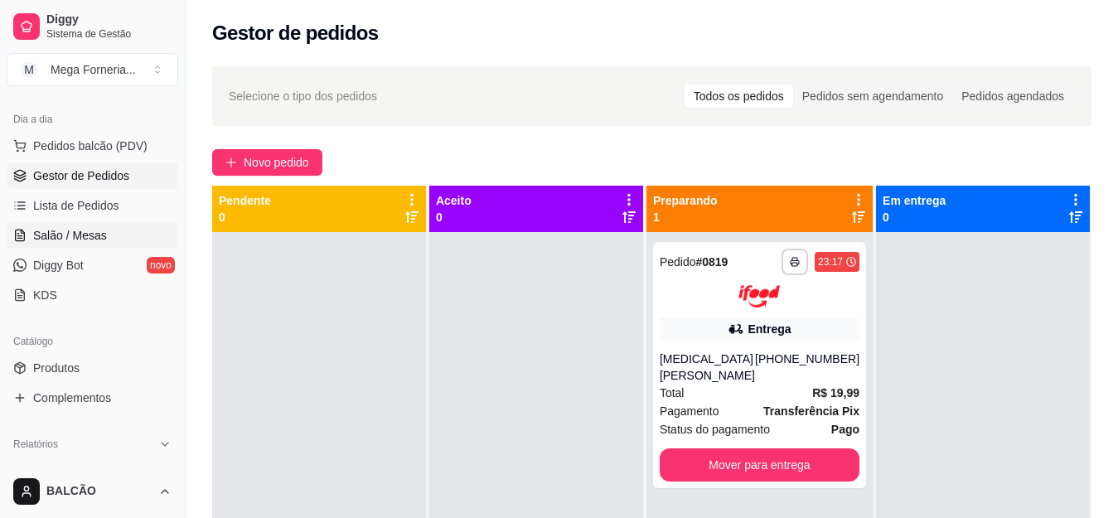
scroll to position [177, 0]
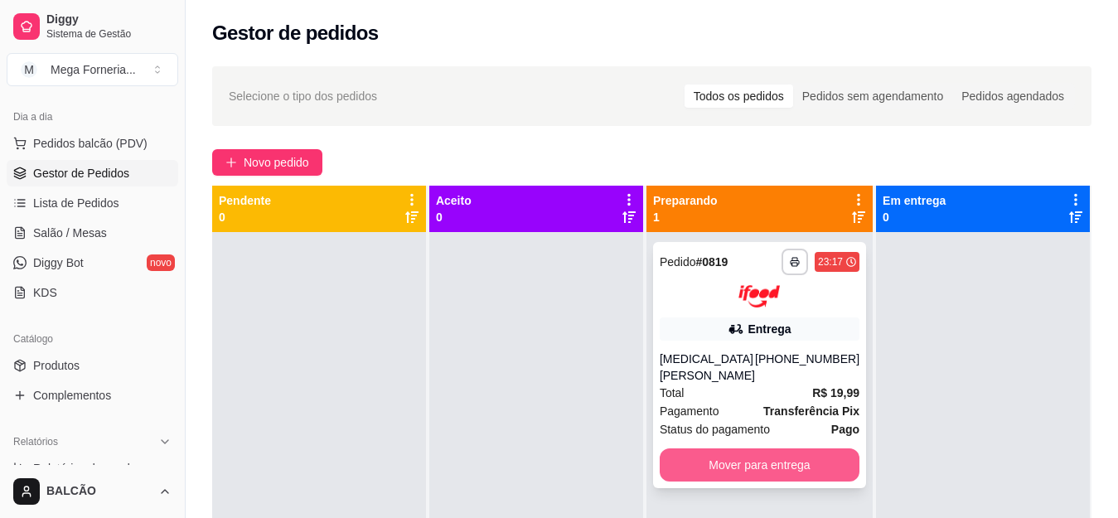
click at [719, 448] on button "Mover para entrega" at bounding box center [760, 464] width 200 height 33
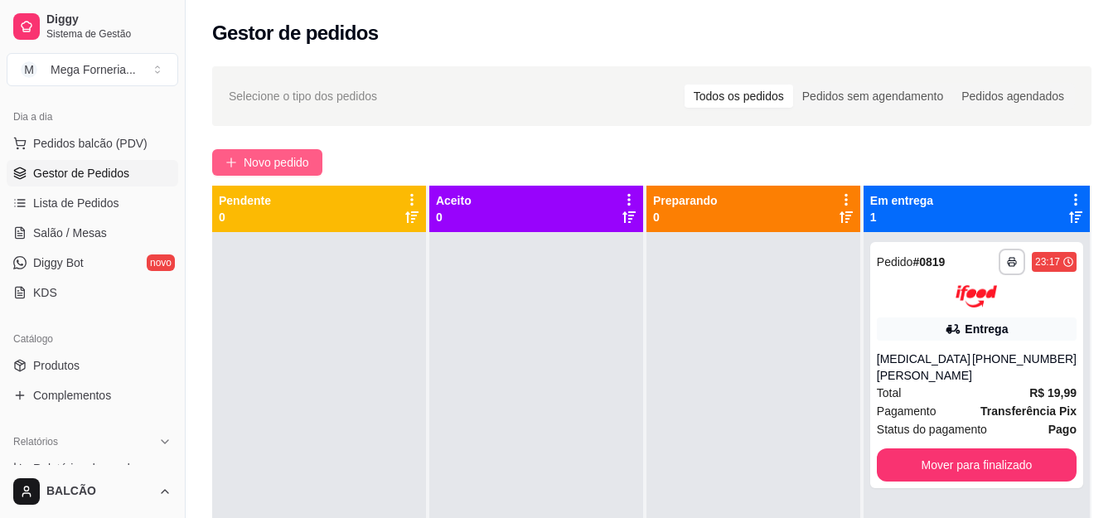
click at [309, 169] on span "Novo pedido" at bounding box center [276, 162] width 65 height 18
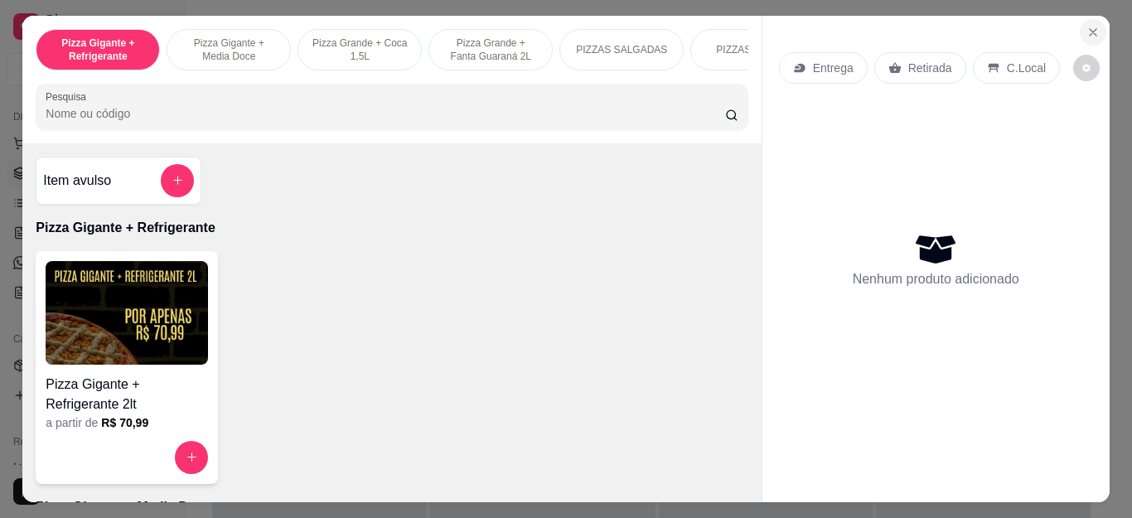
click at [1087, 26] on icon "Close" at bounding box center [1093, 32] width 13 height 13
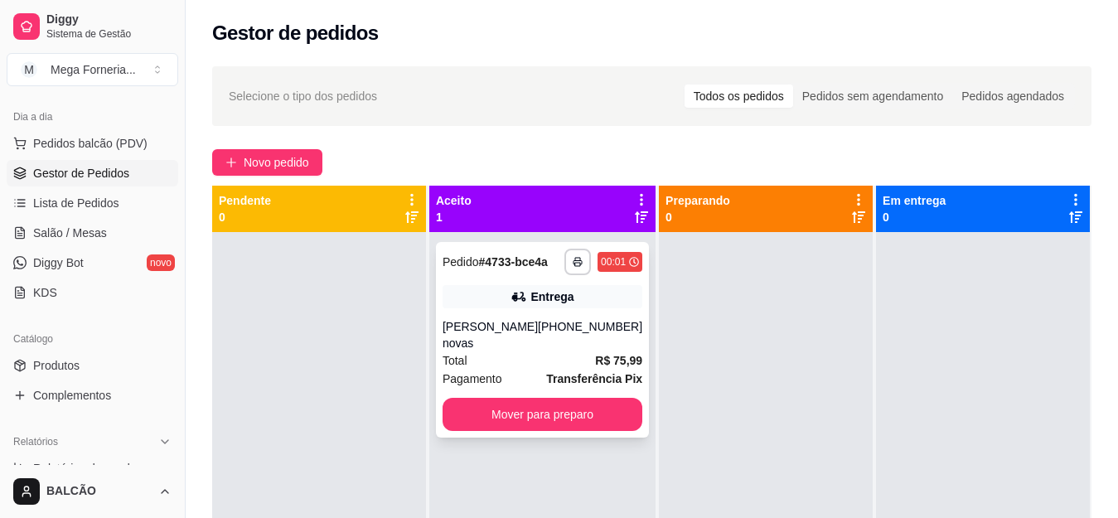
click at [511, 304] on icon at bounding box center [519, 296] width 17 height 17
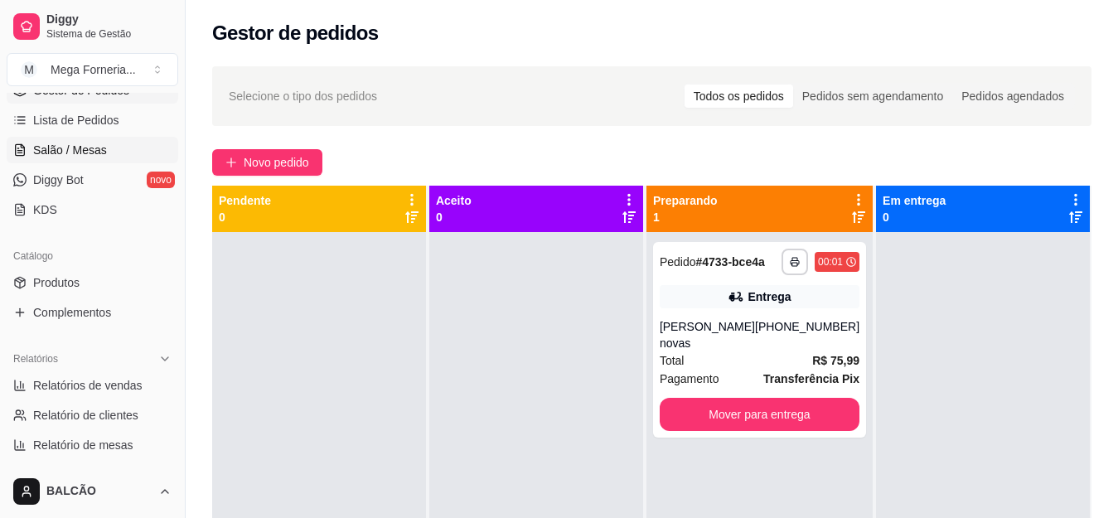
scroll to position [177, 0]
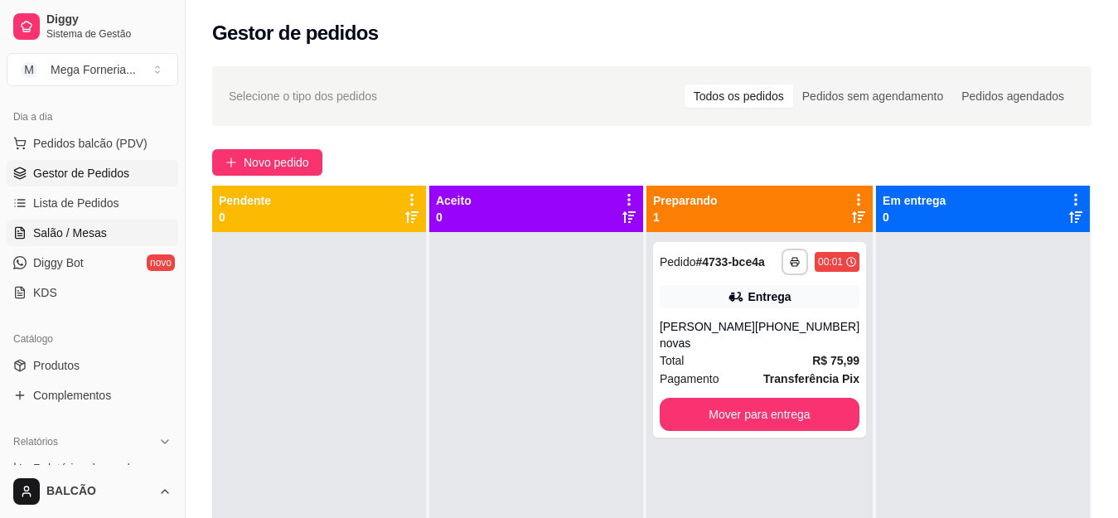
click at [129, 228] on link "Salão / Mesas" at bounding box center [93, 233] width 172 height 27
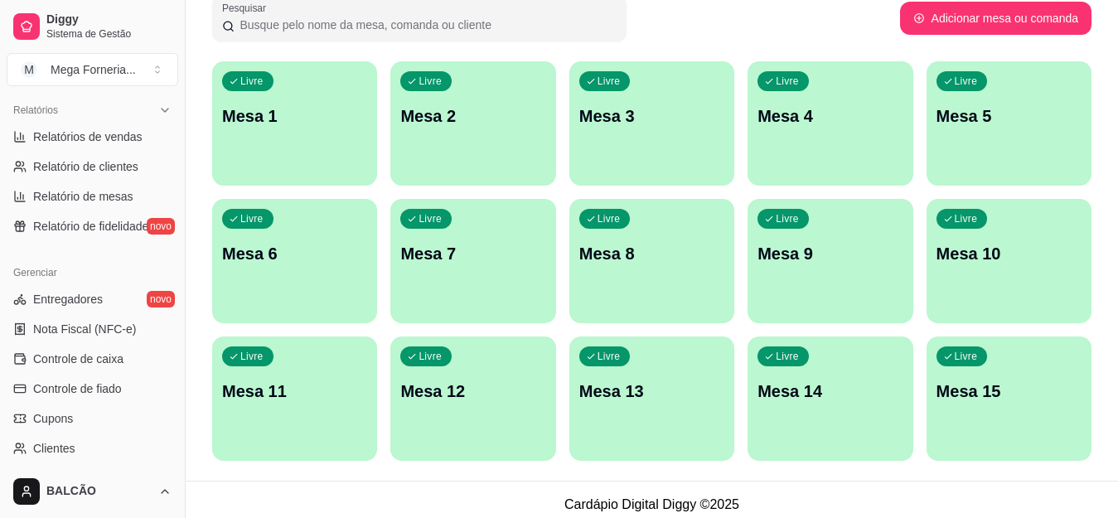
scroll to position [274, 0]
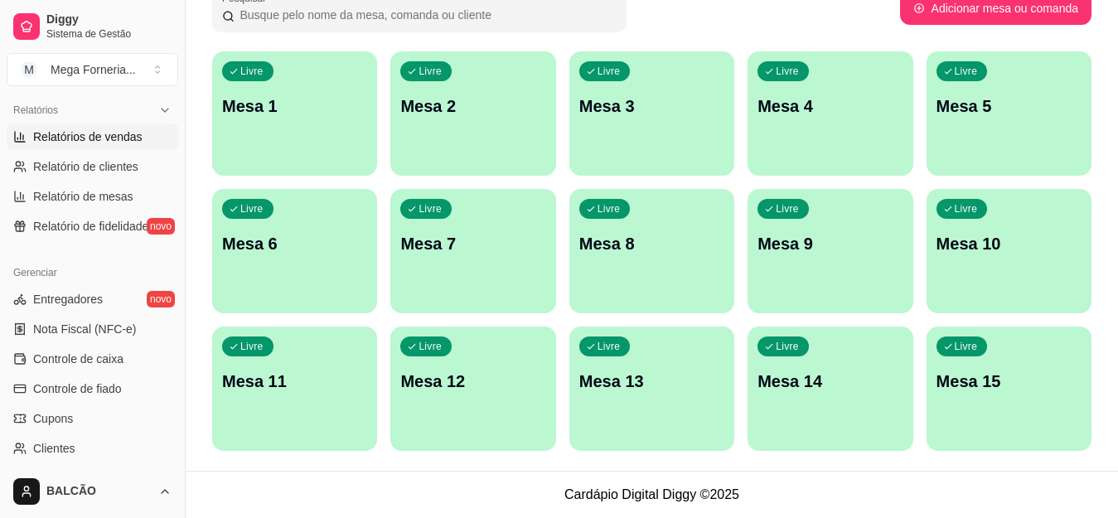
click at [105, 129] on span "Relatórios de vendas" at bounding box center [87, 136] width 109 height 17
select select "ALL"
select select "0"
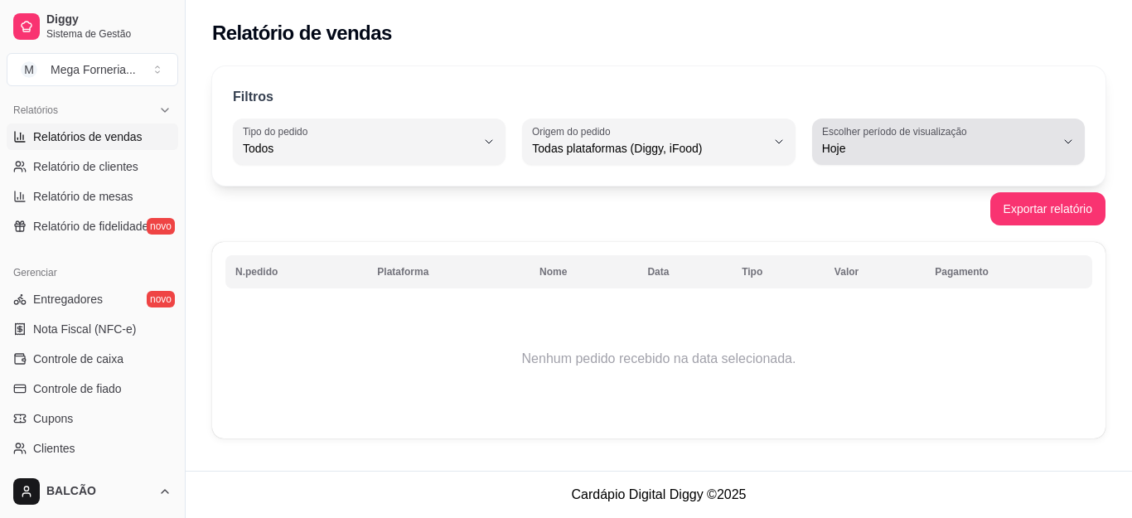
click at [879, 141] on span "Hoje" at bounding box center [938, 148] width 233 height 17
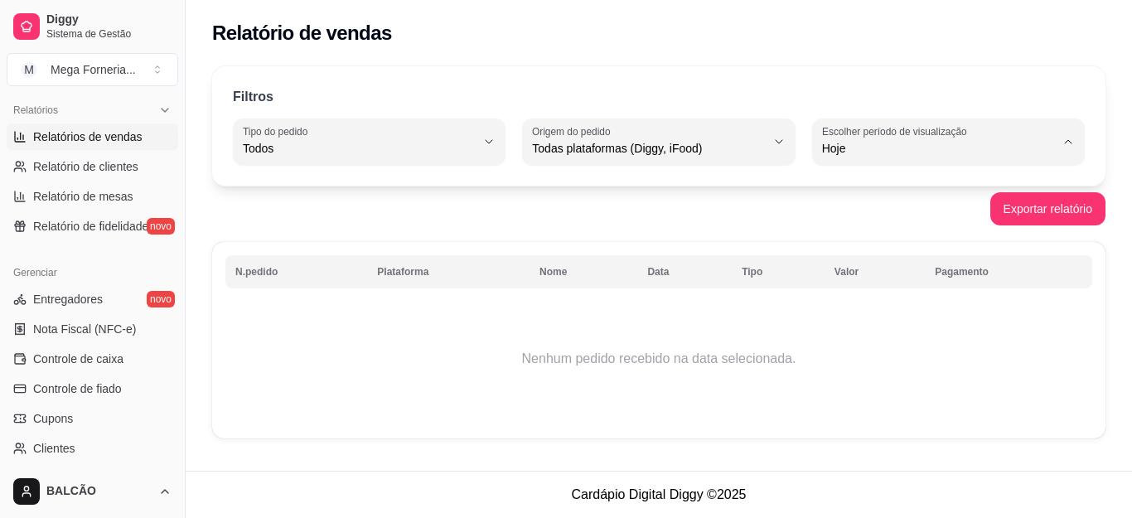
click at [851, 208] on li "Ontem" at bounding box center [948, 215] width 249 height 26
type input "1"
select select "1"
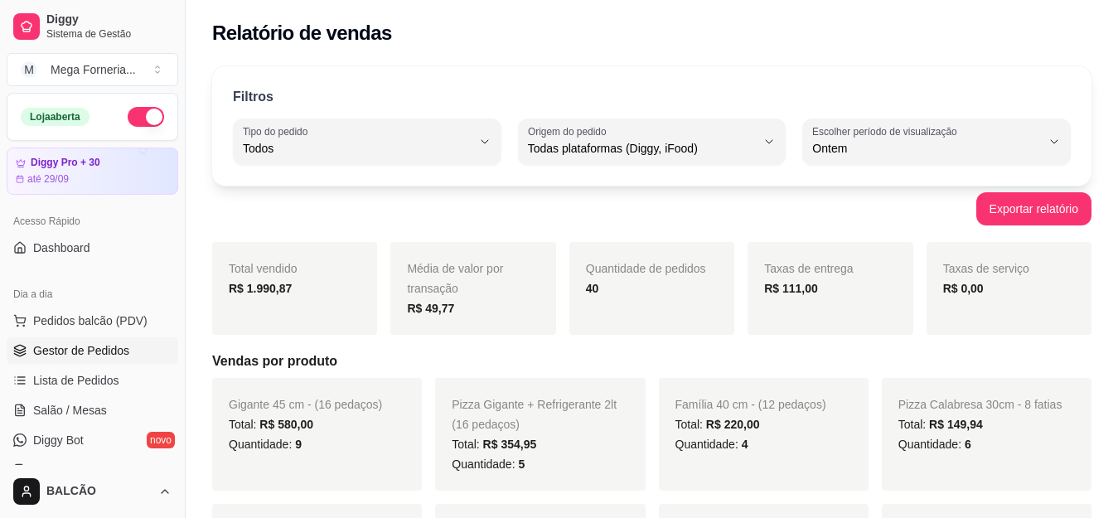
click at [109, 340] on link "Gestor de Pedidos" at bounding box center [93, 350] width 172 height 27
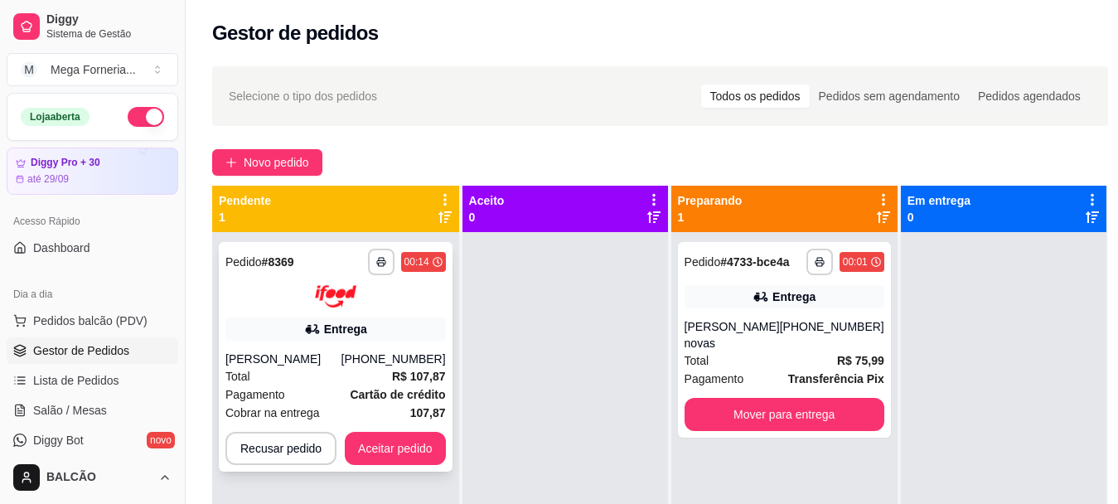
click at [341, 366] on div "[PERSON_NAME]" at bounding box center [283, 359] width 116 height 17
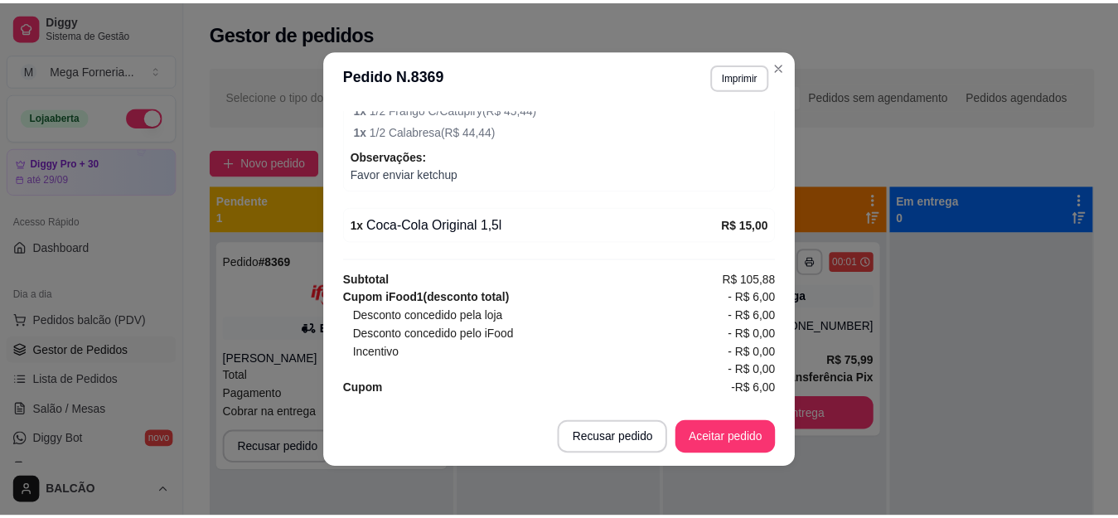
scroll to position [705, 0]
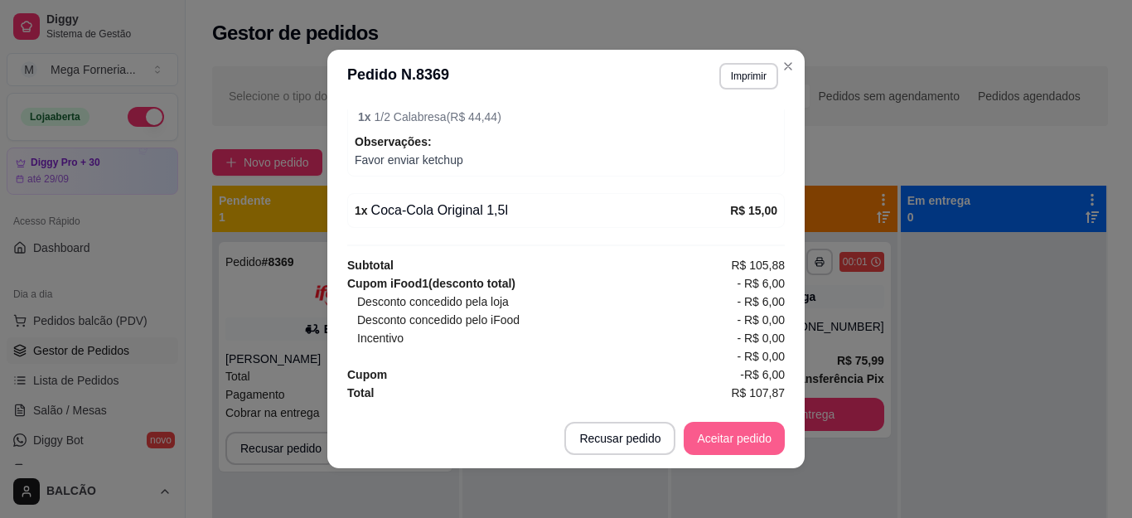
click at [759, 442] on button "Aceitar pedido" at bounding box center [734, 438] width 101 height 33
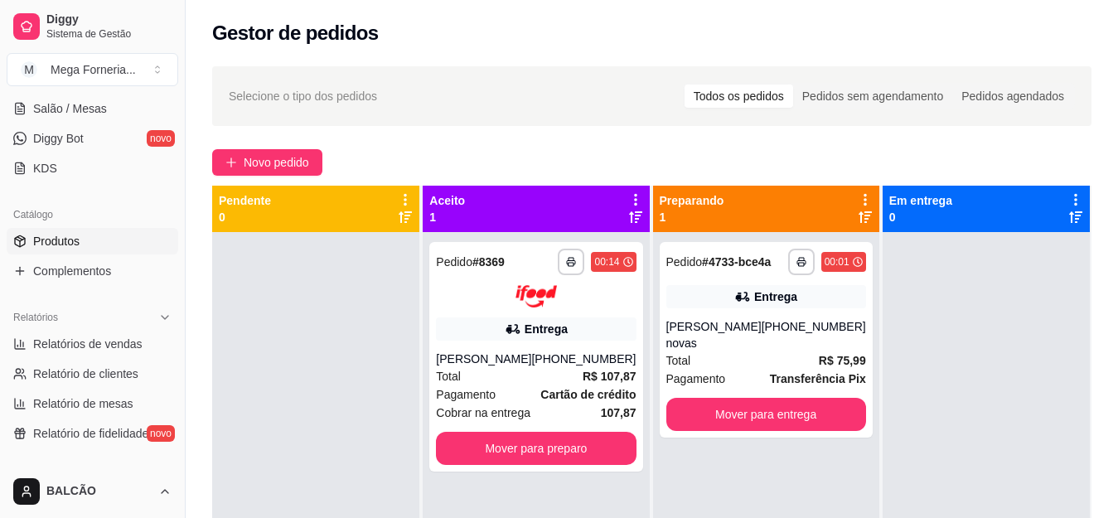
scroll to position [332, 0]
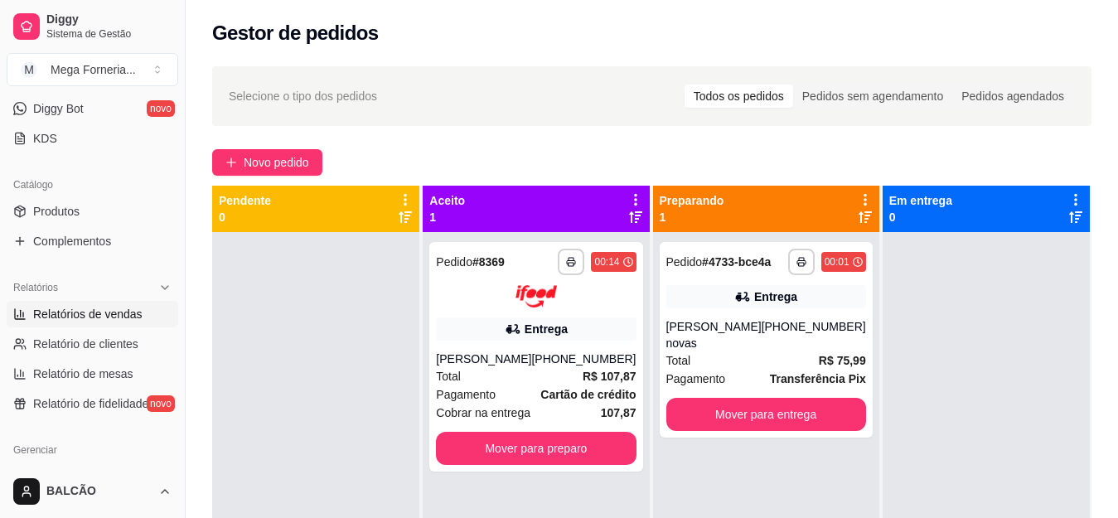
click at [89, 322] on span "Relatórios de vendas" at bounding box center [87, 314] width 109 height 17
select select "ALL"
select select "0"
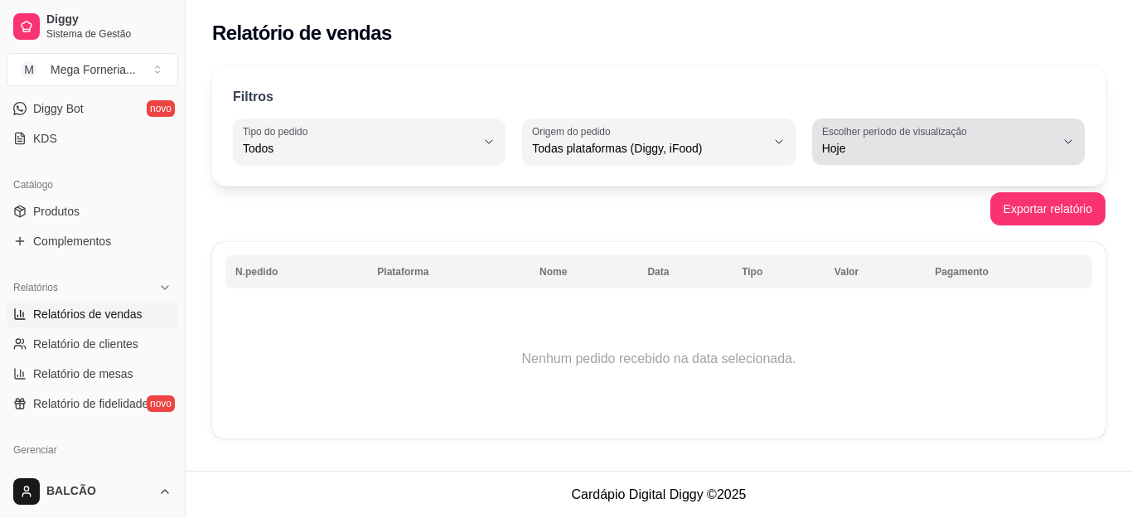
click at [962, 133] on label "Escolher período de visualização" at bounding box center [897, 131] width 150 height 14
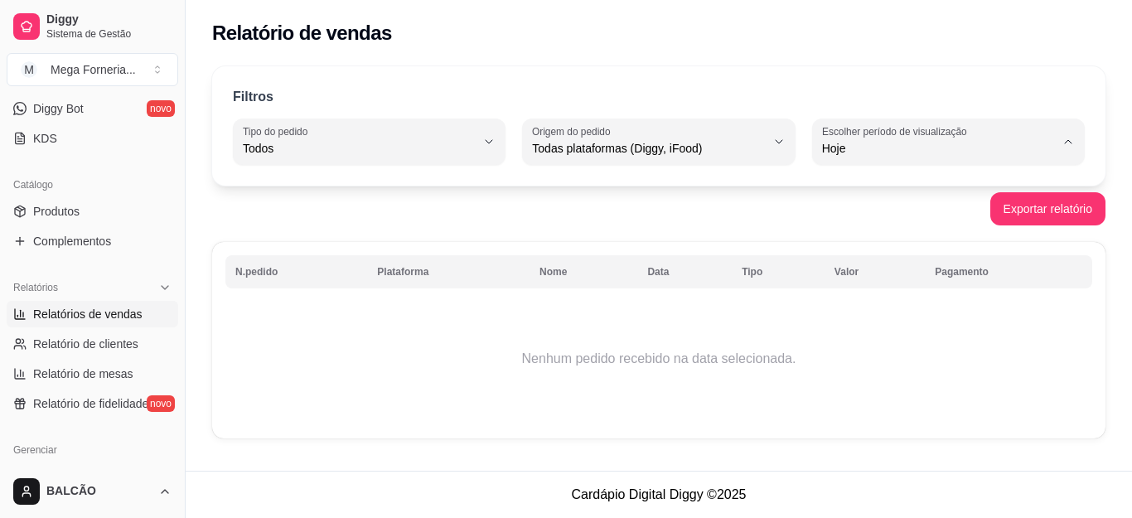
click at [865, 216] on span "Ontem" at bounding box center [941, 215] width 220 height 16
type input "1"
select select "1"
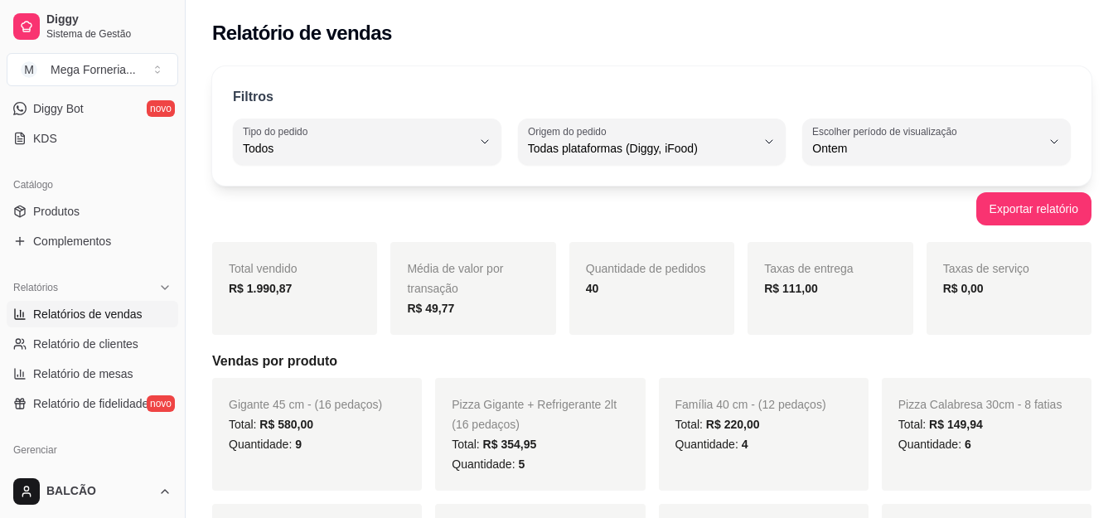
click at [269, 282] on strong "R$ 1.990,87" at bounding box center [260, 288] width 63 height 13
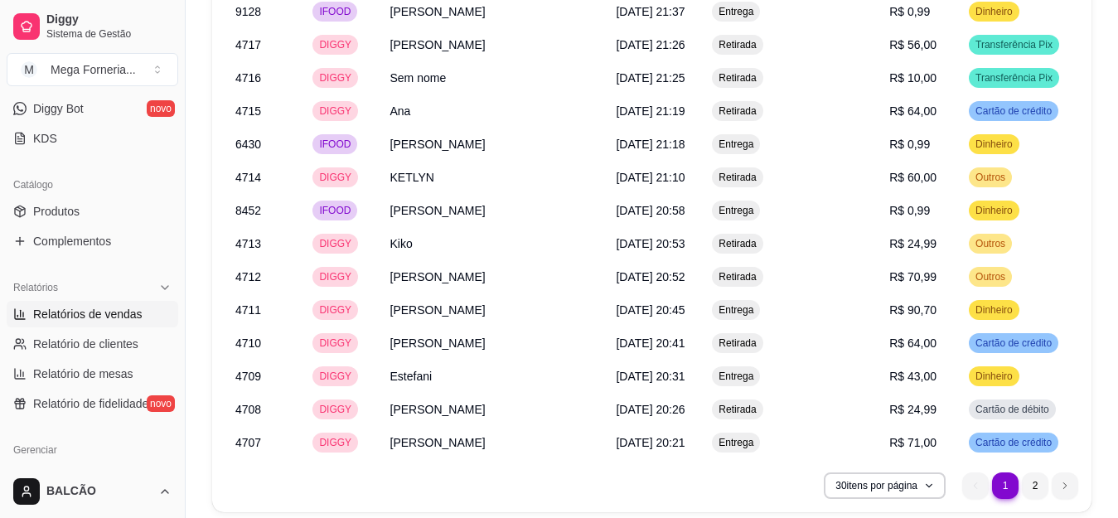
scroll to position [2411, 0]
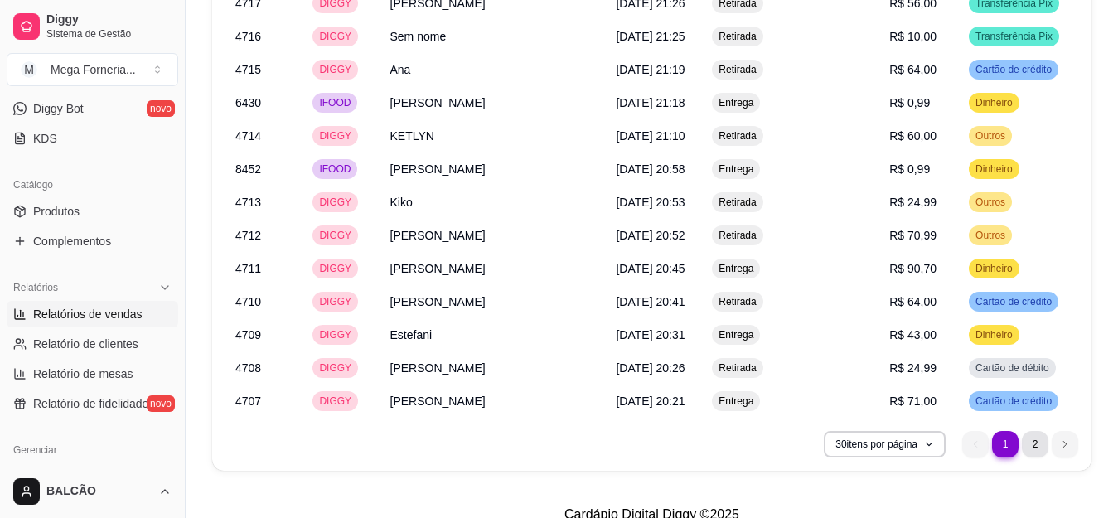
click at [1026, 431] on li "2" at bounding box center [1035, 444] width 27 height 27
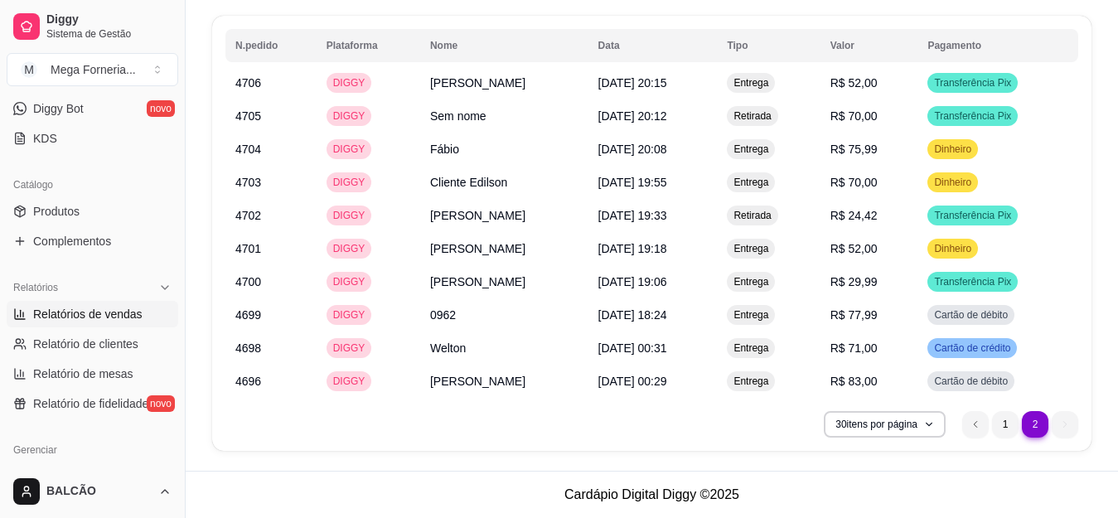
scroll to position [1748, 0]
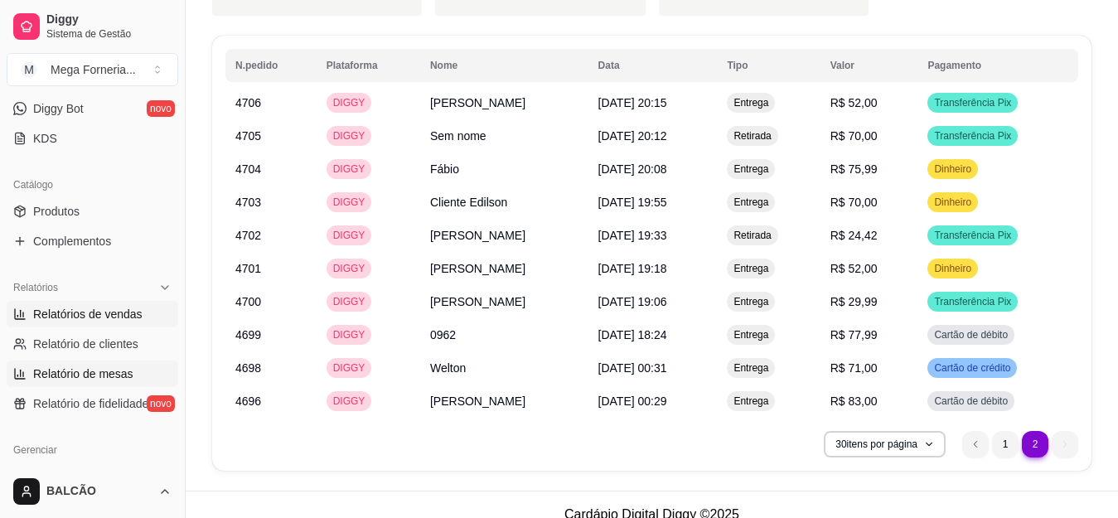
click at [74, 366] on span "Relatório de mesas" at bounding box center [83, 374] width 100 height 17
select select "TOTAL_OF_ORDERS"
select select "7"
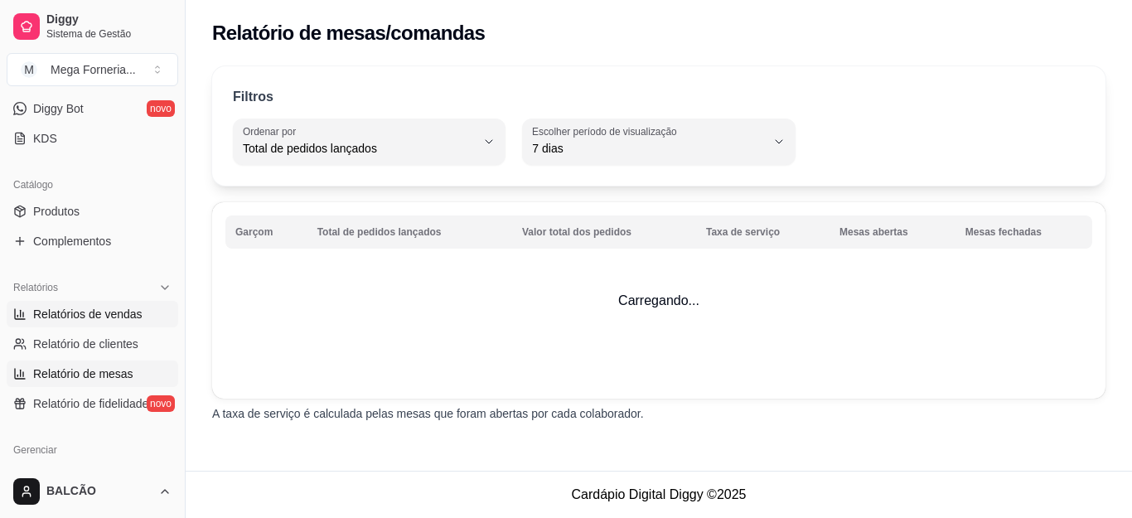
click at [101, 321] on span "Relatórios de vendas" at bounding box center [87, 314] width 109 height 17
select select "ALL"
select select "0"
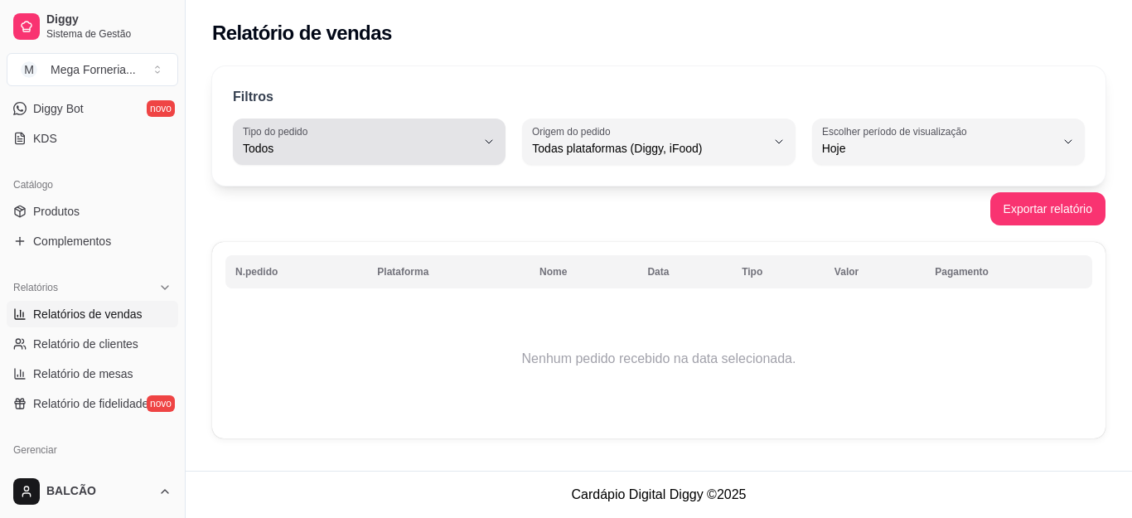
click at [407, 142] on span "Todos" at bounding box center [359, 148] width 233 height 17
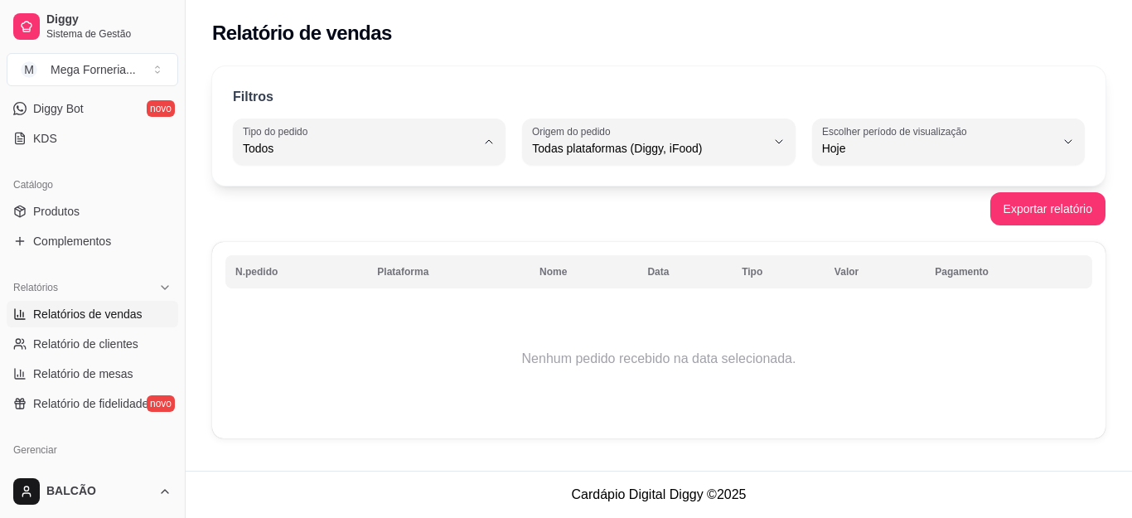
click at [857, 158] on button "Escolher período de visualização Hoje" at bounding box center [948, 142] width 273 height 46
click at [845, 212] on span "Ontem" at bounding box center [941, 215] width 220 height 16
type input "1"
select select "1"
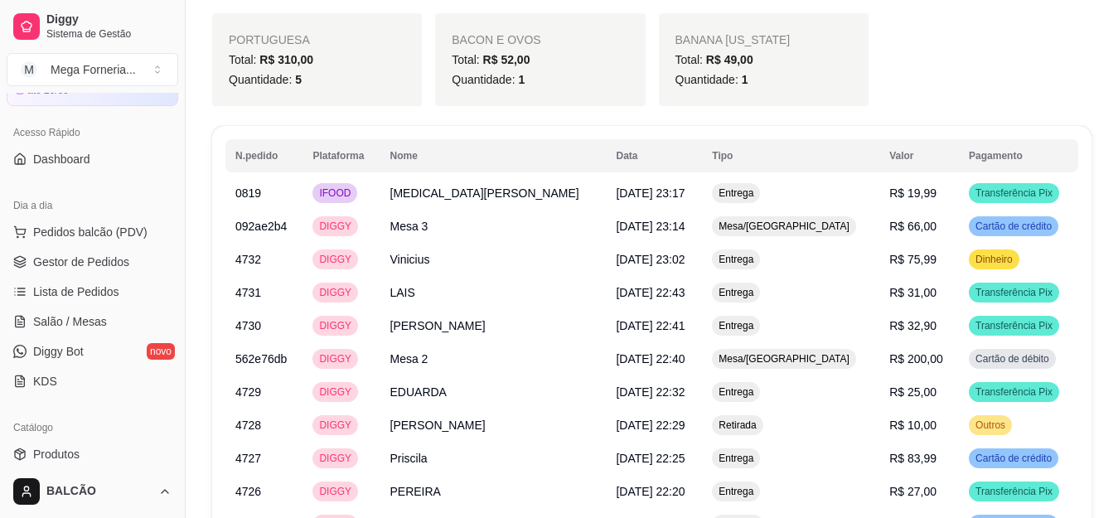
scroll to position [83, 0]
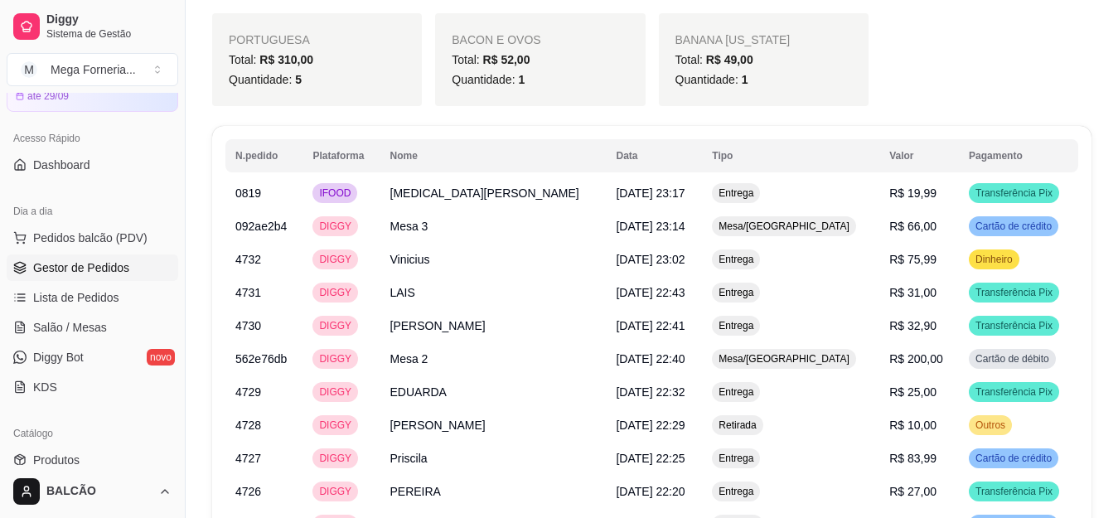
click at [70, 264] on span "Gestor de Pedidos" at bounding box center [81, 267] width 96 height 17
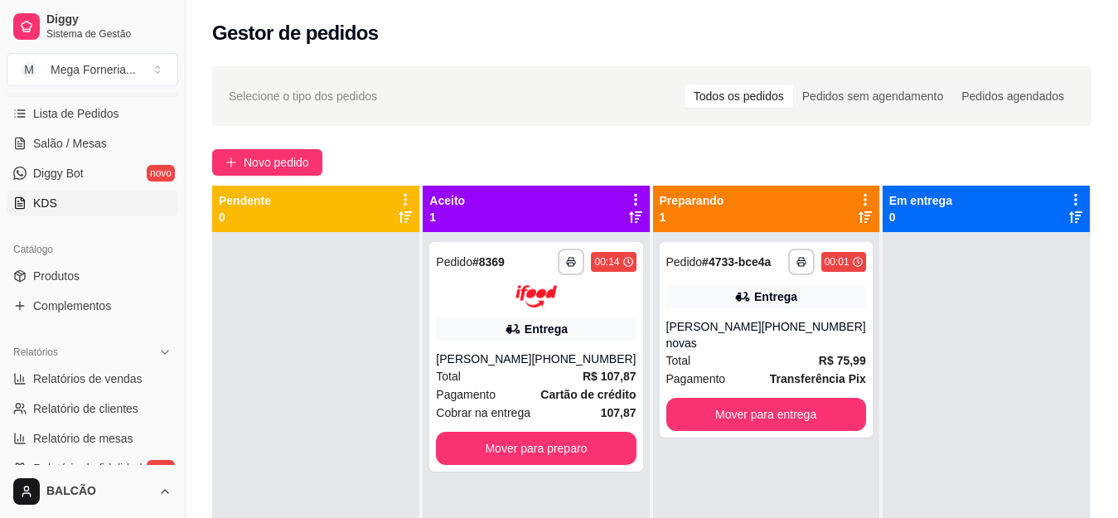
scroll to position [332, 0]
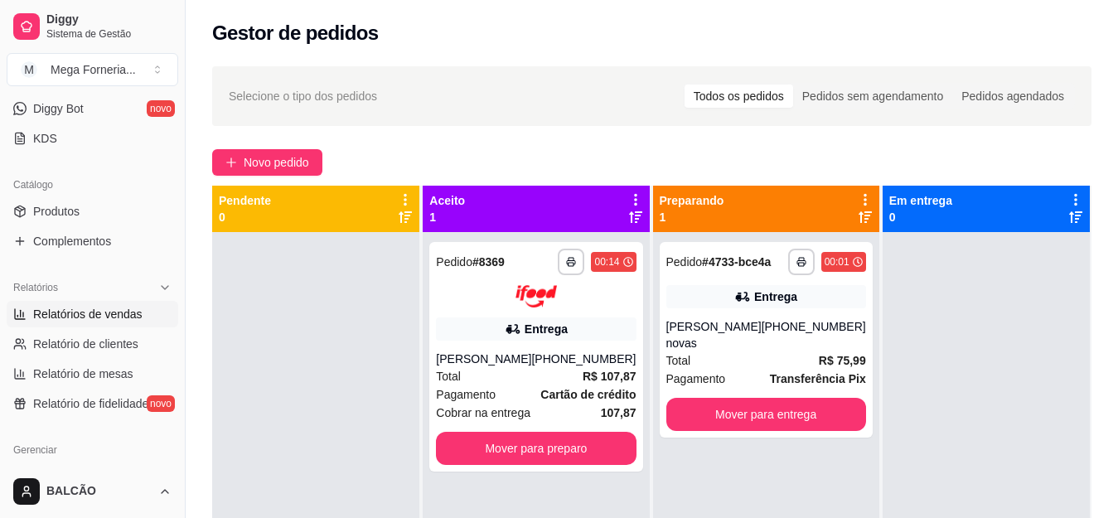
click at [133, 318] on span "Relatórios de vendas" at bounding box center [87, 314] width 109 height 17
select select "ALL"
select select "0"
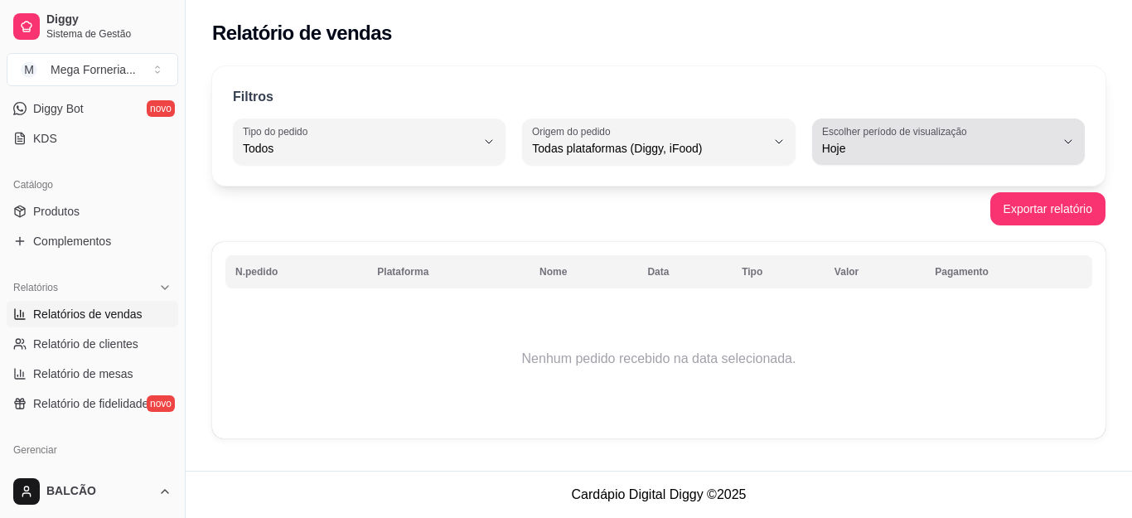
click at [856, 131] on label "Escolher período de visualização" at bounding box center [897, 131] width 150 height 14
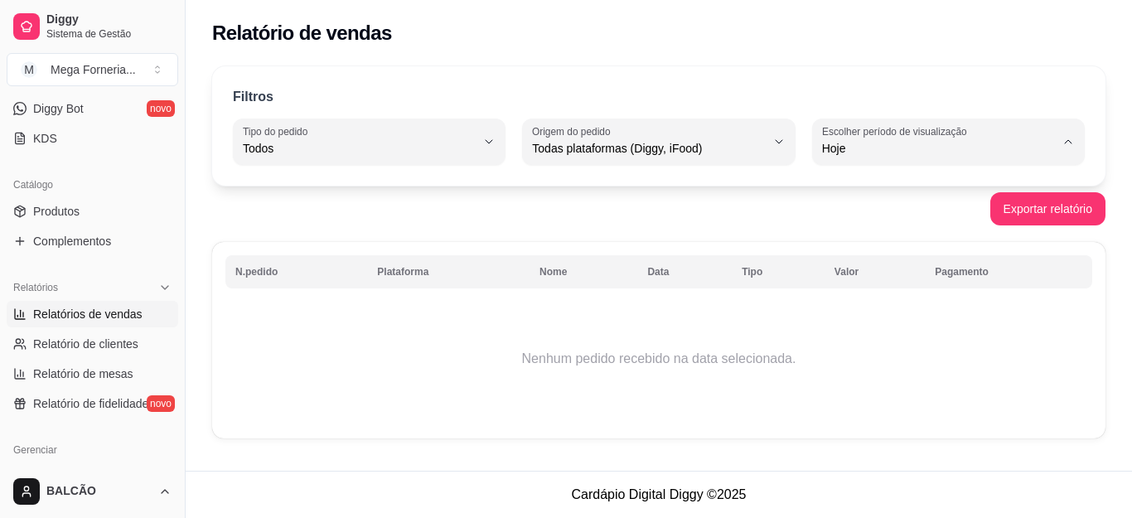
click at [856, 217] on span "Ontem" at bounding box center [941, 215] width 220 height 16
type input "1"
select select "1"
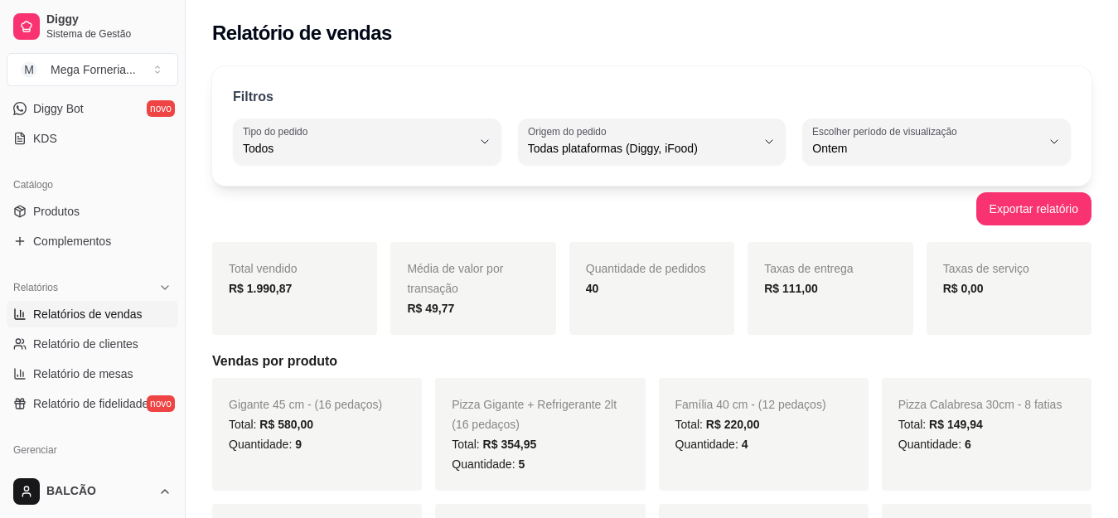
click at [806, 291] on strong "R$ 111,00" at bounding box center [791, 288] width 54 height 13
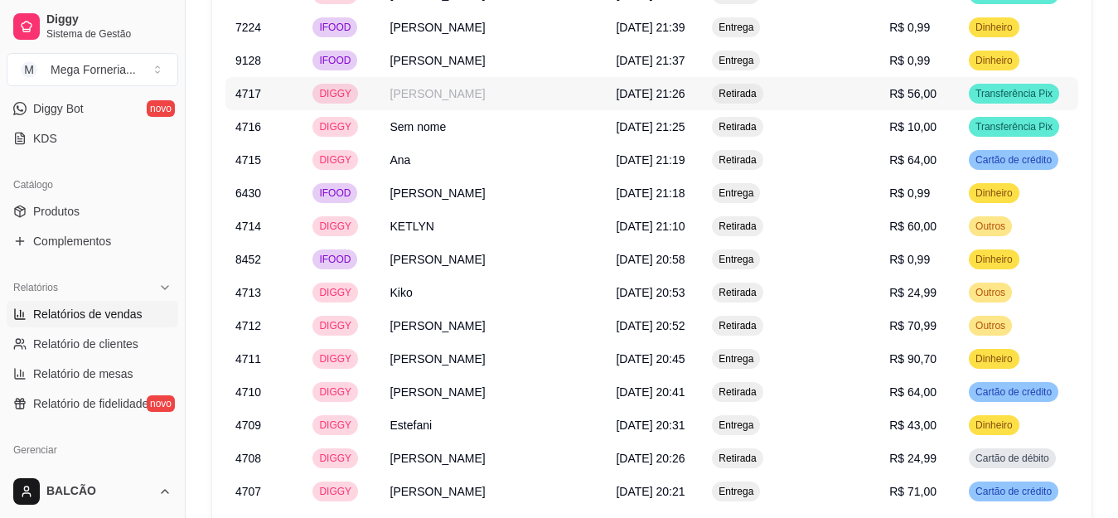
scroll to position [2411, 0]
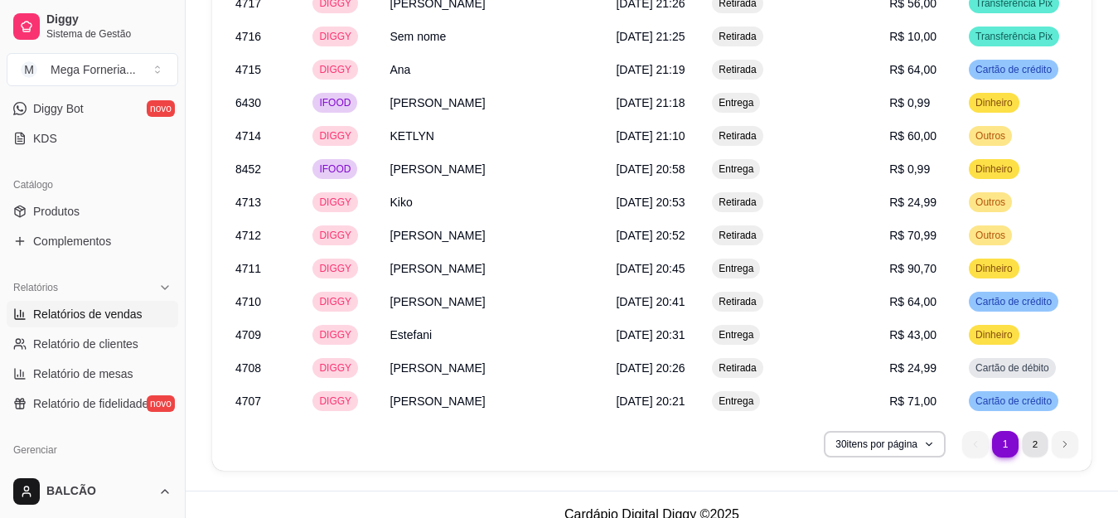
click at [1044, 431] on li "2" at bounding box center [1035, 444] width 26 height 26
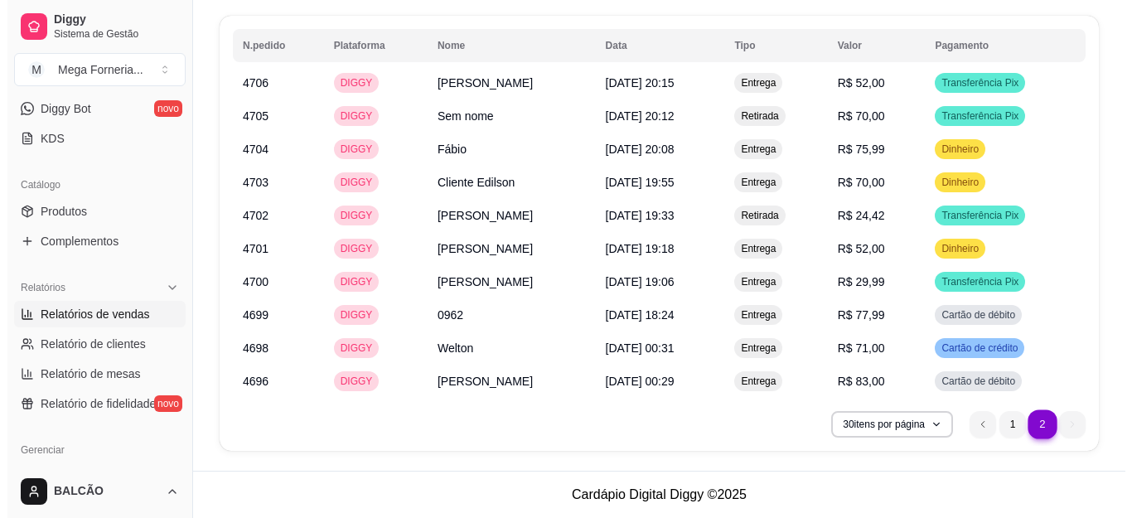
scroll to position [1748, 0]
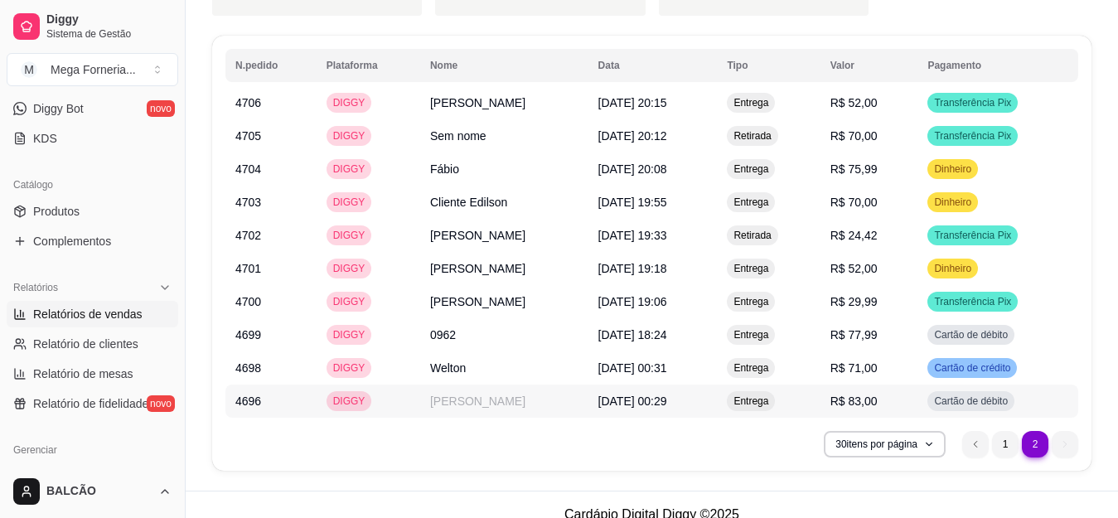
click at [667, 395] on span "[DATE] 00:29" at bounding box center [632, 401] width 69 height 13
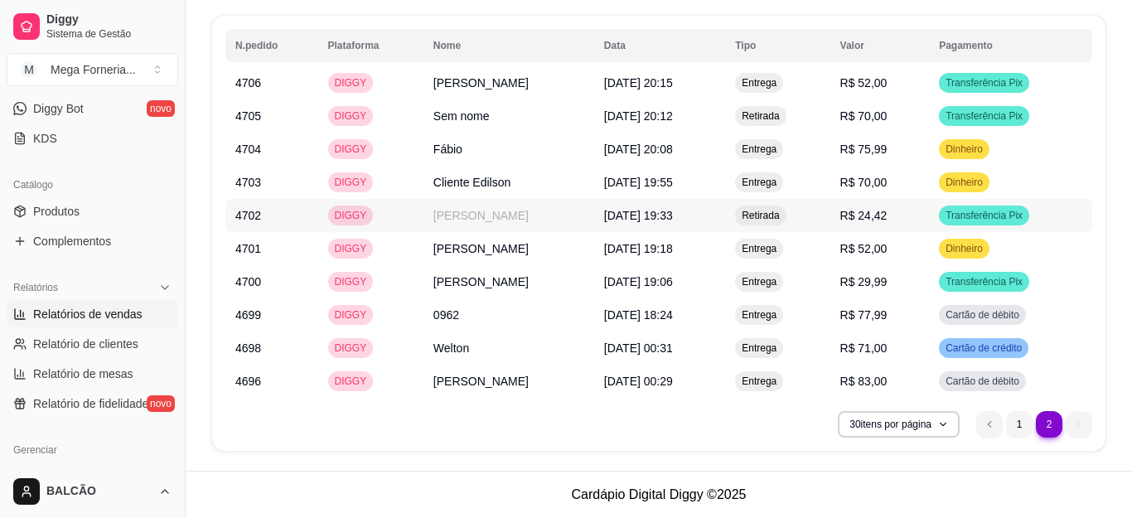
scroll to position [1728, 0]
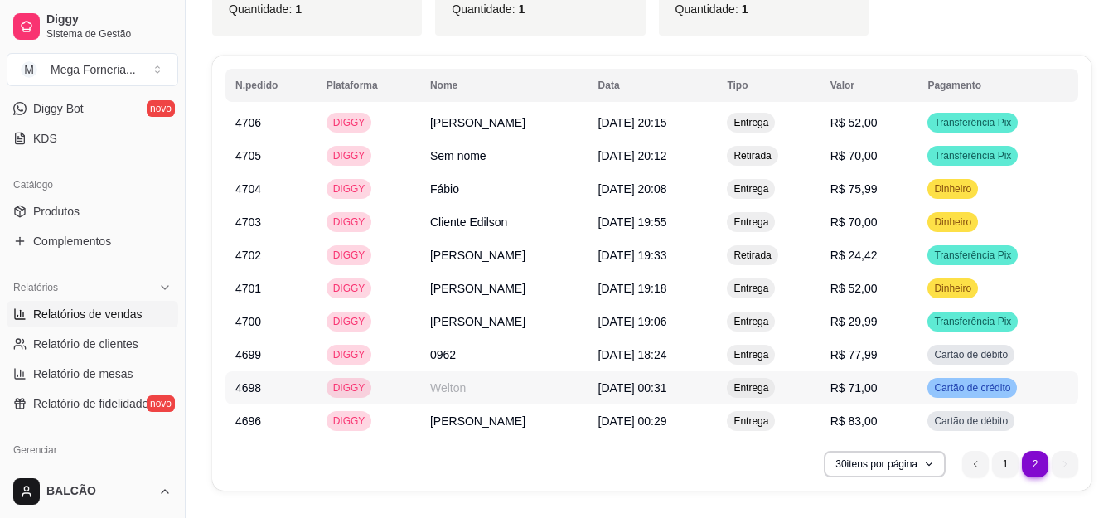
click at [619, 371] on td "[DATE] 00:31" at bounding box center [652, 387] width 129 height 33
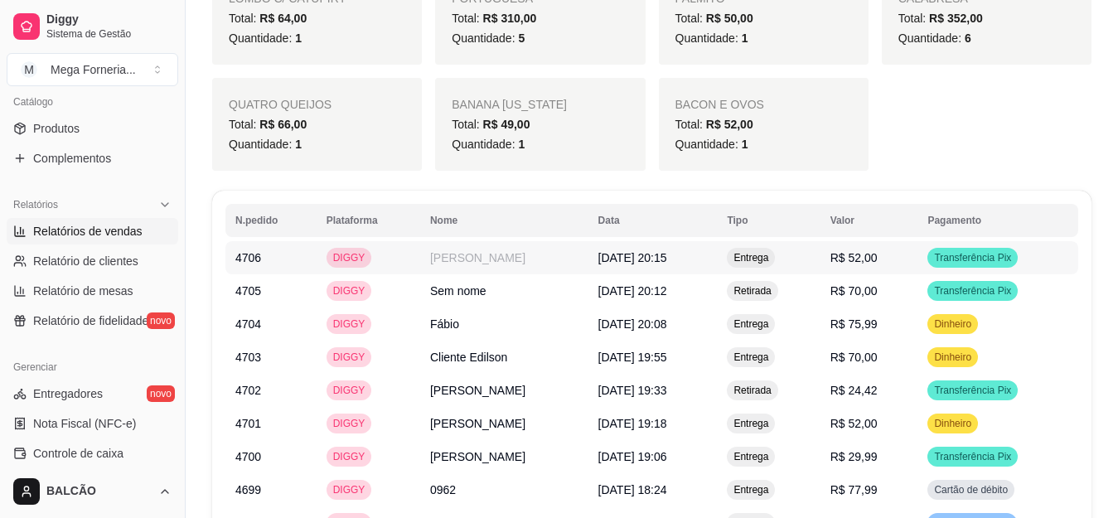
scroll to position [1748, 0]
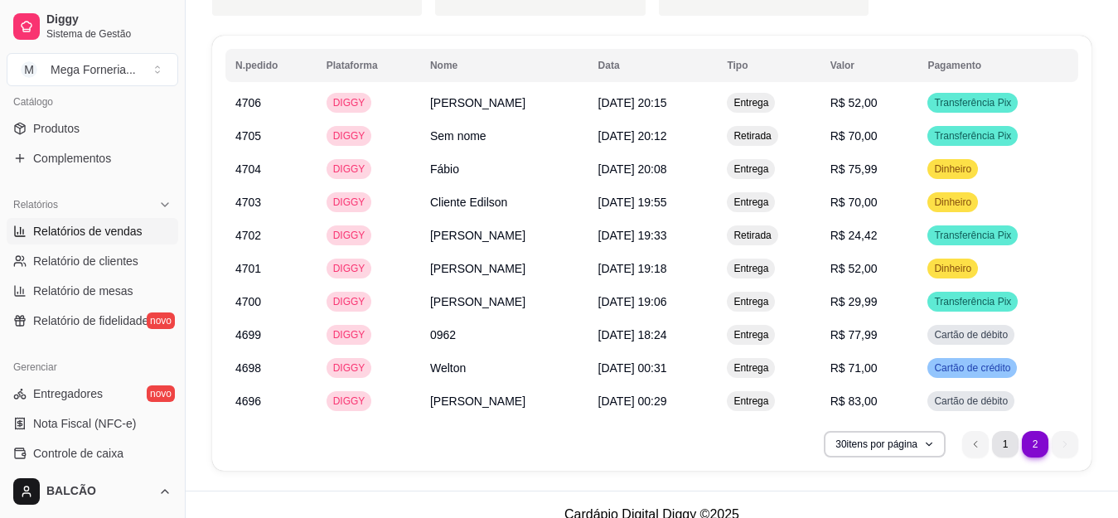
click at [997, 431] on li "1" at bounding box center [1005, 444] width 27 height 27
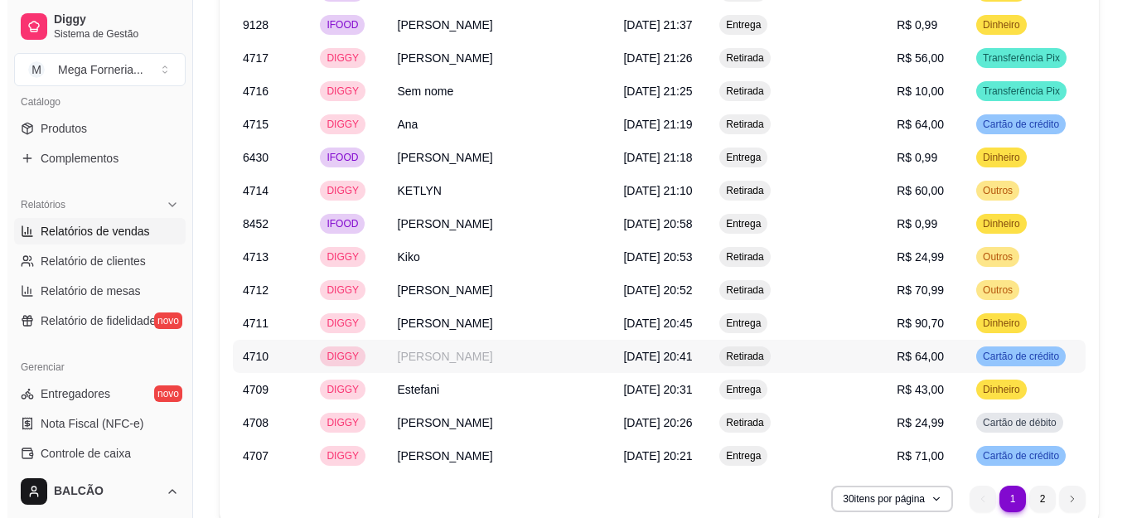
scroll to position [2328, 0]
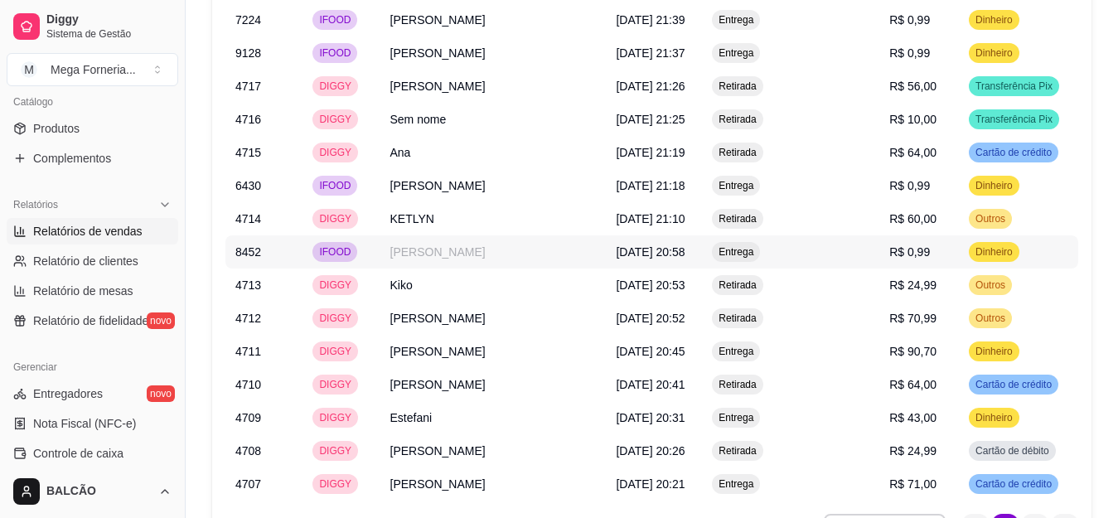
click at [435, 235] on td "[PERSON_NAME]" at bounding box center [493, 251] width 226 height 33
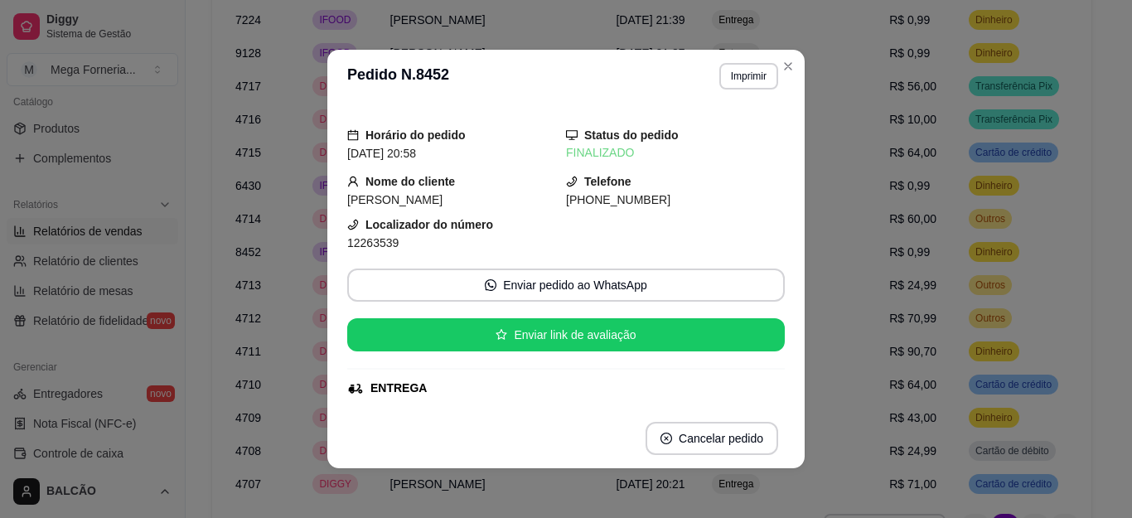
scroll to position [166, 0]
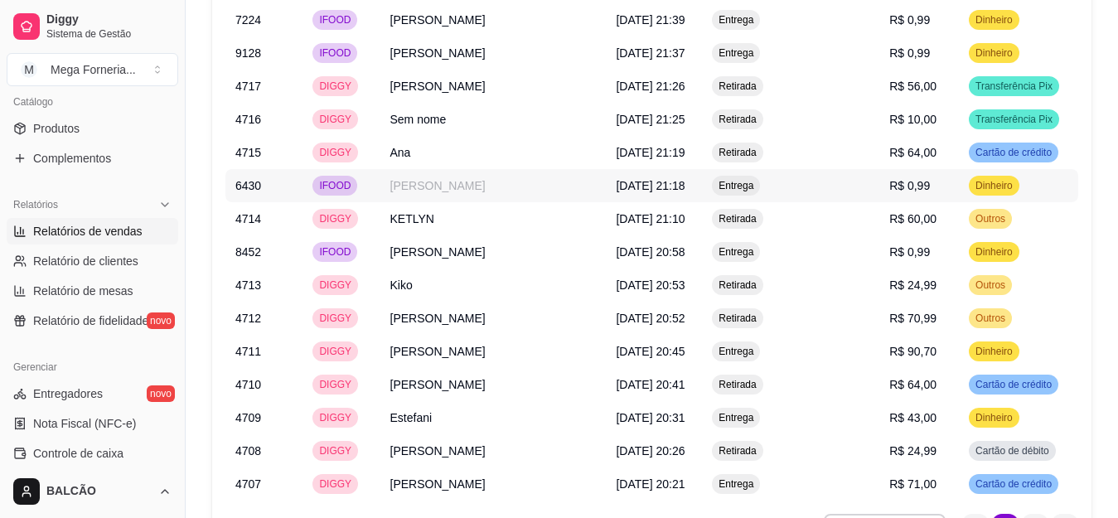
click at [380, 169] on td "IFOOD" at bounding box center [341, 185] width 77 height 33
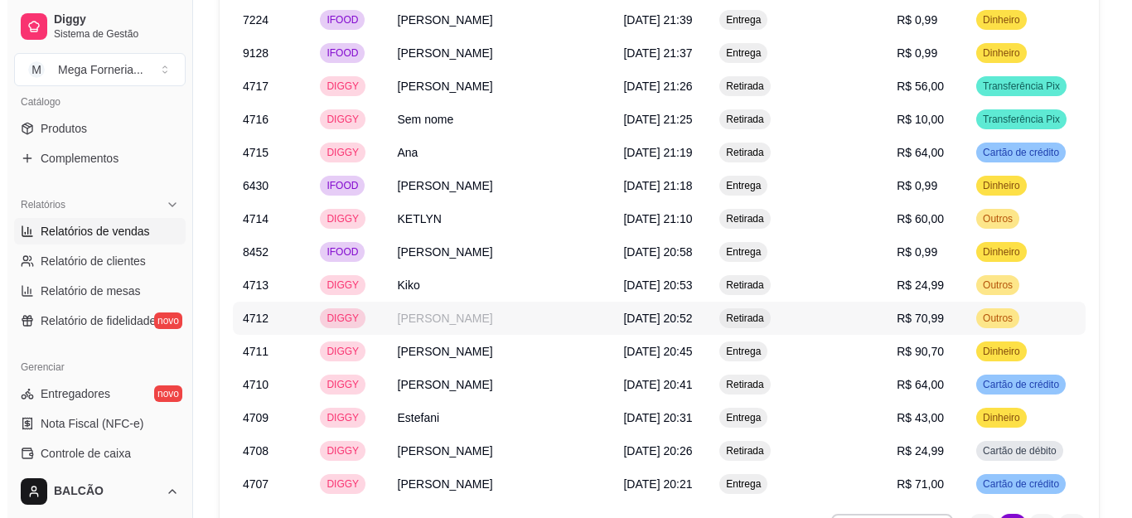
scroll to position [2245, 0]
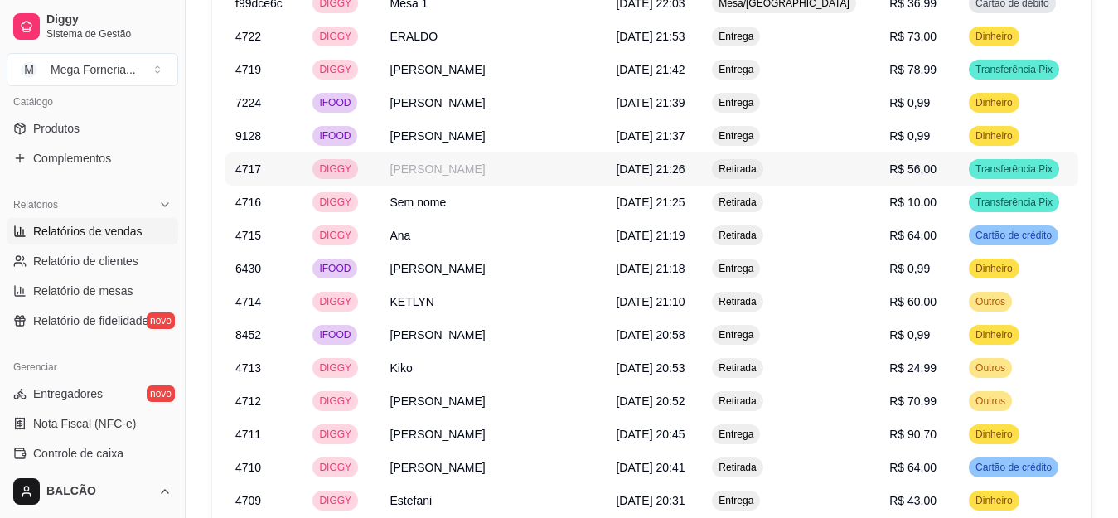
click at [433, 131] on td "[PERSON_NAME]" at bounding box center [493, 135] width 226 height 33
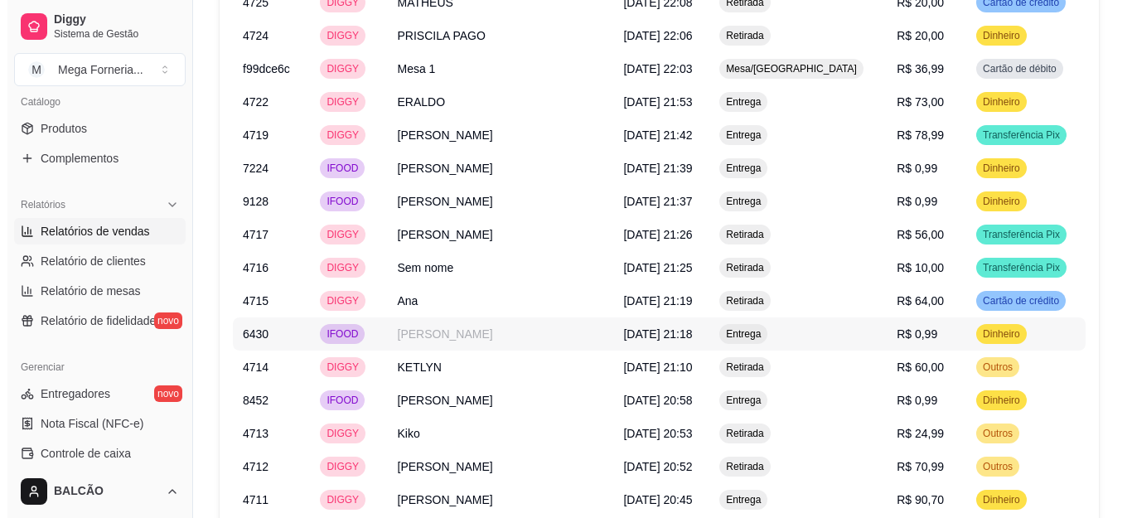
scroll to position [2163, 0]
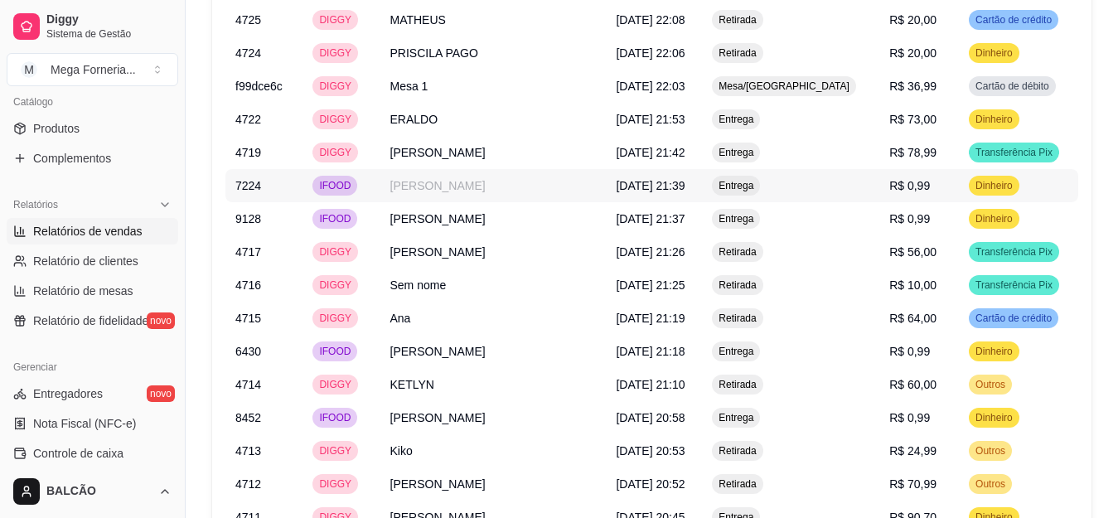
click at [455, 169] on td "[PERSON_NAME]" at bounding box center [493, 185] width 226 height 33
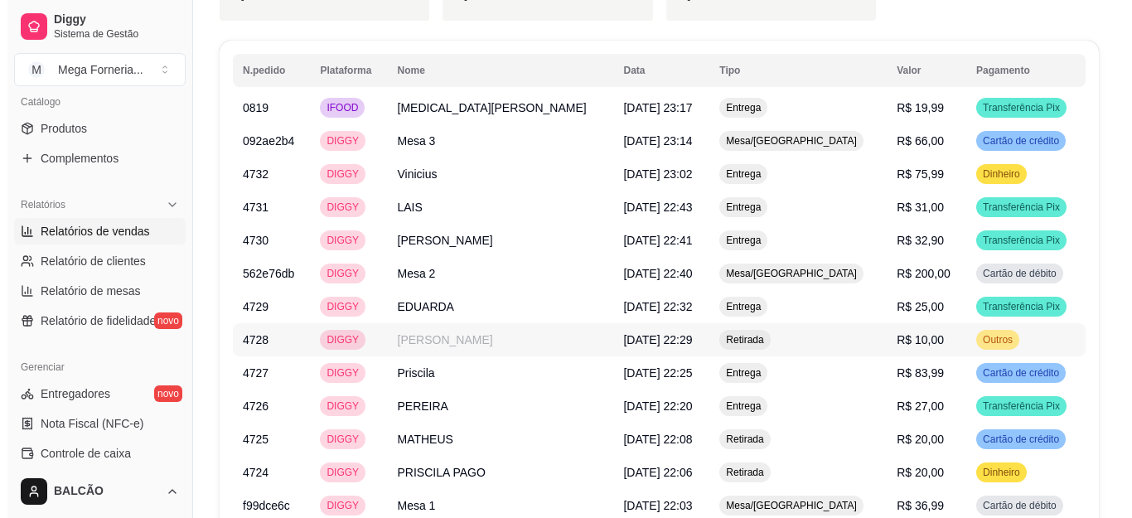
scroll to position [1665, 0]
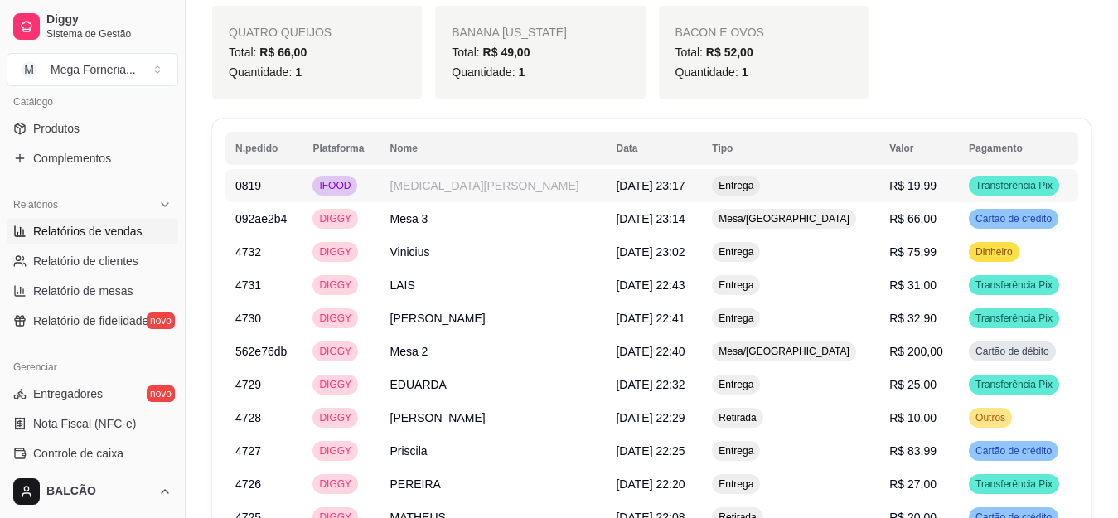
click at [462, 170] on td "[MEDICAL_DATA][PERSON_NAME]" at bounding box center [493, 185] width 226 height 33
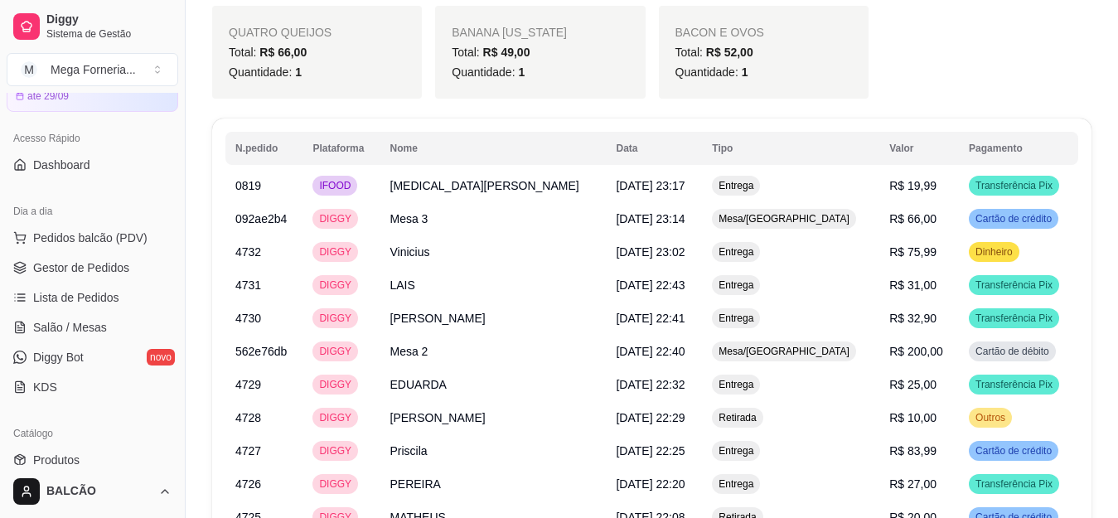
scroll to position [0, 0]
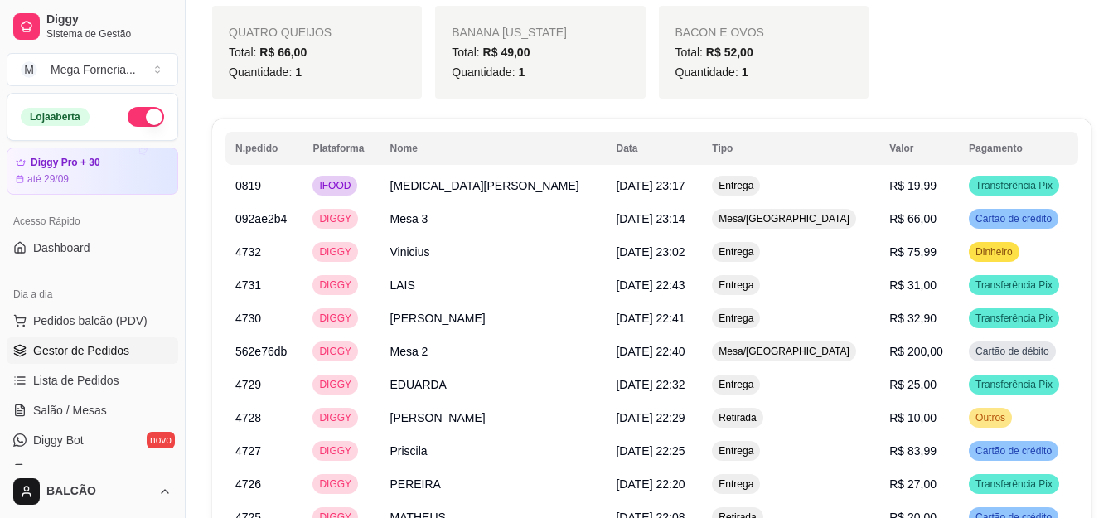
click at [85, 347] on span "Gestor de Pedidos" at bounding box center [81, 350] width 96 height 17
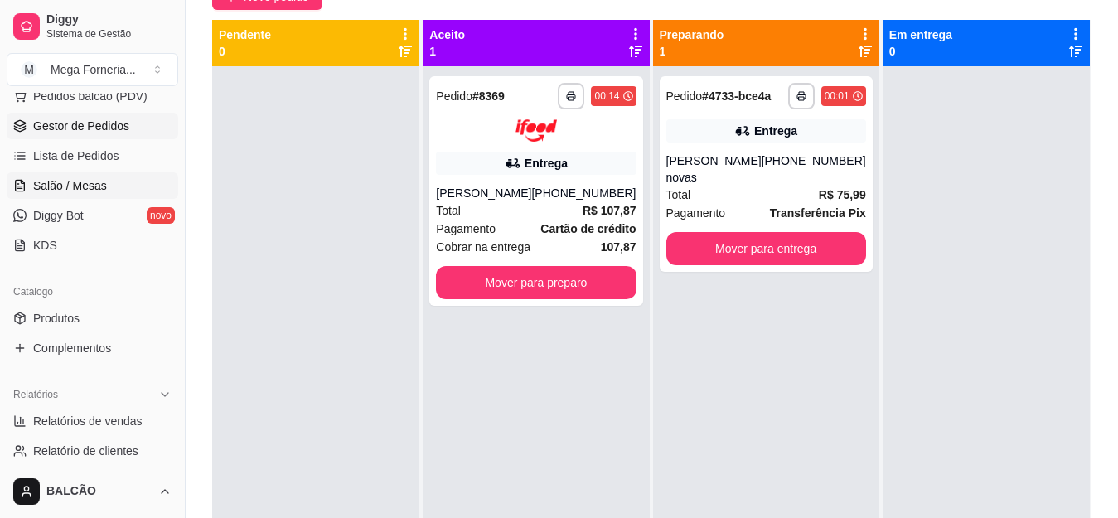
scroll to position [249, 0]
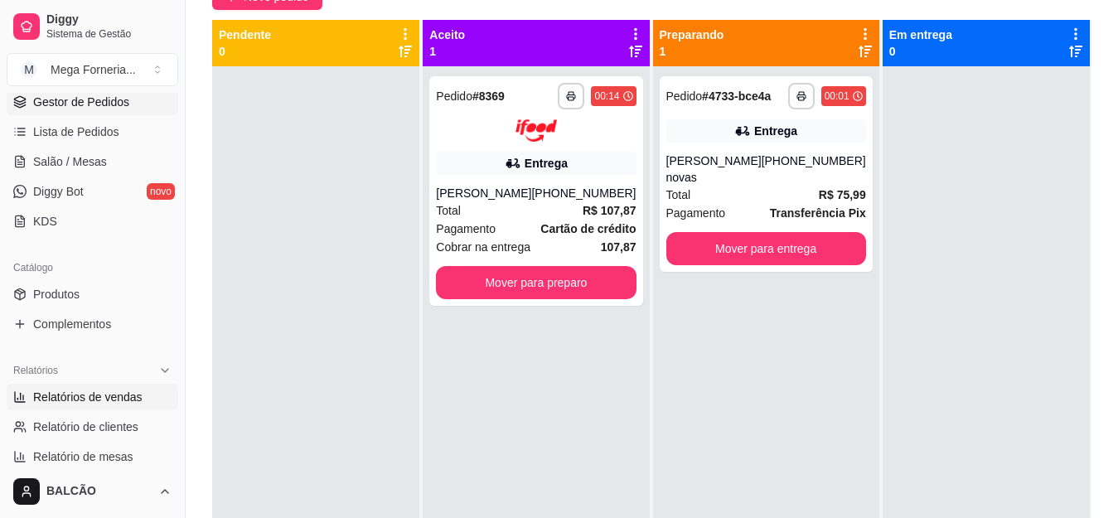
click at [98, 402] on span "Relatórios de vendas" at bounding box center [87, 397] width 109 height 17
select select "ALL"
select select "0"
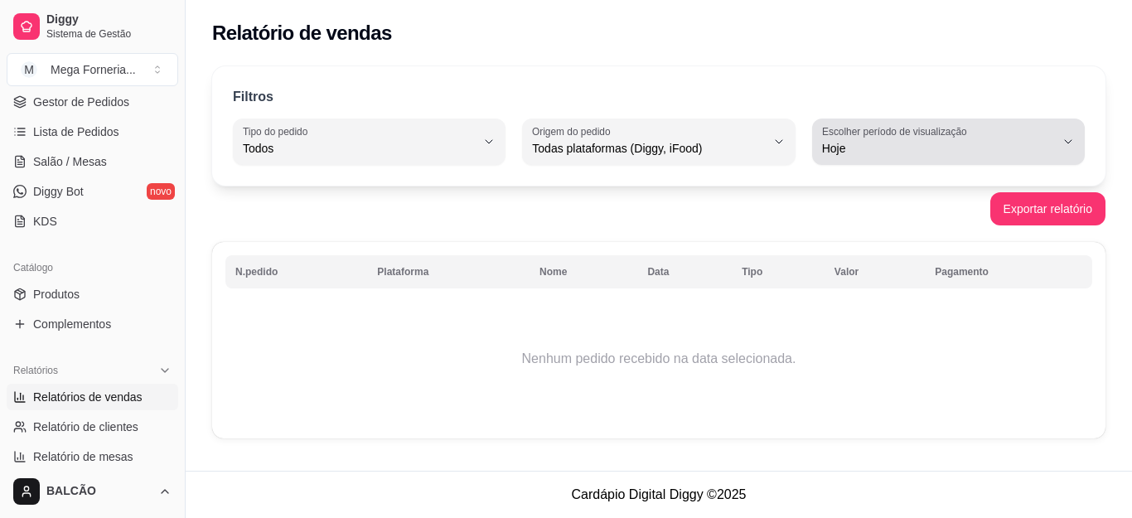
click at [865, 137] on label "Escolher período de visualização" at bounding box center [897, 131] width 150 height 14
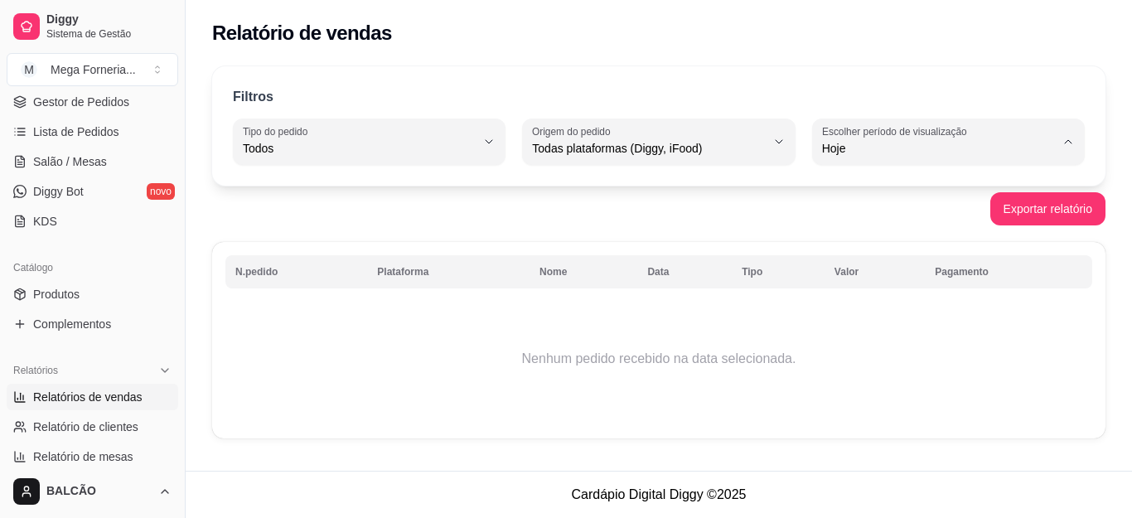
click at [855, 214] on span "Ontem" at bounding box center [941, 215] width 220 height 16
type input "1"
select select "1"
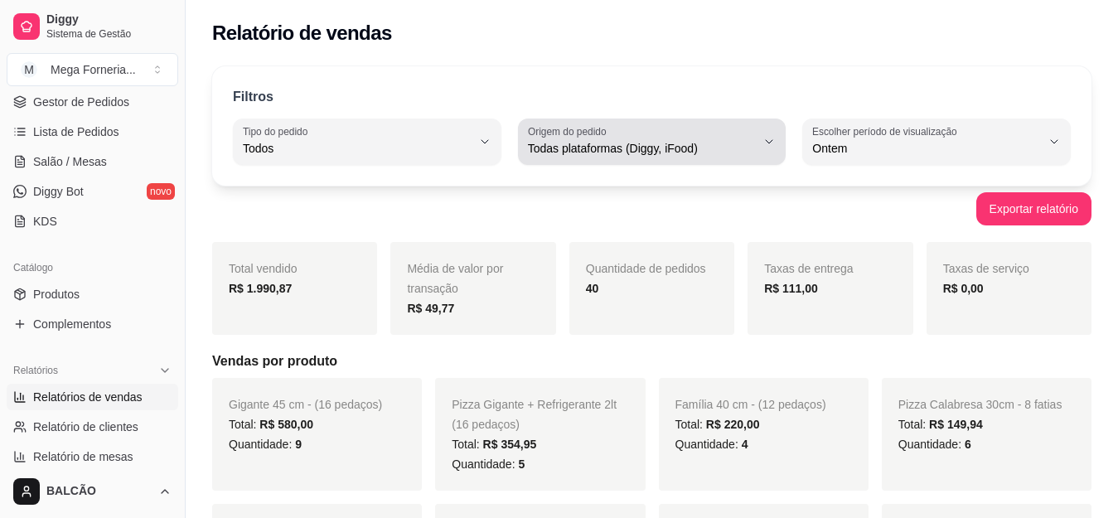
click at [598, 153] on span "Todas plataformas (Diggy, iFood)" at bounding box center [642, 148] width 229 height 17
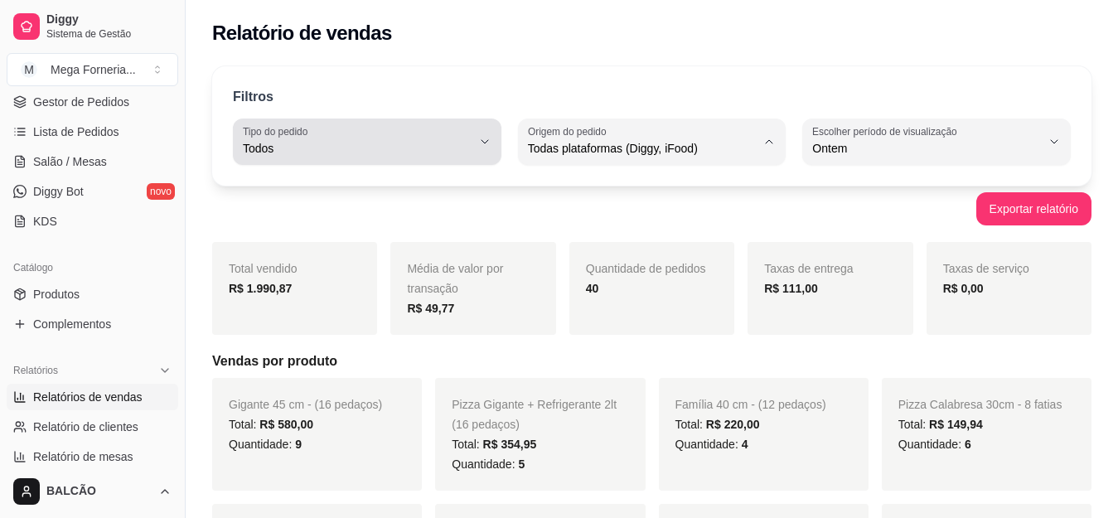
click at [407, 149] on span "Todos" at bounding box center [357, 148] width 229 height 17
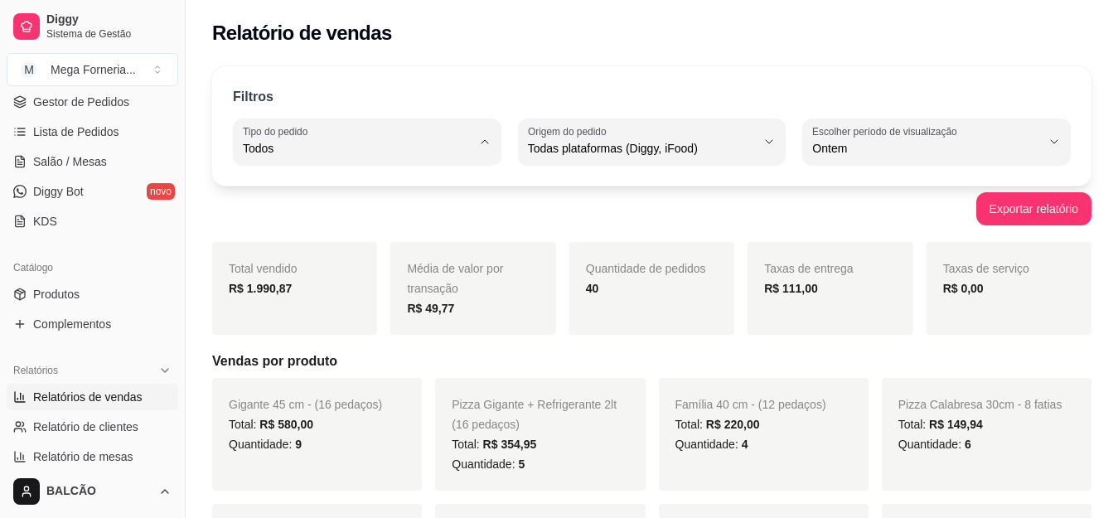
click at [333, 222] on span "Entrega" at bounding box center [359, 215] width 216 height 16
type input "DELIVERY"
select select "DELIVERY"
drag, startPoint x: 607, startPoint y: 286, endPoint x: 559, endPoint y: 287, distance: 47.3
click at [559, 287] on div "Total vendido R$ 1.168,49 Média de valor por transação R$ 48,68 Quantidade de p…" at bounding box center [651, 288] width 879 height 93
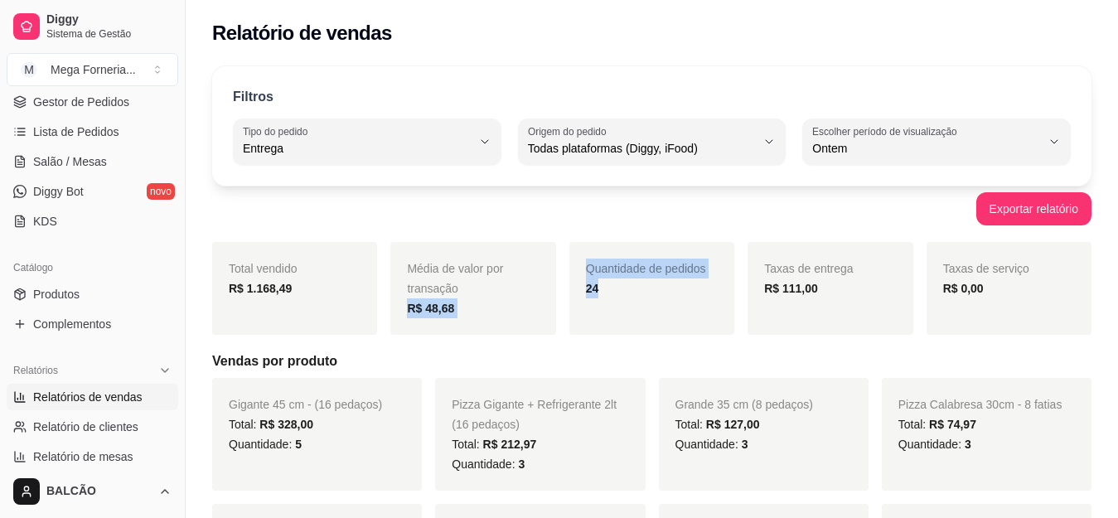
click at [650, 267] on span "Quantidade de pedidos" at bounding box center [646, 268] width 120 height 13
drag, startPoint x: 603, startPoint y: 287, endPoint x: 578, endPoint y: 270, distance: 29.9
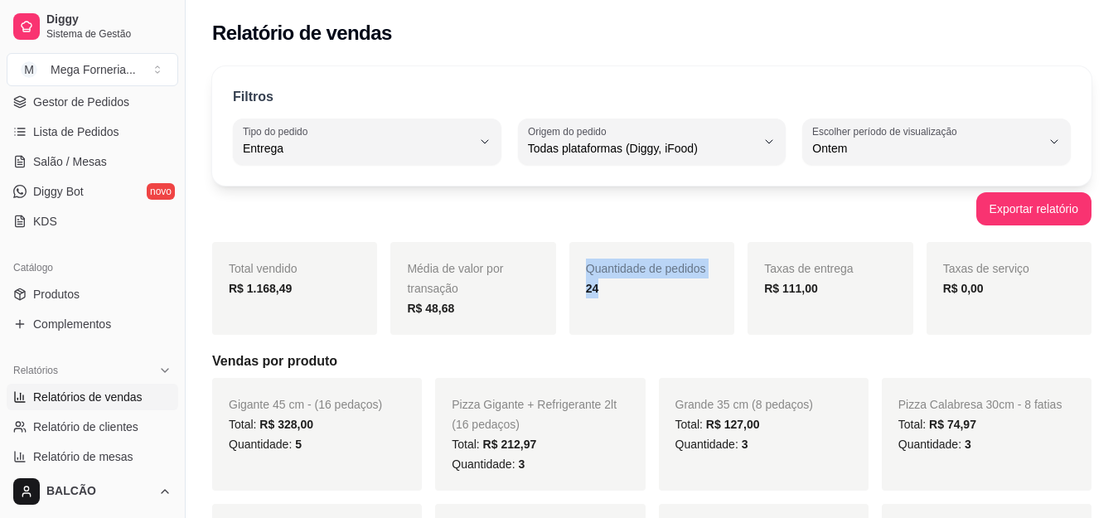
click at [578, 270] on div "Quantidade de pedidos 24" at bounding box center [651, 288] width 165 height 93
click at [617, 298] on div "24" at bounding box center [652, 288] width 132 height 20
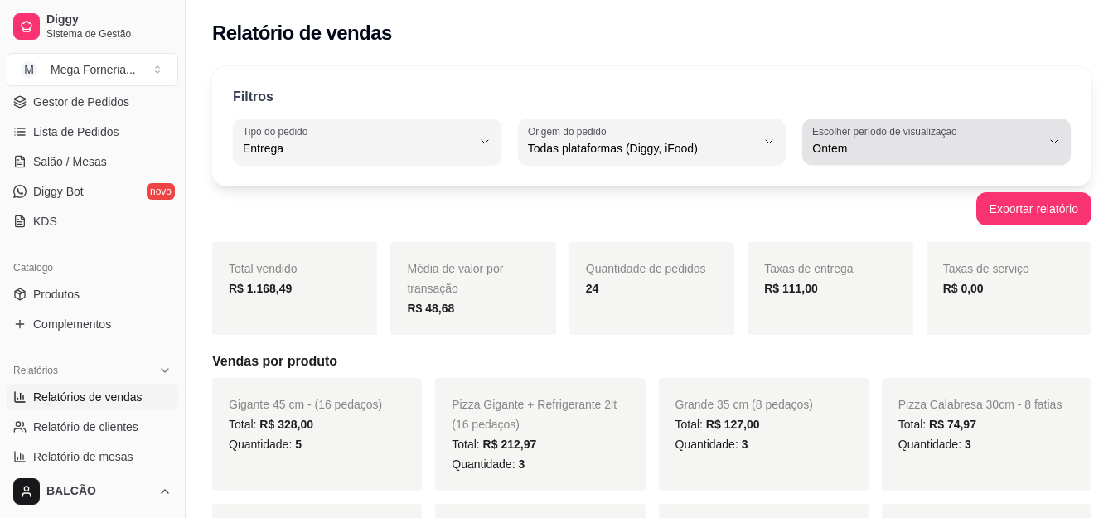
click at [874, 148] on span "Ontem" at bounding box center [926, 148] width 229 height 17
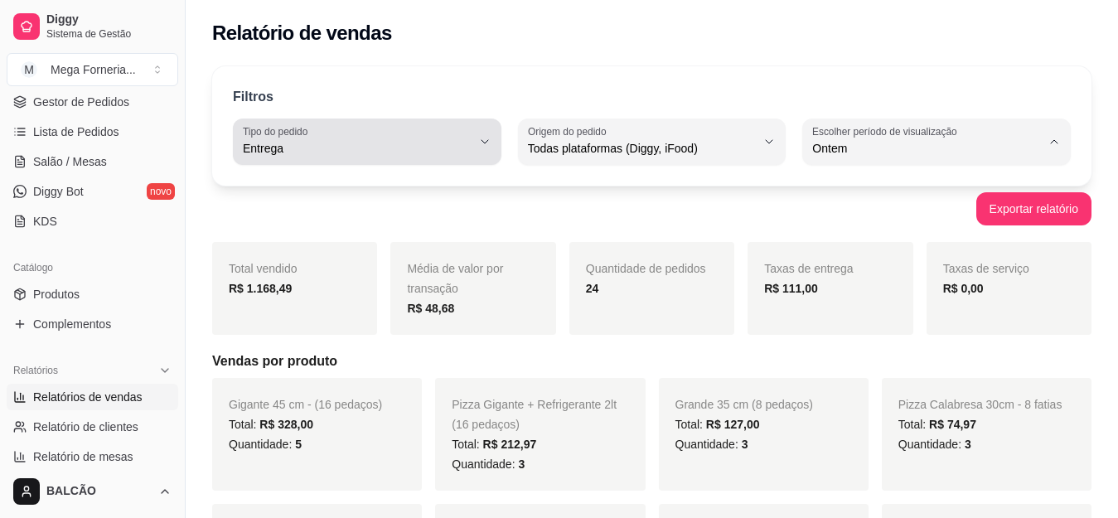
click at [377, 143] on span "Entrega" at bounding box center [357, 148] width 229 height 17
click at [511, 90] on div "Filtros" at bounding box center [652, 98] width 838 height 22
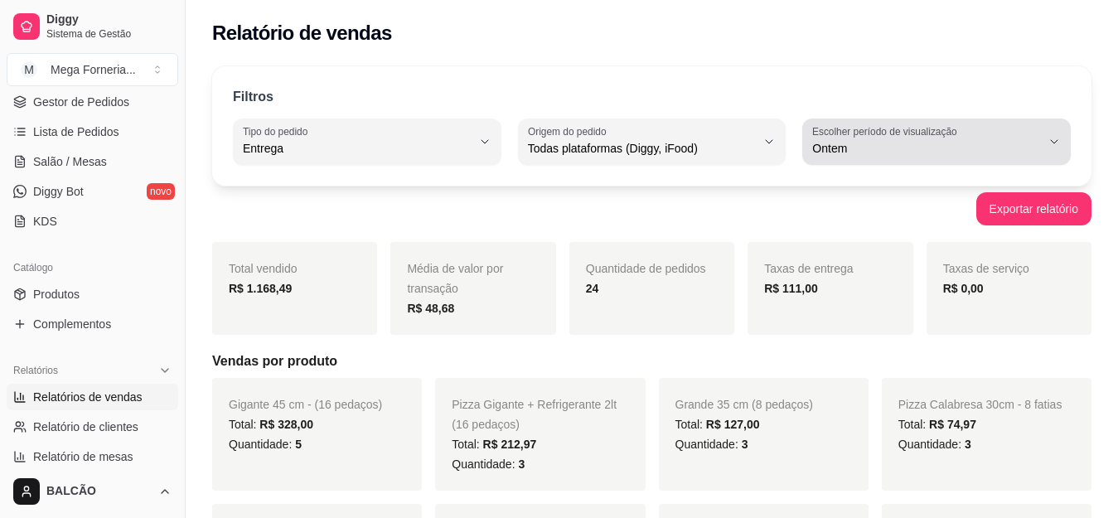
click at [886, 153] on span "Ontem" at bounding box center [926, 148] width 229 height 17
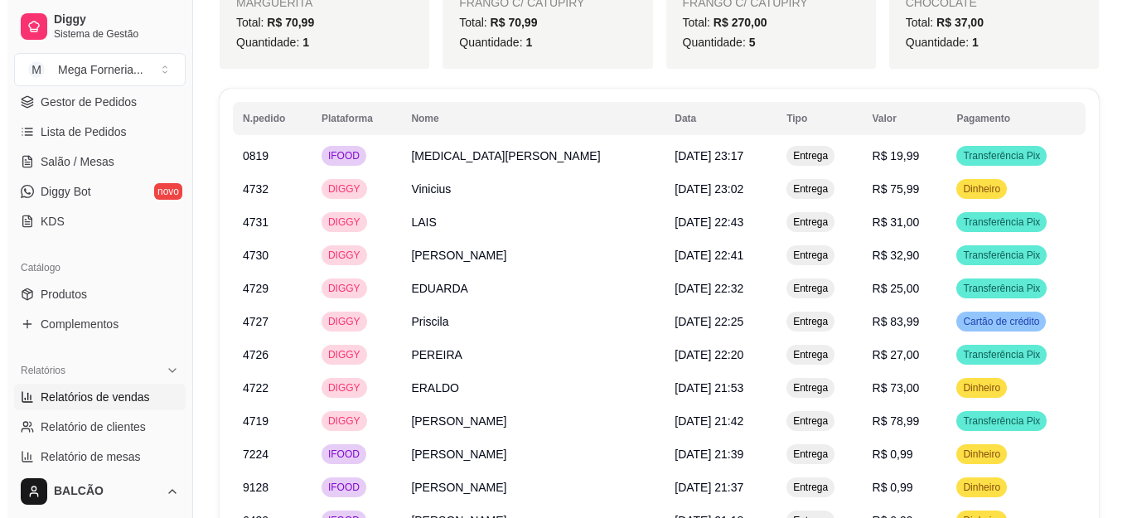
scroll to position [1492, 0]
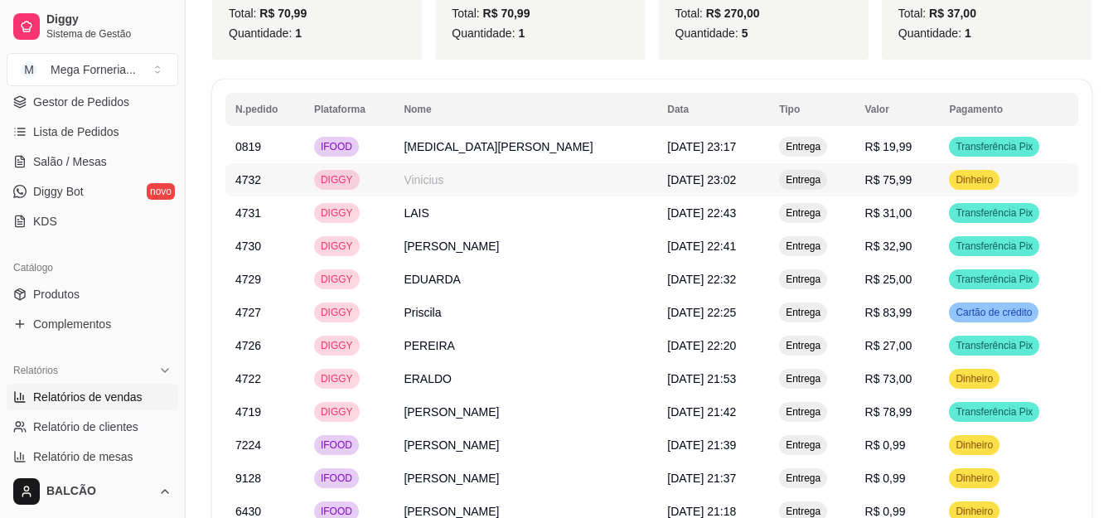
click at [503, 130] on td "[MEDICAL_DATA][PERSON_NAME]" at bounding box center [526, 146] width 264 height 33
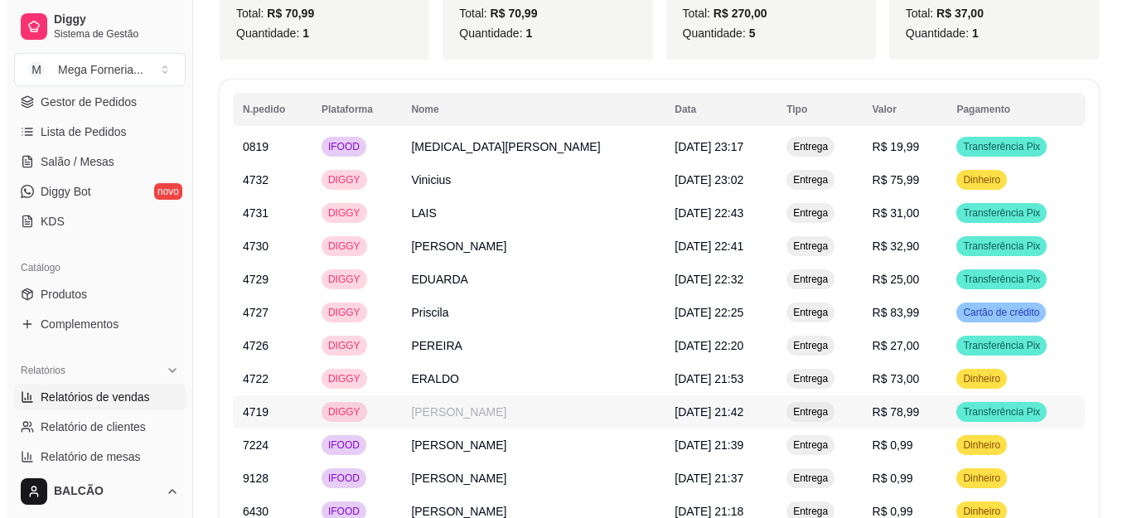
scroll to position [1575, 0]
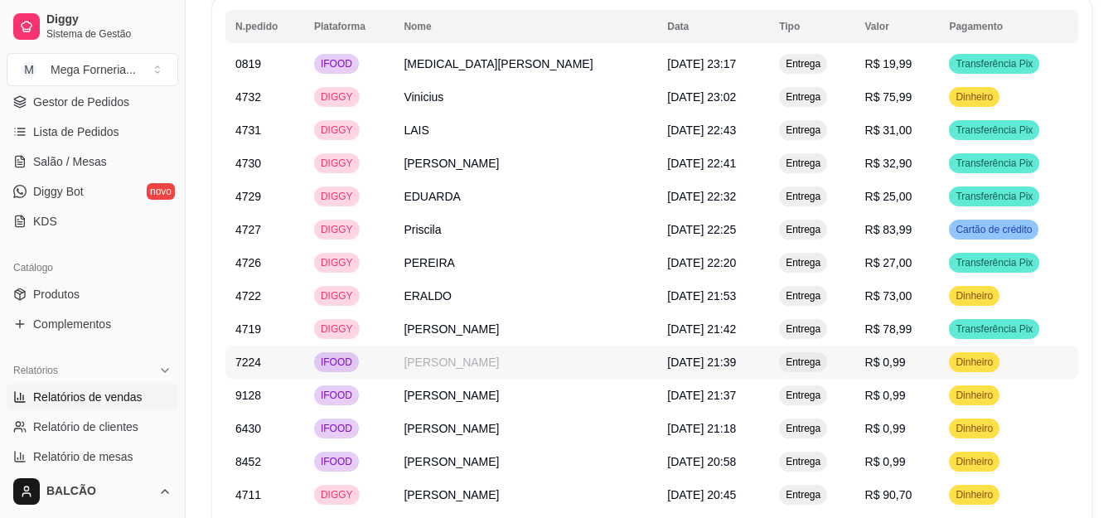
click at [414, 346] on td "[PERSON_NAME]" at bounding box center [526, 362] width 264 height 33
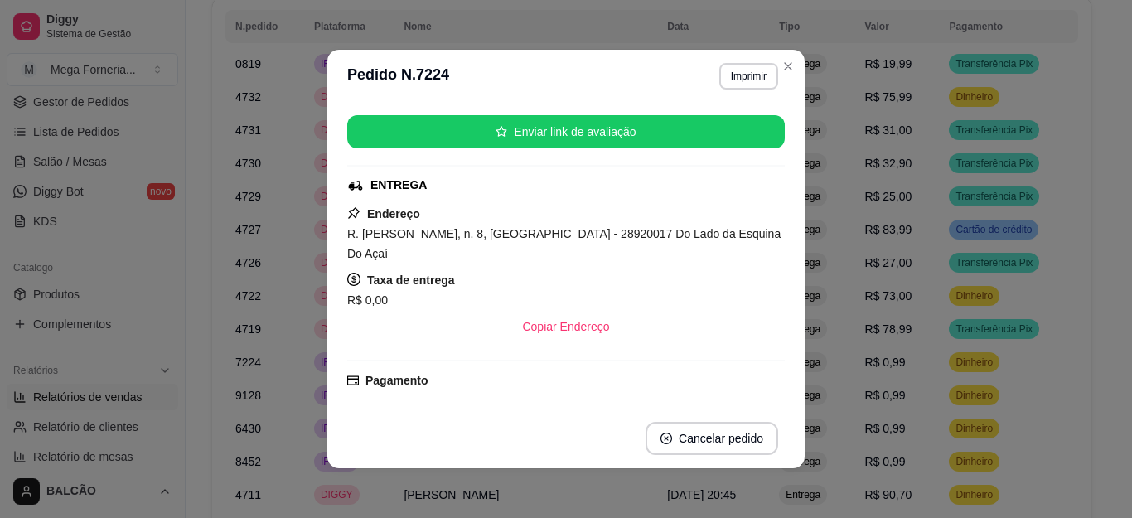
scroll to position [249, 0]
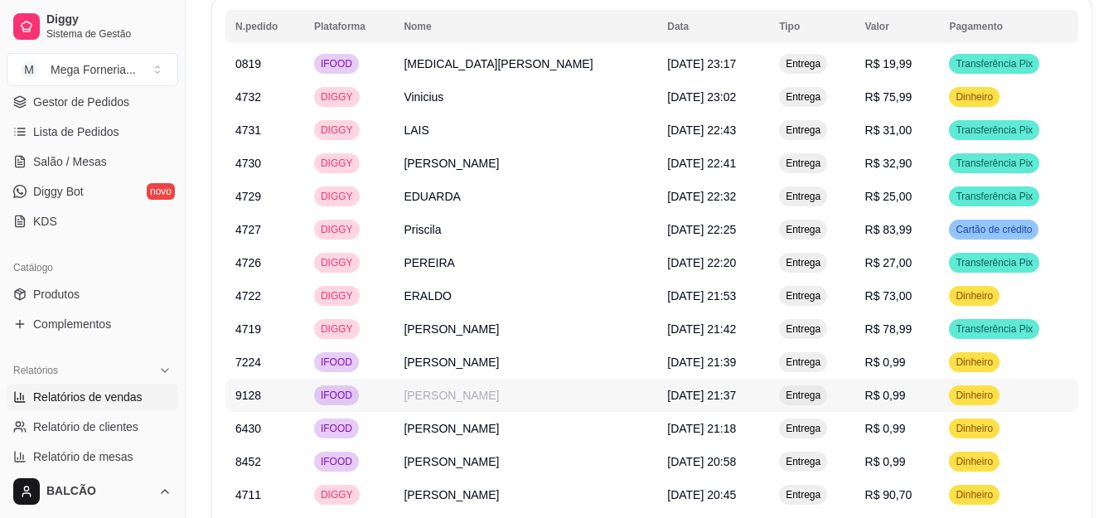
click at [537, 389] on td "[PERSON_NAME]" at bounding box center [526, 395] width 264 height 33
click at [535, 417] on td "[PERSON_NAME]" at bounding box center [526, 428] width 264 height 33
click at [521, 450] on td "[PERSON_NAME]" at bounding box center [526, 461] width 264 height 33
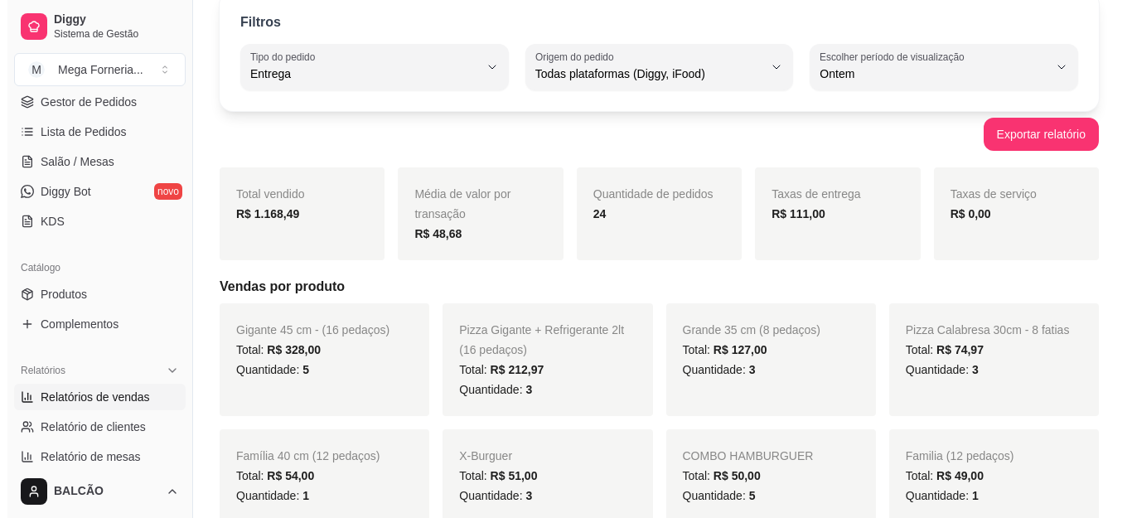
scroll to position [0, 0]
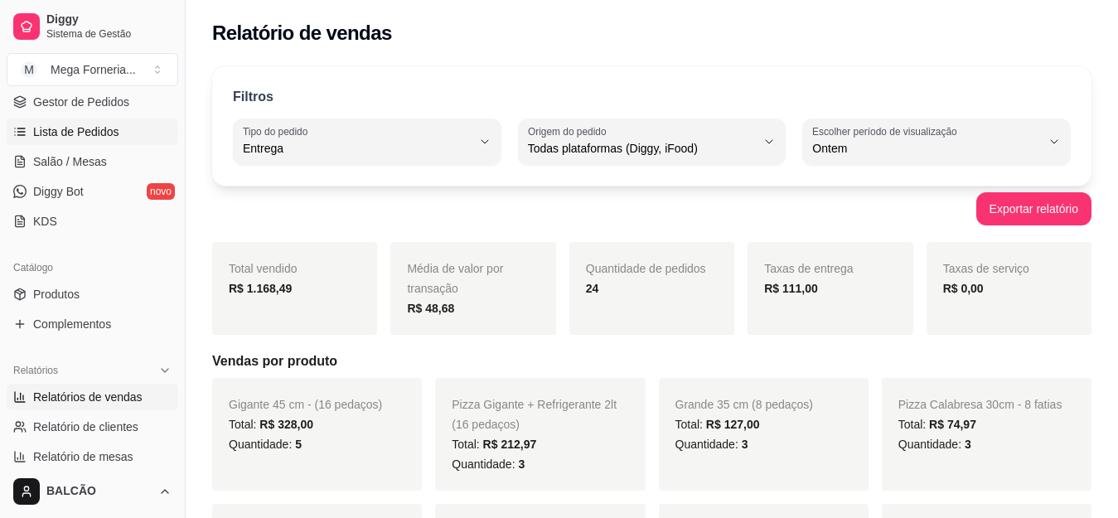
click at [102, 133] on span "Lista de Pedidos" at bounding box center [76, 132] width 86 height 17
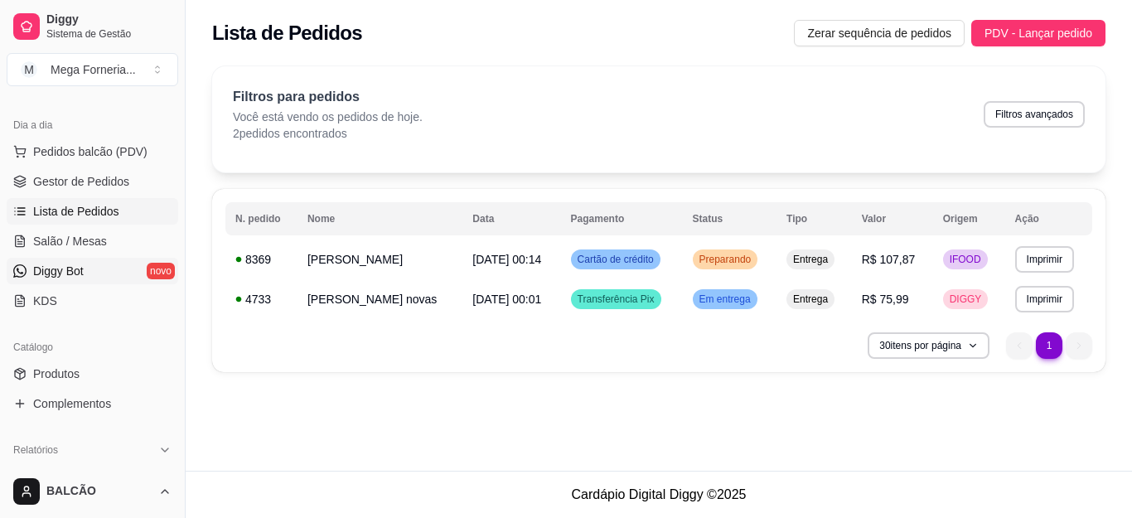
scroll to position [83, 0]
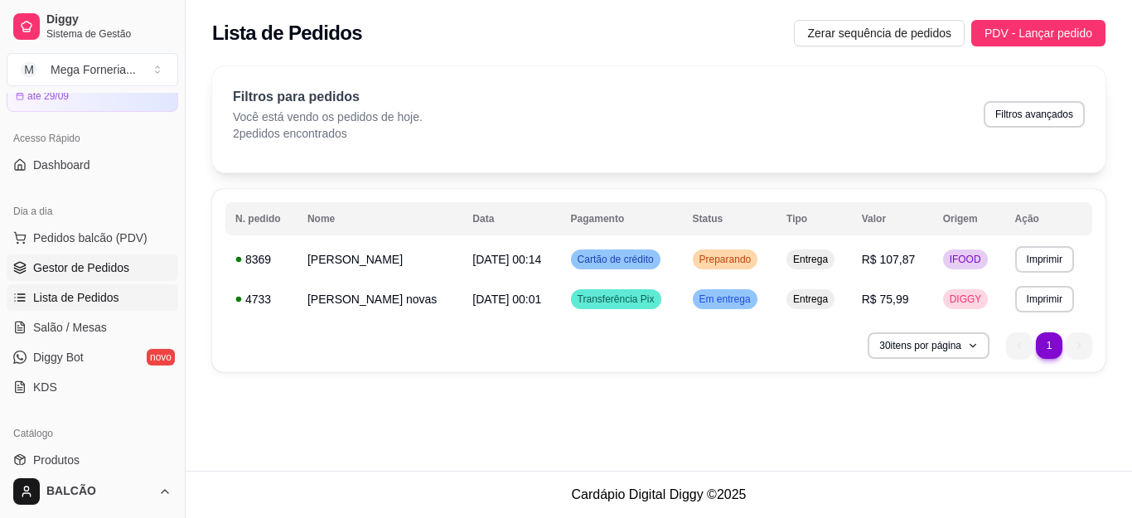
click at [97, 260] on span "Gestor de Pedidos" at bounding box center [81, 267] width 96 height 17
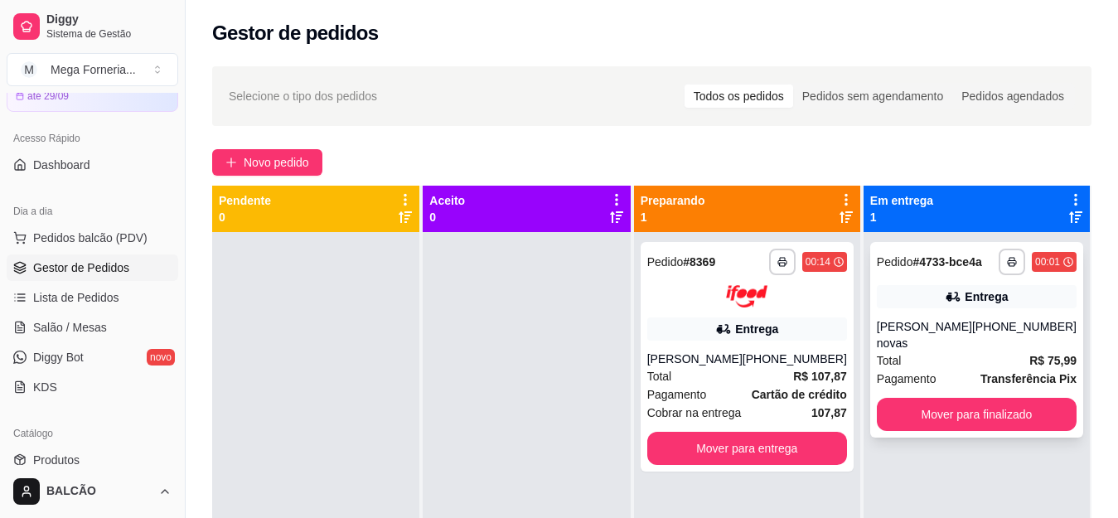
click at [938, 308] on div "**********" at bounding box center [976, 340] width 213 height 196
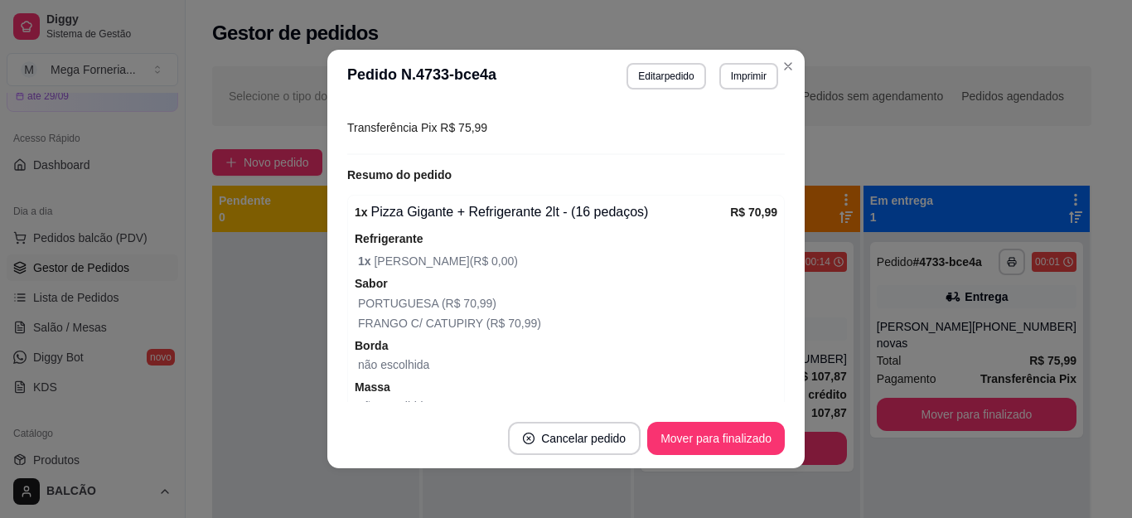
scroll to position [577, 0]
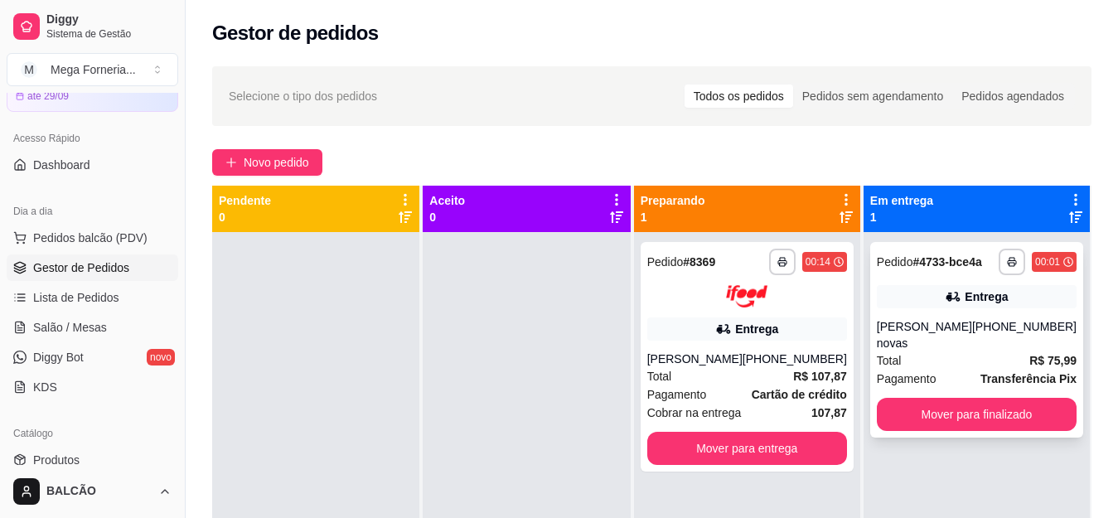
click at [904, 351] on div "Total R$ 75,99" at bounding box center [977, 360] width 200 height 18
click at [787, 361] on div "[PHONE_NUMBER]" at bounding box center [795, 359] width 104 height 17
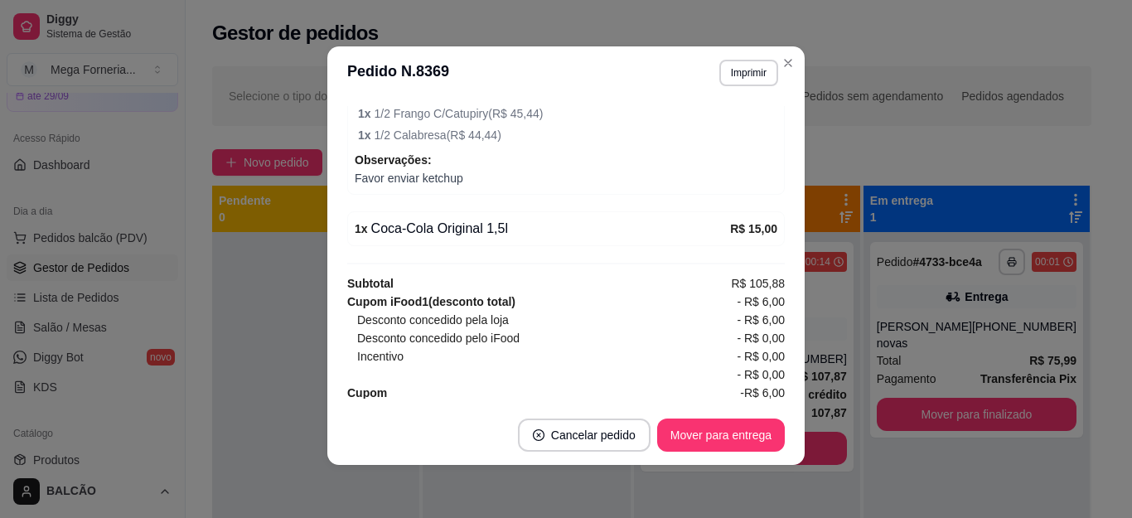
scroll to position [705, 0]
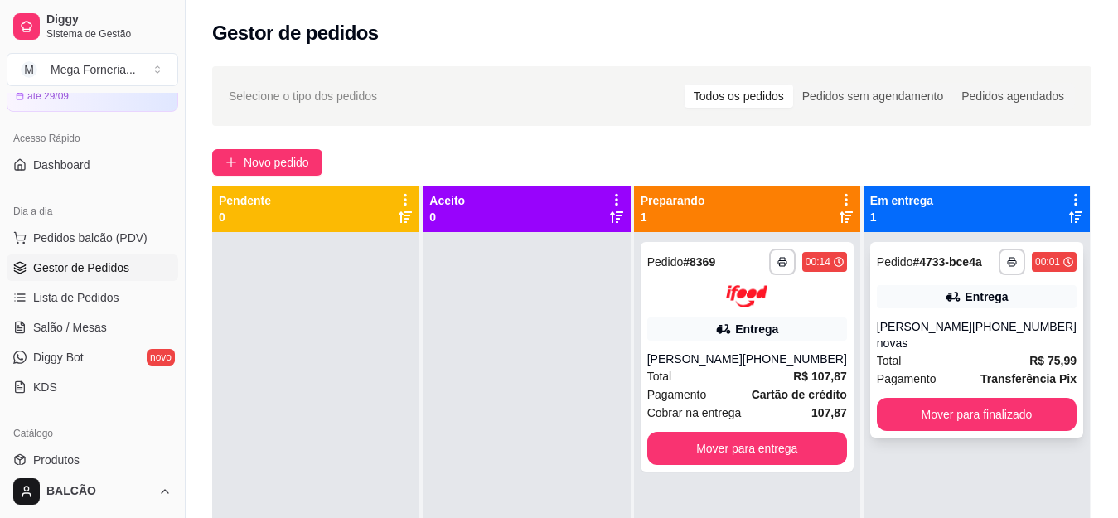
click at [926, 303] on div "Entrega" at bounding box center [977, 296] width 200 height 23
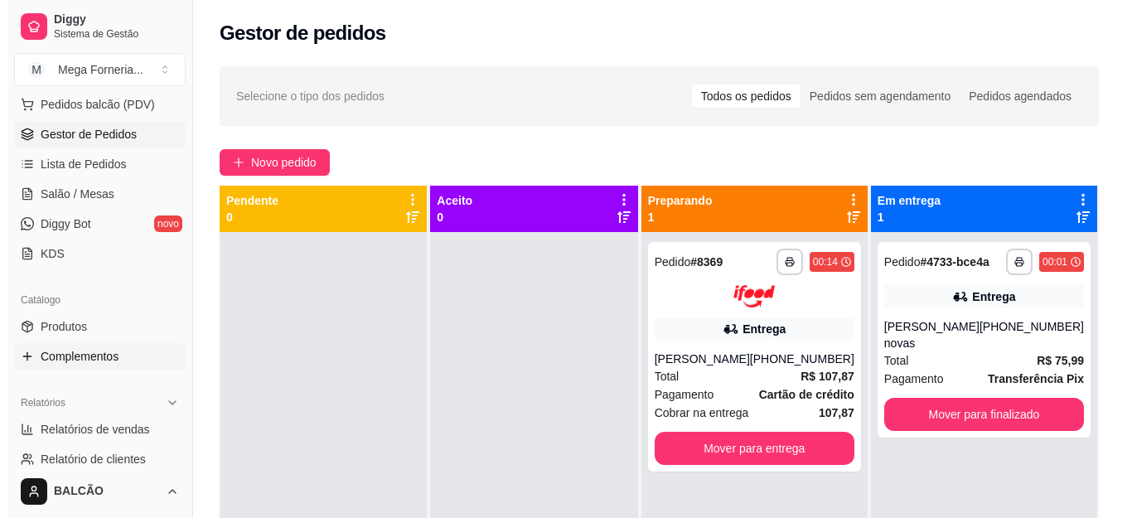
scroll to position [332, 0]
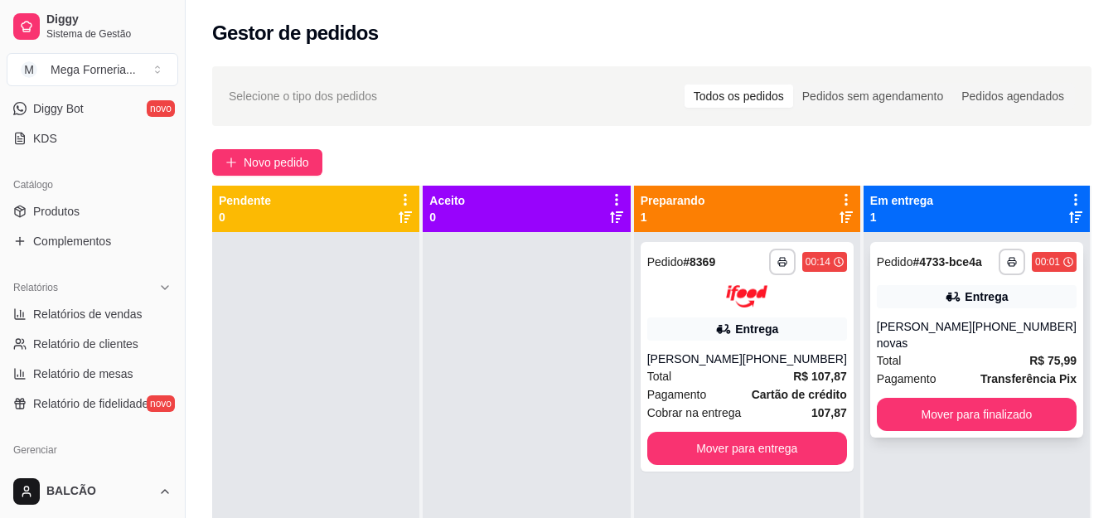
click at [1019, 334] on div "[PHONE_NUMBER]" at bounding box center [1024, 334] width 104 height 33
click at [729, 370] on div "Total R$ 107,87" at bounding box center [747, 376] width 200 height 18
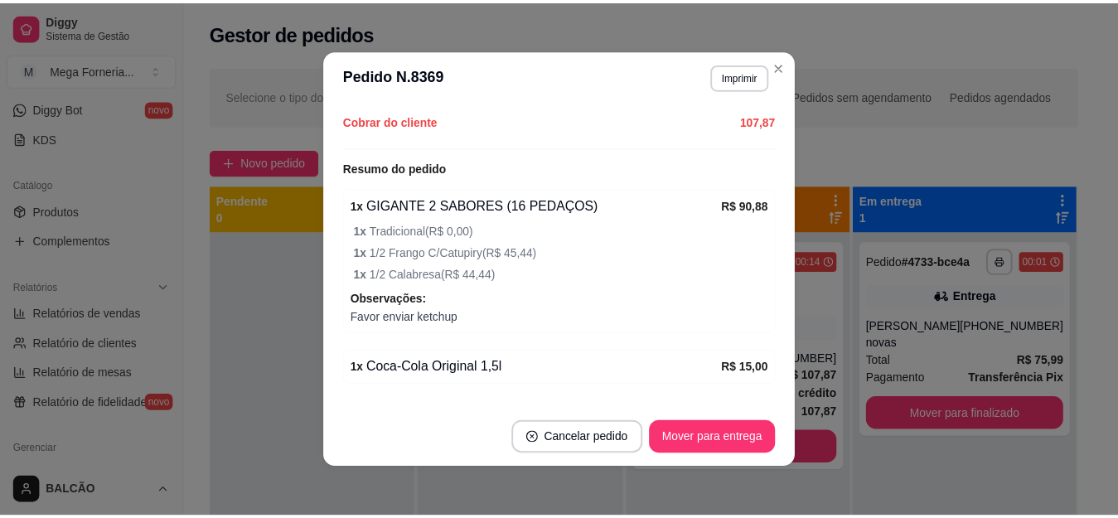
scroll to position [539, 0]
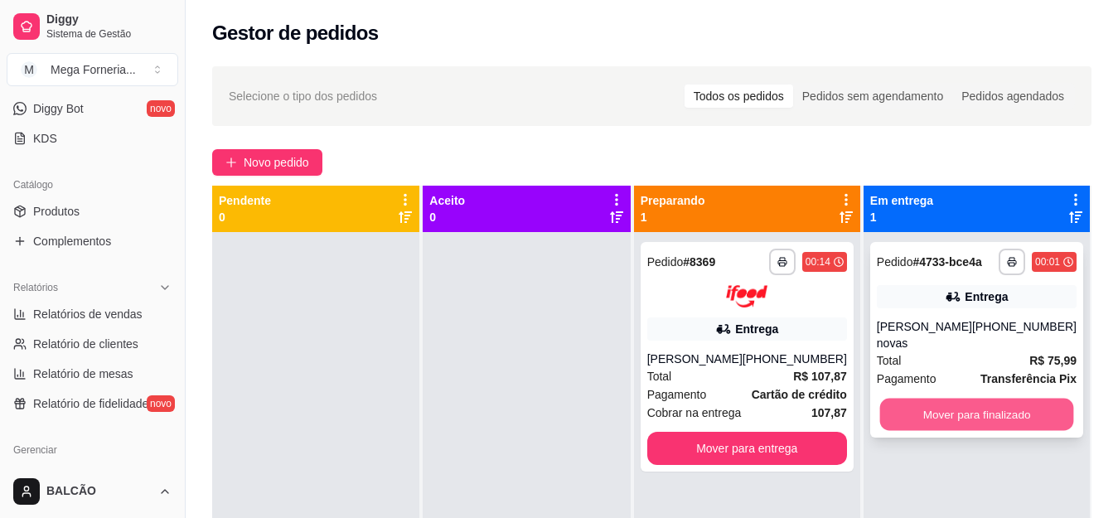
click at [973, 399] on button "Mover para finalizado" at bounding box center [976, 415] width 194 height 32
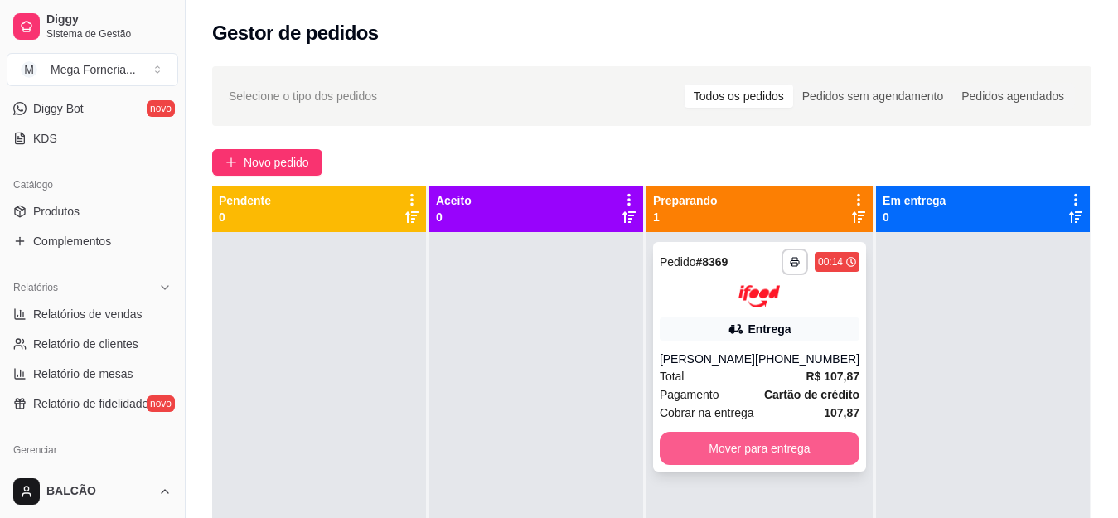
click at [789, 438] on button "Mover para entrega" at bounding box center [760, 448] width 200 height 33
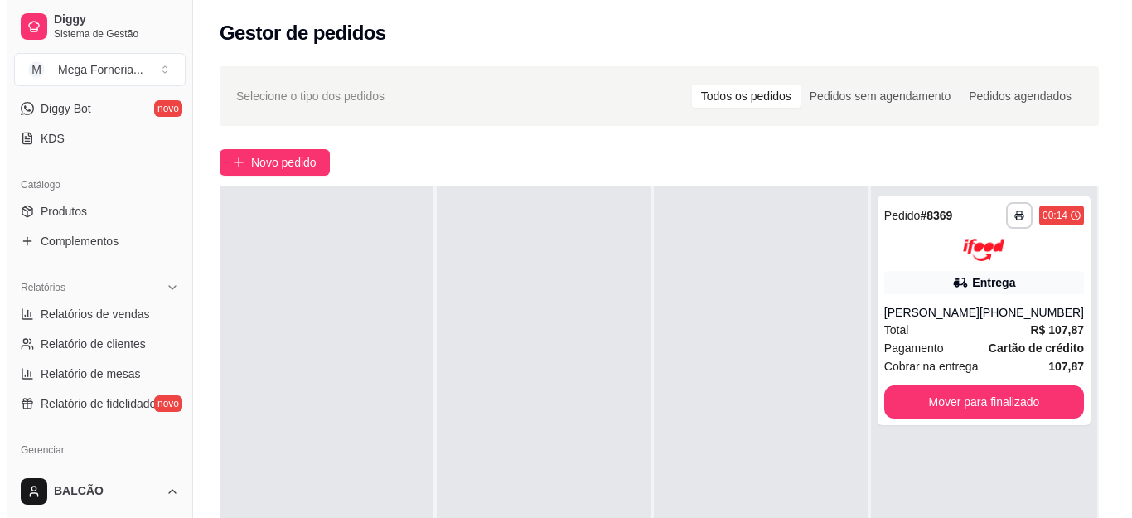
scroll to position [0, 0]
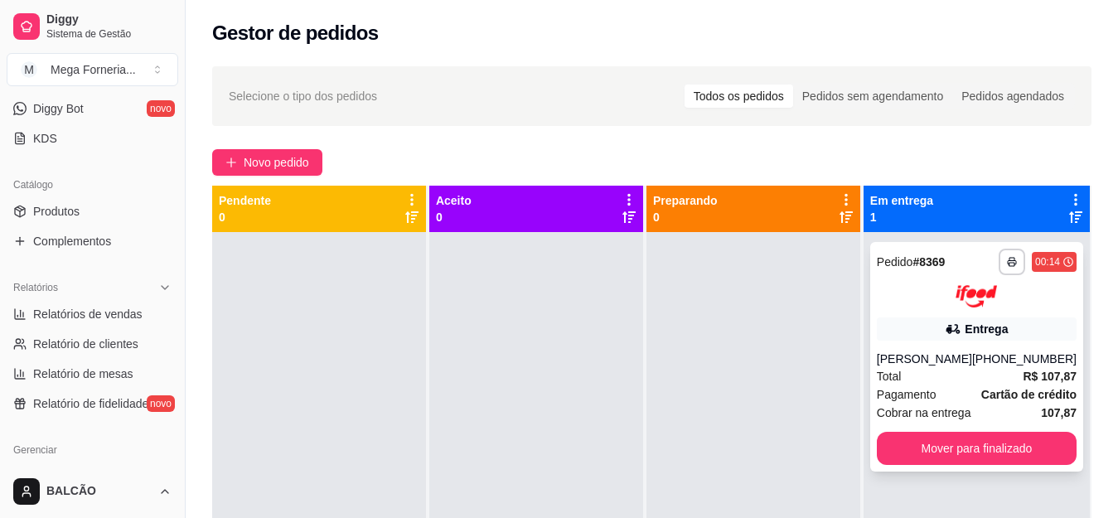
click at [913, 328] on div "Entrega" at bounding box center [977, 328] width 200 height 23
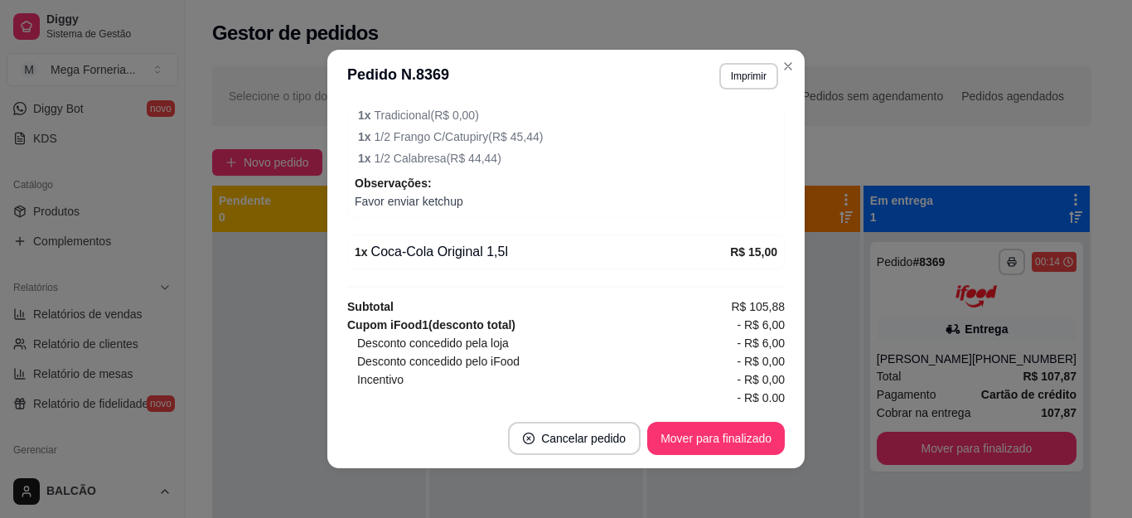
scroll to position [705, 0]
